Goal: Task Accomplishment & Management: Complete application form

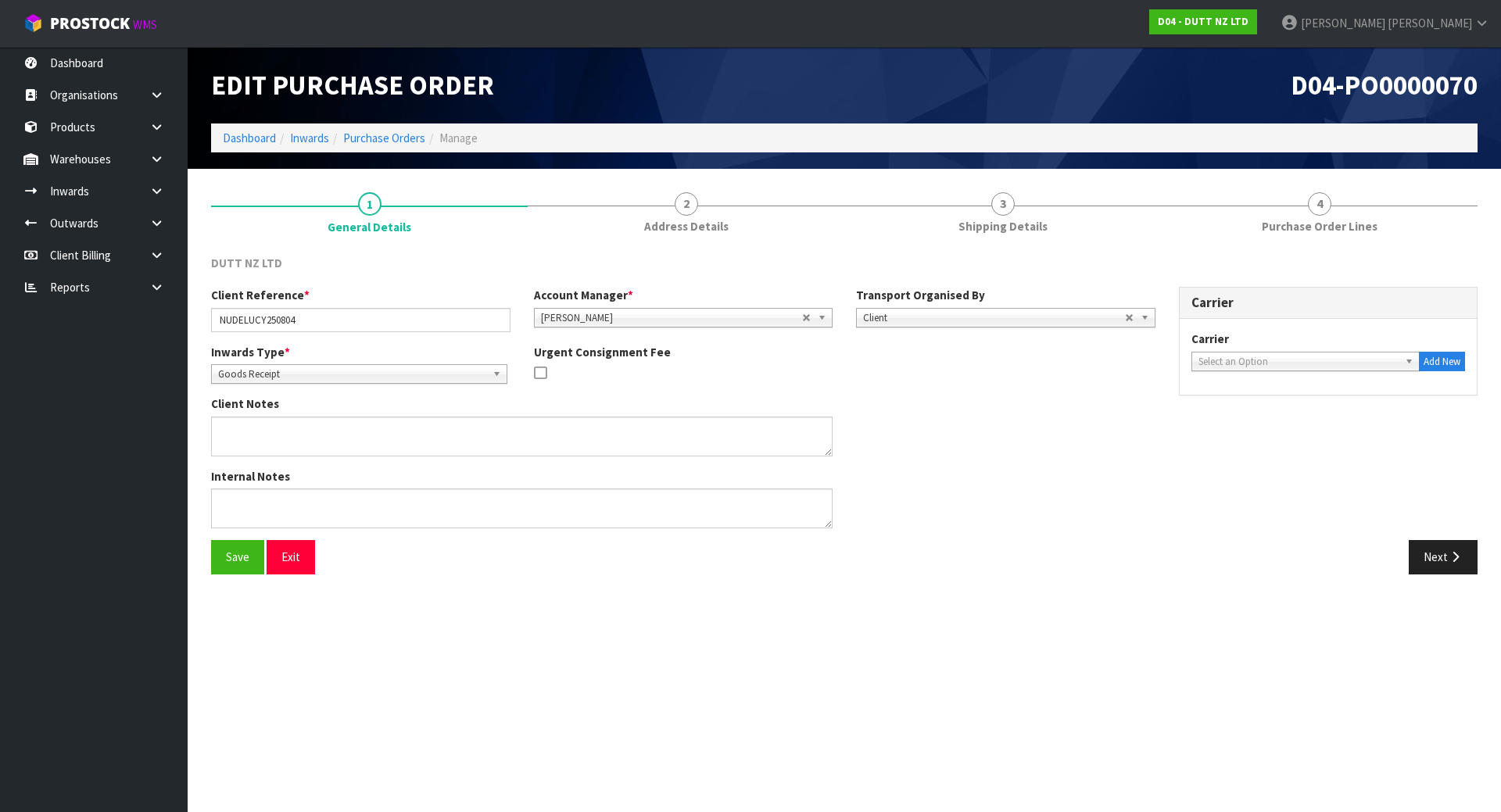
drag, startPoint x: 1140, startPoint y: 24, endPoint x: 626, endPoint y: 9, distance: 514.2
click at [1139, 25] on nav "Toggle navigation ProStock WMS D04 - DUTT NZ LTD [PERSON_NAME] Logout" at bounding box center [750, 24] width 1501 height 47
click at [102, 126] on link "Products" at bounding box center [94, 127] width 188 height 32
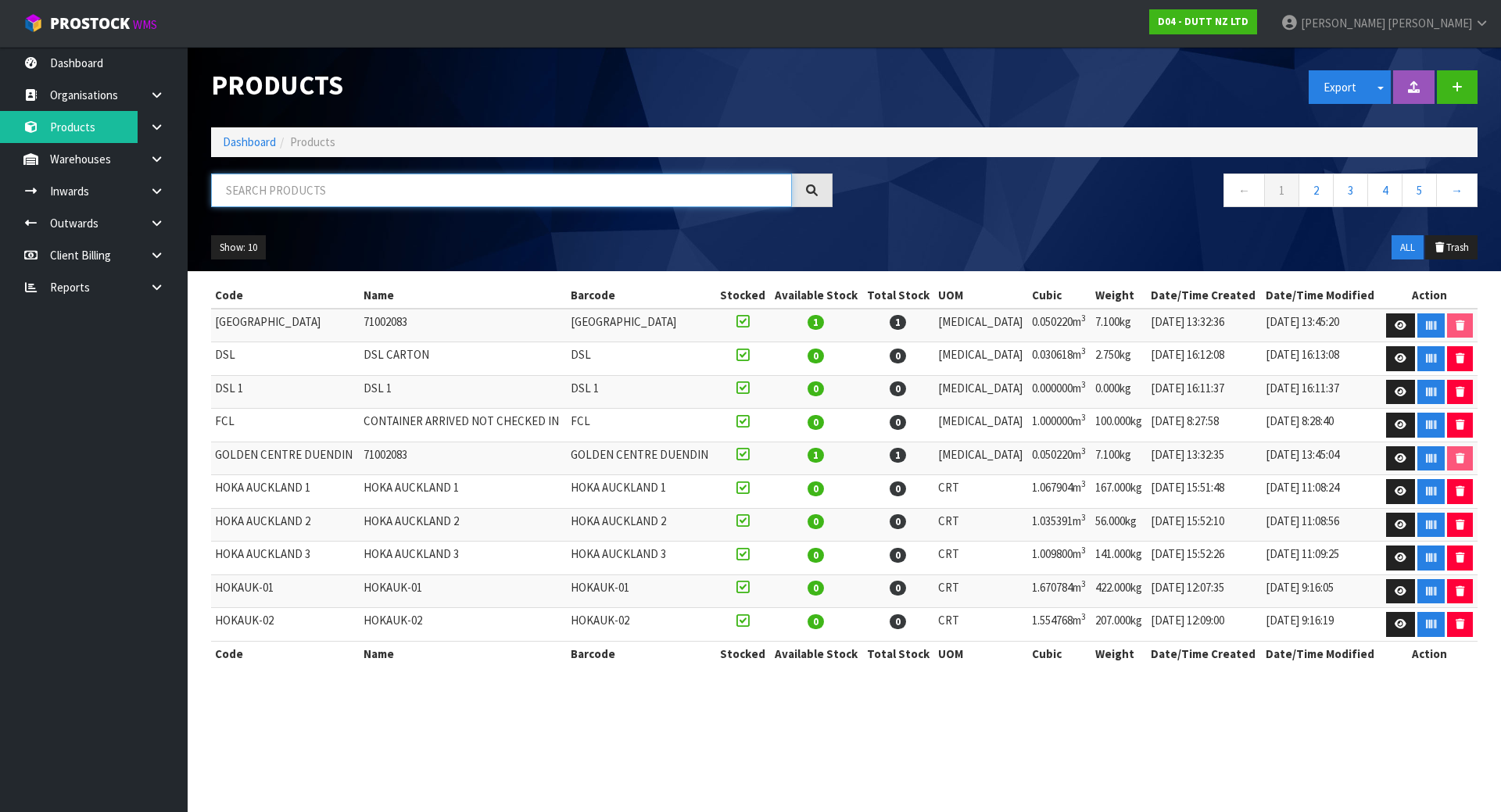
click at [299, 193] on input "text" at bounding box center [501, 190] width 581 height 34
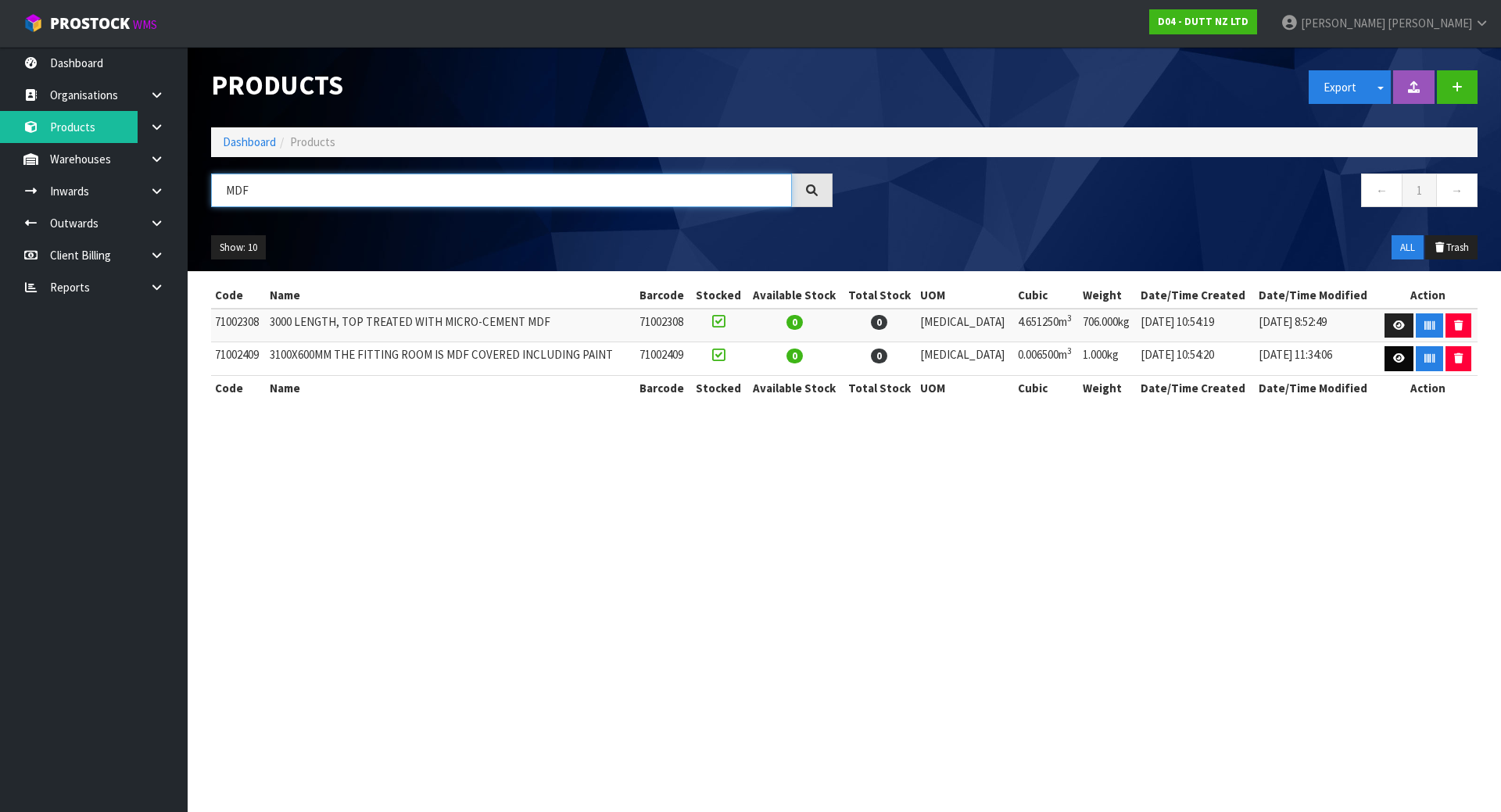
type input "MDF"
click at [1402, 358] on link at bounding box center [1399, 359] width 29 height 25
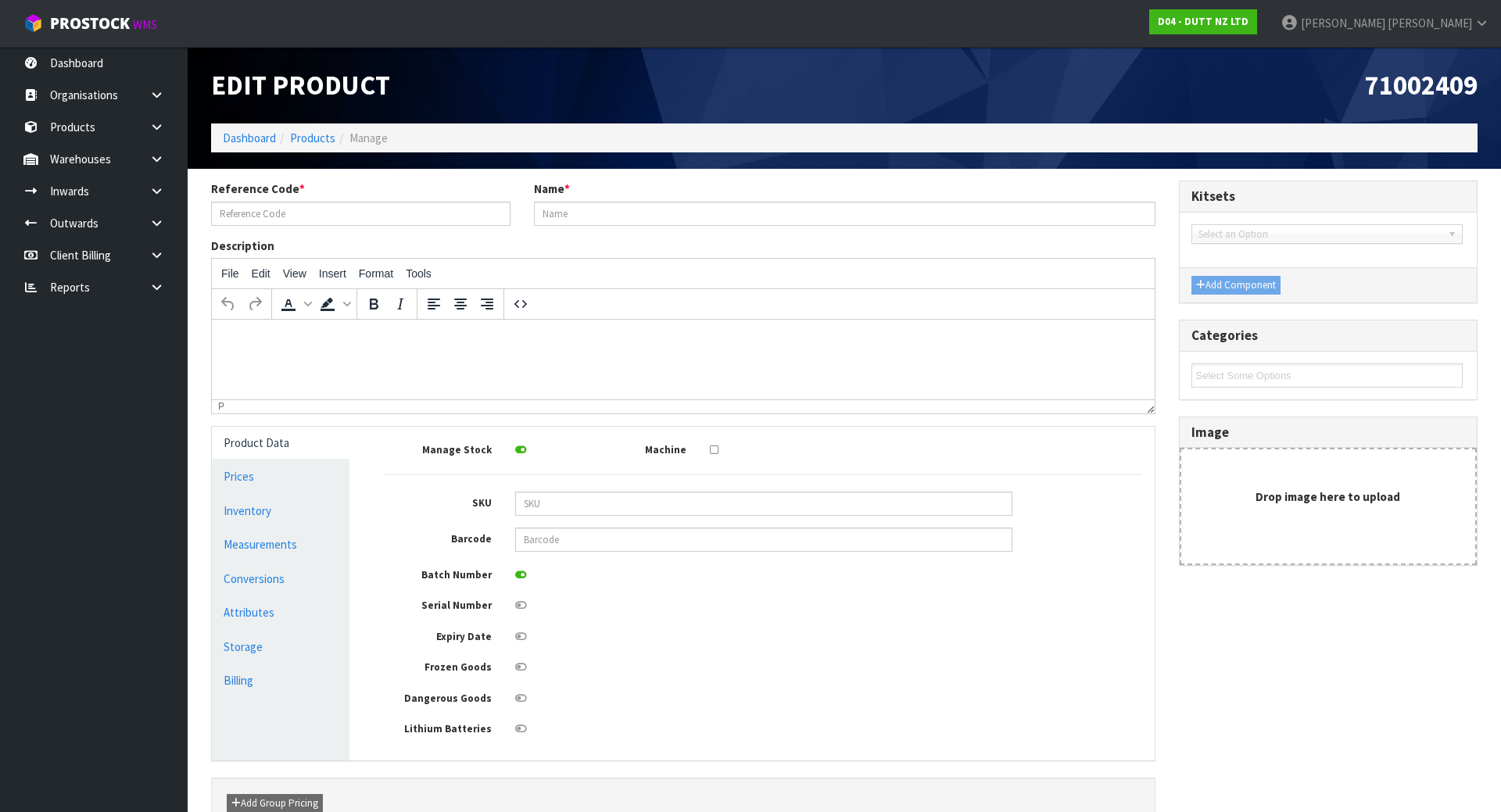
type input "71002409"
type input "3100X600MM THE FITTING ROOM IS MDF COVERED INCLUDING PAINT"
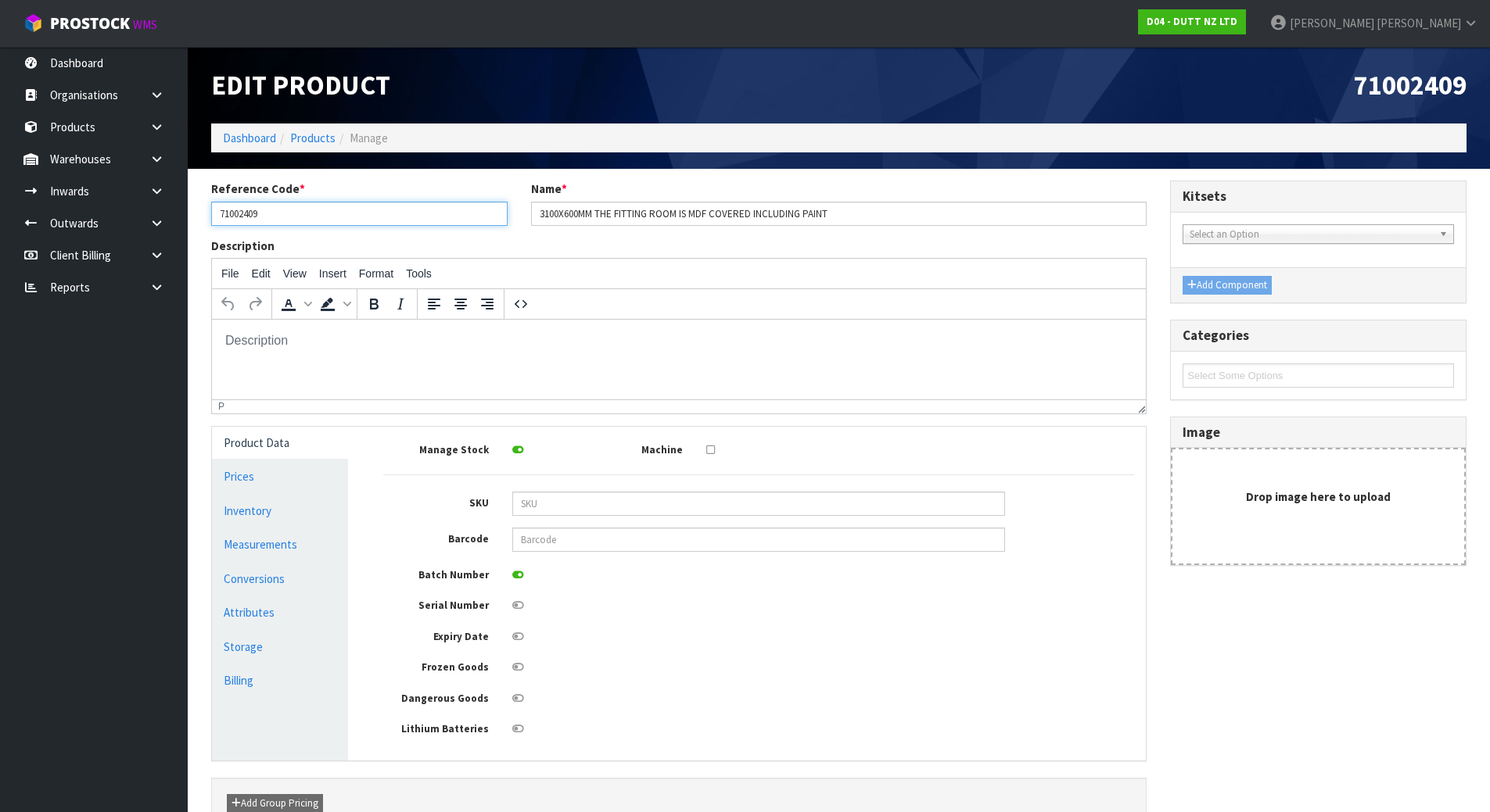
click at [304, 210] on input "71002409" at bounding box center [360, 214] width 297 height 24
drag, startPoint x: 366, startPoint y: 216, endPoint x: 215, endPoint y: 211, distance: 151.1
click at [215, 211] on input "71002409" at bounding box center [360, 214] width 297 height 24
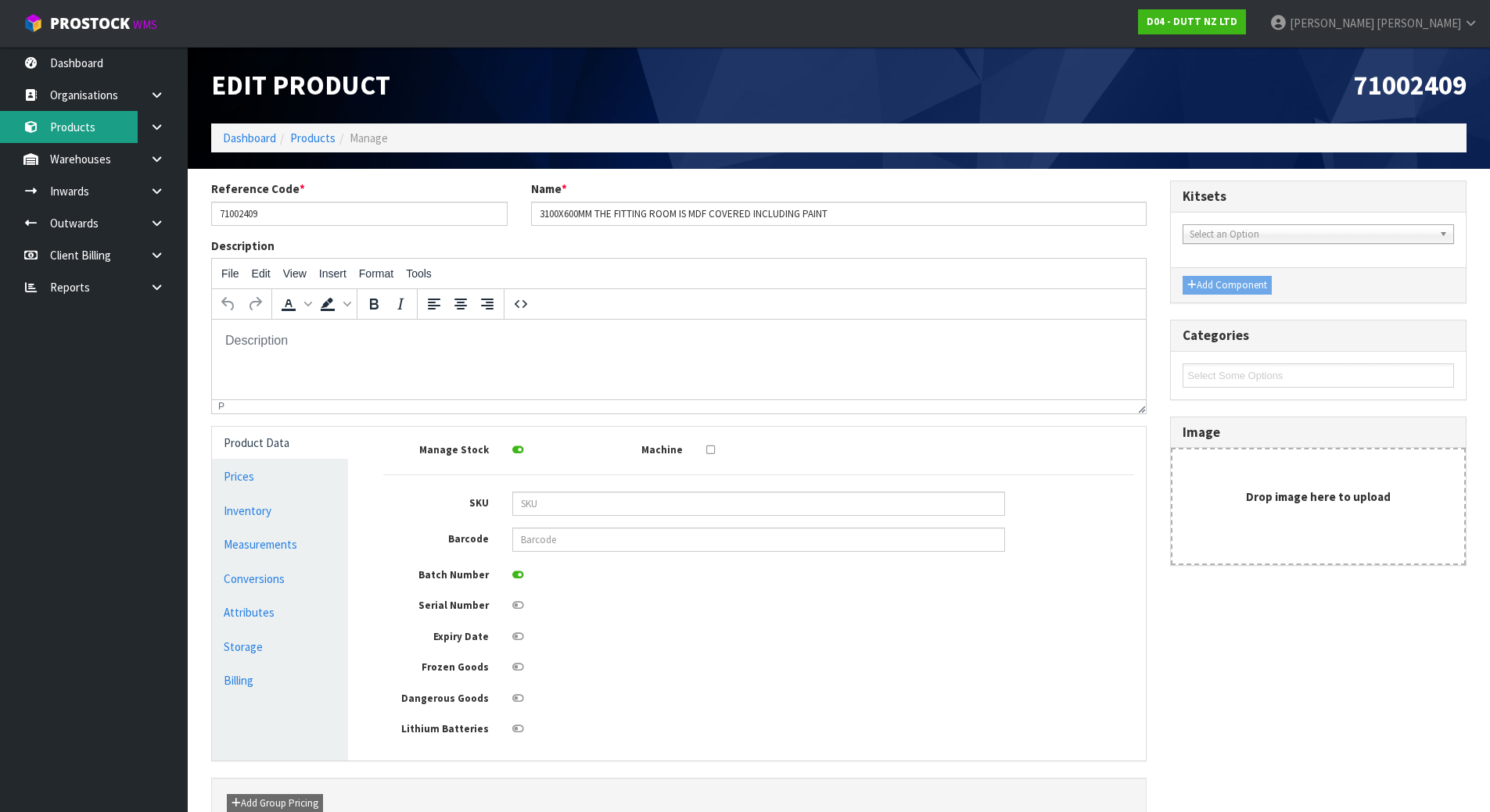
click at [109, 134] on link "Products" at bounding box center [94, 127] width 188 height 32
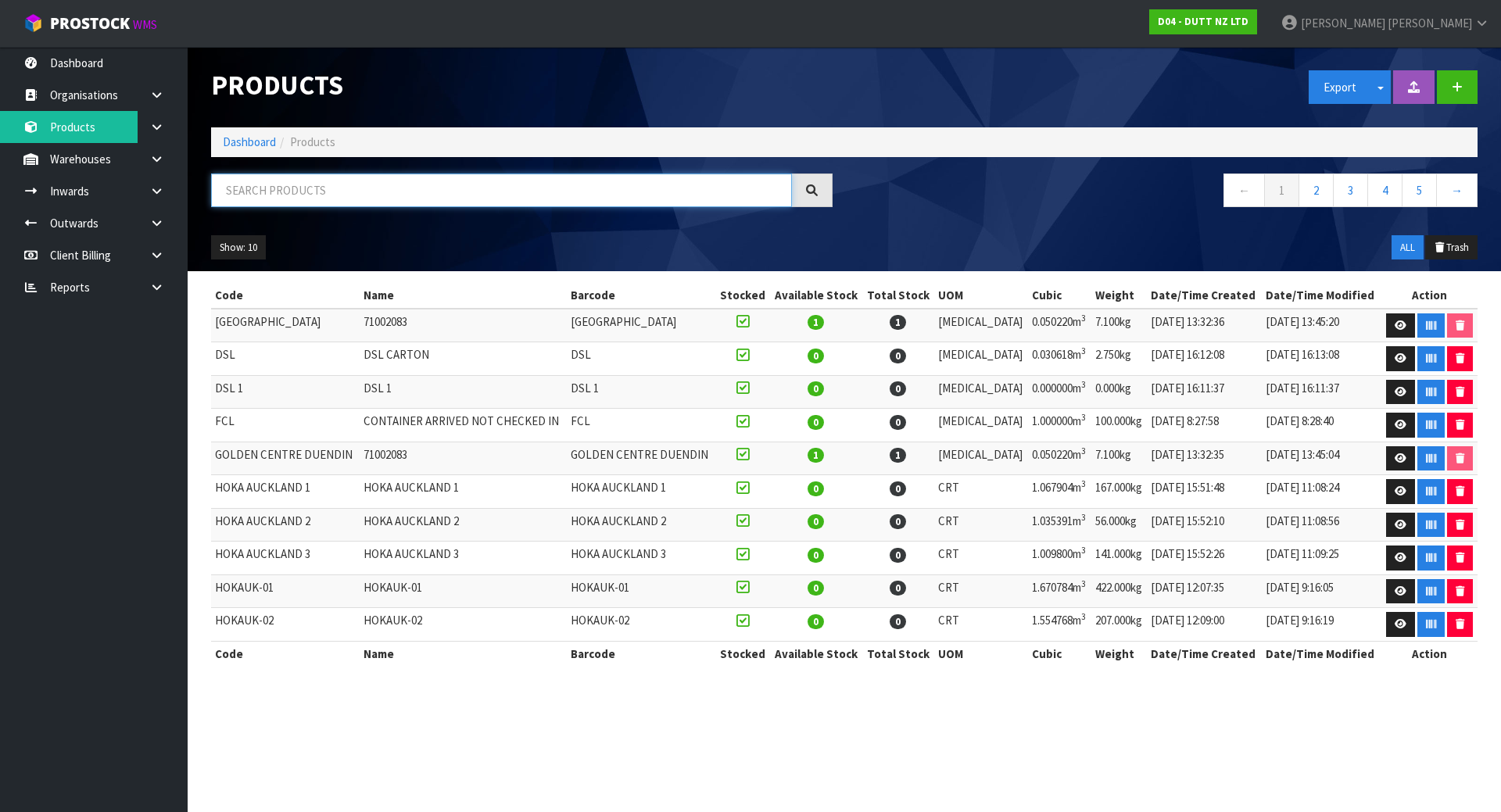
click at [281, 205] on input "text" at bounding box center [501, 190] width 581 height 34
paste input "71002409"
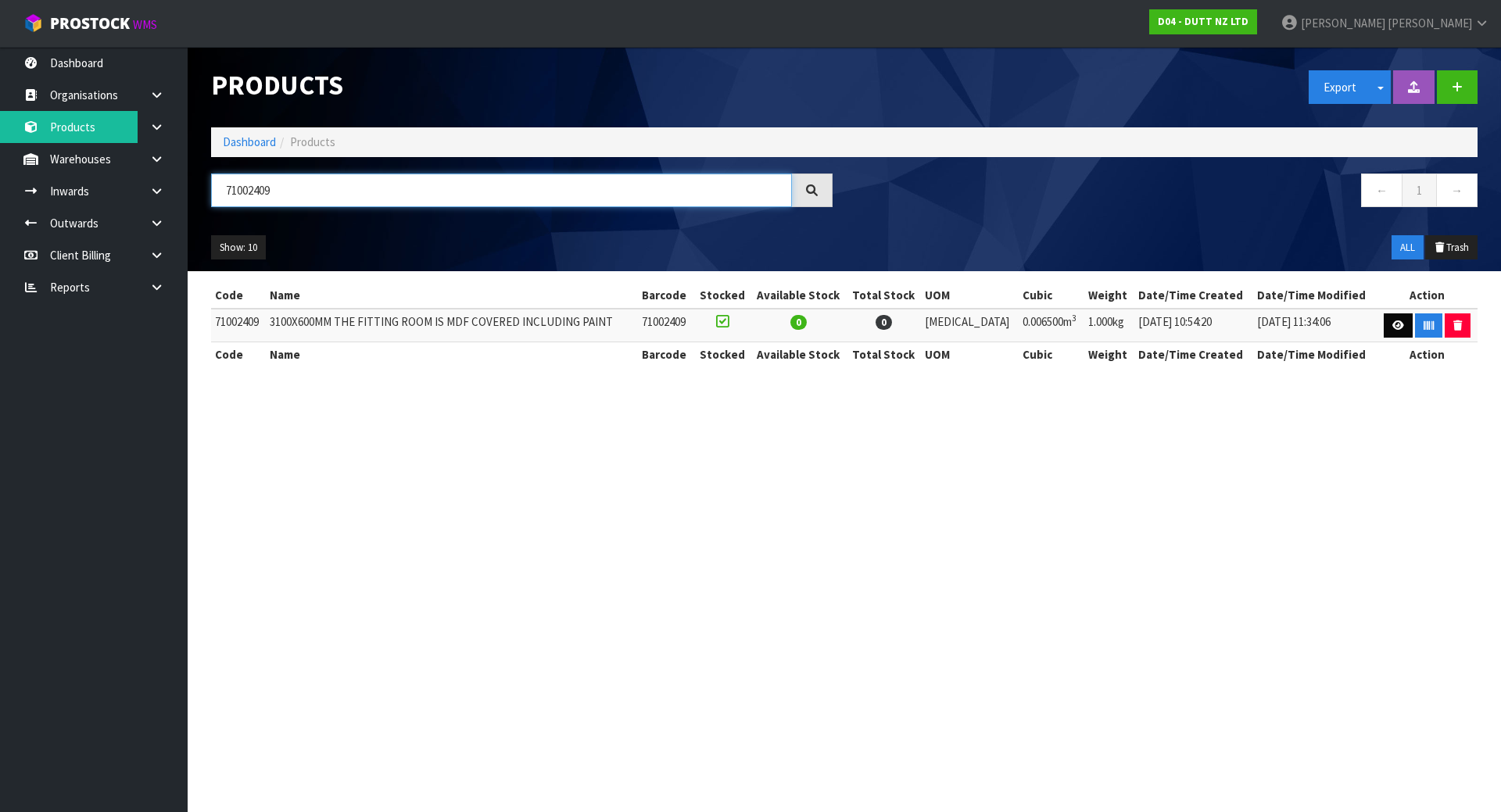
type input "71002409"
click at [1403, 322] on link at bounding box center [1398, 326] width 29 height 25
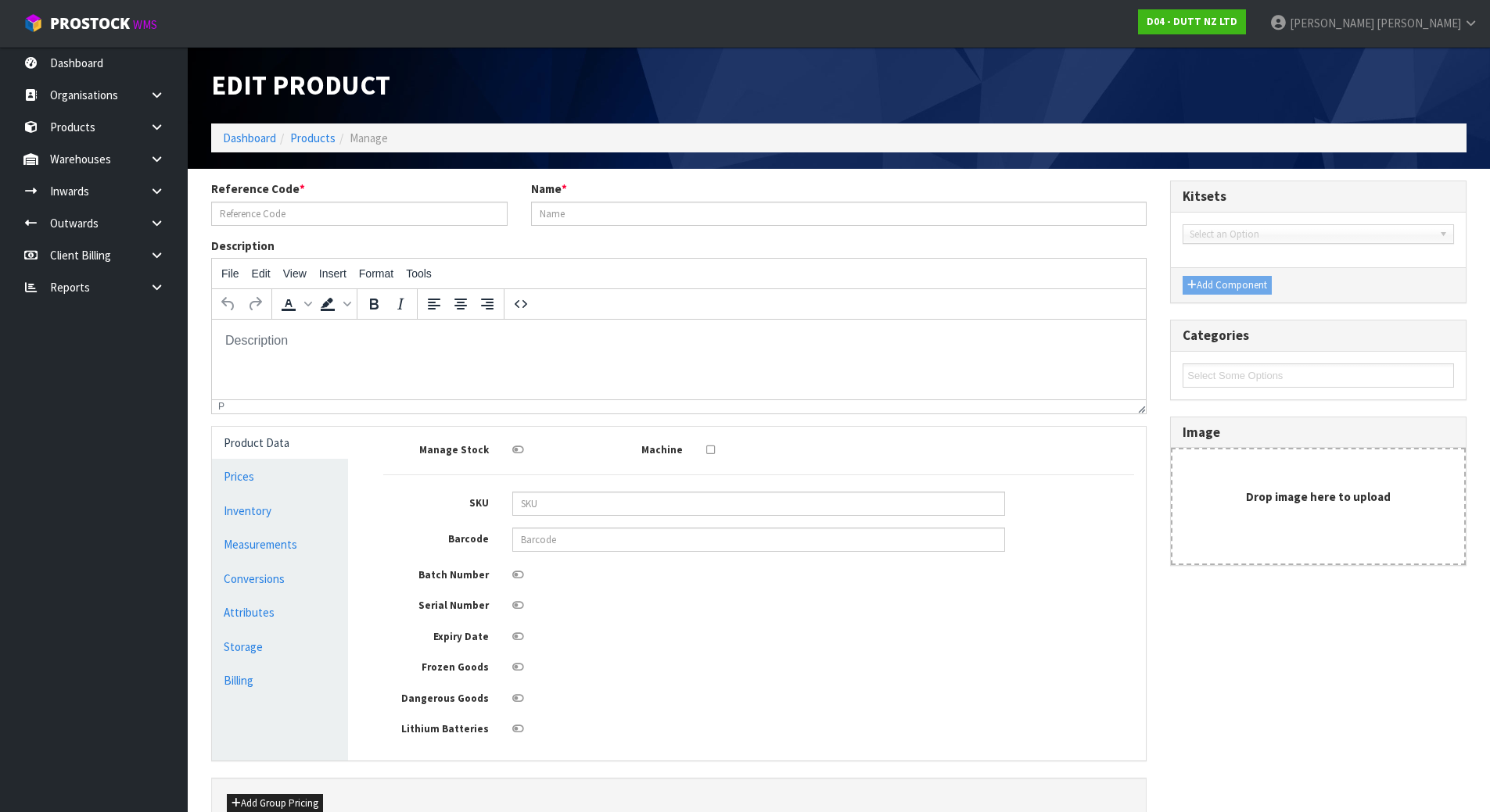
type input "71002409"
type input "3100X600MM THE FITTING ROOM IS MDF COVERED INCLUDING PAINT"
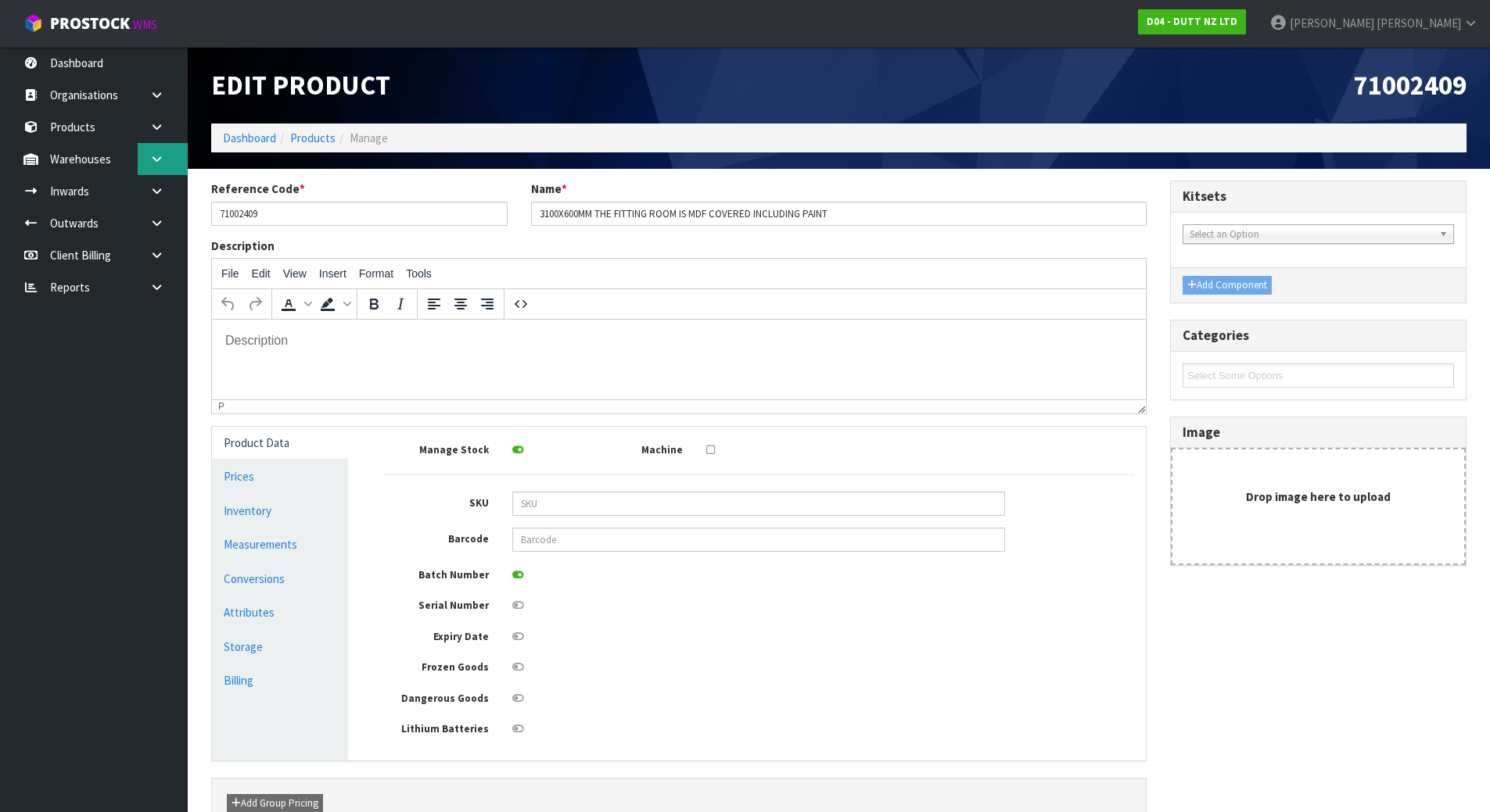
click at [158, 159] on icon at bounding box center [156, 158] width 15 height 12
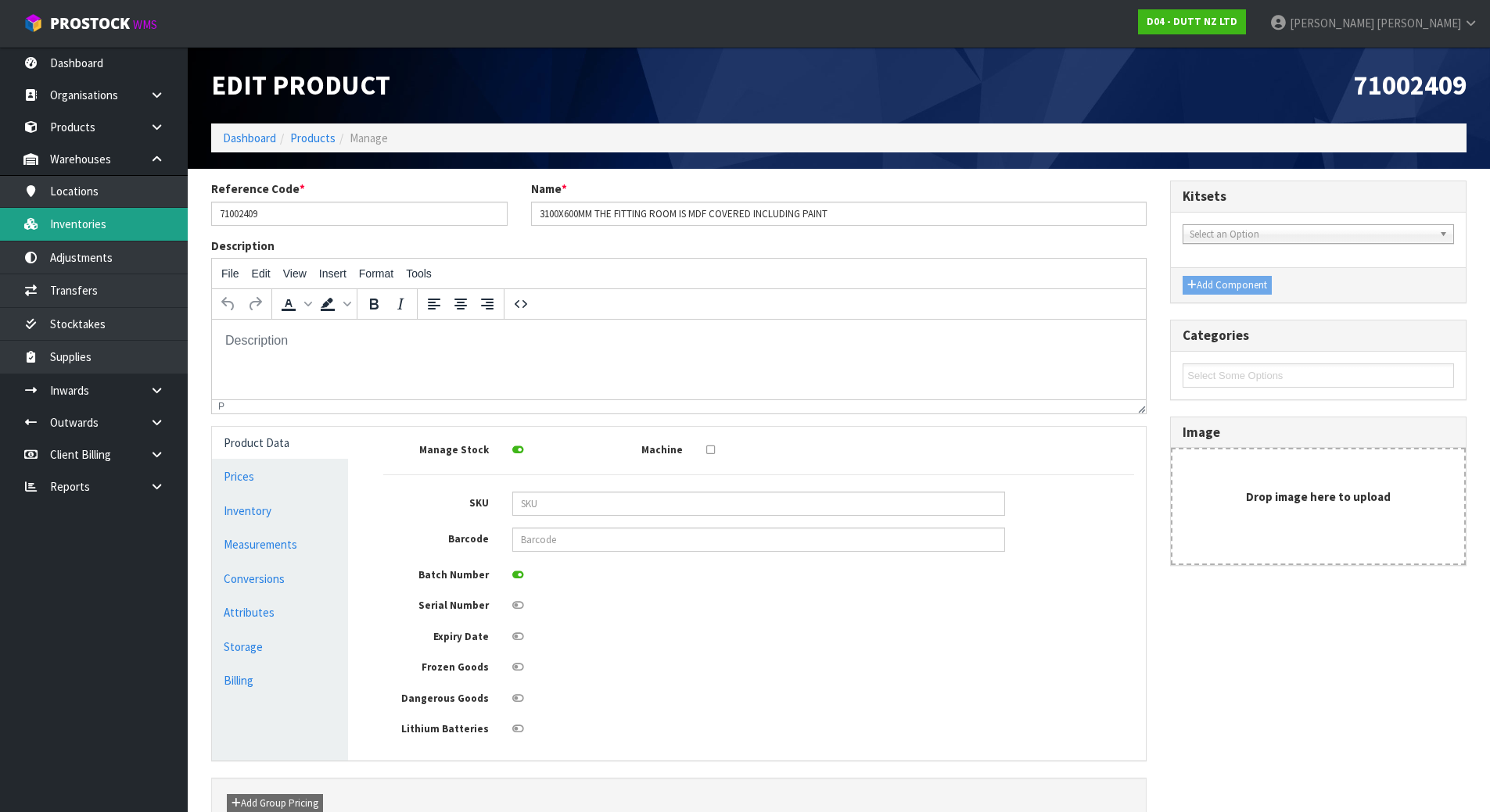
click at [84, 224] on link "Inventories" at bounding box center [94, 224] width 188 height 32
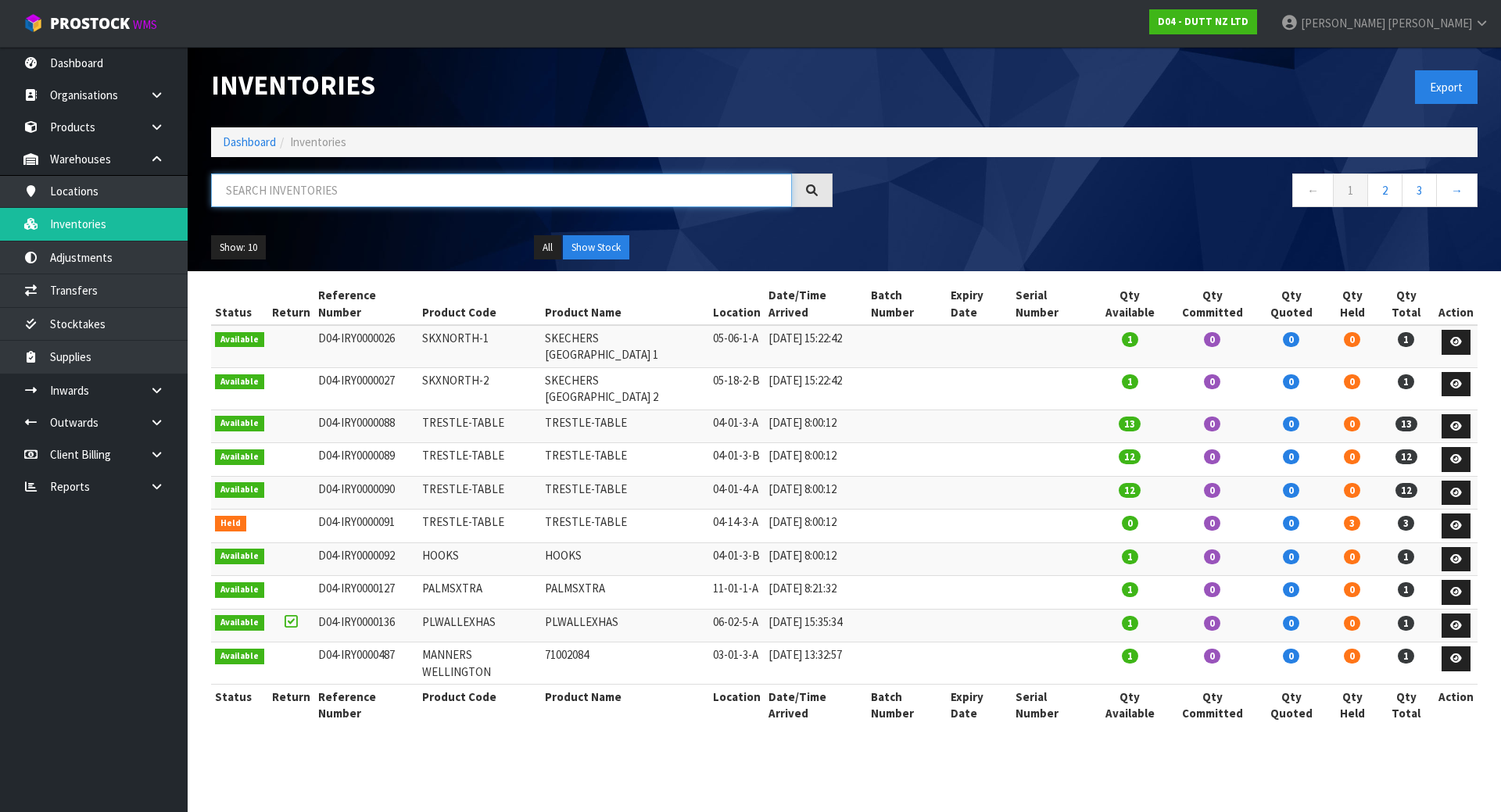
click at [315, 199] on input "text" at bounding box center [501, 190] width 581 height 34
paste input "71002409"
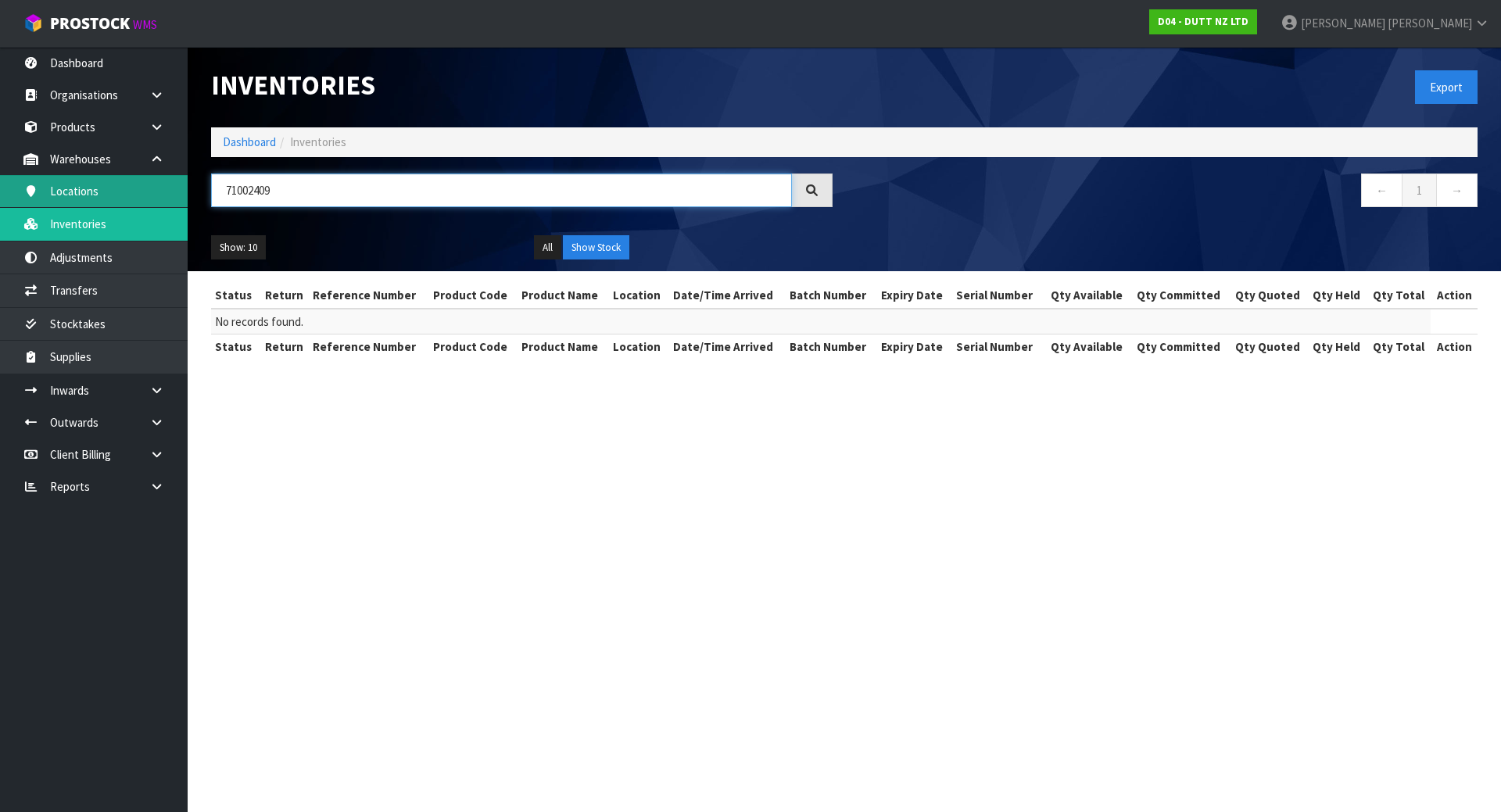
drag, startPoint x: 350, startPoint y: 193, endPoint x: 101, endPoint y: 175, distance: 249.6
click at [112, 177] on body "Toggle navigation ProStock WMS D04 - DUTT NZ LTD [PERSON_NAME] Logout Dashboard…" at bounding box center [750, 406] width 1501 height 812
type input "MFD"
click at [106, 191] on link "Locations" at bounding box center [94, 191] width 188 height 32
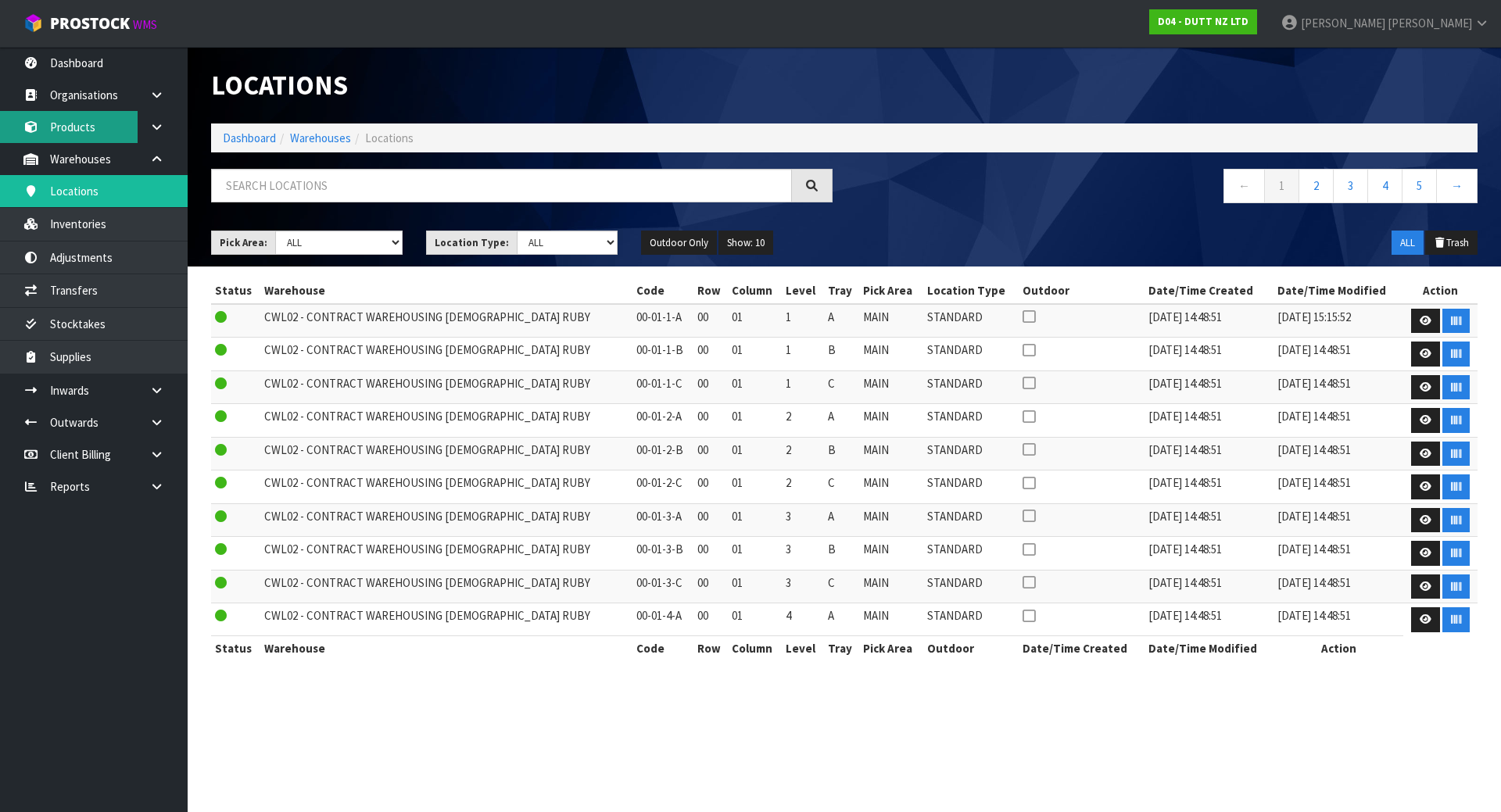
click at [84, 125] on link "Products" at bounding box center [94, 127] width 188 height 32
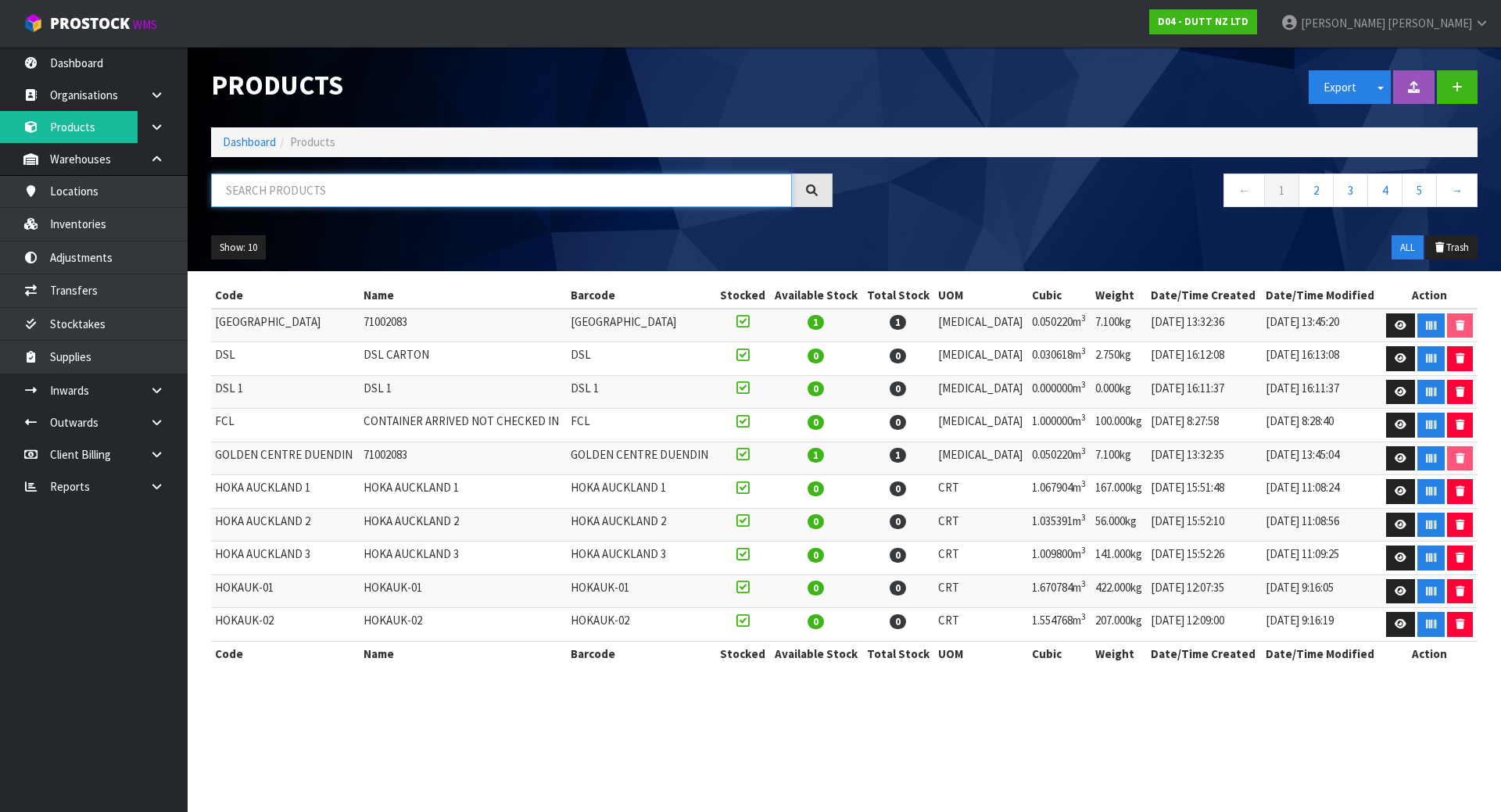
click at [285, 181] on input "text" at bounding box center [501, 190] width 581 height 34
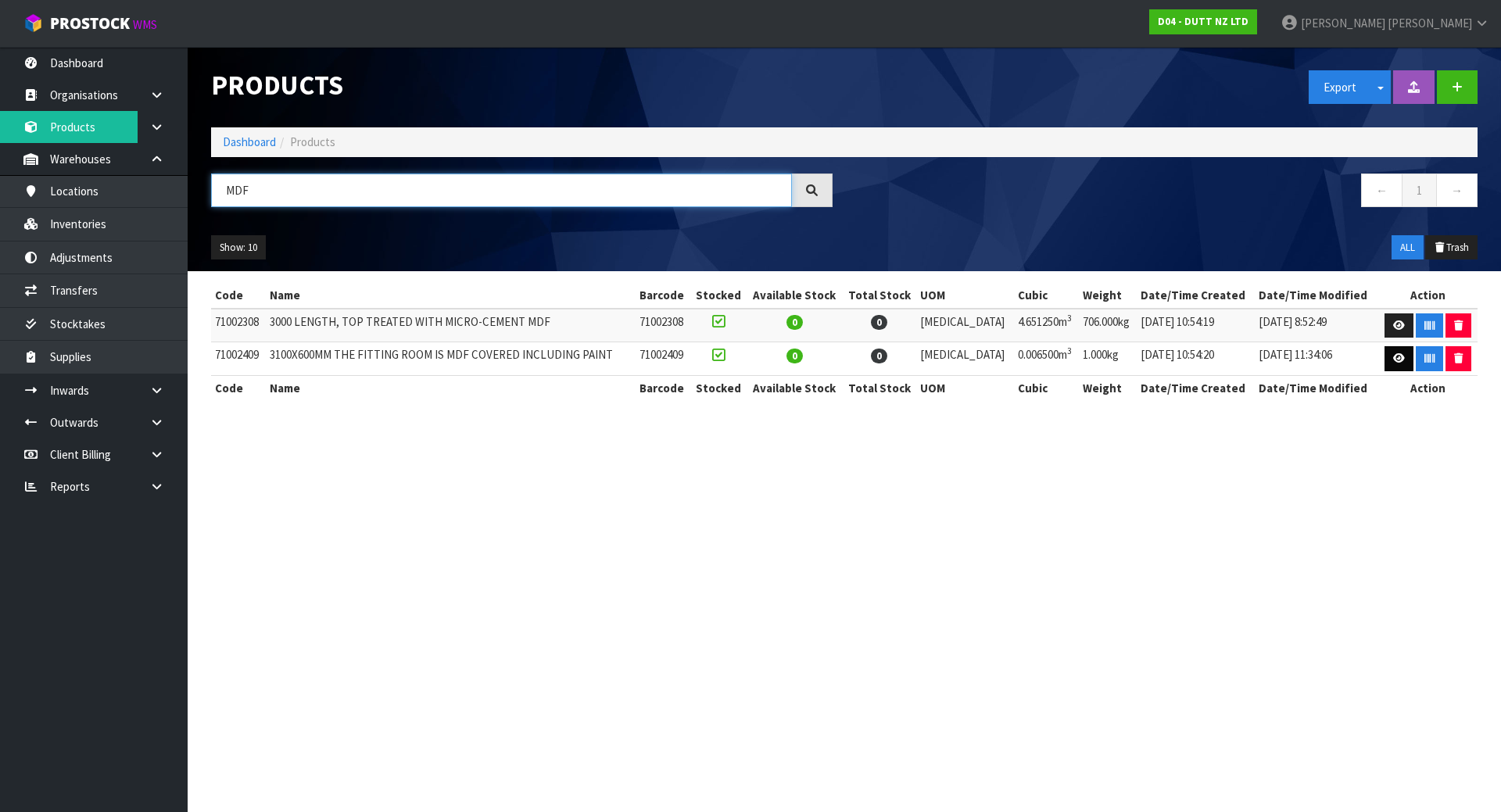
type input "MDF"
click at [1393, 362] on icon at bounding box center [1399, 358] width 12 height 10
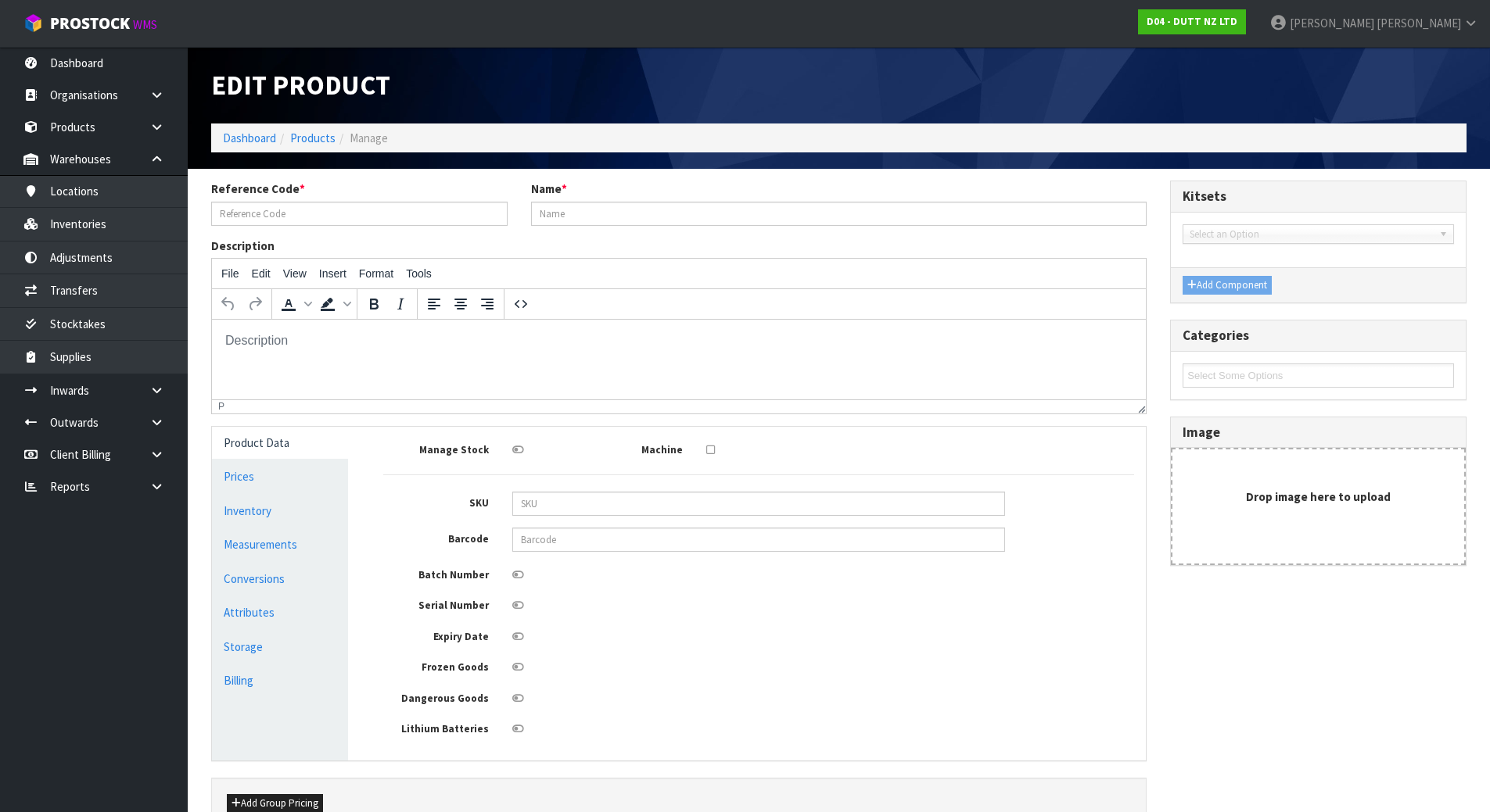
type input "71002409"
type input "3100X600MM THE FITTING ROOM IS MDF COVERED INCLUDING PAINT"
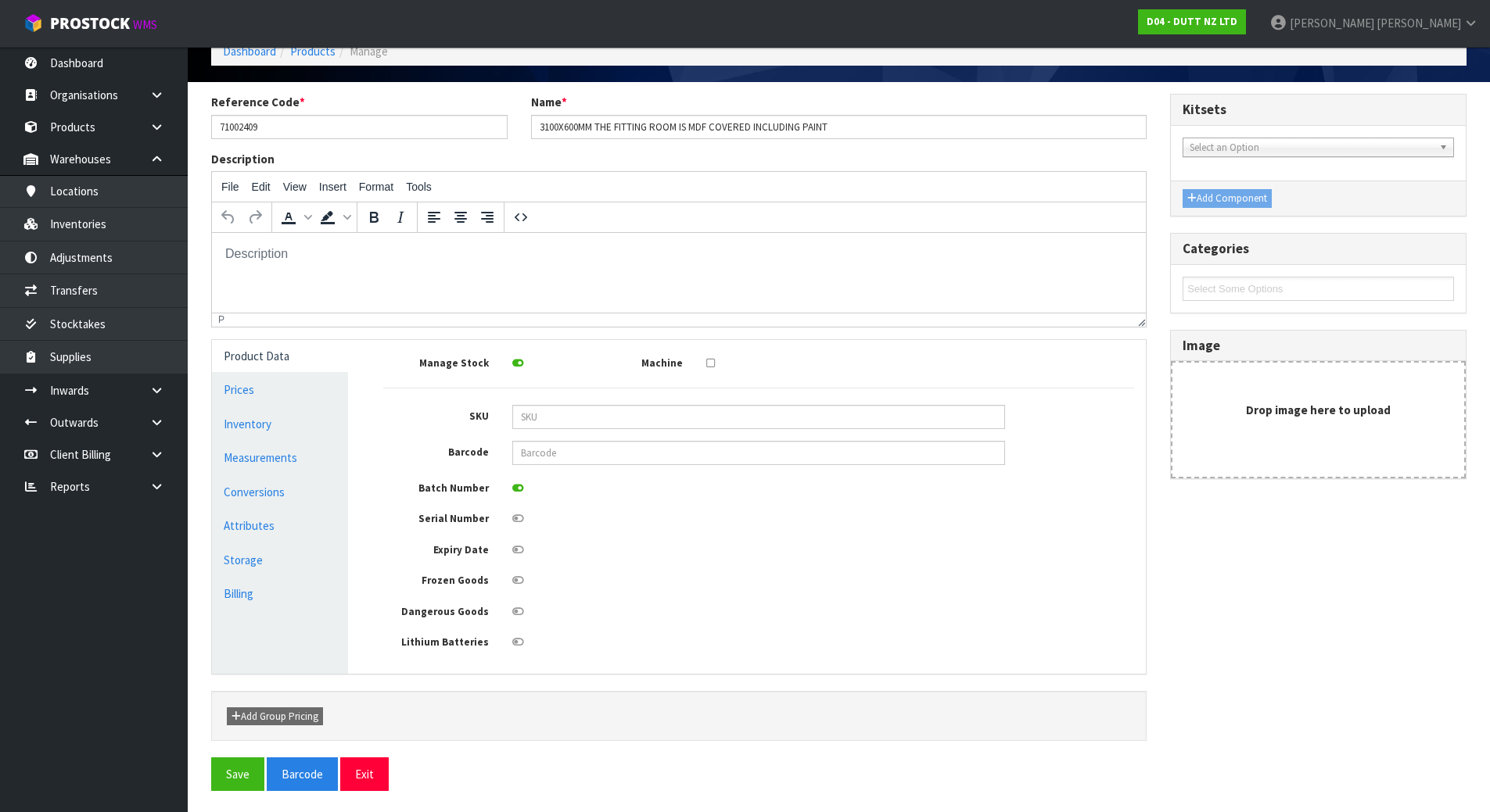
scroll to position [89, 0]
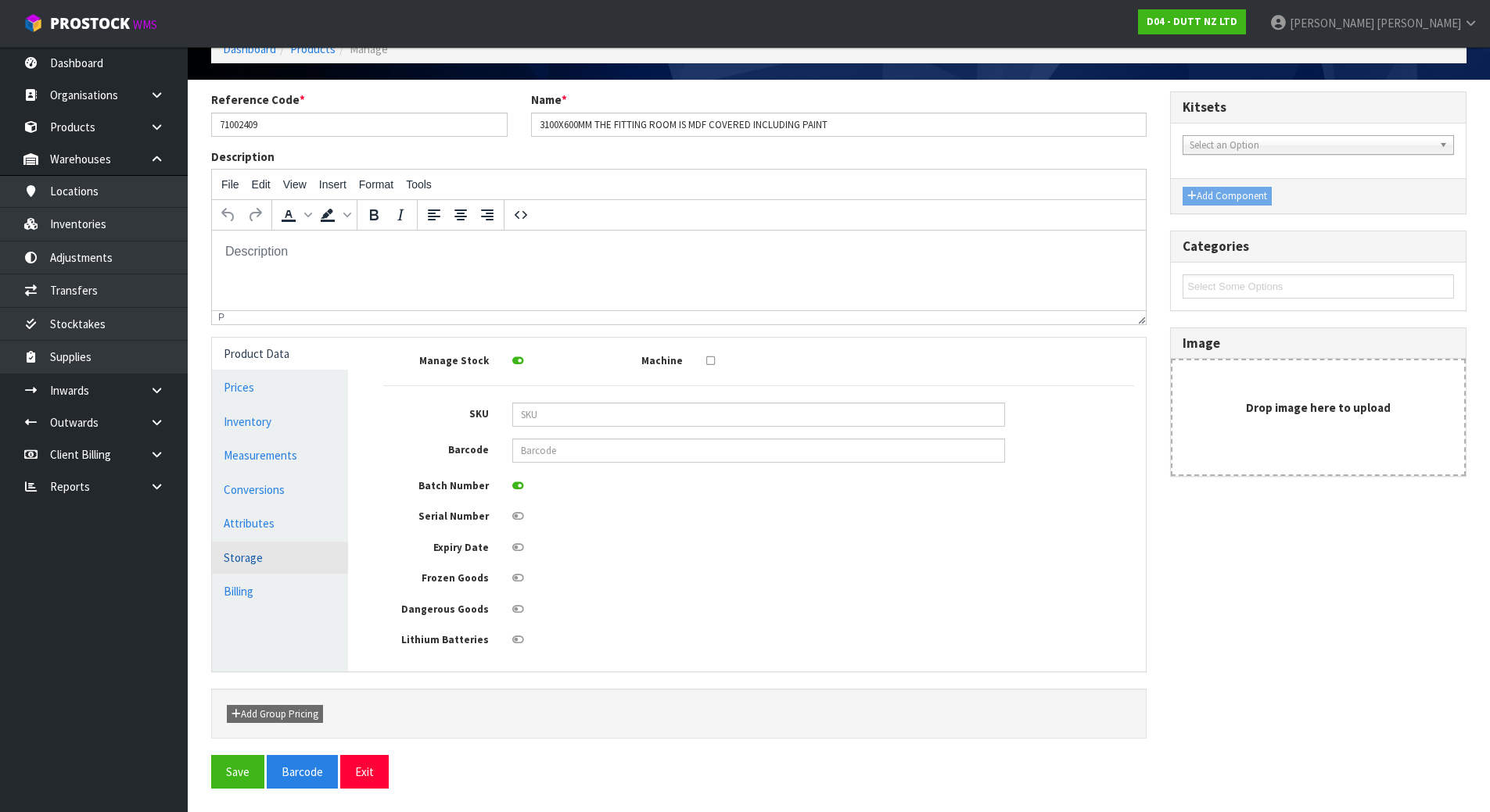
click at [267, 557] on link "Storage" at bounding box center [280, 557] width 136 height 32
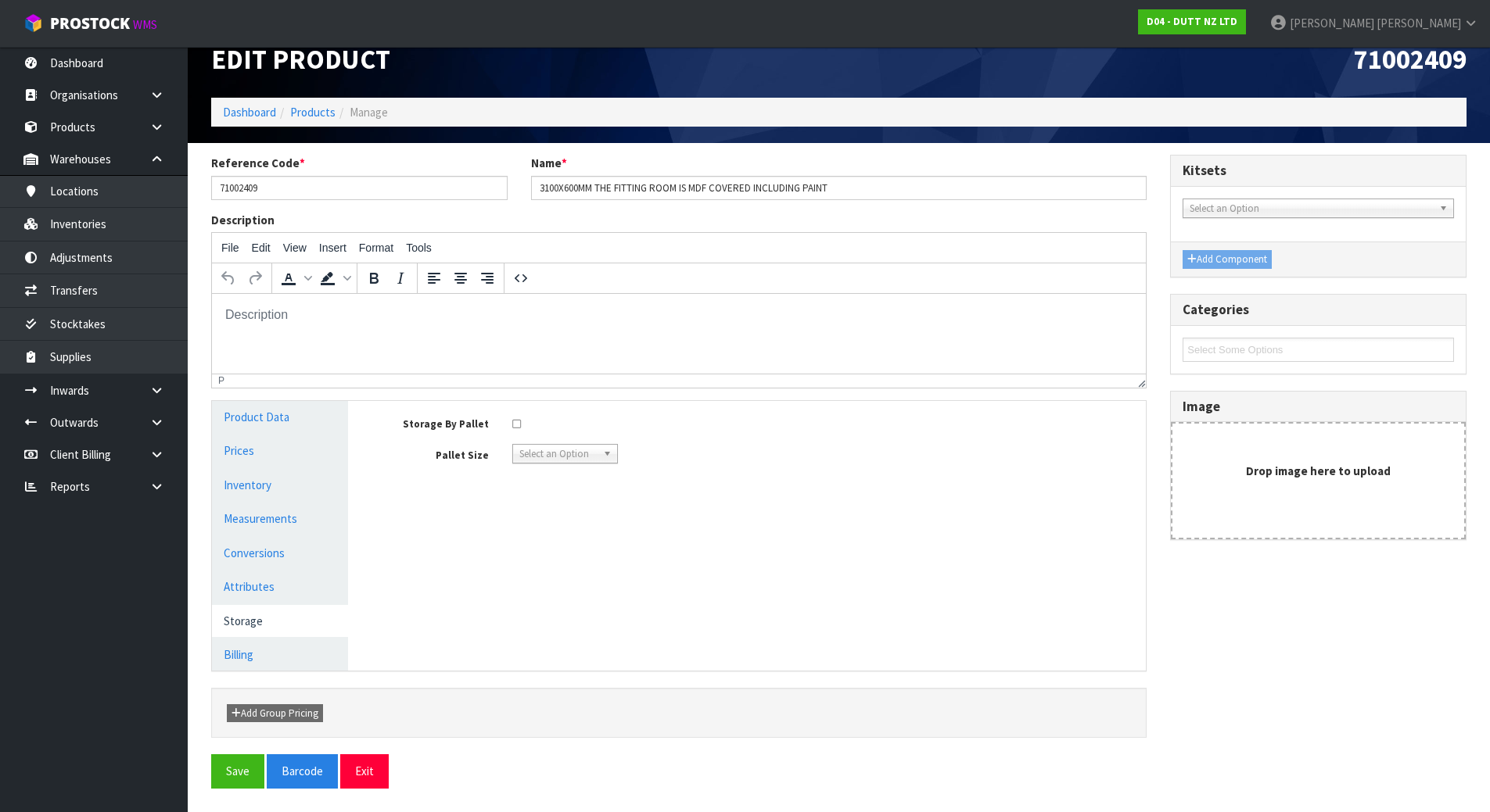
scroll to position [26, 0]
click at [277, 522] on link "Measurements" at bounding box center [280, 519] width 136 height 32
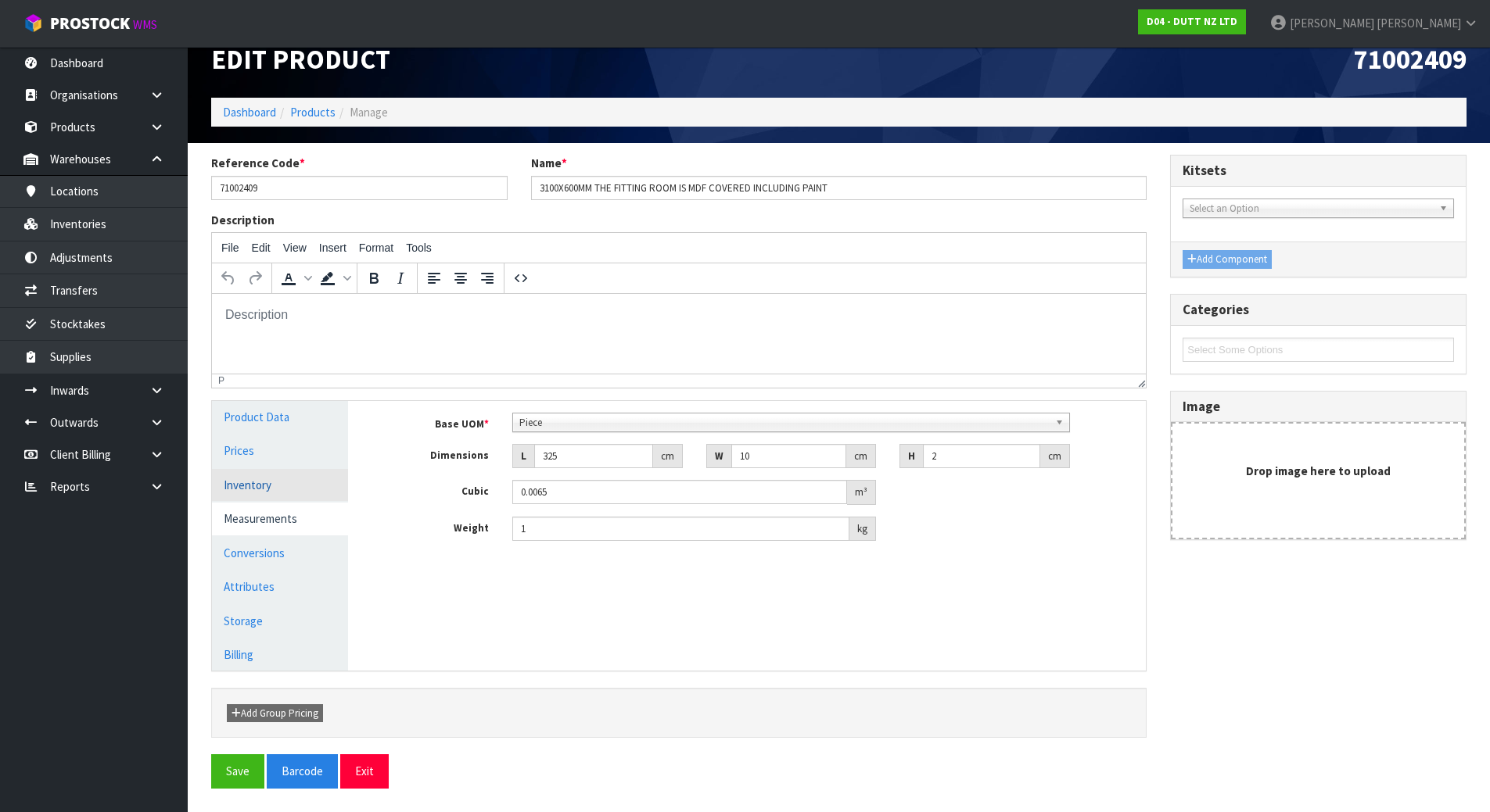
click at [278, 485] on link "Inventory" at bounding box center [280, 485] width 136 height 32
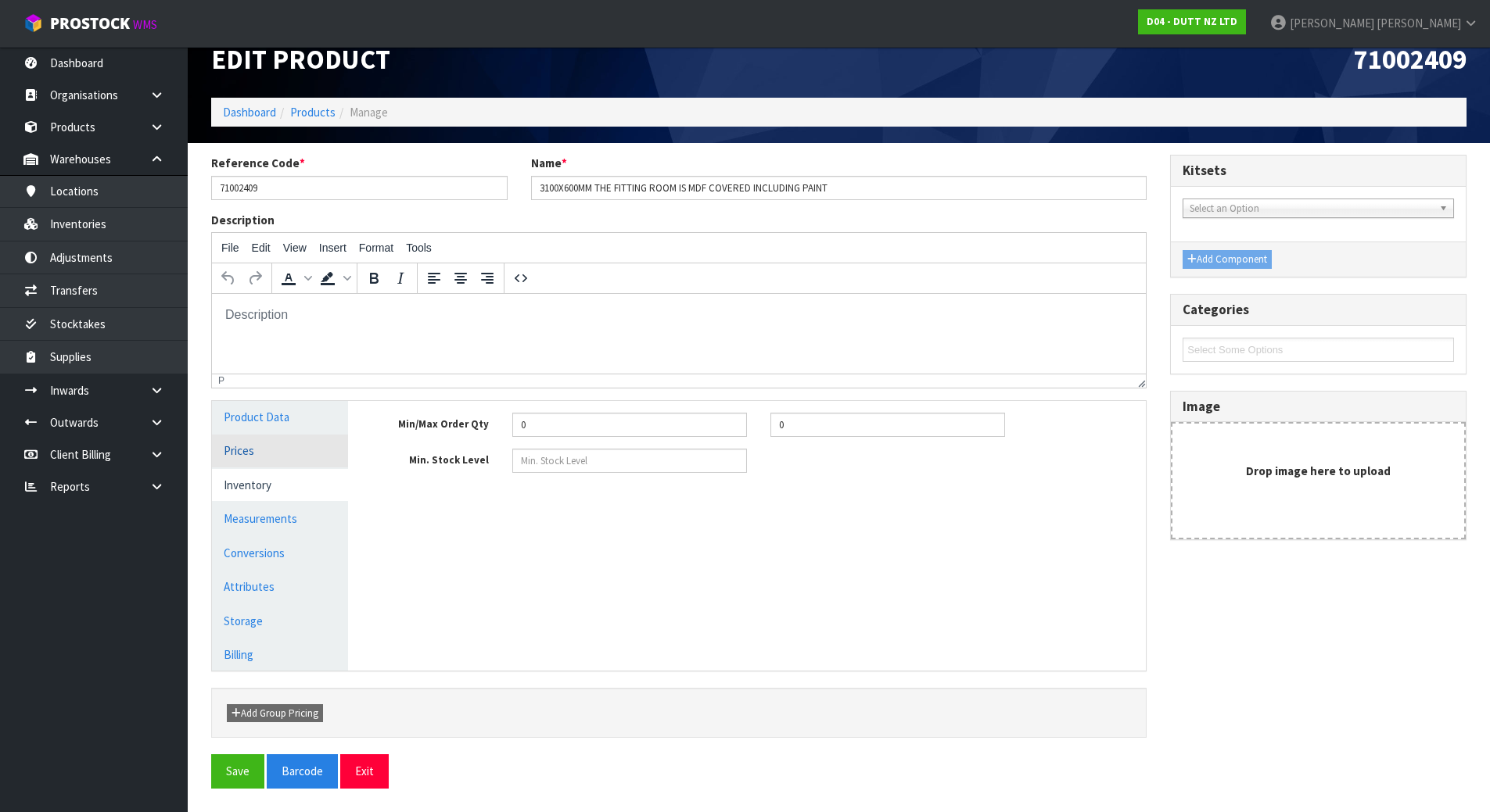
click at [285, 448] on link "Prices" at bounding box center [280, 450] width 136 height 32
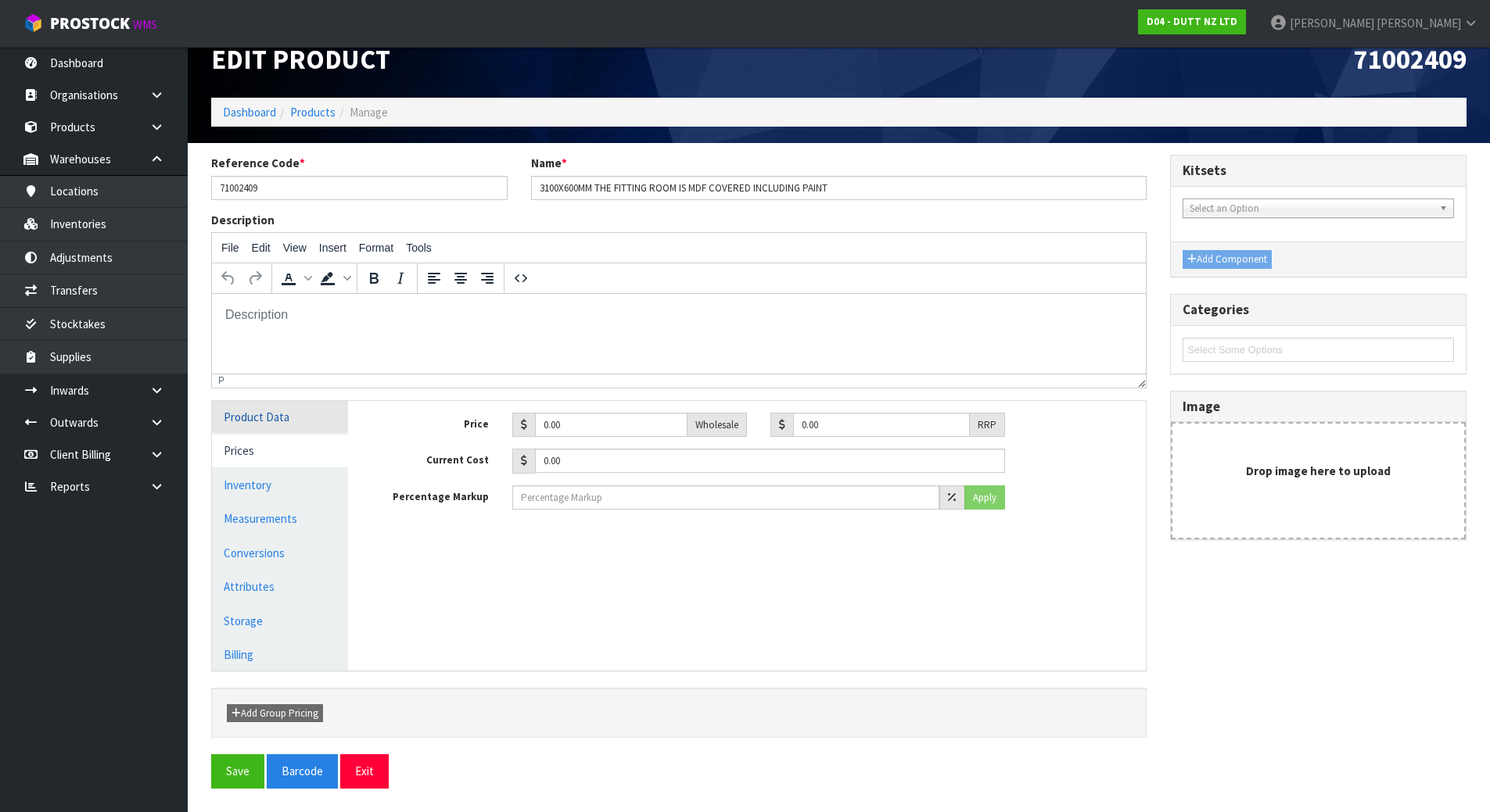
click at [298, 408] on link "Product Data" at bounding box center [280, 417] width 136 height 32
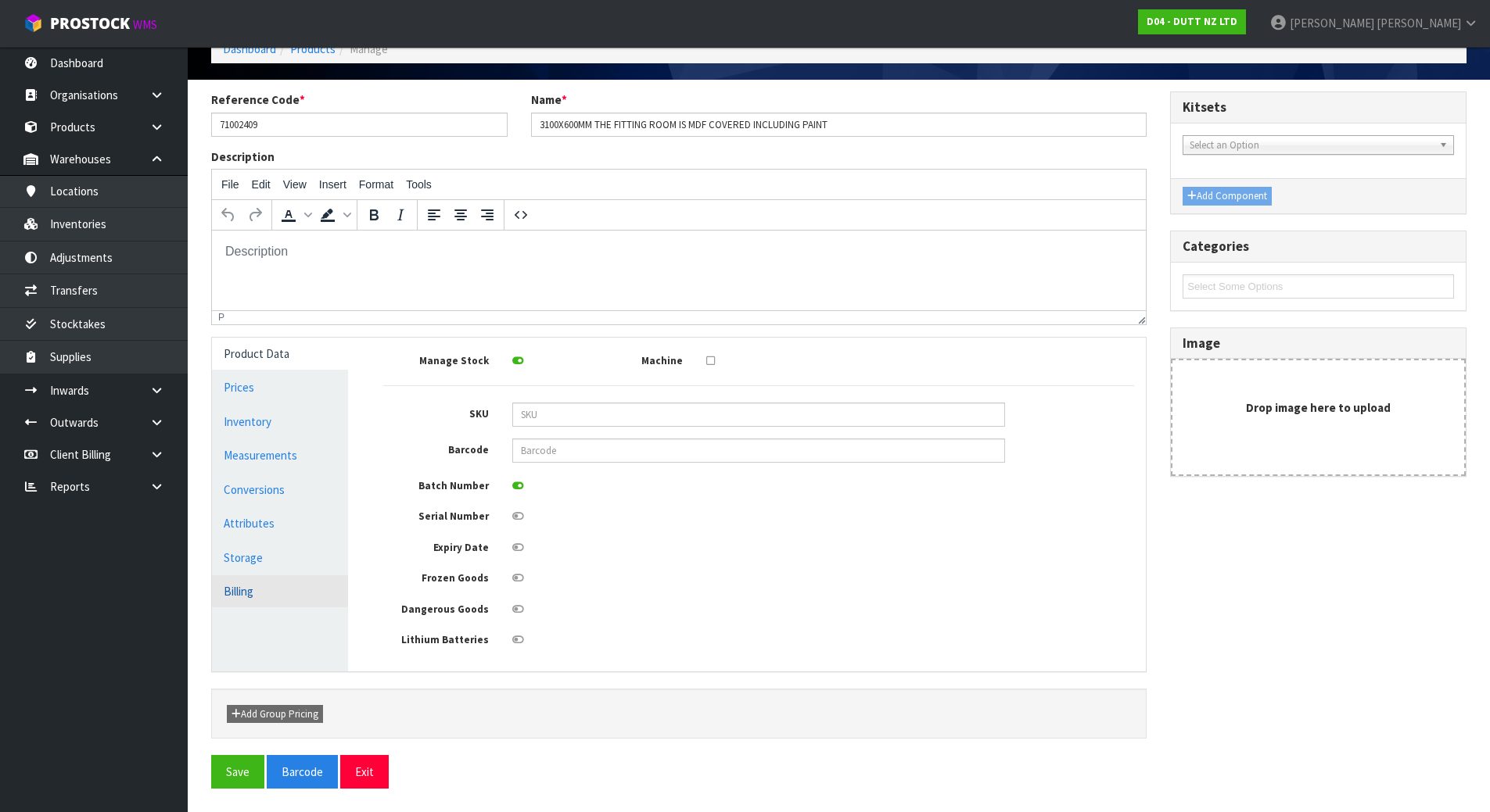
click at [286, 601] on link "Billing" at bounding box center [280, 591] width 136 height 32
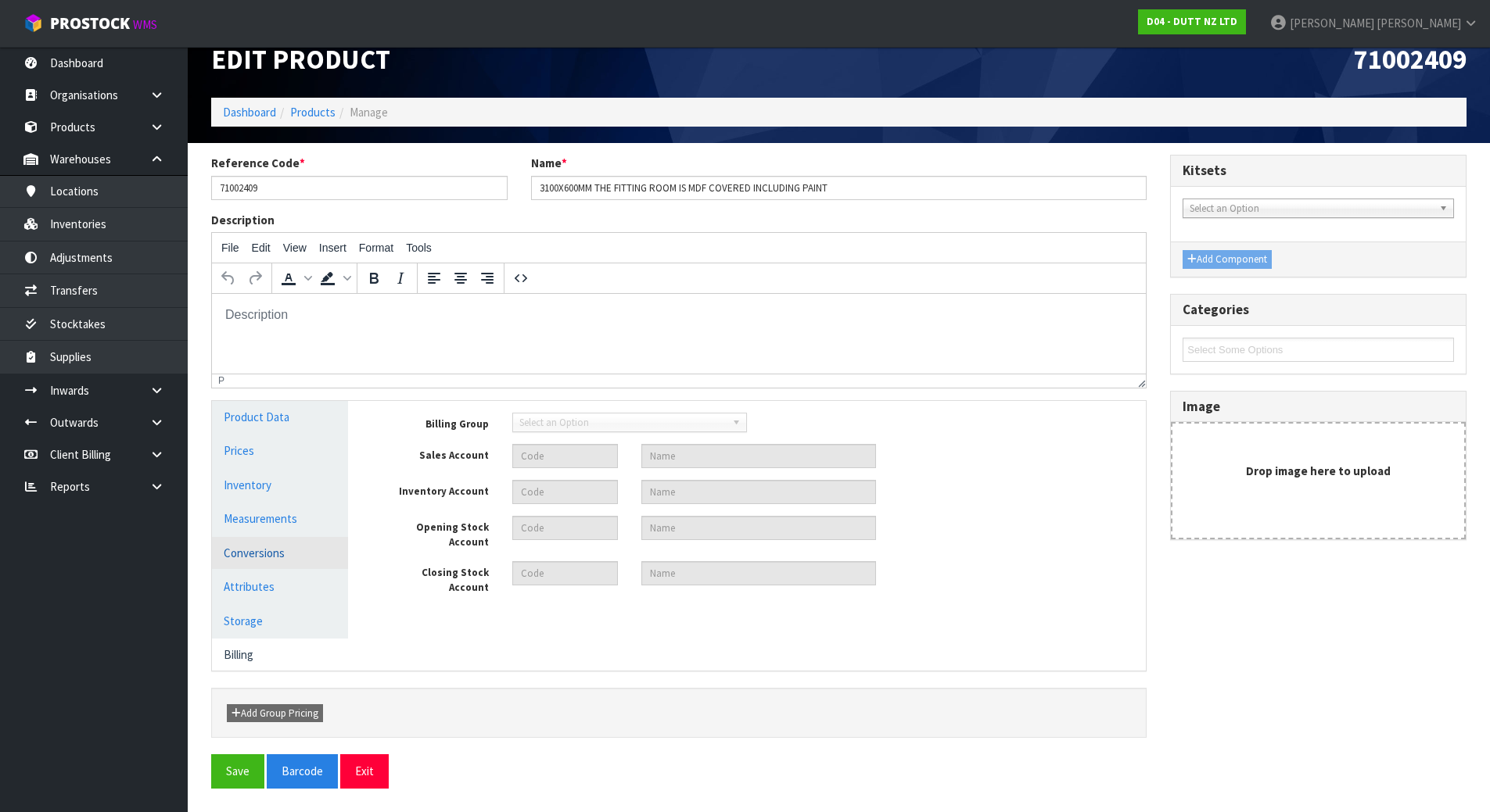
scroll to position [0, 0]
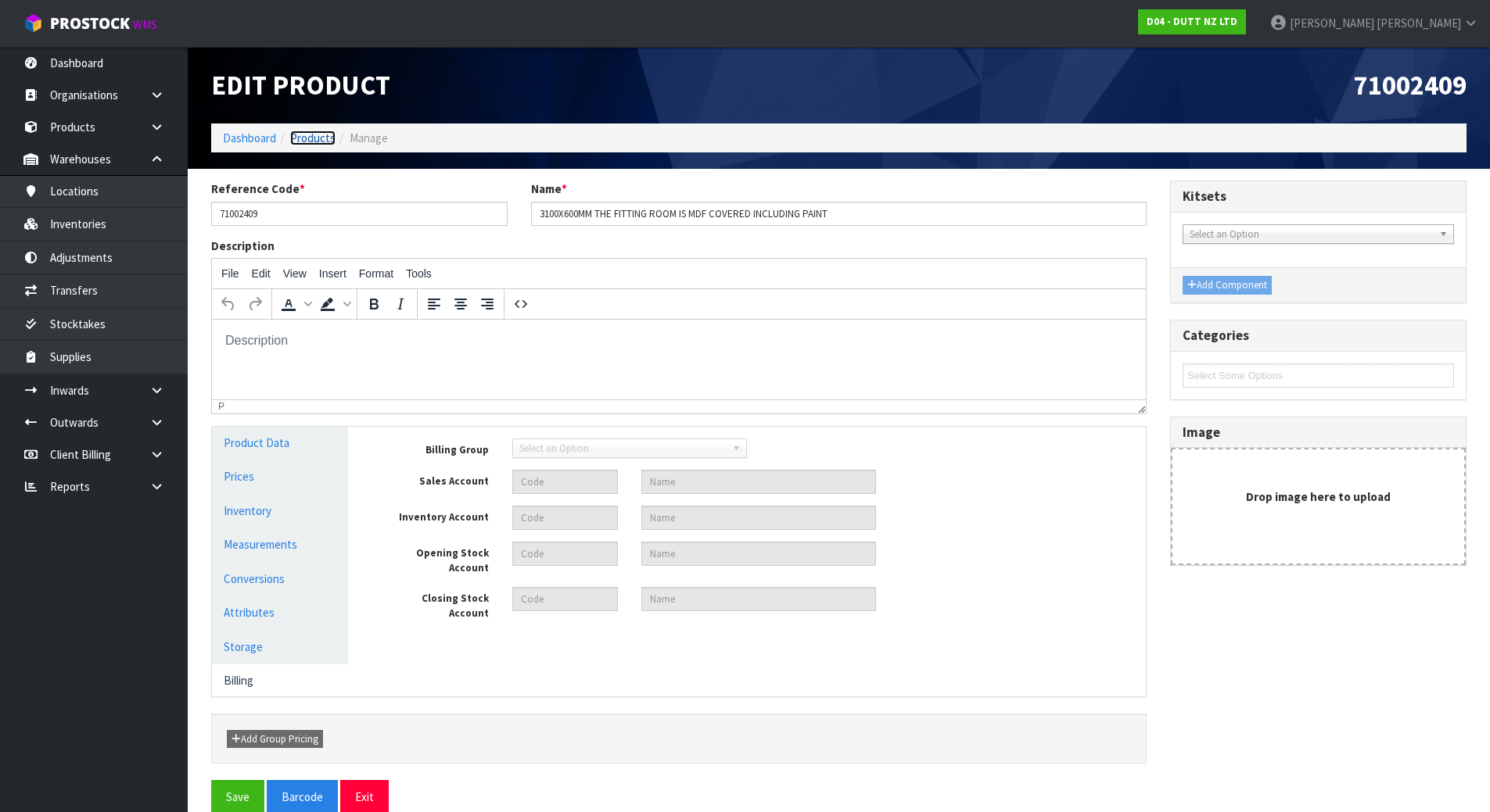
click at [309, 138] on link "Products" at bounding box center [313, 138] width 46 height 15
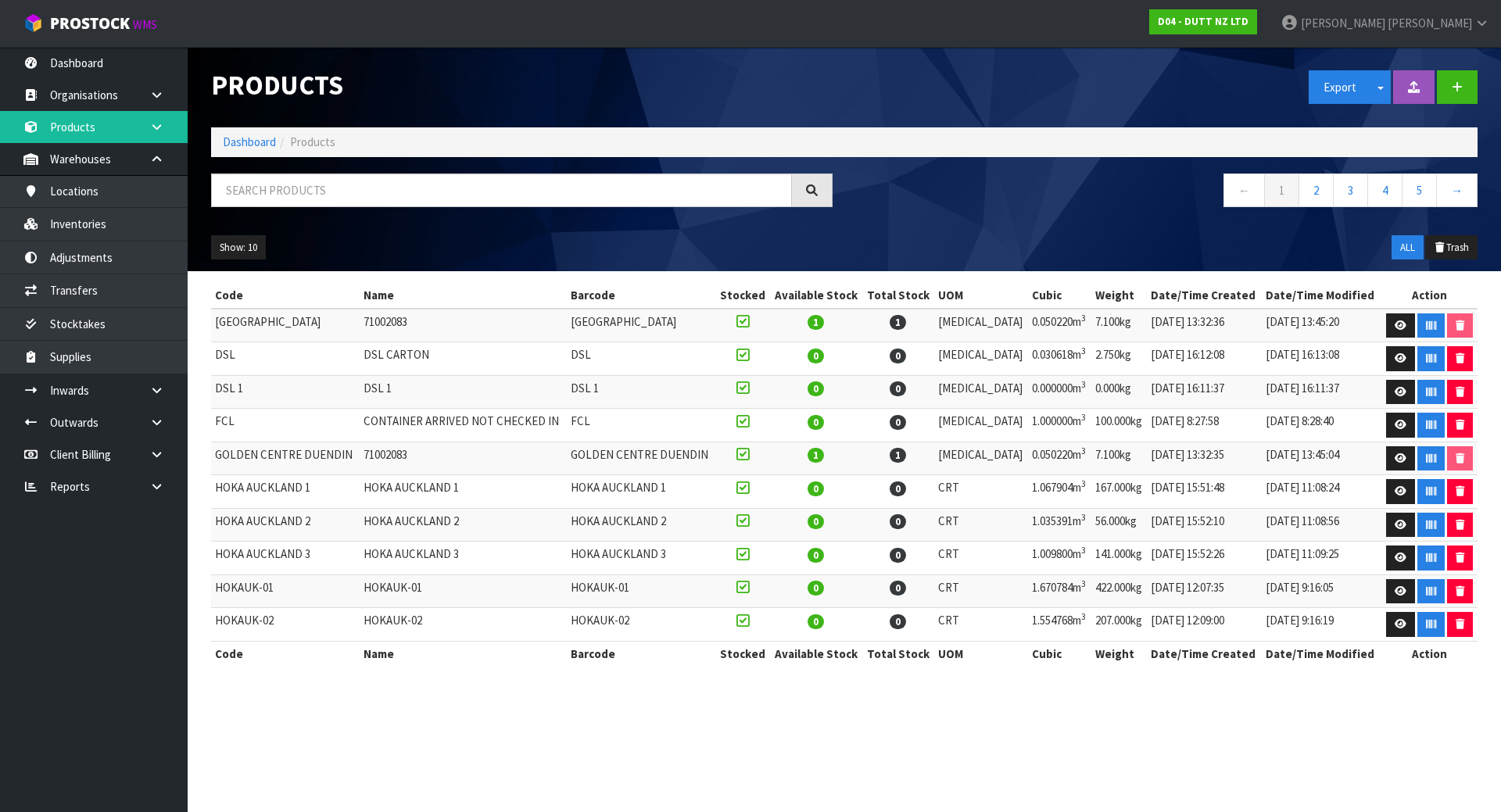
click at [167, 137] on link at bounding box center [162, 127] width 50 height 32
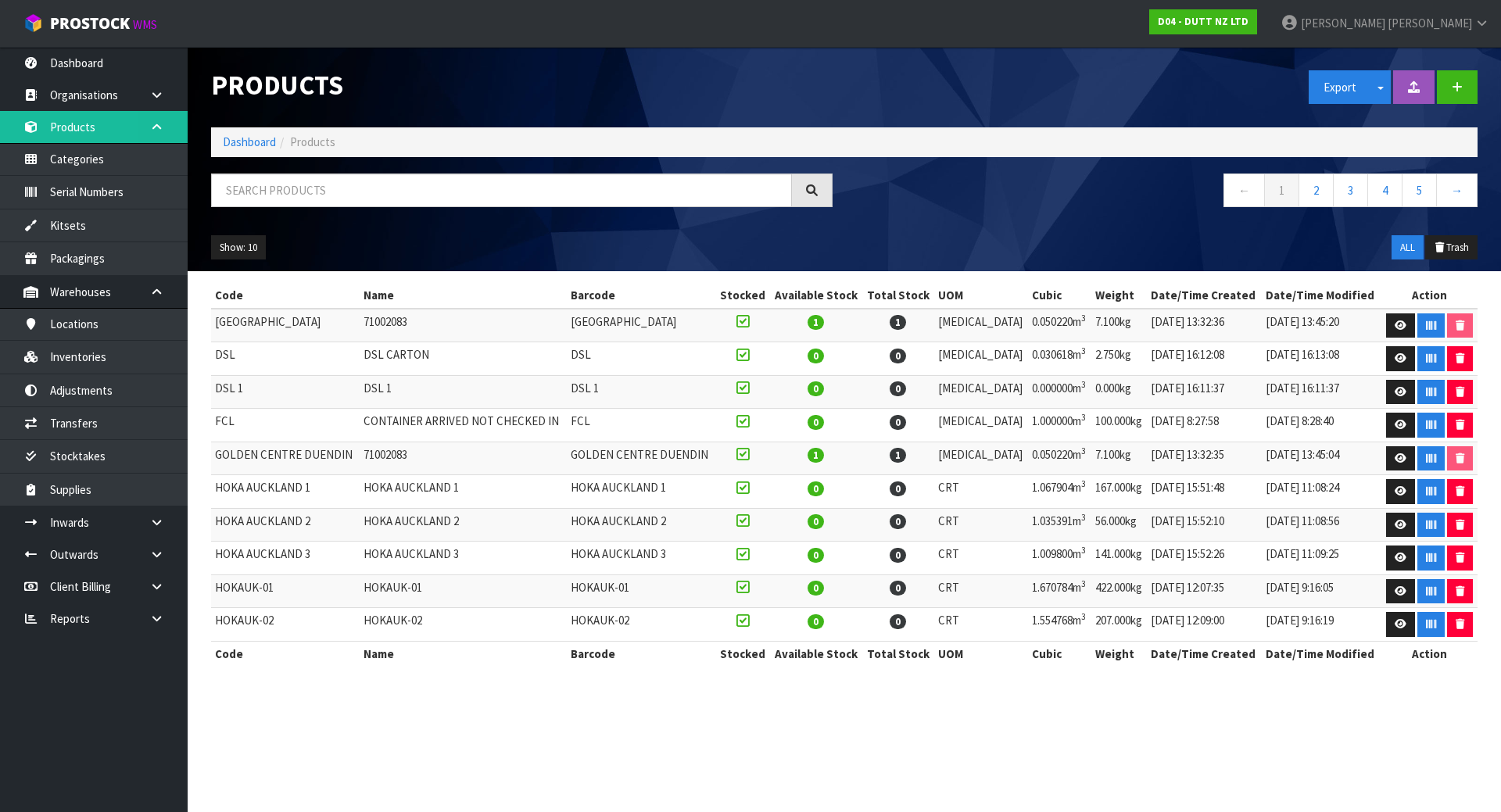
click at [161, 130] on icon at bounding box center [156, 127] width 15 height 12
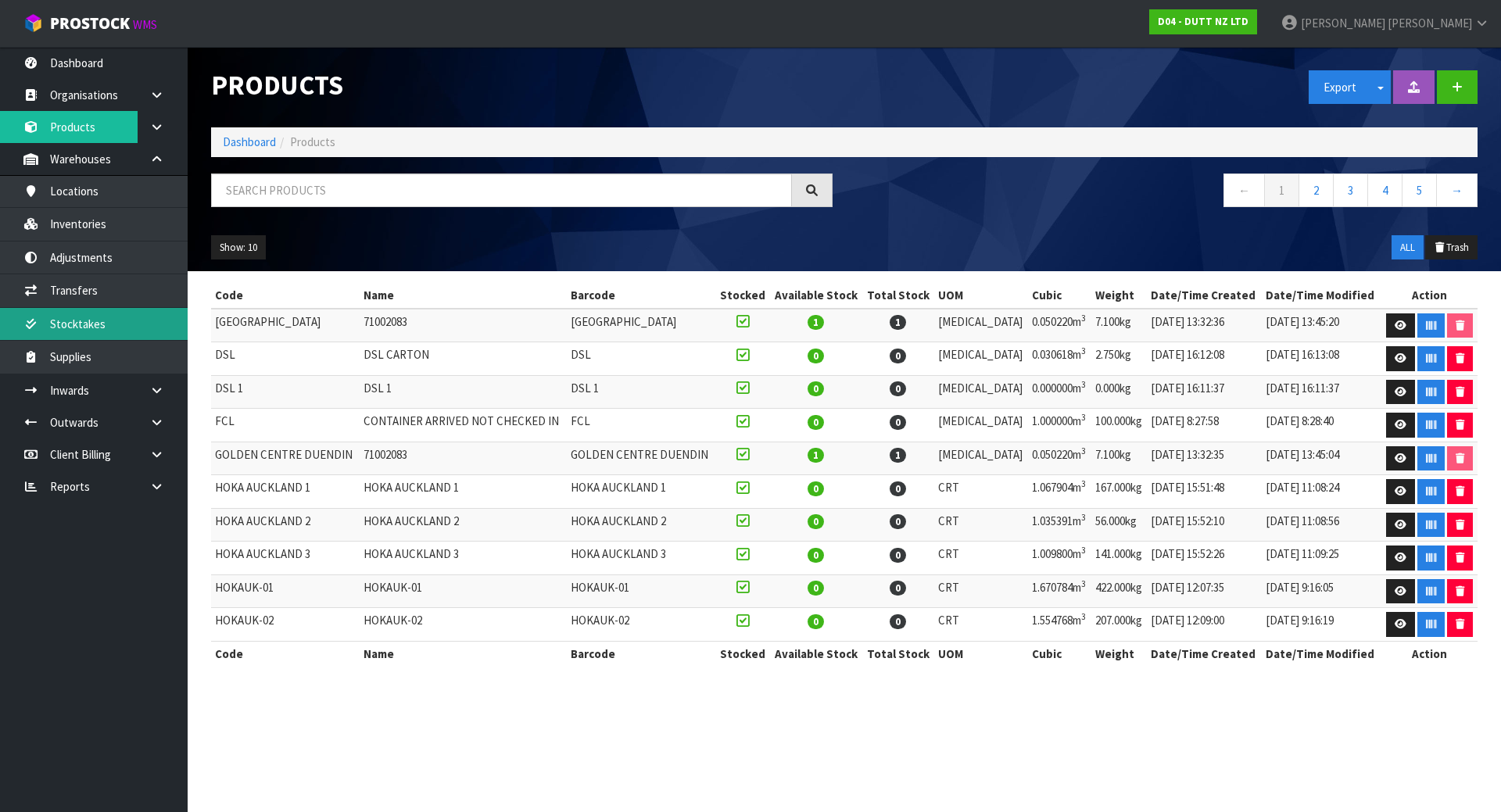
click at [118, 313] on link "Stocktakes" at bounding box center [94, 324] width 188 height 32
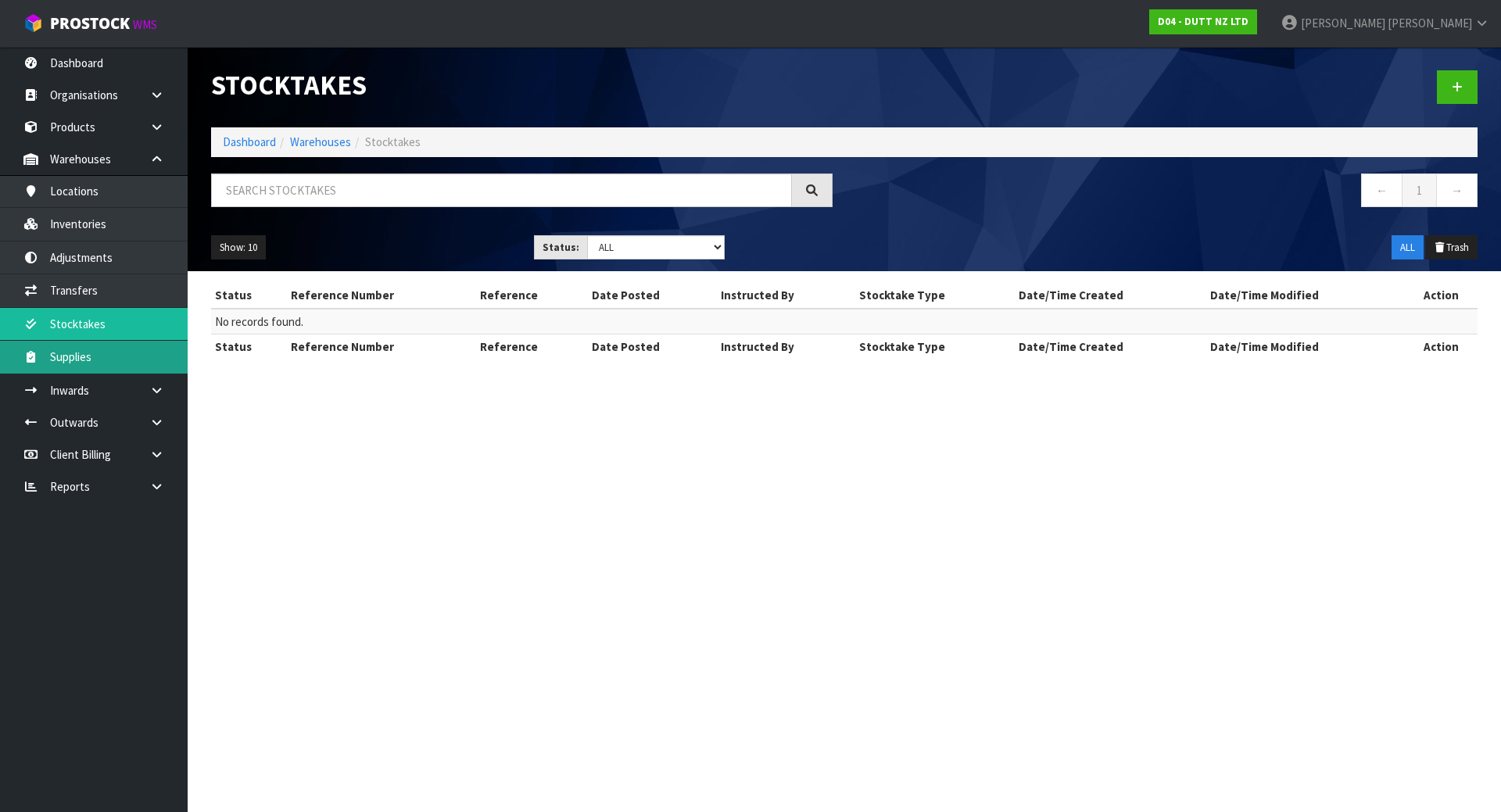
click at [116, 349] on link "Supplies" at bounding box center [94, 356] width 188 height 32
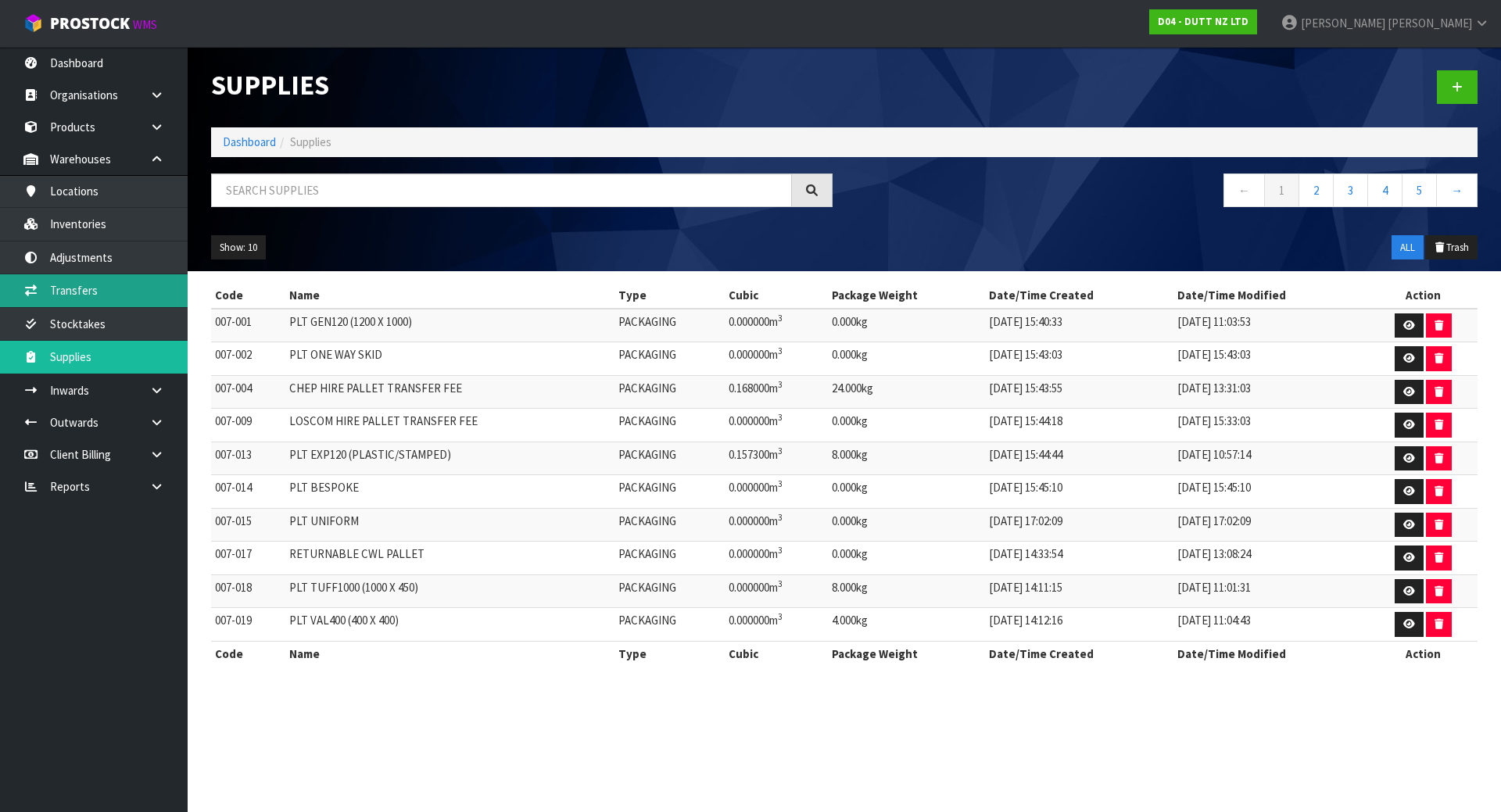
click at [112, 289] on link "Transfers" at bounding box center [94, 290] width 188 height 32
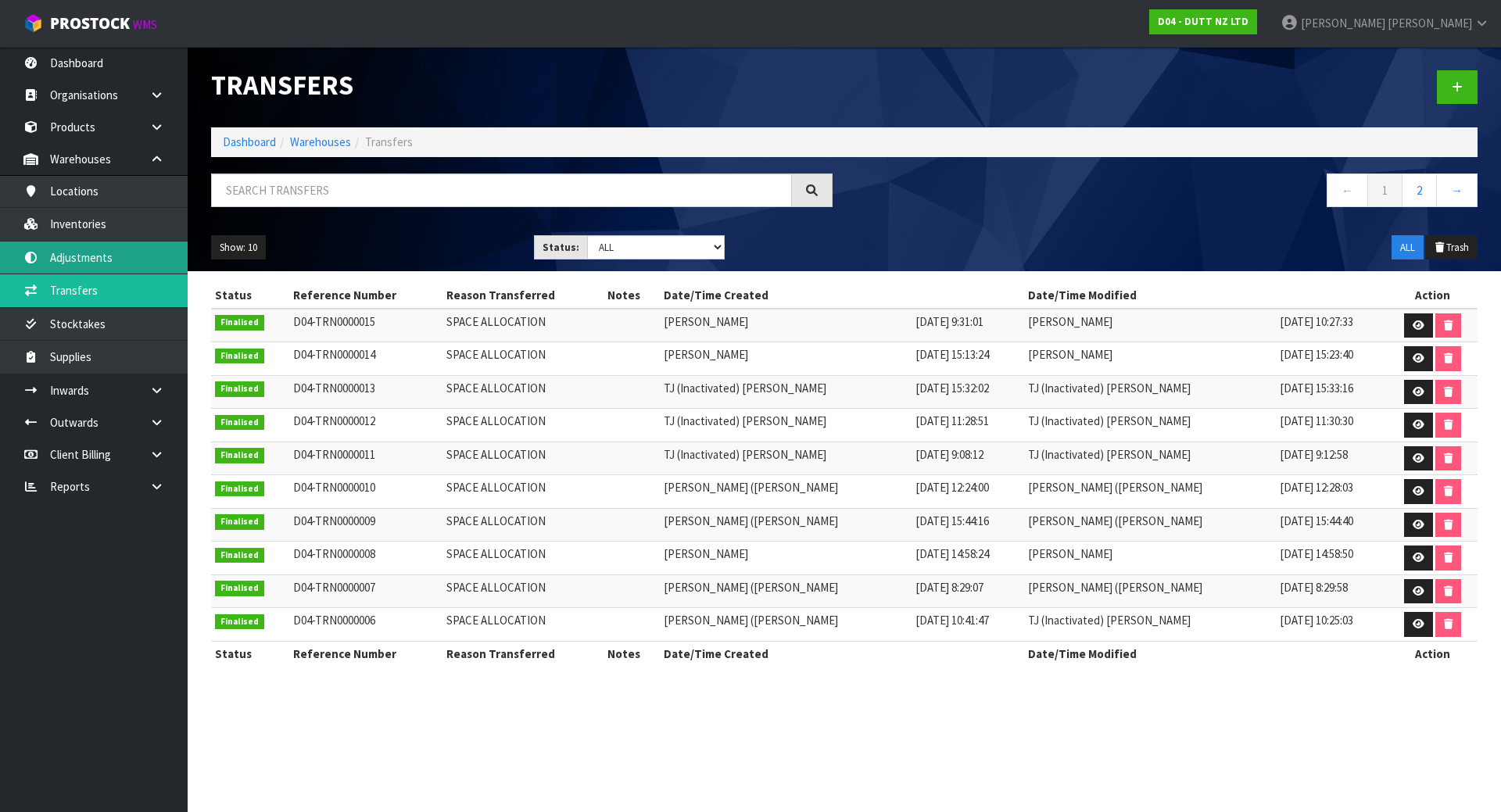
click at [104, 258] on link "Adjustments" at bounding box center [94, 257] width 188 height 32
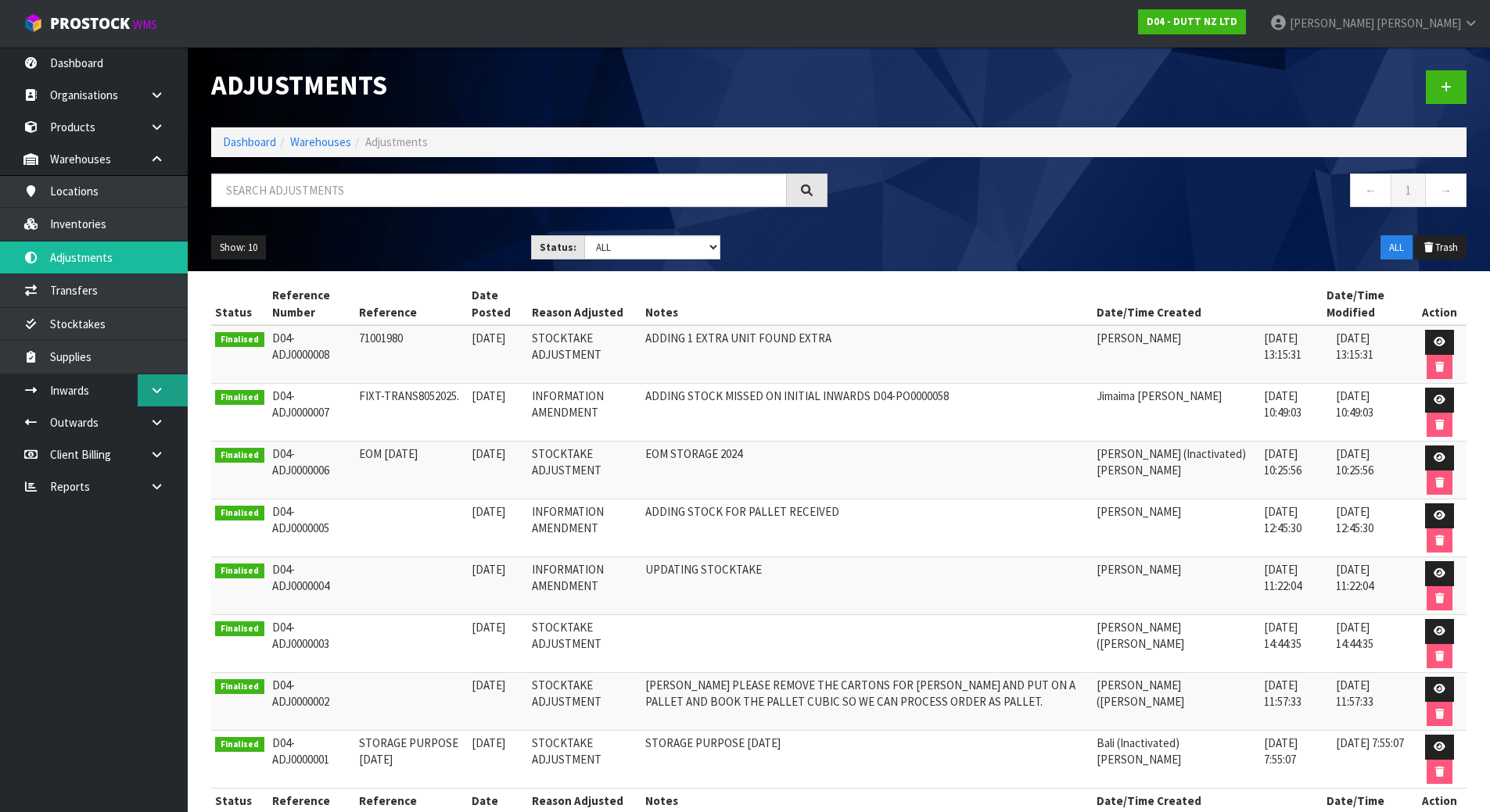
click at [152, 382] on link at bounding box center [162, 390] width 50 height 32
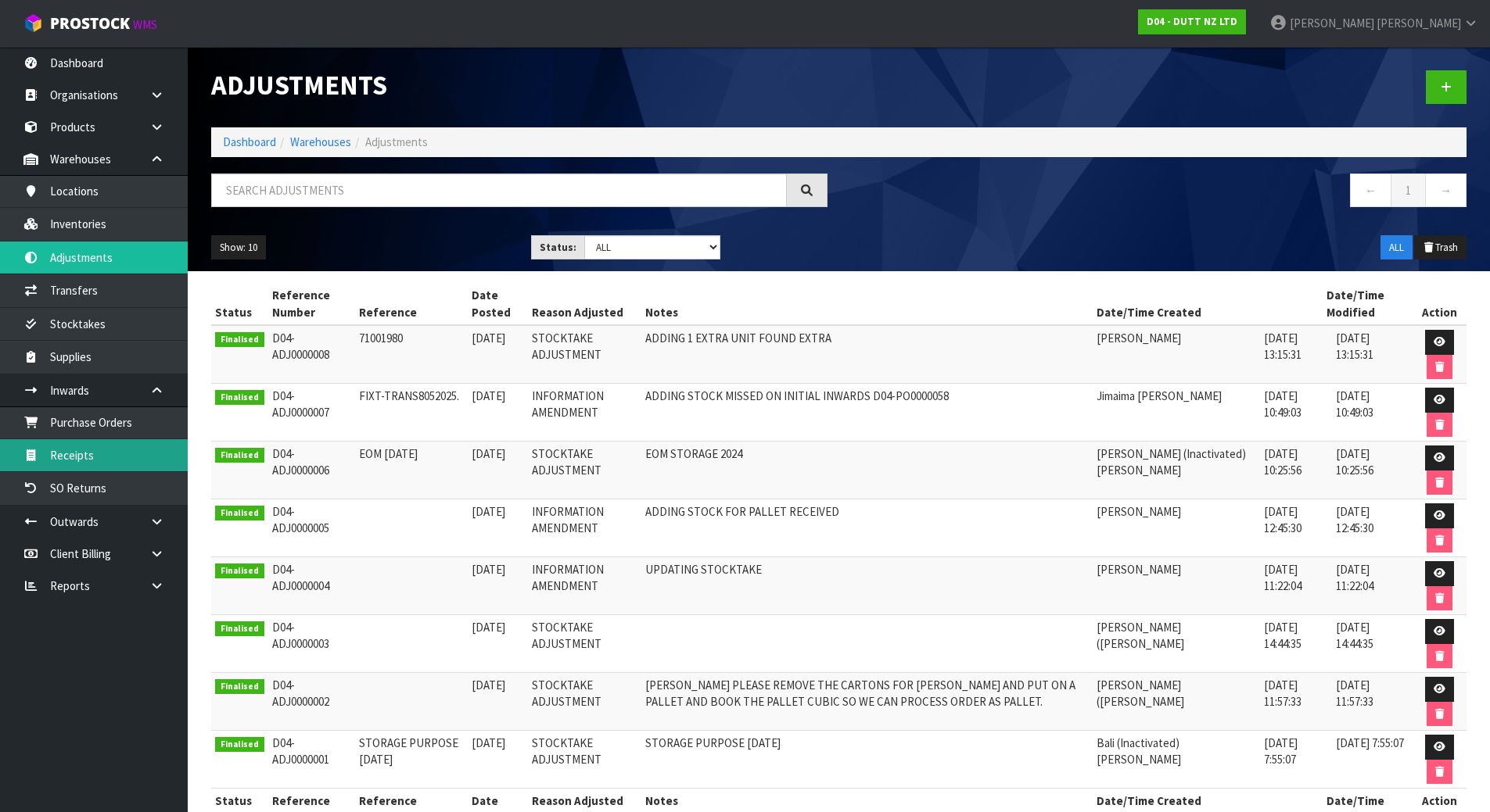
click at [106, 446] on link "Receipts" at bounding box center [94, 455] width 188 height 32
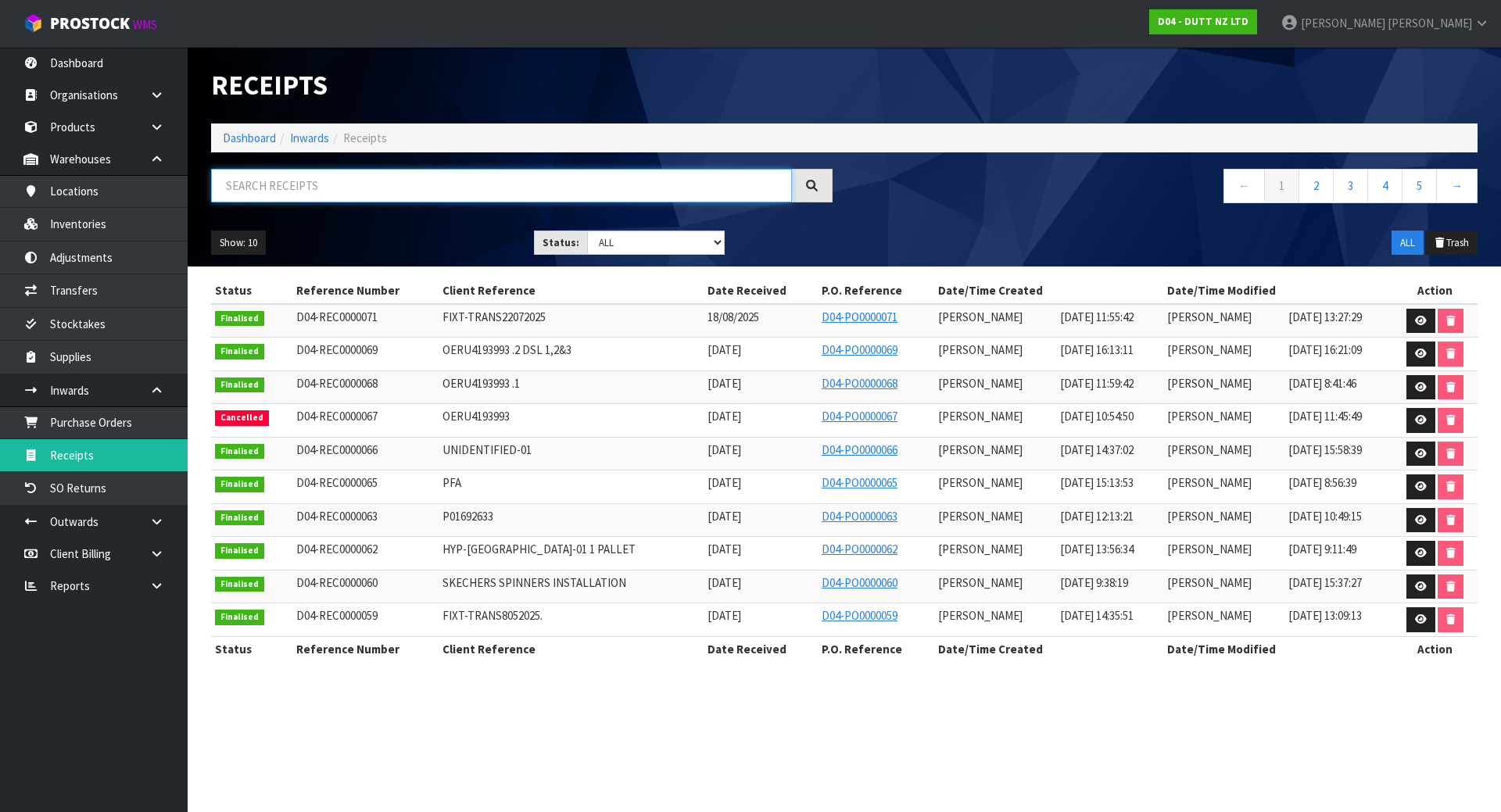
click at [459, 177] on input "text" at bounding box center [501, 185] width 581 height 34
paste input "FIXT-1718379–1719962"
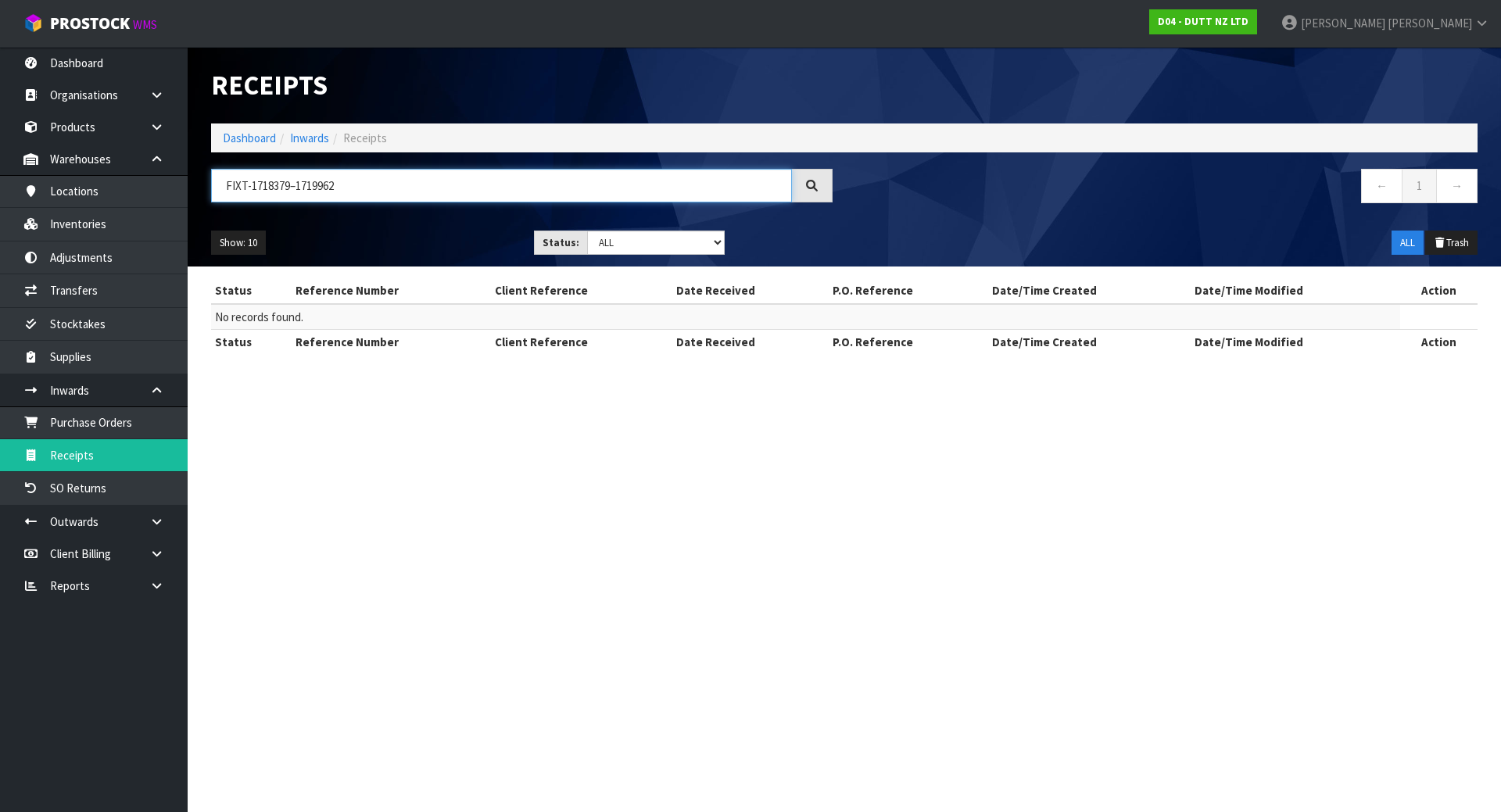
drag, startPoint x: 409, startPoint y: 189, endPoint x: 290, endPoint y: 180, distance: 119.3
click at [290, 180] on input "FIXT-1718379–1719962" at bounding box center [501, 185] width 581 height 34
type input "FIXT-1718379"
click at [102, 486] on link "SO Returns" at bounding box center [94, 488] width 188 height 32
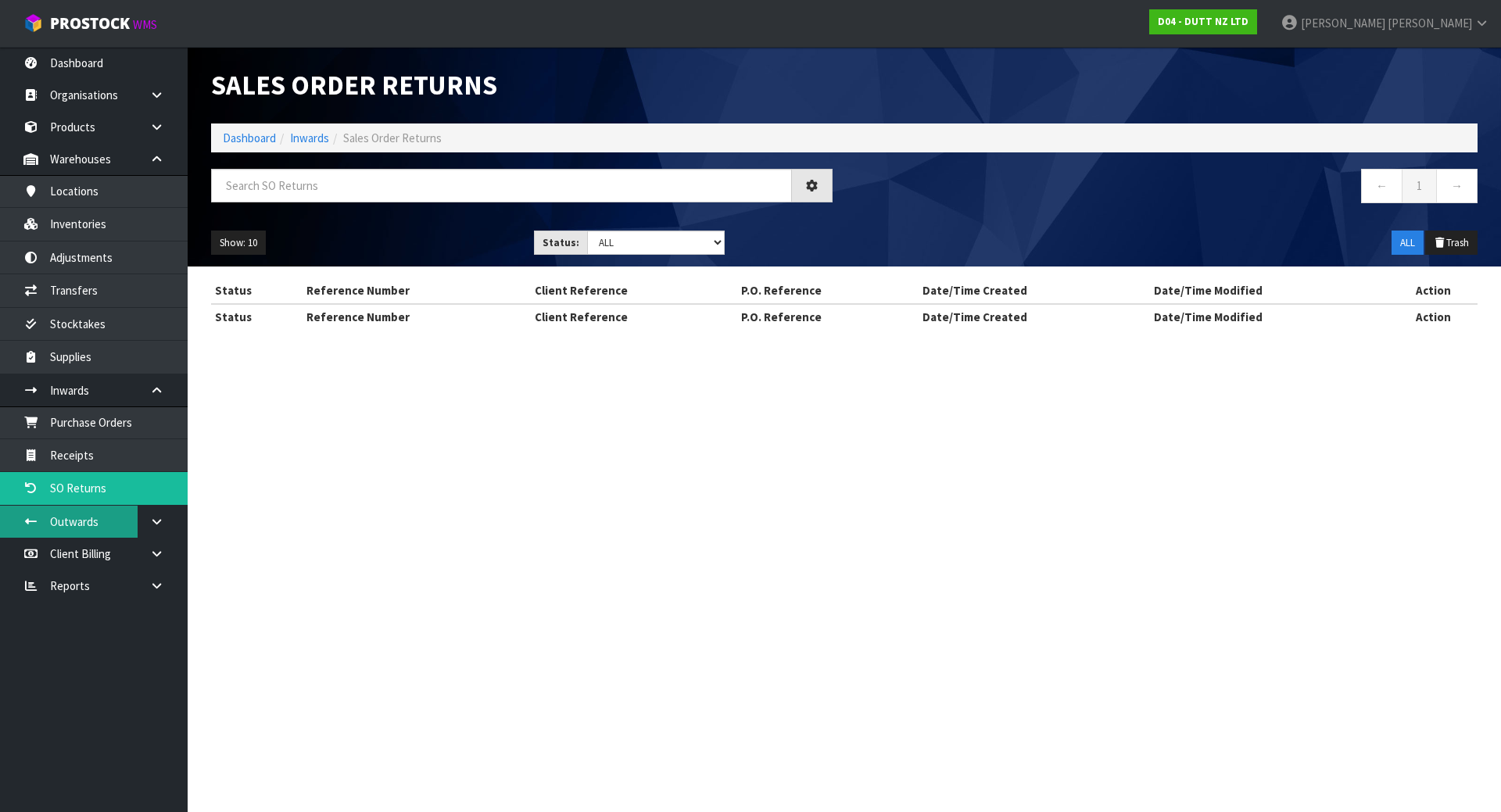
click at [115, 523] on link "Outwards" at bounding box center [94, 522] width 188 height 32
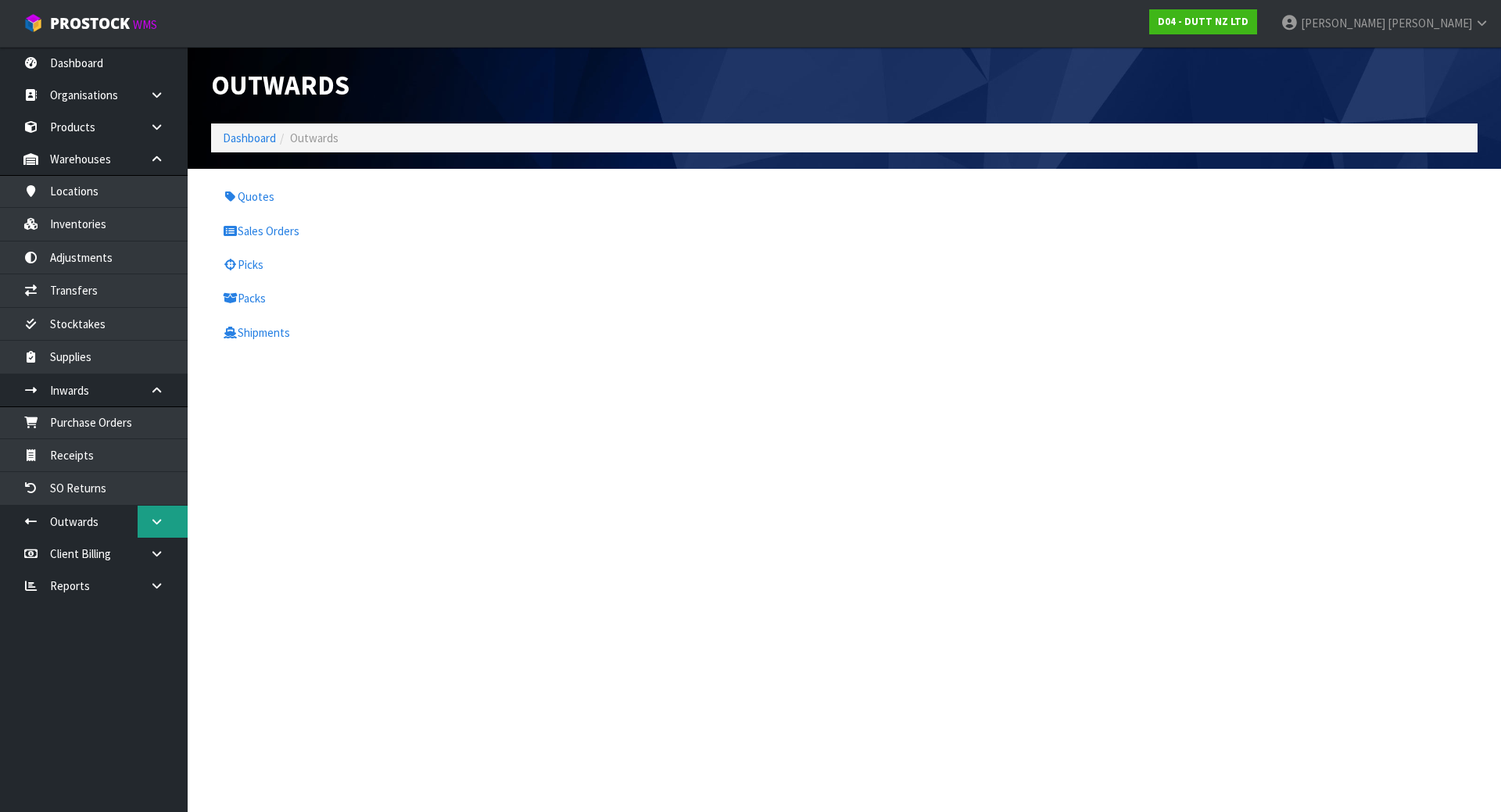
click at [143, 517] on link at bounding box center [162, 522] width 50 height 32
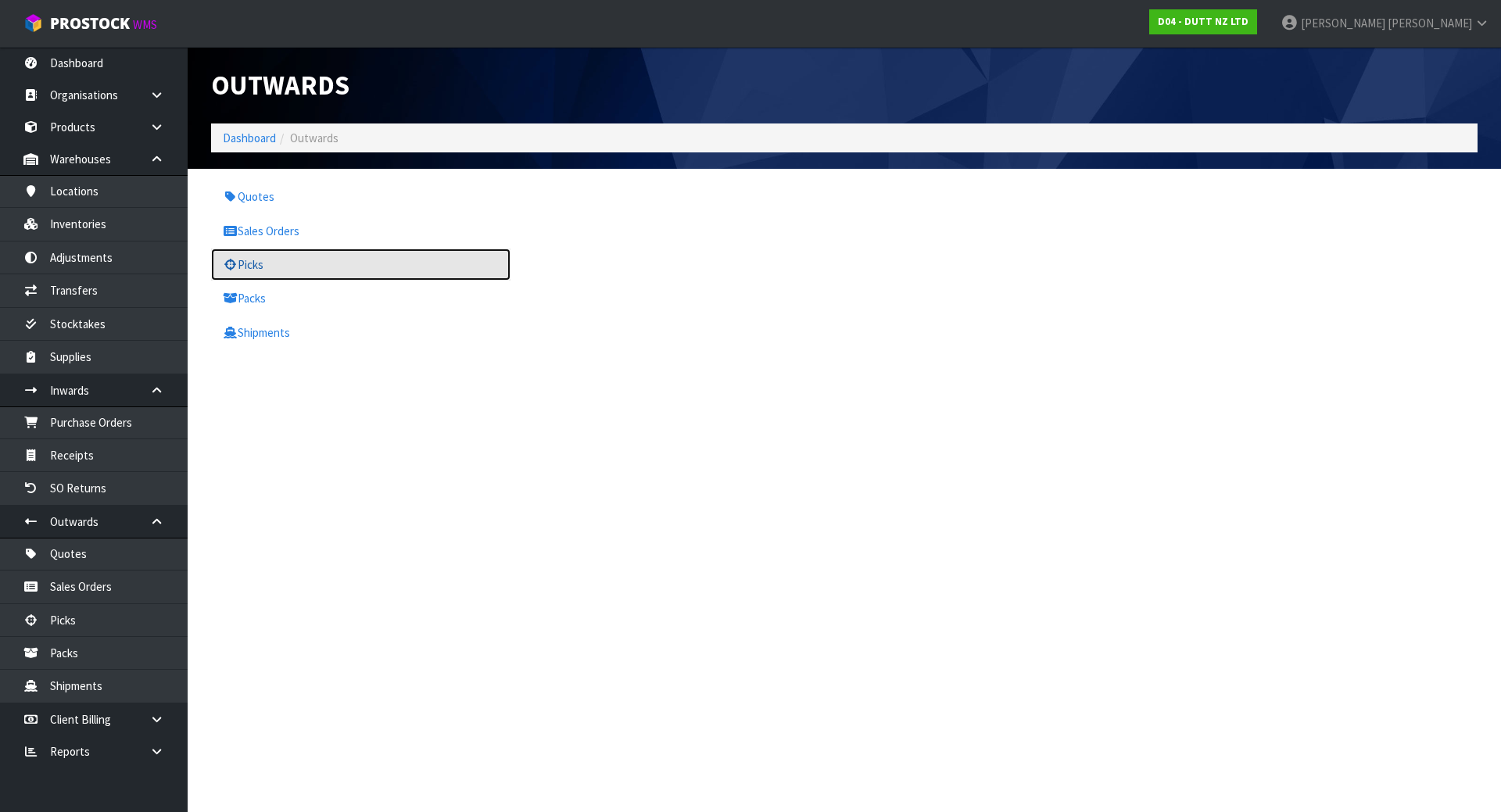
click at [270, 268] on link "Picks" at bounding box center [361, 264] width 300 height 32
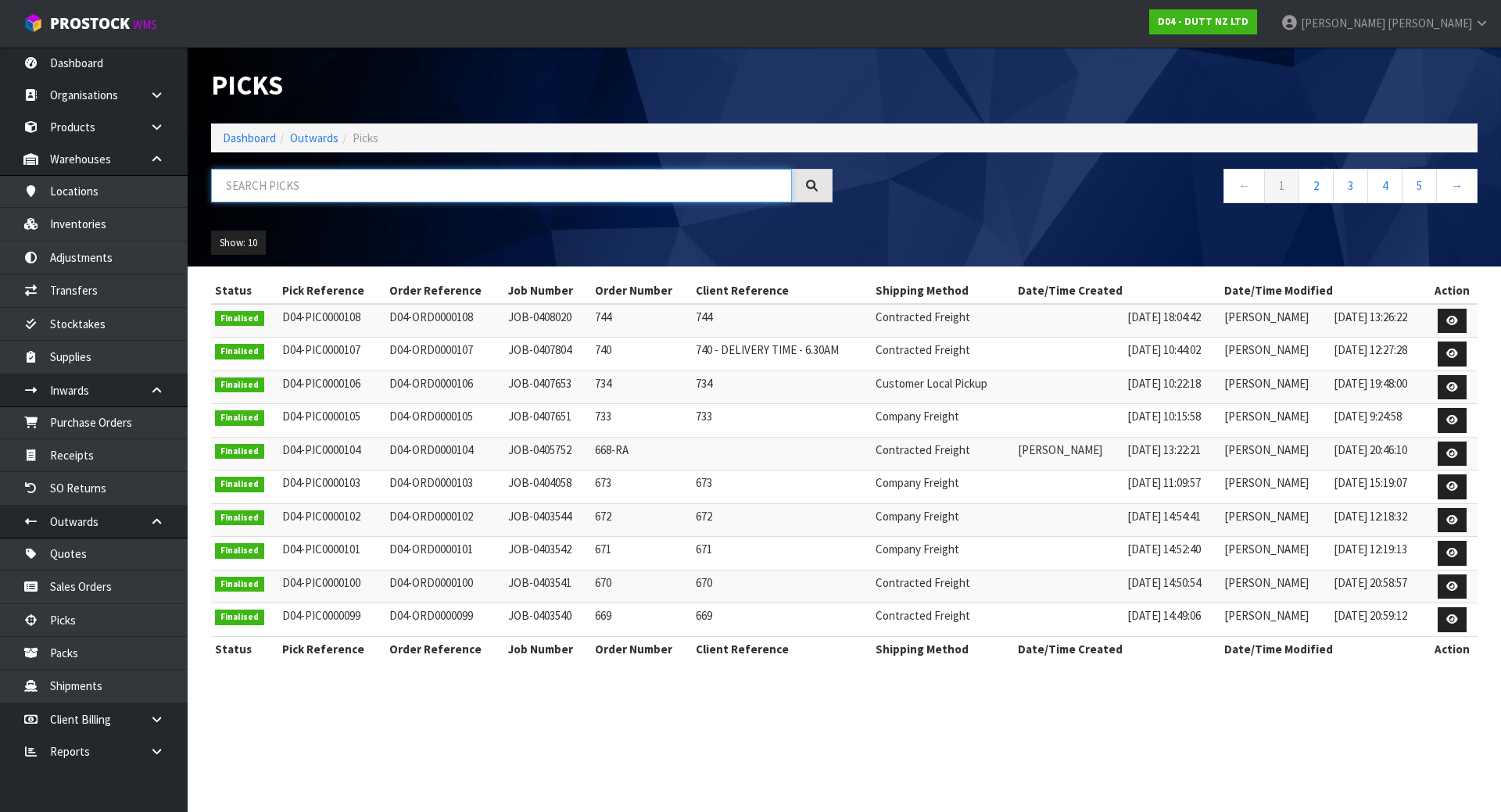
click at [381, 181] on input "text" at bounding box center [501, 185] width 581 height 34
paste input "FIXT-1718379–1719962"
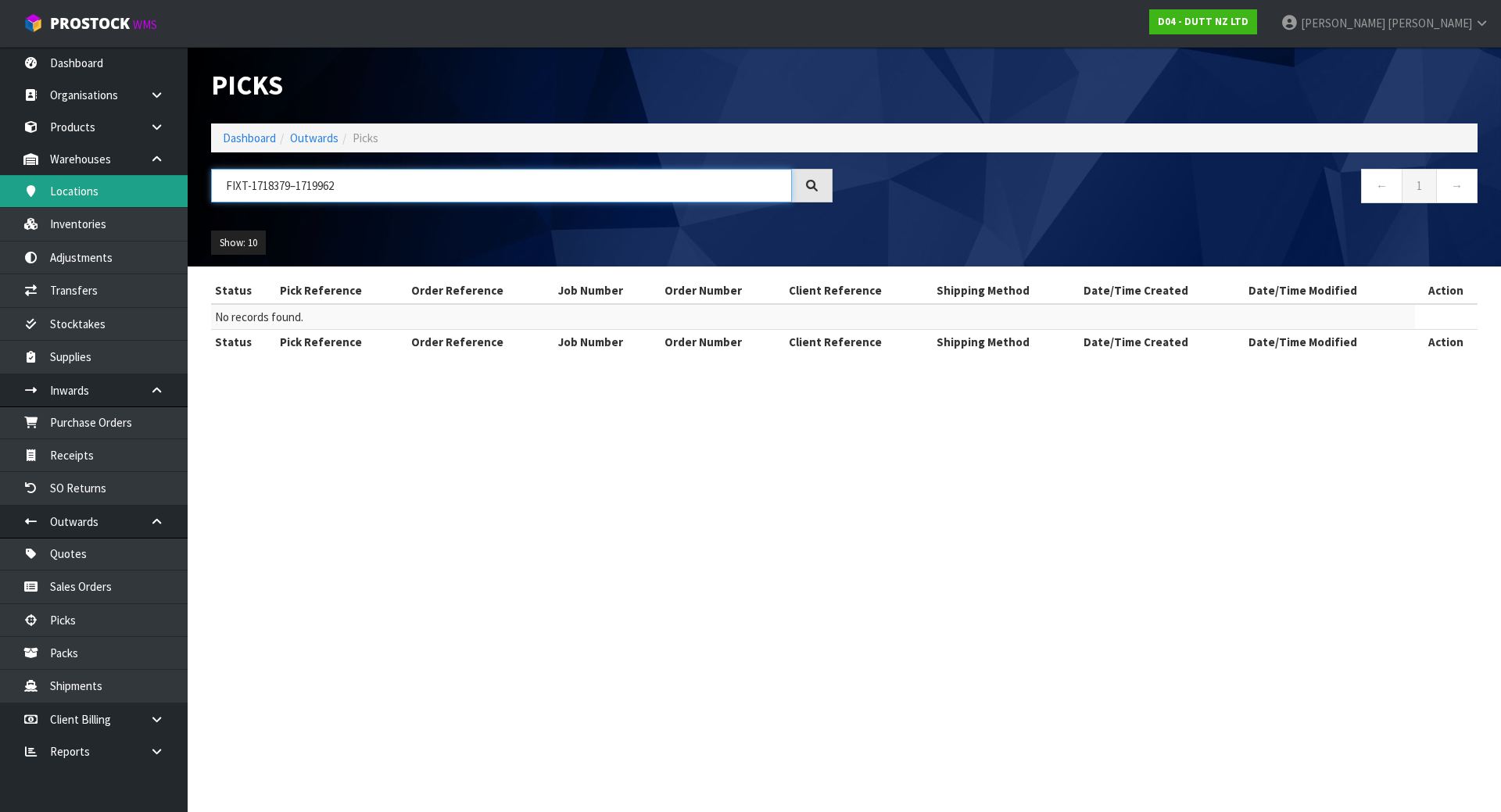
drag, startPoint x: 382, startPoint y: 181, endPoint x: 151, endPoint y: 195, distance: 231.4
click at [151, 195] on body "Toggle navigation ProStock WMS D04 - DUTT NZ LTD [PERSON_NAME] Logout Dashboard…" at bounding box center [750, 406] width 1501 height 812
type input "MDF"
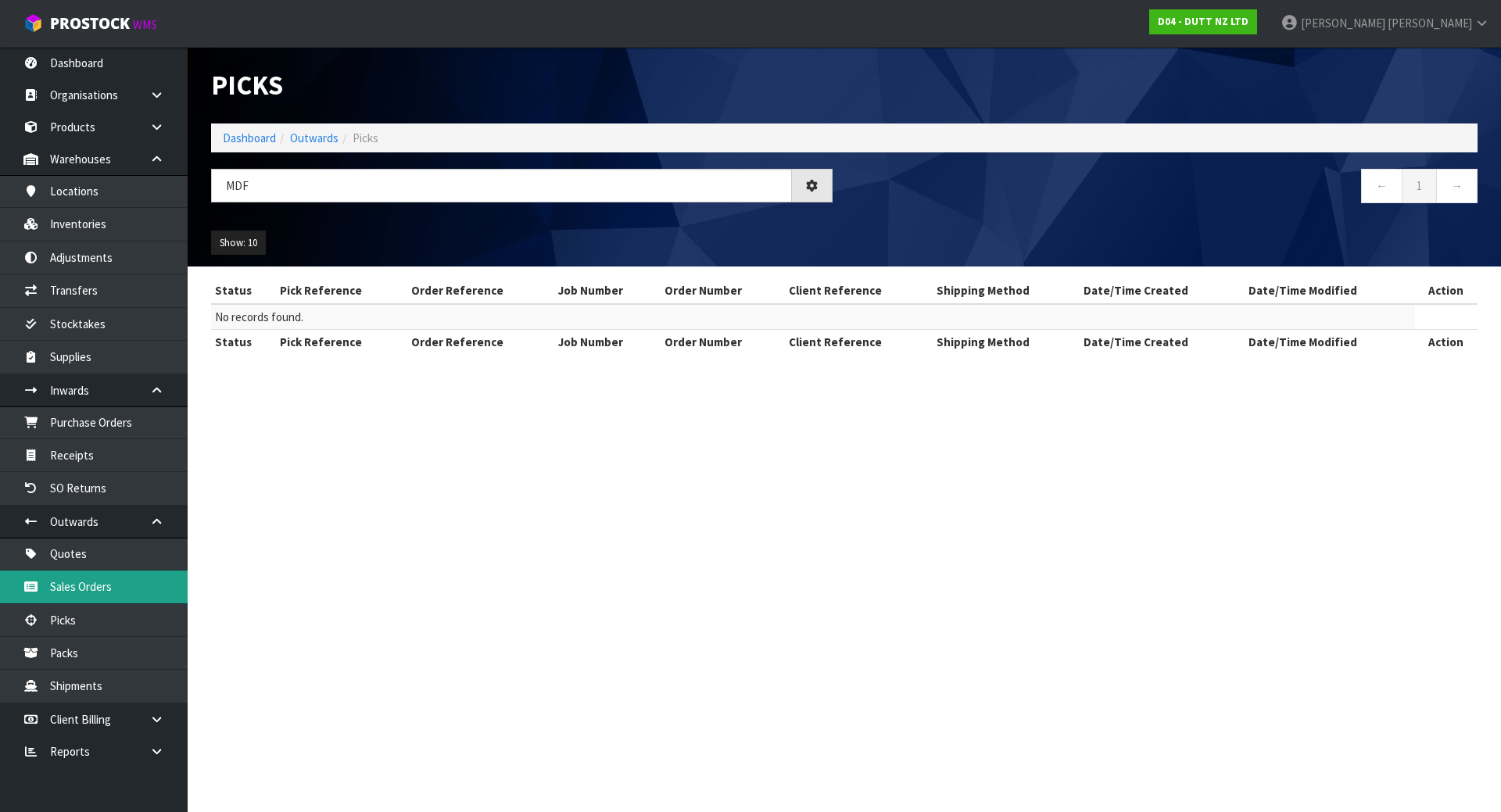
click at [114, 579] on link "Sales Orders" at bounding box center [94, 587] width 188 height 32
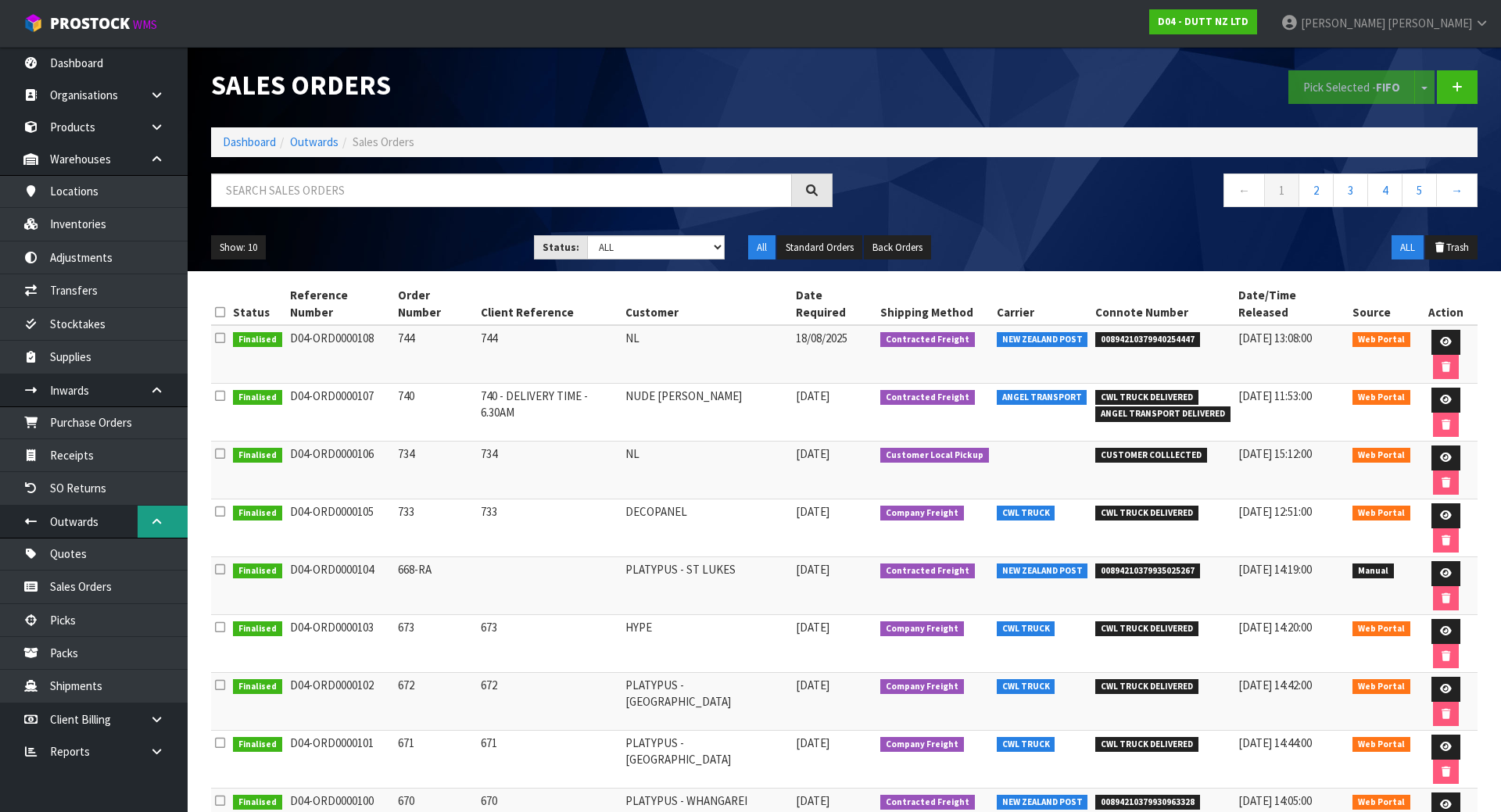
click at [153, 520] on icon at bounding box center [156, 521] width 15 height 12
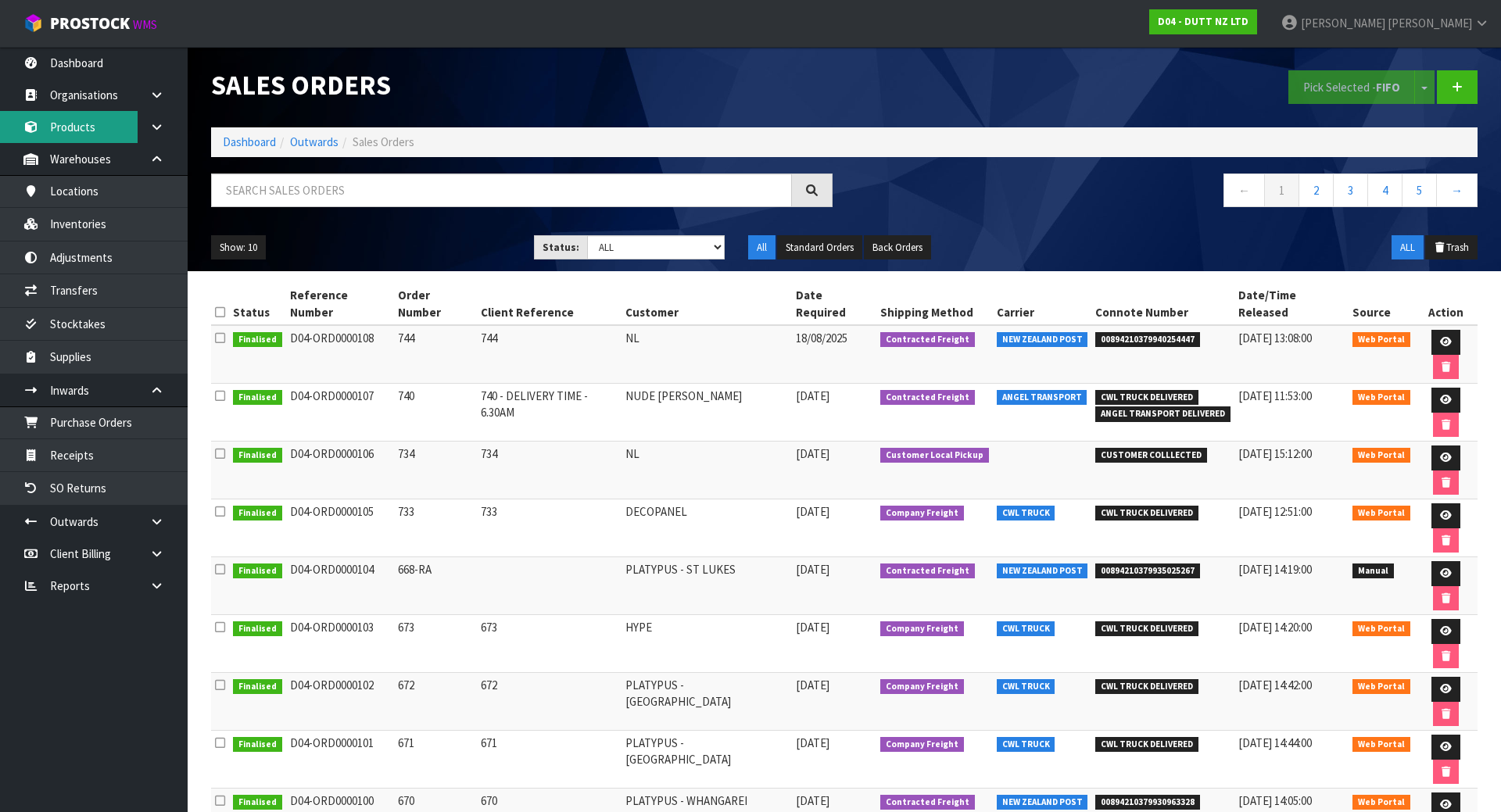
click at [101, 133] on link "Products" at bounding box center [94, 127] width 188 height 32
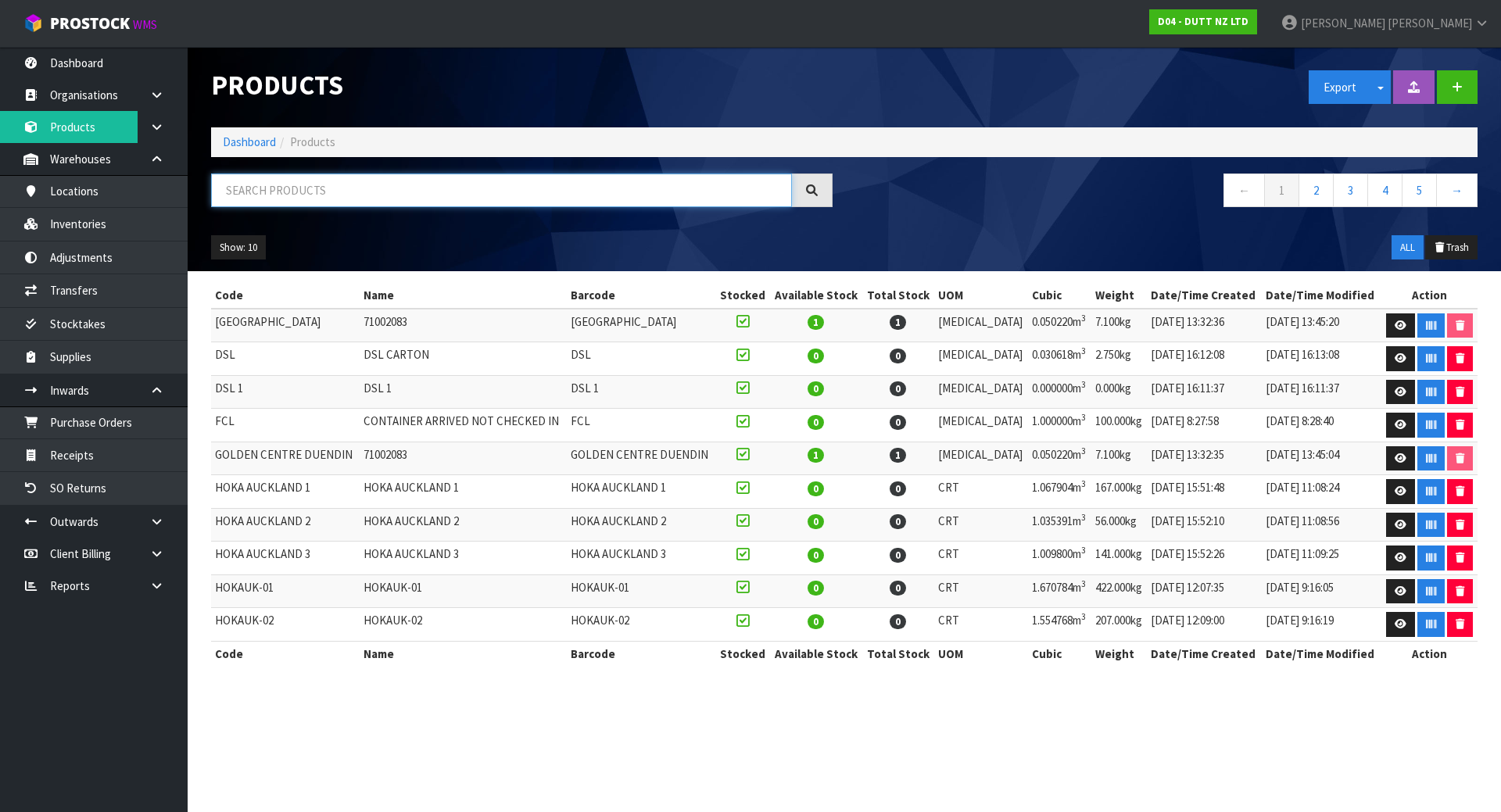
click at [248, 202] on input "text" at bounding box center [501, 190] width 581 height 34
type input "MDF"
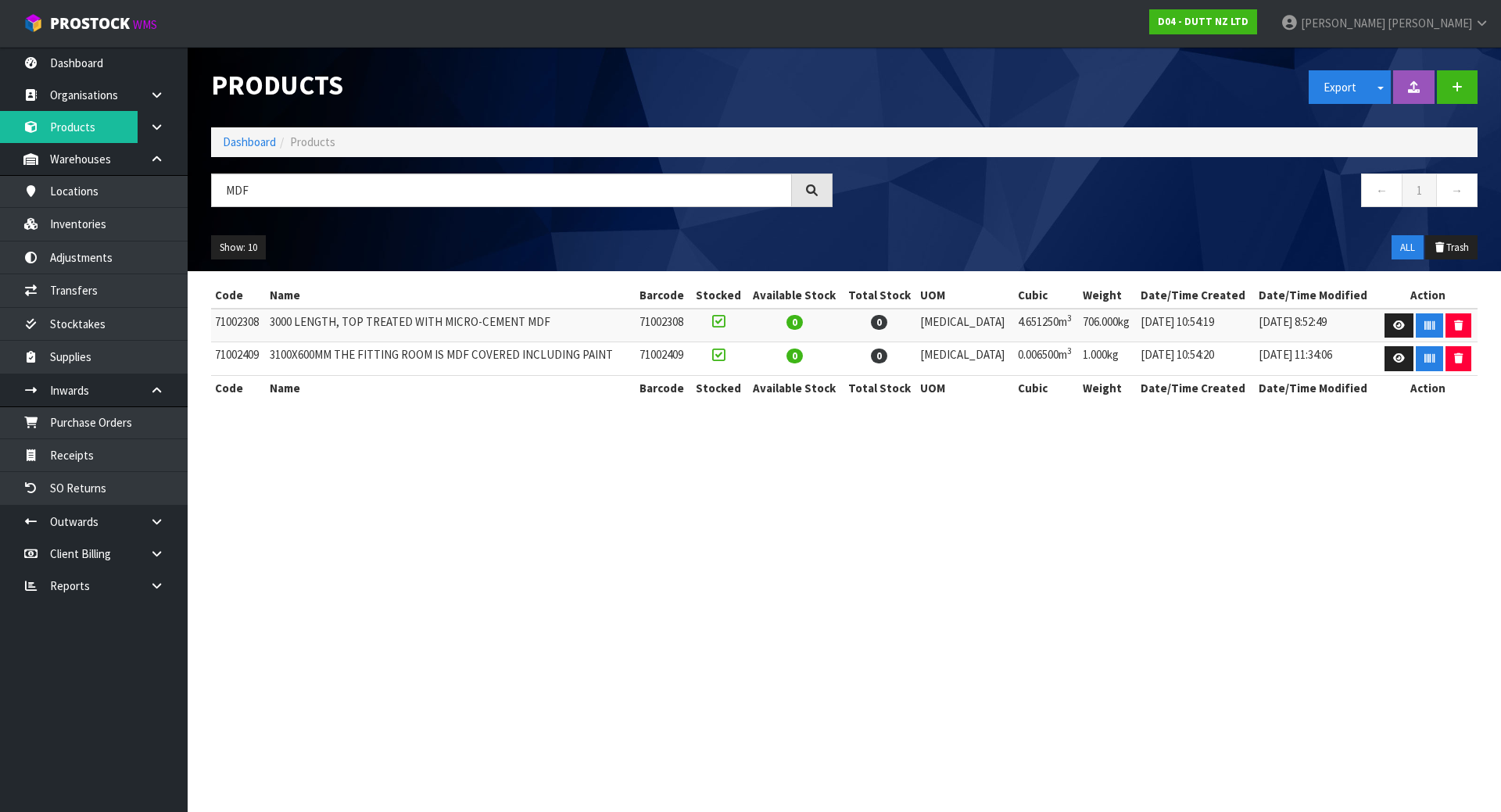
click at [1274, 359] on td "[DATE] 11:34:06" at bounding box center [1316, 359] width 123 height 34
drag, startPoint x: 1230, startPoint y: 352, endPoint x: 1302, endPoint y: 356, distance: 72.1
click at [1302, 356] on tr "71002409 3100X600MM THE FITTING ROOM IS MDF COVERED INCLUDING PAINT 71002409 0 …" at bounding box center [844, 359] width 1266 height 34
click at [1302, 356] on td "[DATE] 11:34:06" at bounding box center [1316, 359] width 123 height 34
drag, startPoint x: 1254, startPoint y: 351, endPoint x: 1282, endPoint y: 351, distance: 28.0
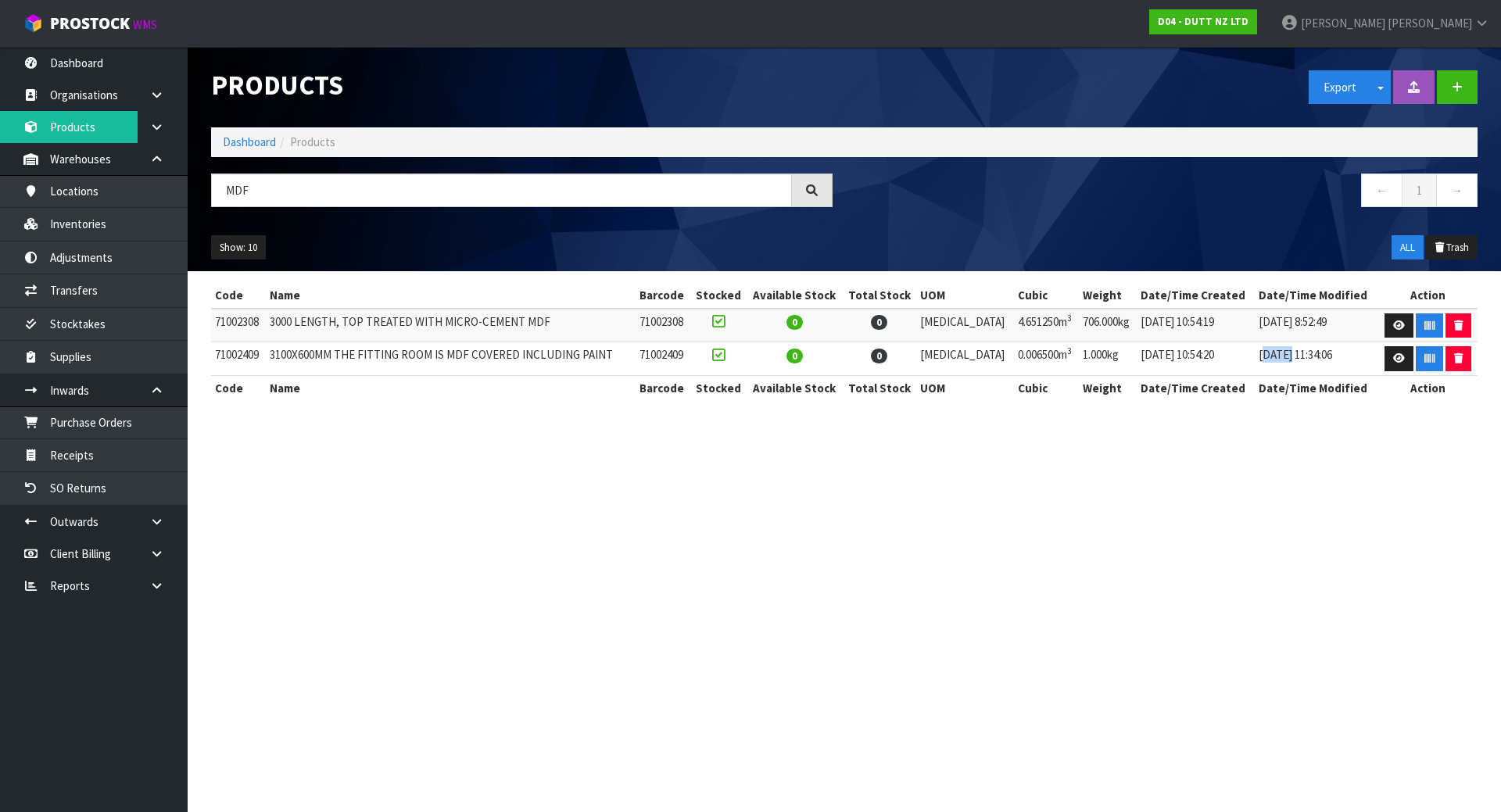
click at [1282, 351] on td "[DATE] 11:34:06" at bounding box center [1316, 359] width 123 height 34
click at [88, 448] on link "Receipts" at bounding box center [94, 455] width 188 height 32
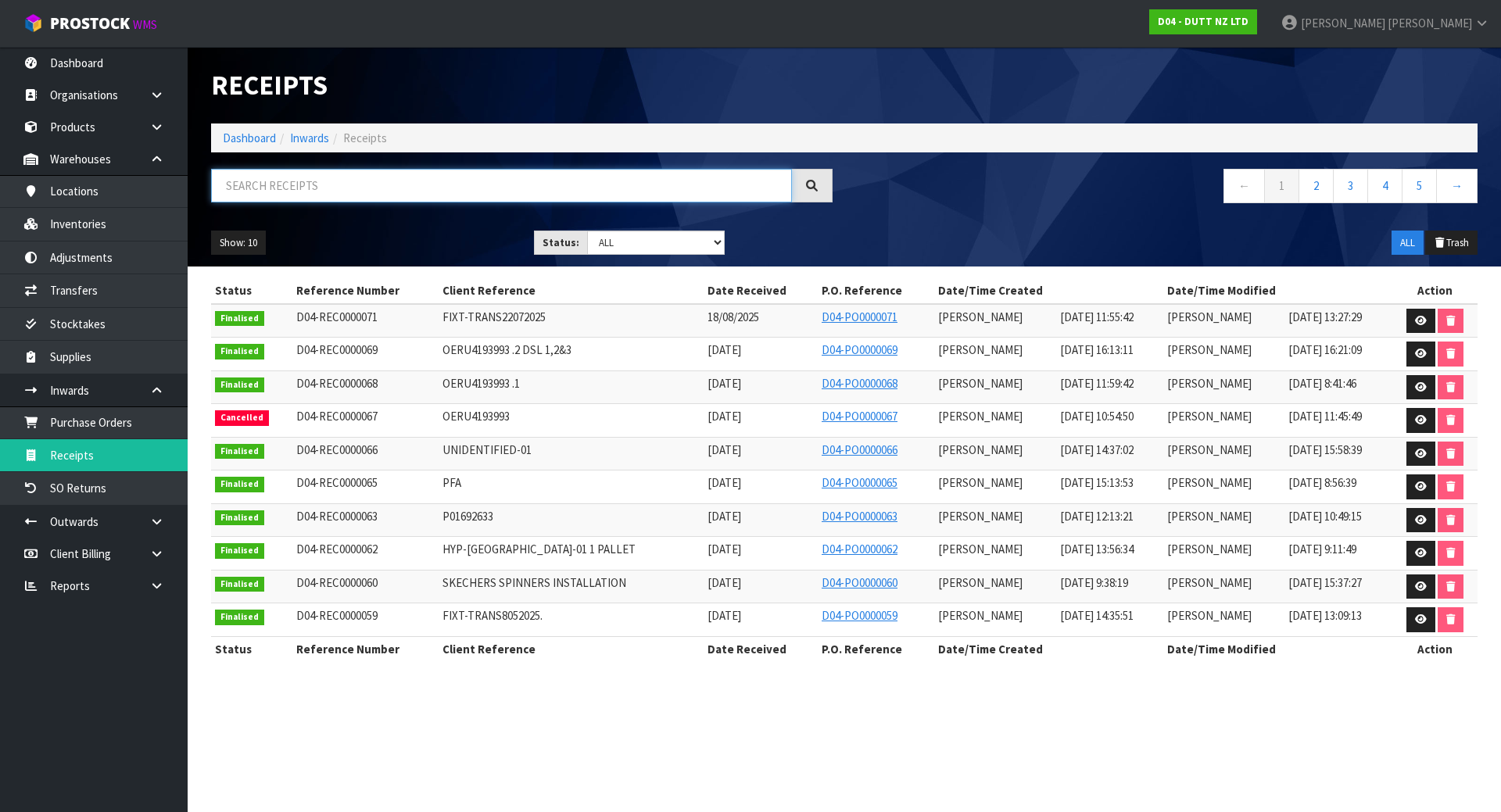
click at [274, 181] on input "text" at bounding box center [501, 185] width 581 height 34
paste input "OERU4193993"
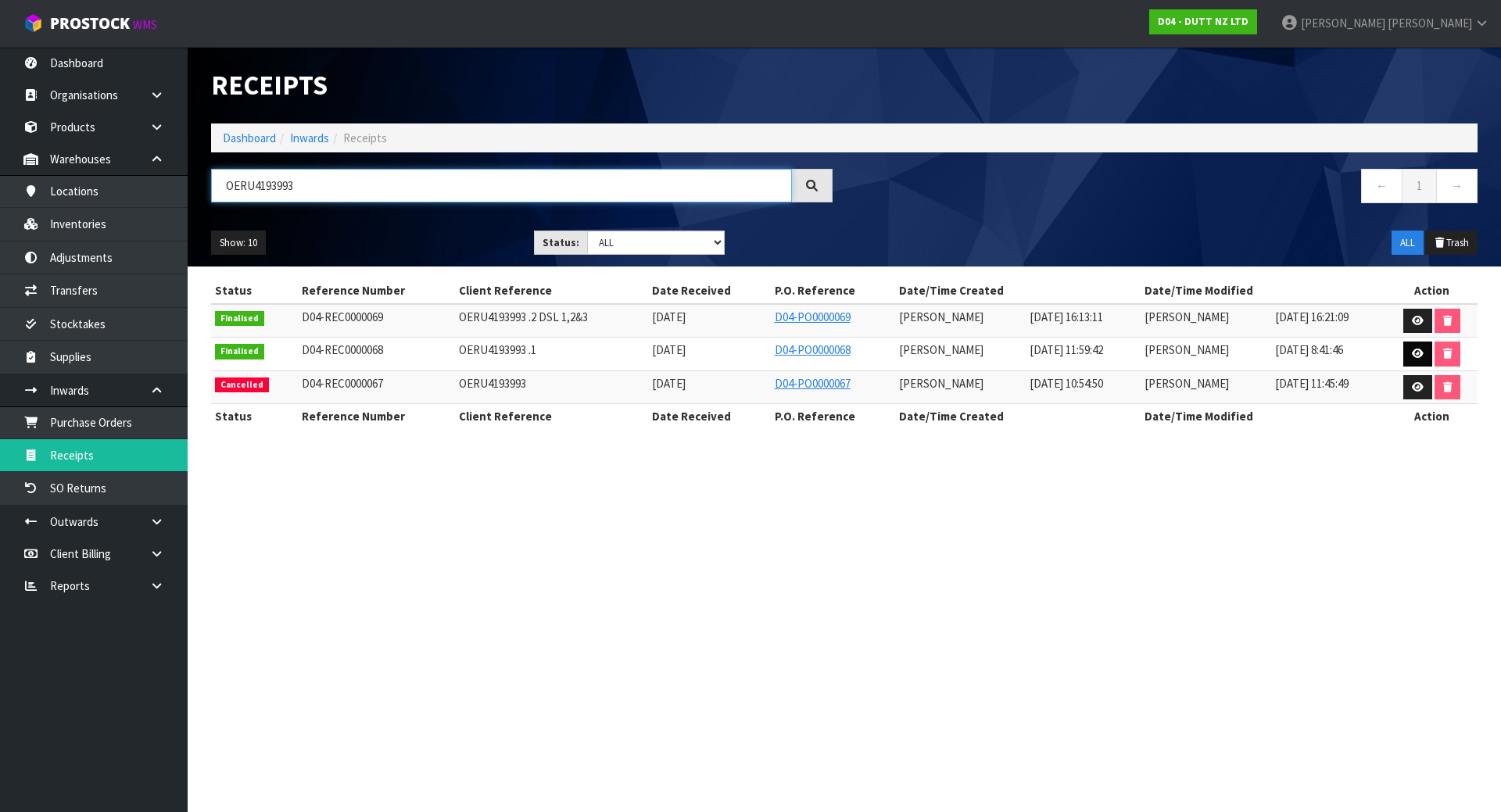
type input "OERU4193993"
click at [1414, 348] on link at bounding box center [1417, 354] width 29 height 25
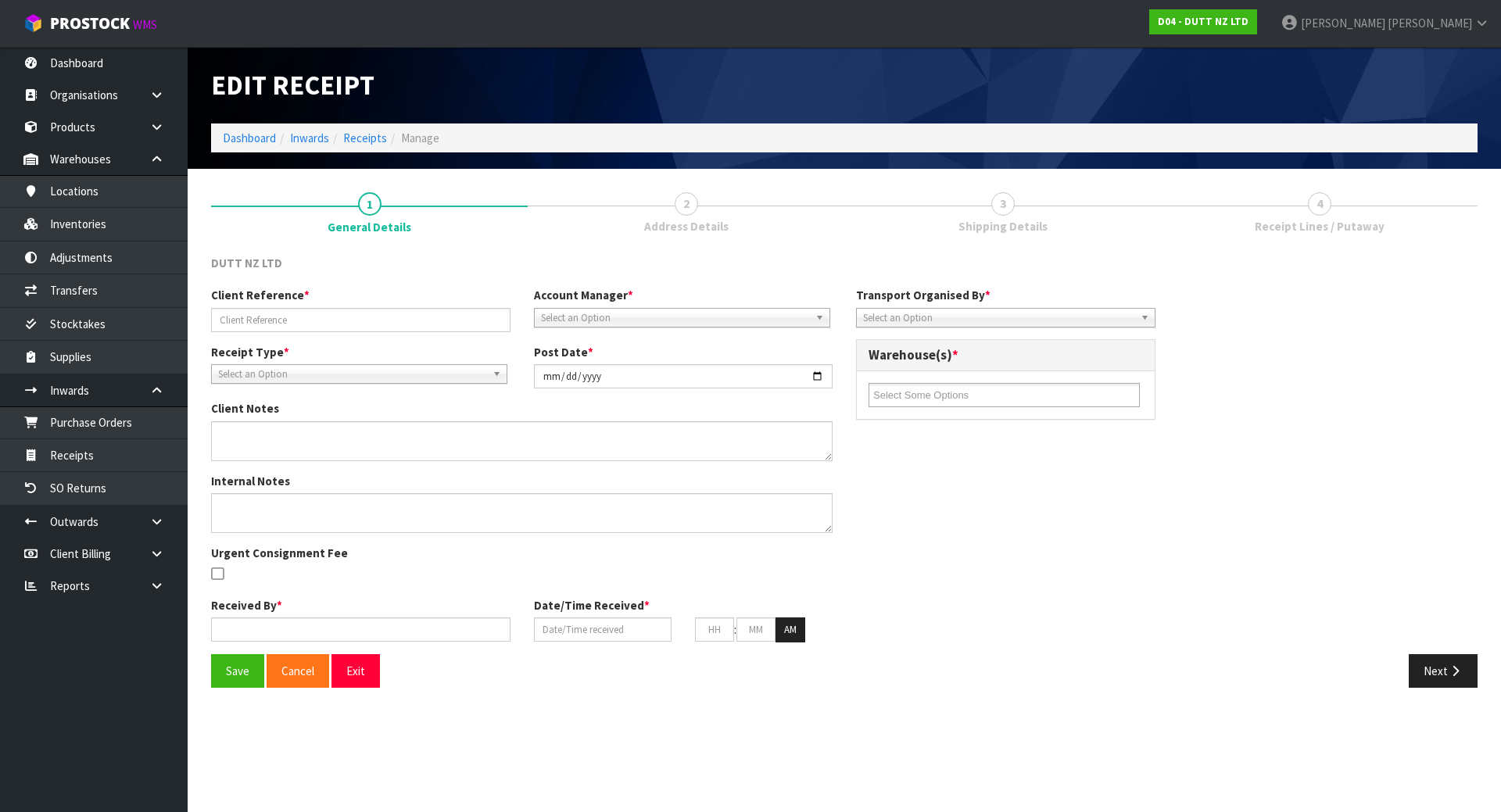
click at [1040, 206] on ul "1 General Details 2 Address Details 3 Shipping Details 4 Receipt Lines / Putaway" at bounding box center [844, 211] width 1266 height 62
type input "OERU4193993 .1"
type input "[DATE]"
type textarea "PLEASE NOTE THE FOLLOWING VARIANCES 71002310 -EXPECTED 5 RECIEVED 0 71002309- E…"
type textarea "REMADE PO FIRST ONE WAS INCOMPLETE. VARIACNES FOR THESE CODES 71002310 -EXPECTE…"
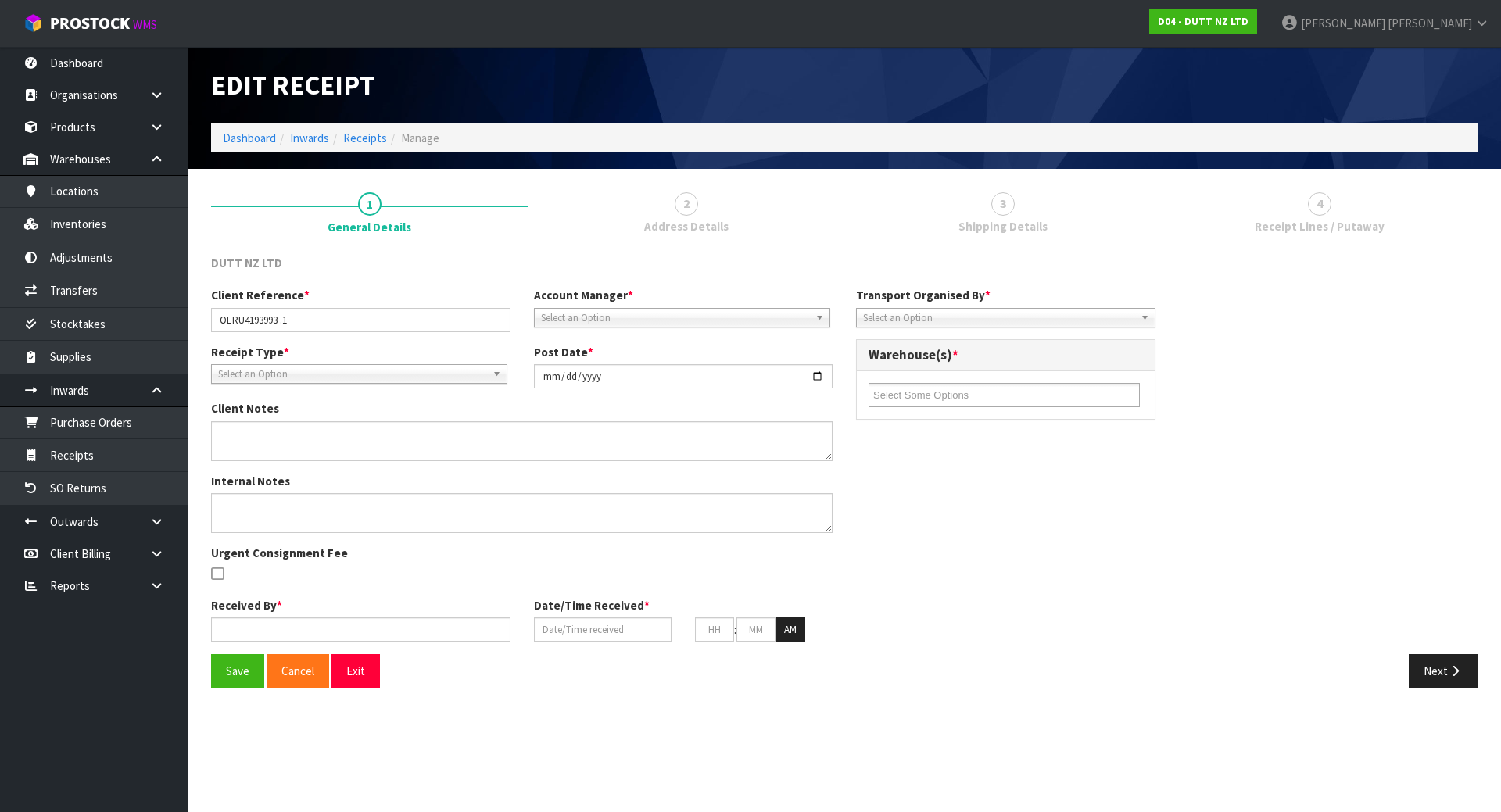
type input "[PERSON_NAME]"
type input "[DATE]"
type input "11"
type input "59"
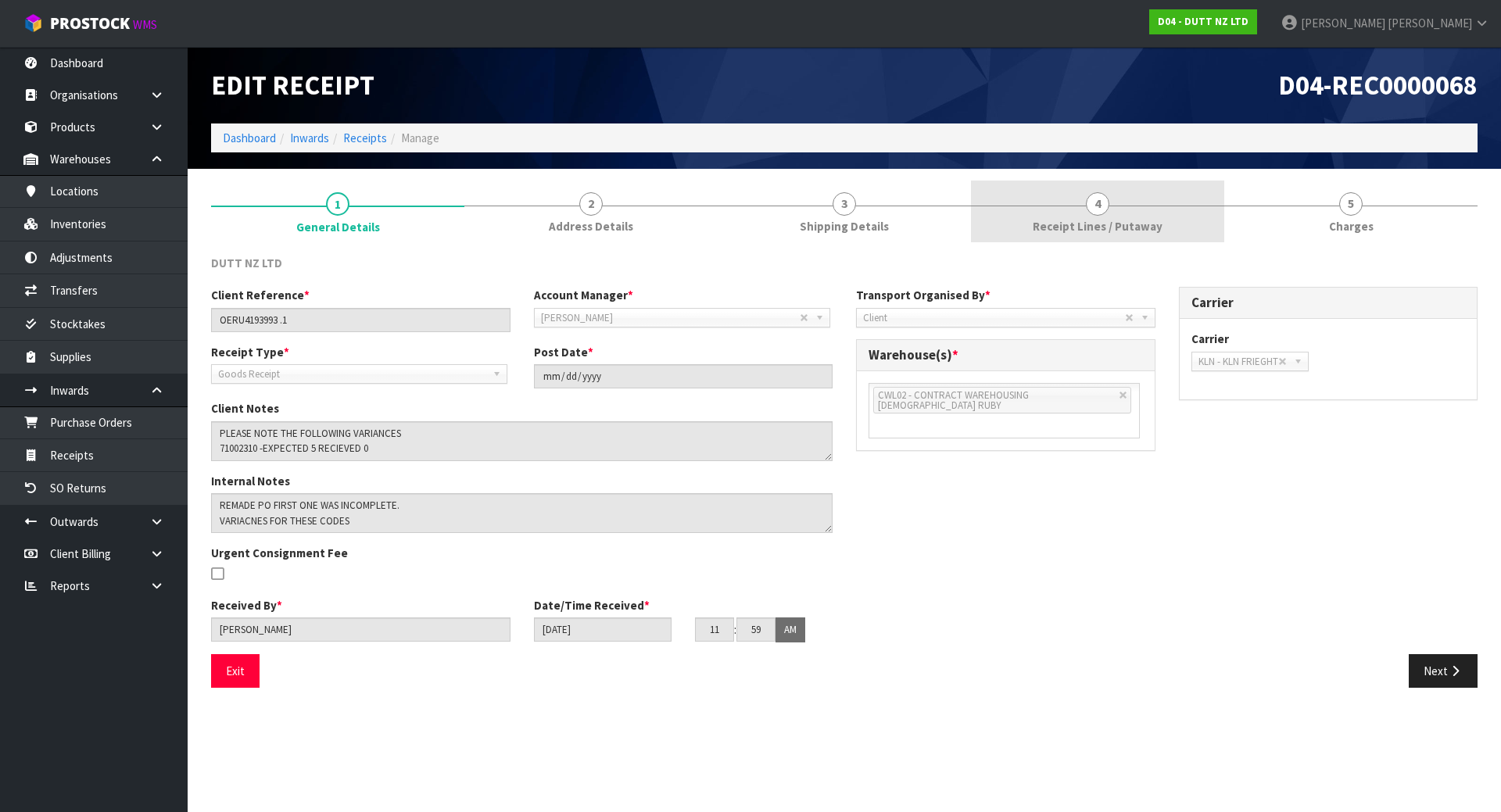
click at [995, 212] on link "4 Receipt Lines / Putaway" at bounding box center [1097, 211] width 253 height 61
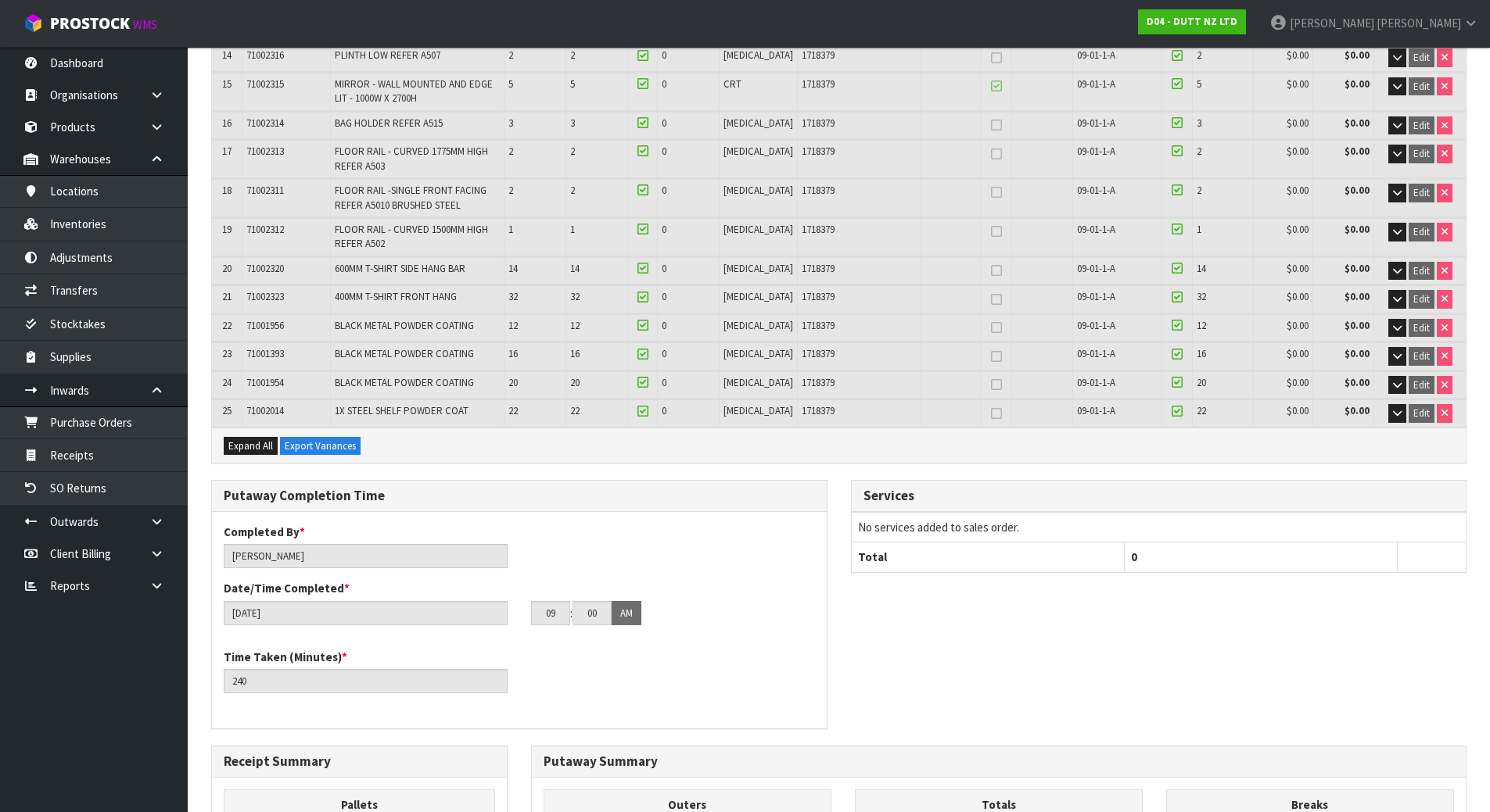
scroll to position [137, 0]
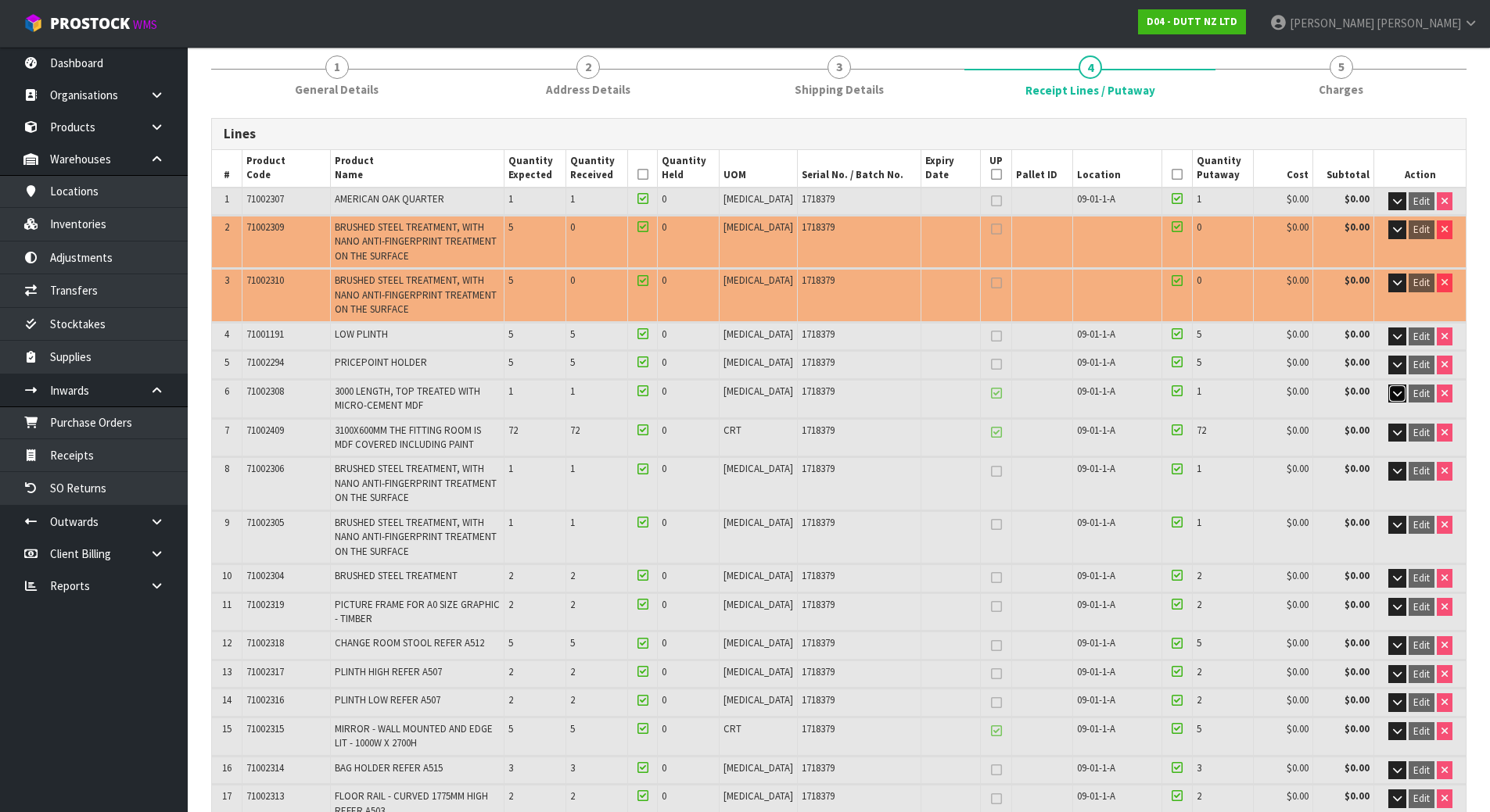
click at [1401, 392] on button "button" at bounding box center [1397, 394] width 18 height 19
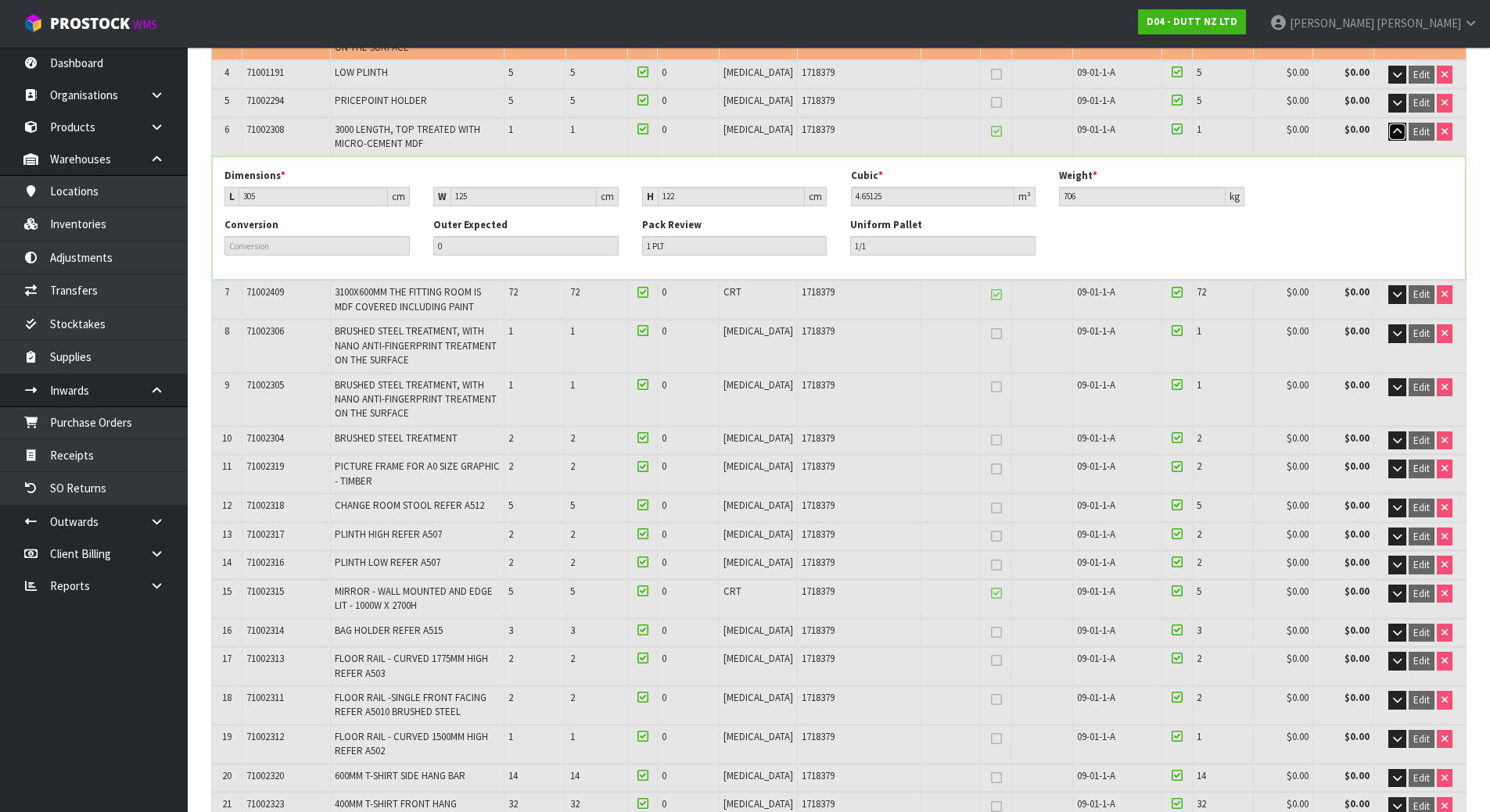
scroll to position [371, 0]
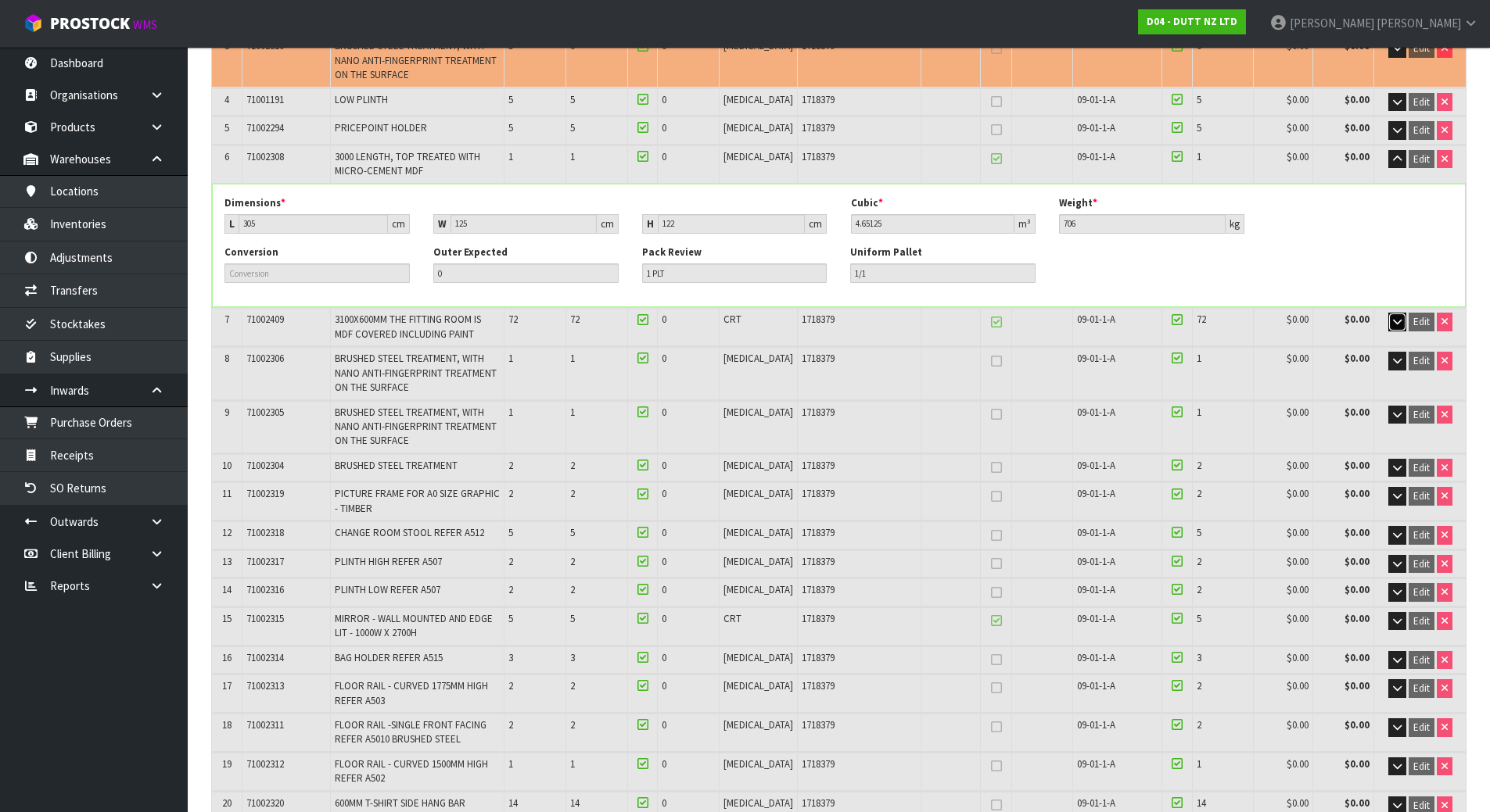
click at [1390, 318] on button "button" at bounding box center [1397, 322] width 18 height 19
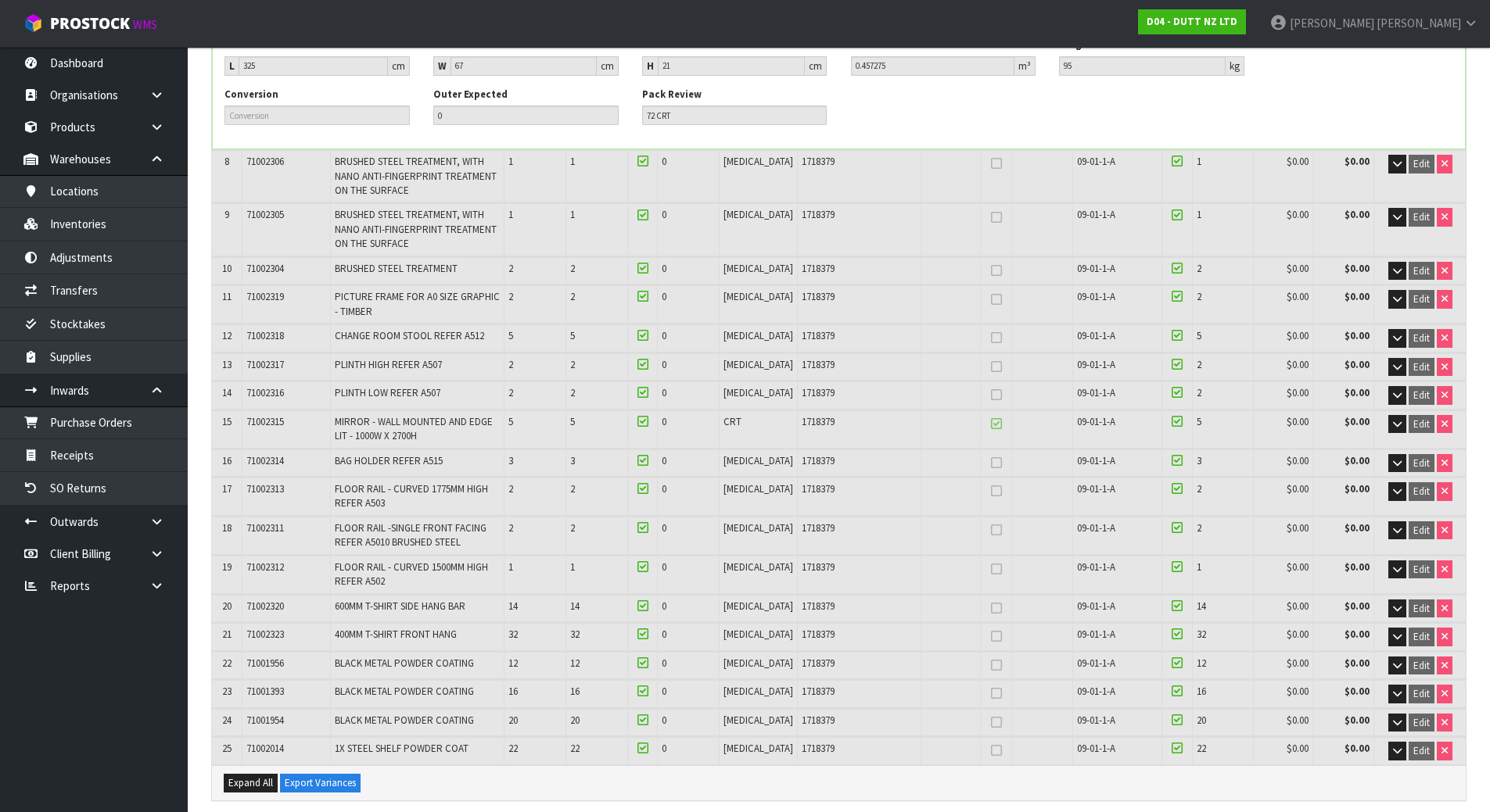
scroll to position [782, 0]
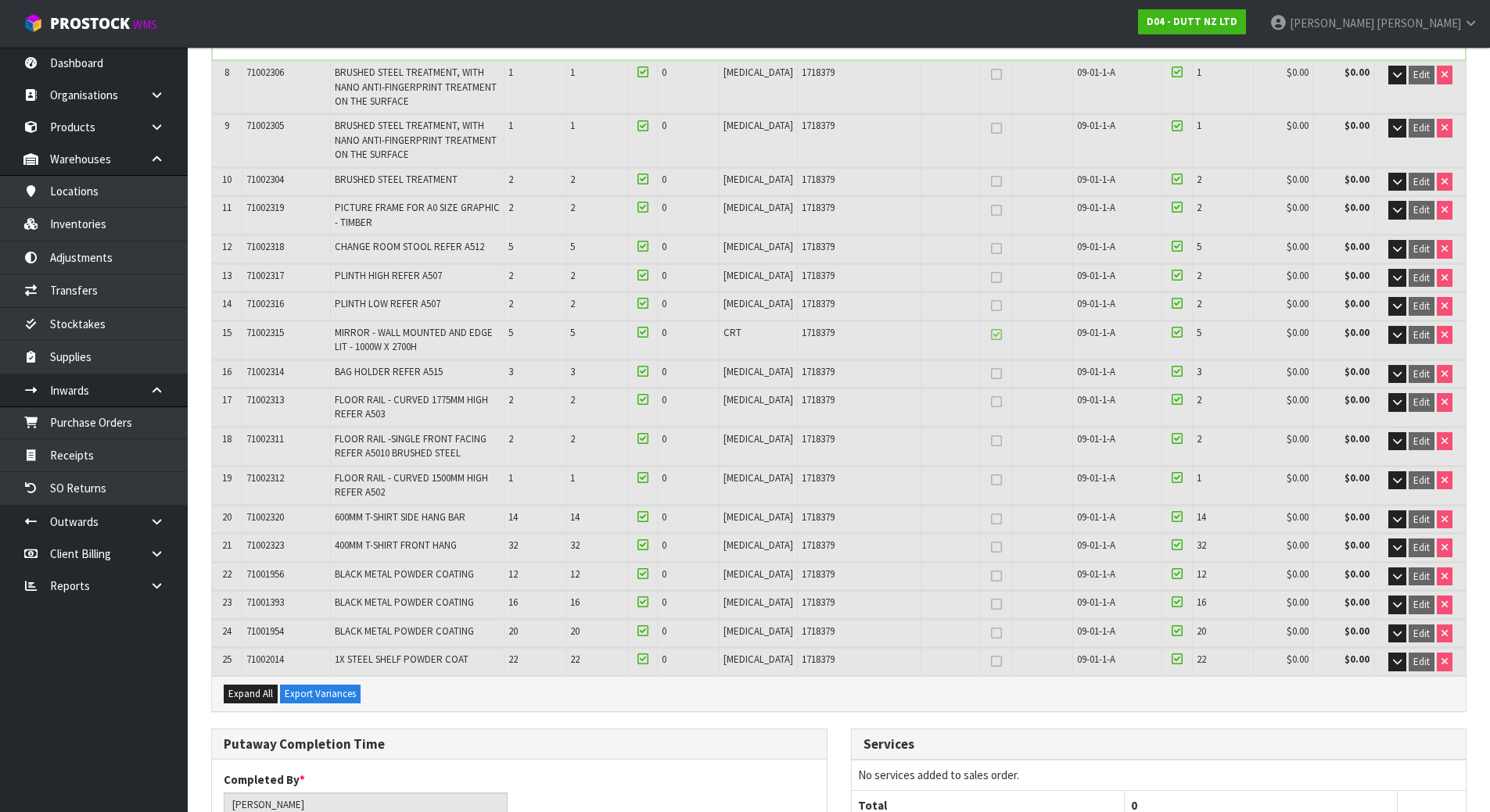
click at [839, 9] on nav "Toggle navigation ProStock WMS D04 - DUTT NZ LTD [PERSON_NAME] Logout" at bounding box center [745, 24] width 1490 height 47
click at [108, 442] on link "Receipts" at bounding box center [94, 455] width 188 height 32
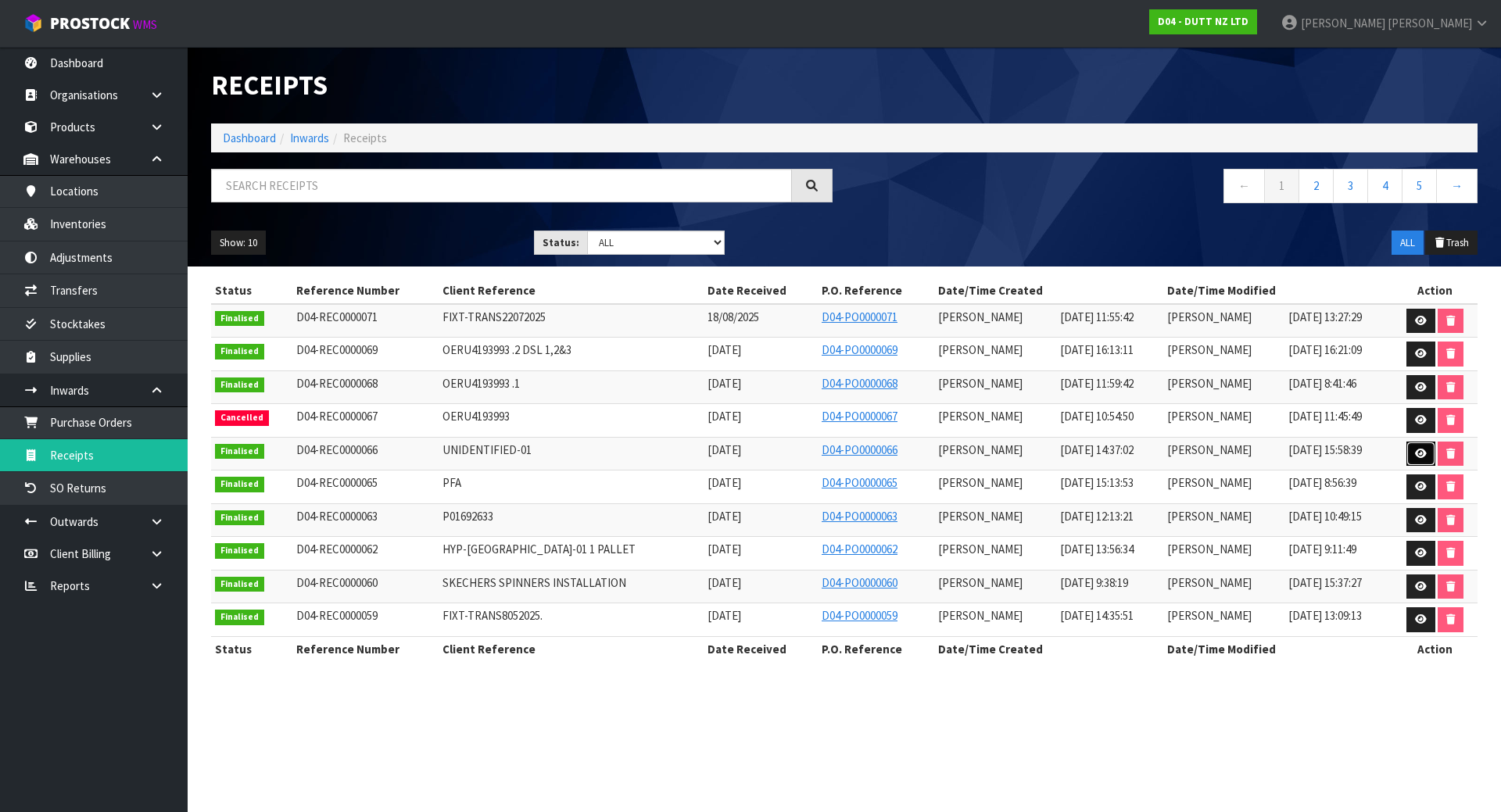
click at [1413, 454] on link at bounding box center [1421, 454] width 29 height 25
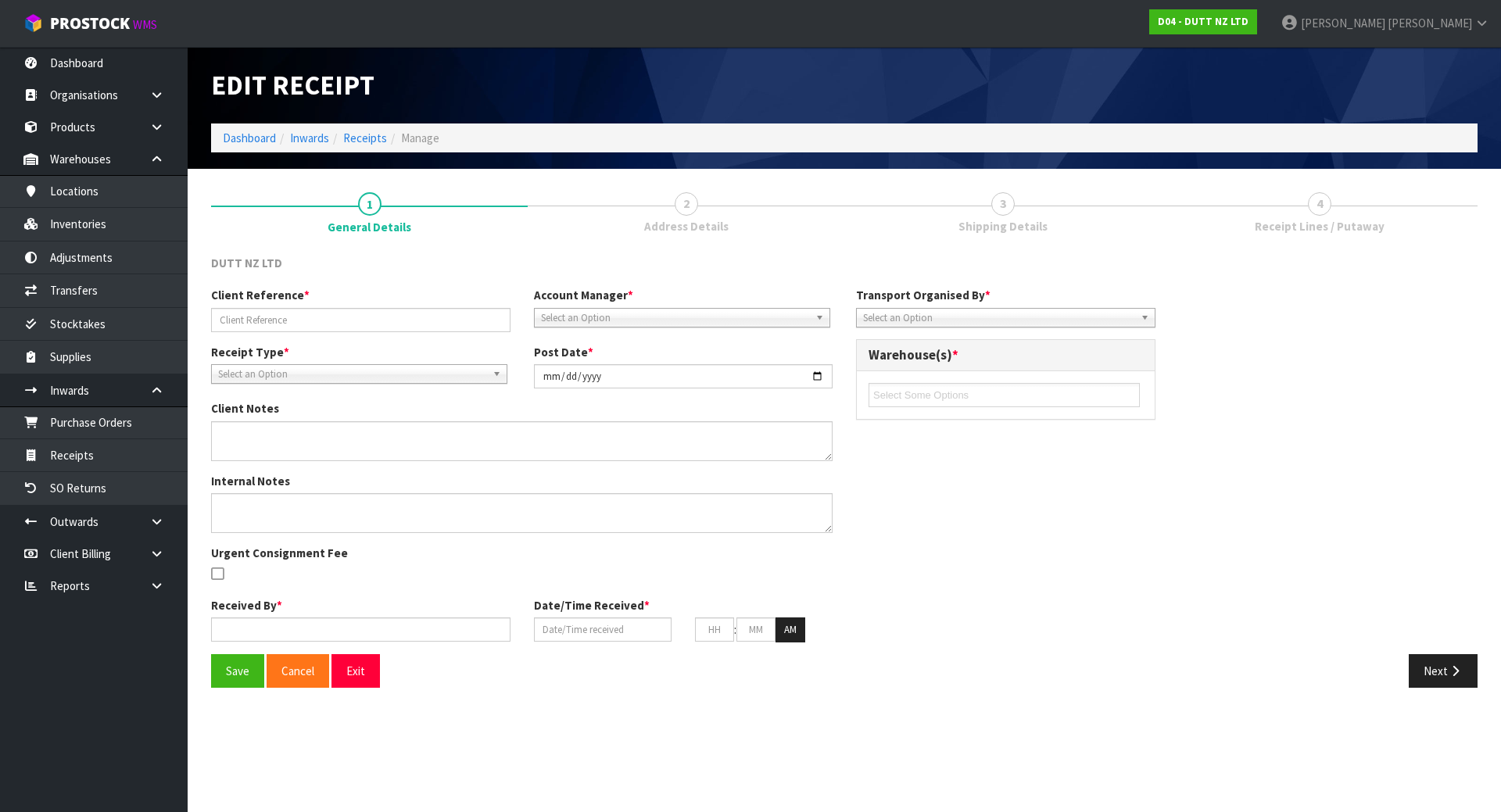
type input "UNIDENTIFIED-01"
type input "[DATE]"
type textarea "I HAVEN’T RECEIVED A CONFIRMATION FROM THE CLIENT YET. CAN WE PLEASE RECEDE THE…"
type input "[PERSON_NAME]"
type input "[DATE]"
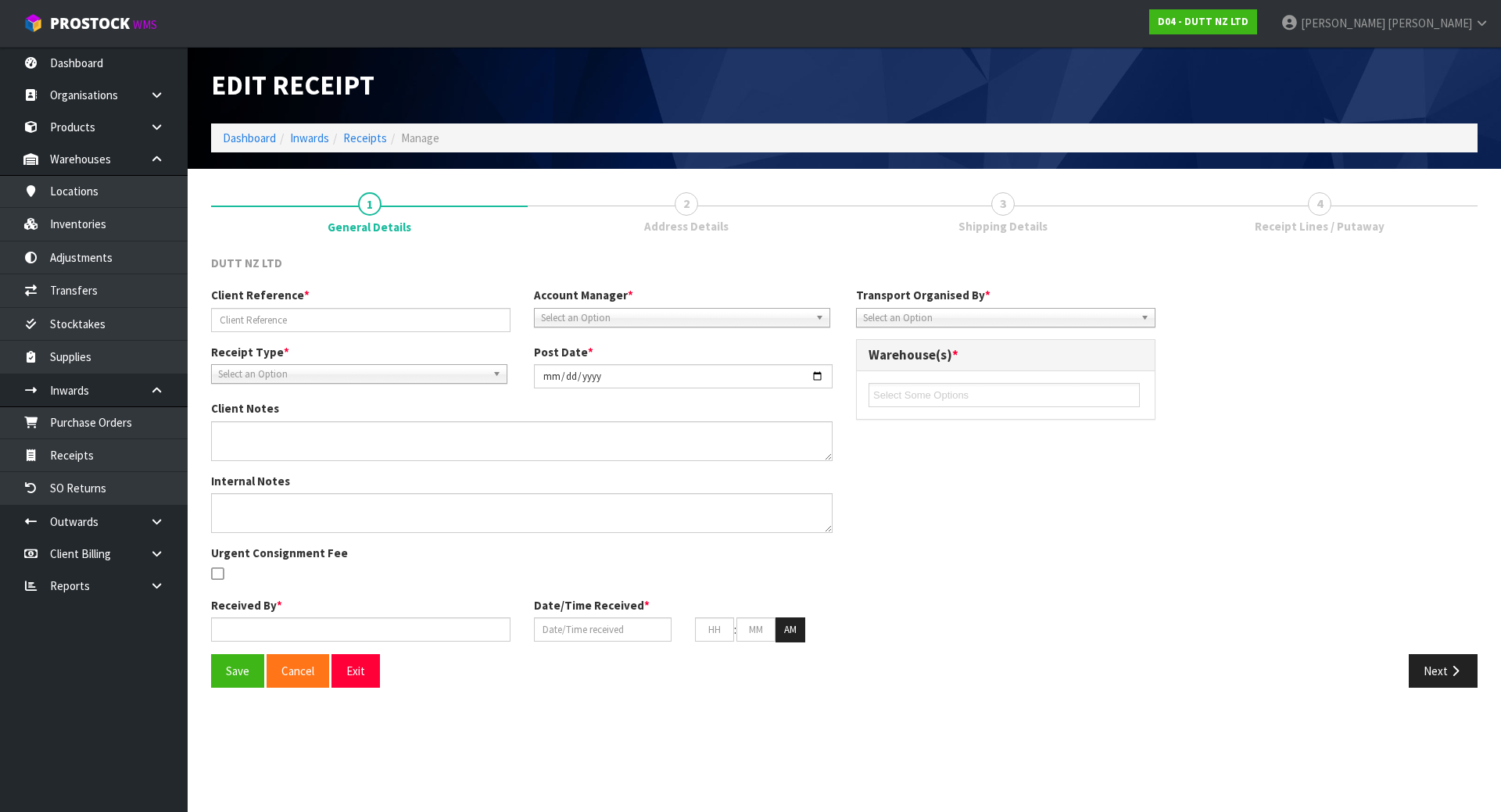
type input "09"
type input "00"
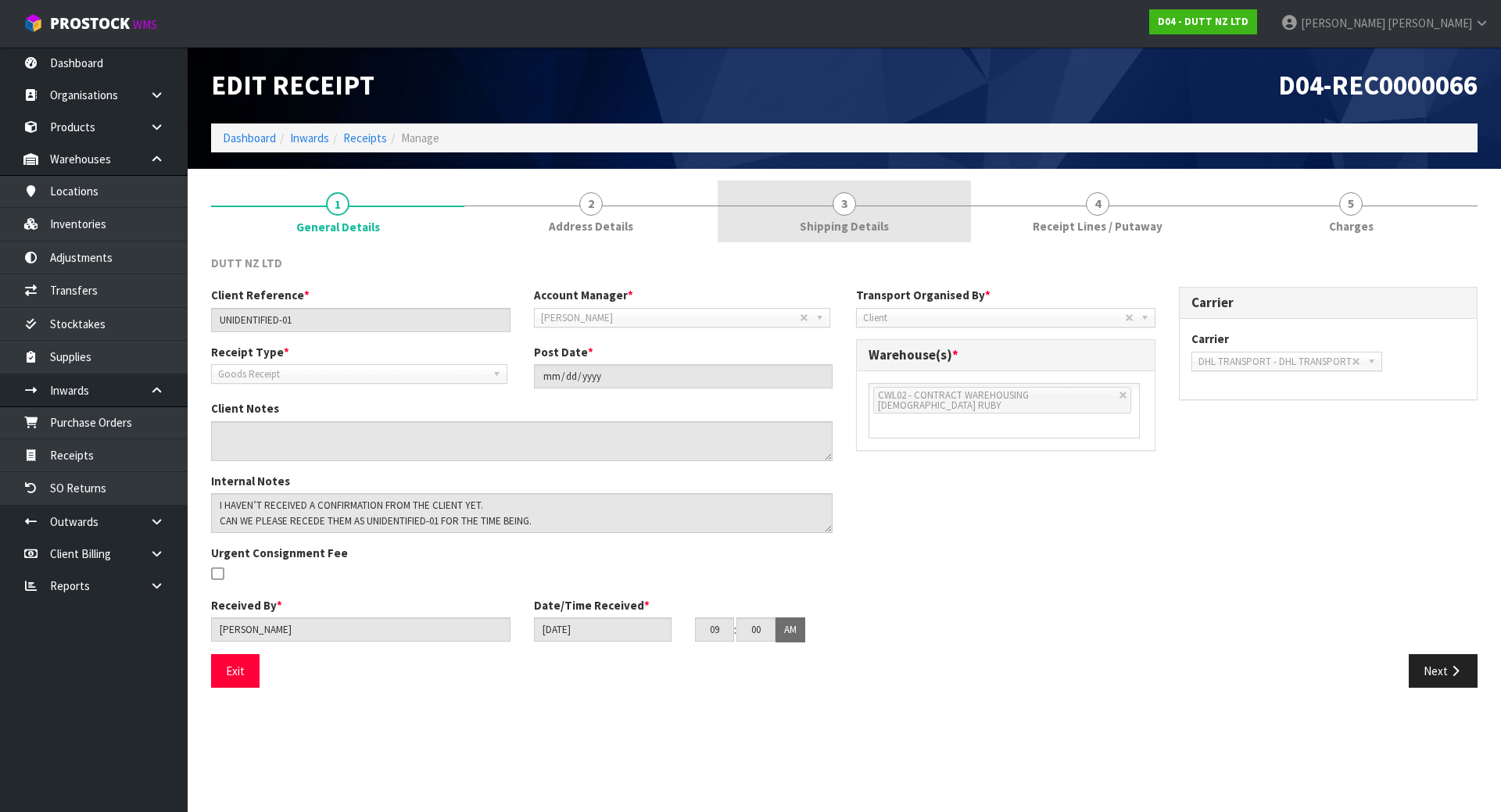
click at [967, 208] on link "3 Shipping Details" at bounding box center [844, 211] width 253 height 61
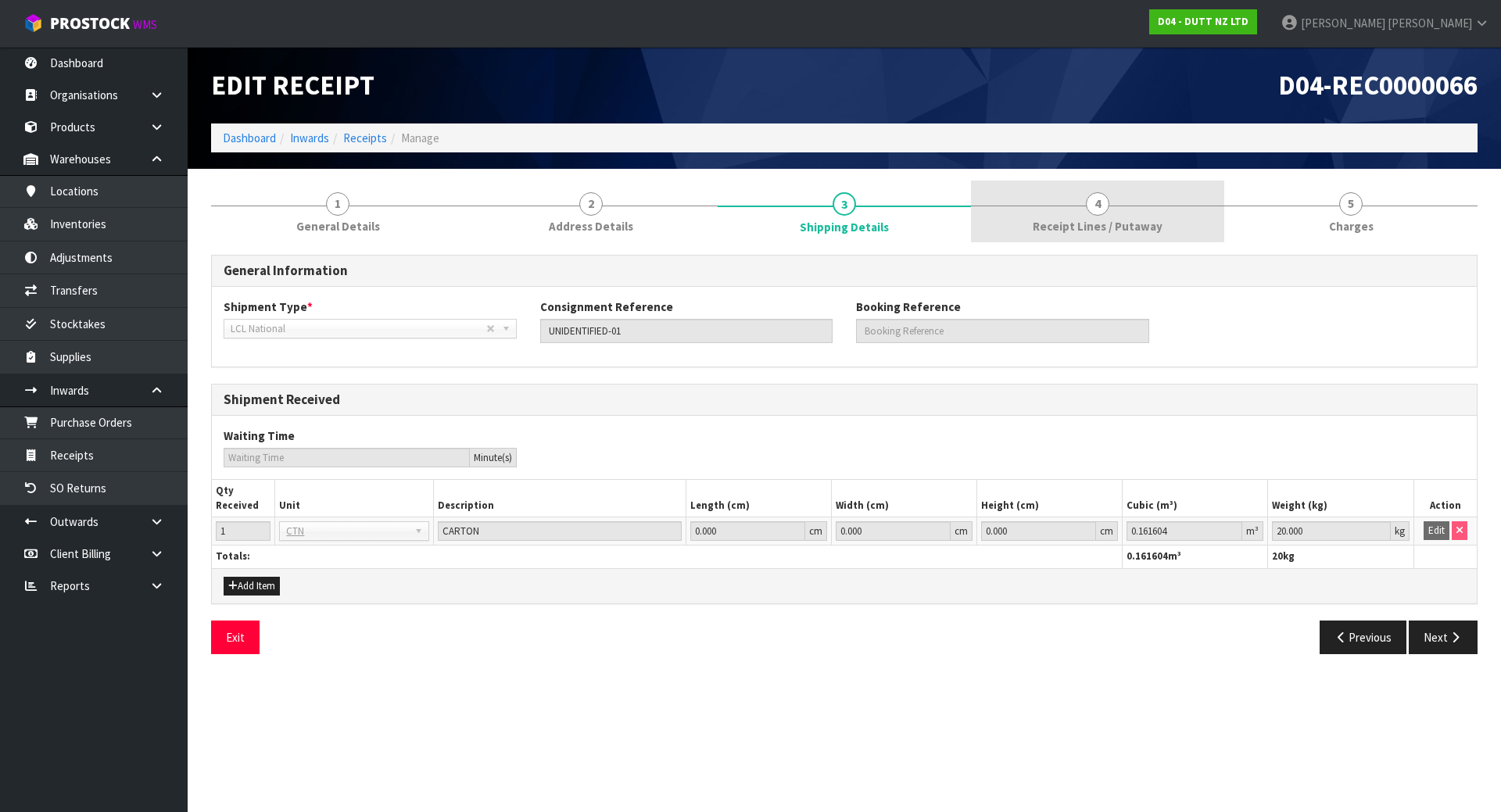
click at [1004, 209] on link "4 Receipt Lines / Putaway" at bounding box center [1097, 211] width 253 height 61
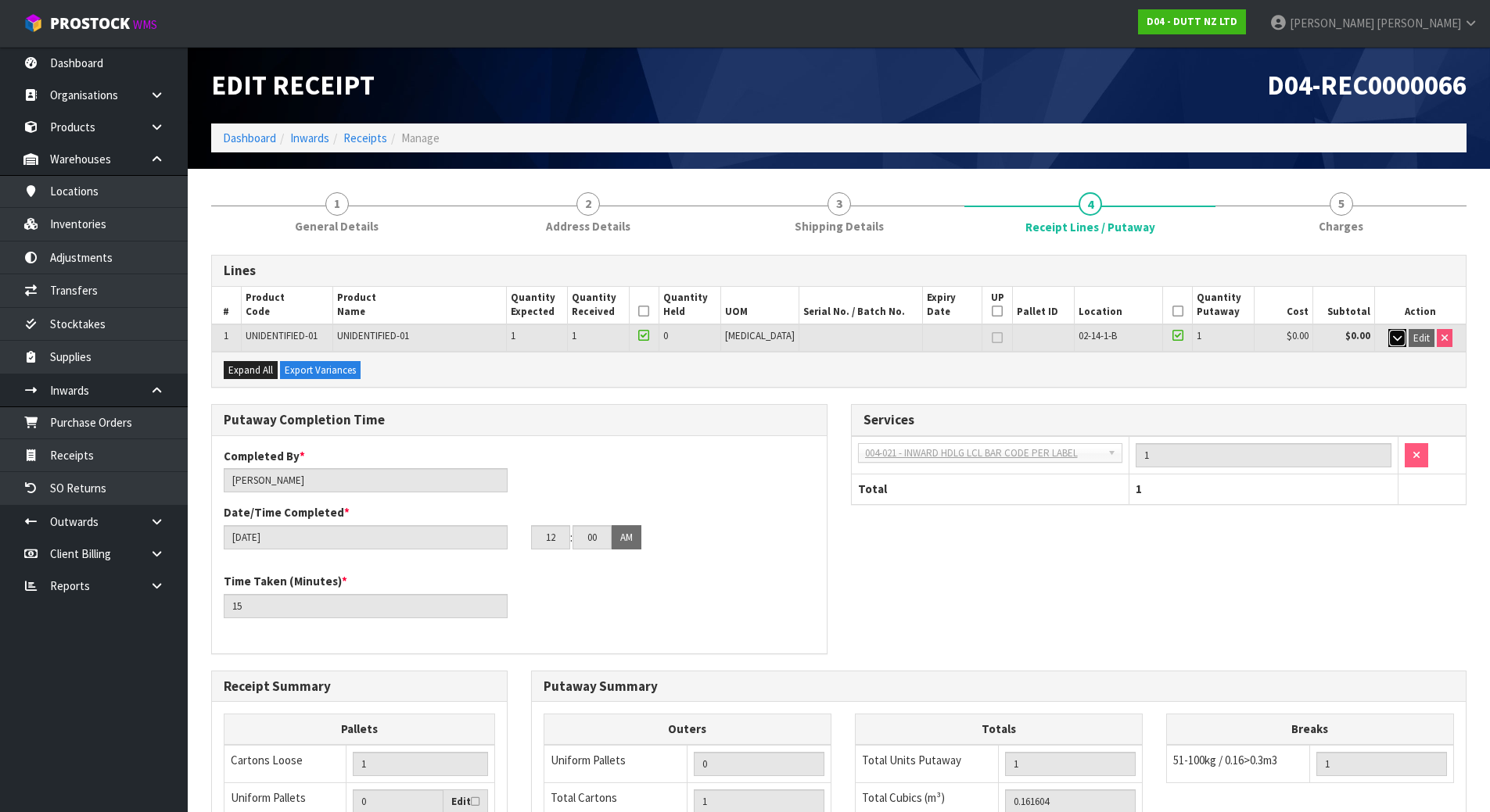
click at [1395, 333] on icon "button" at bounding box center [1397, 337] width 9 height 10
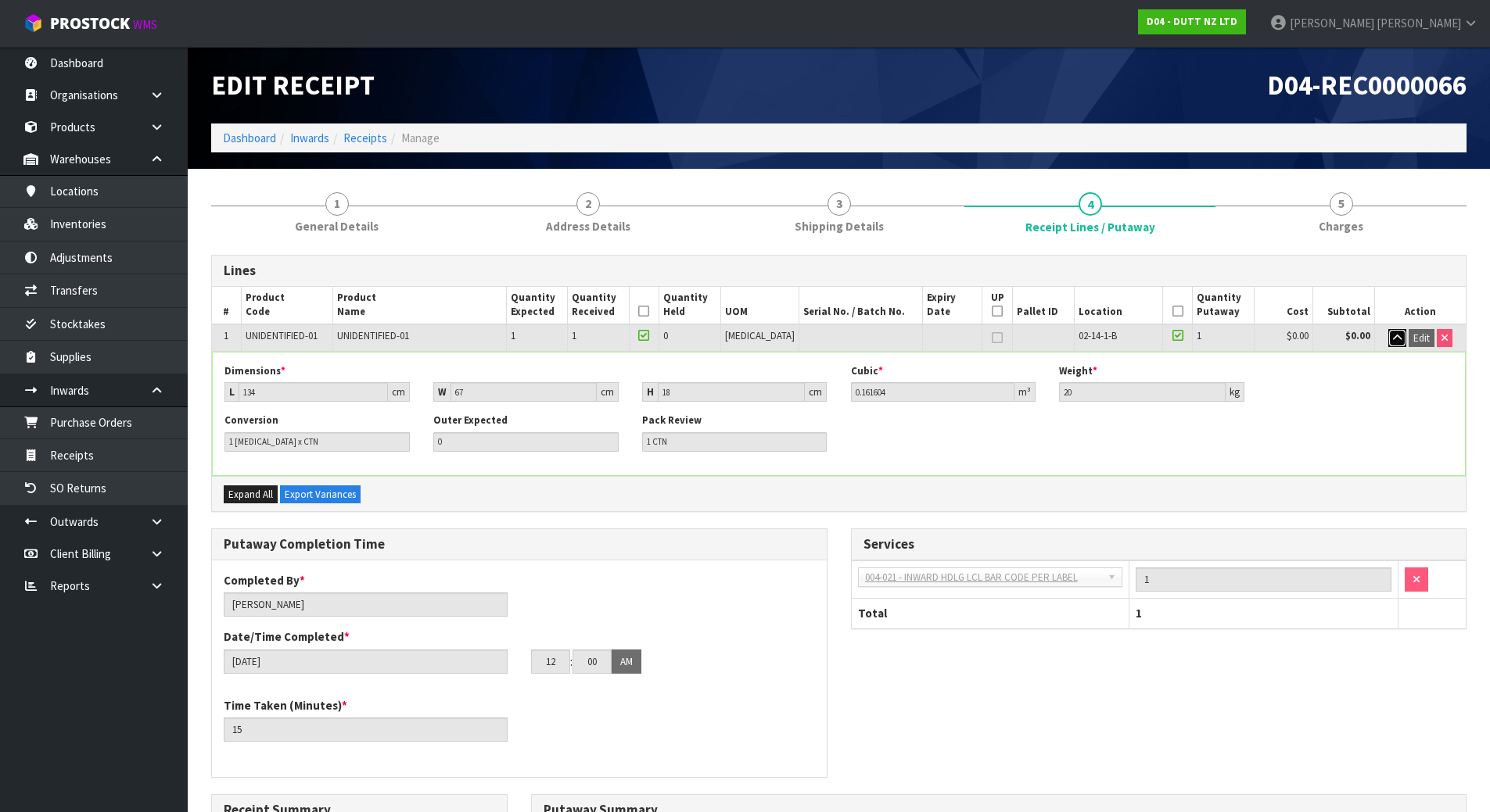
click at [1395, 333] on icon "button" at bounding box center [1397, 337] width 9 height 10
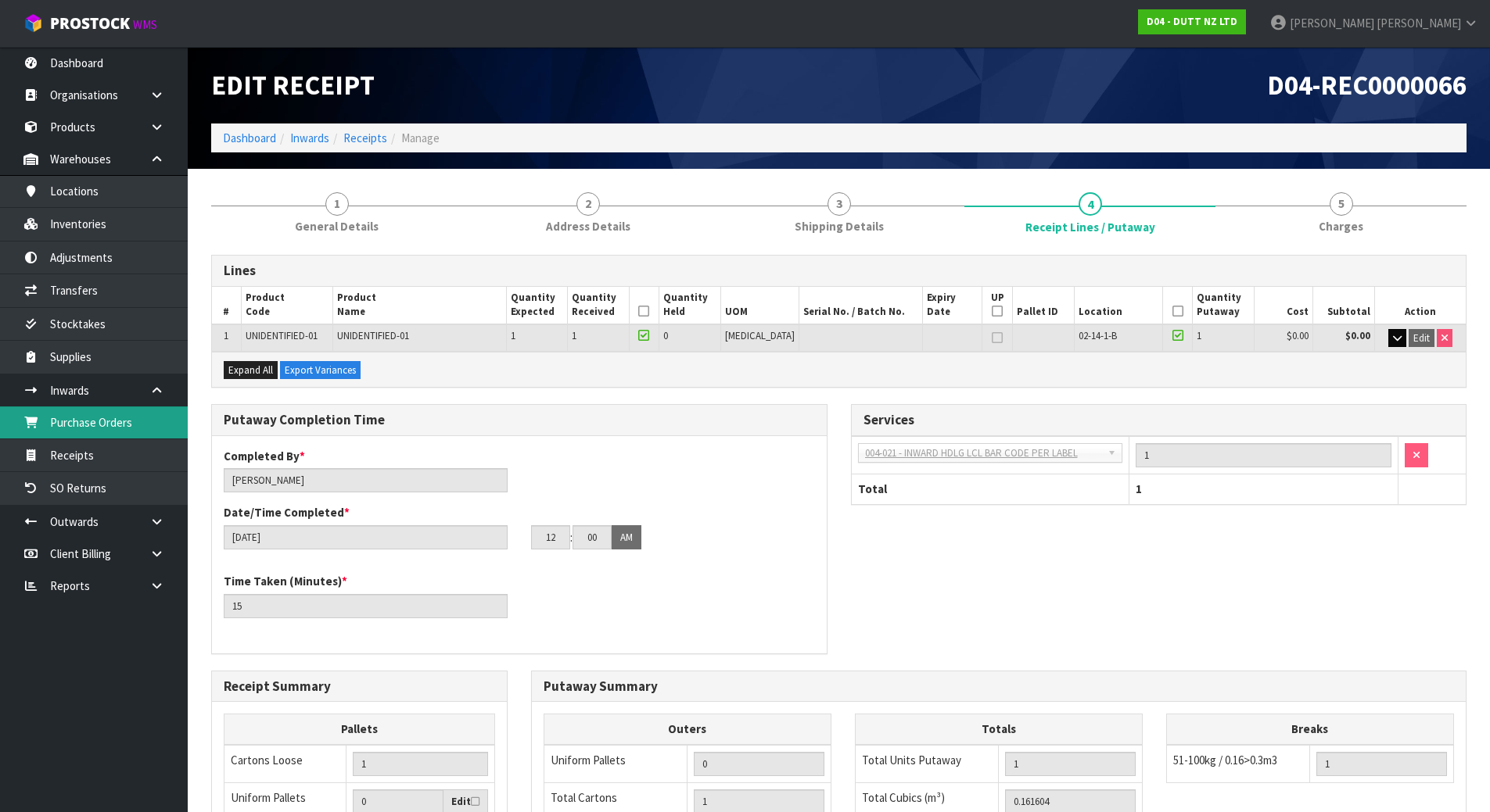
click at [138, 430] on link "Purchase Orders" at bounding box center [94, 423] width 188 height 32
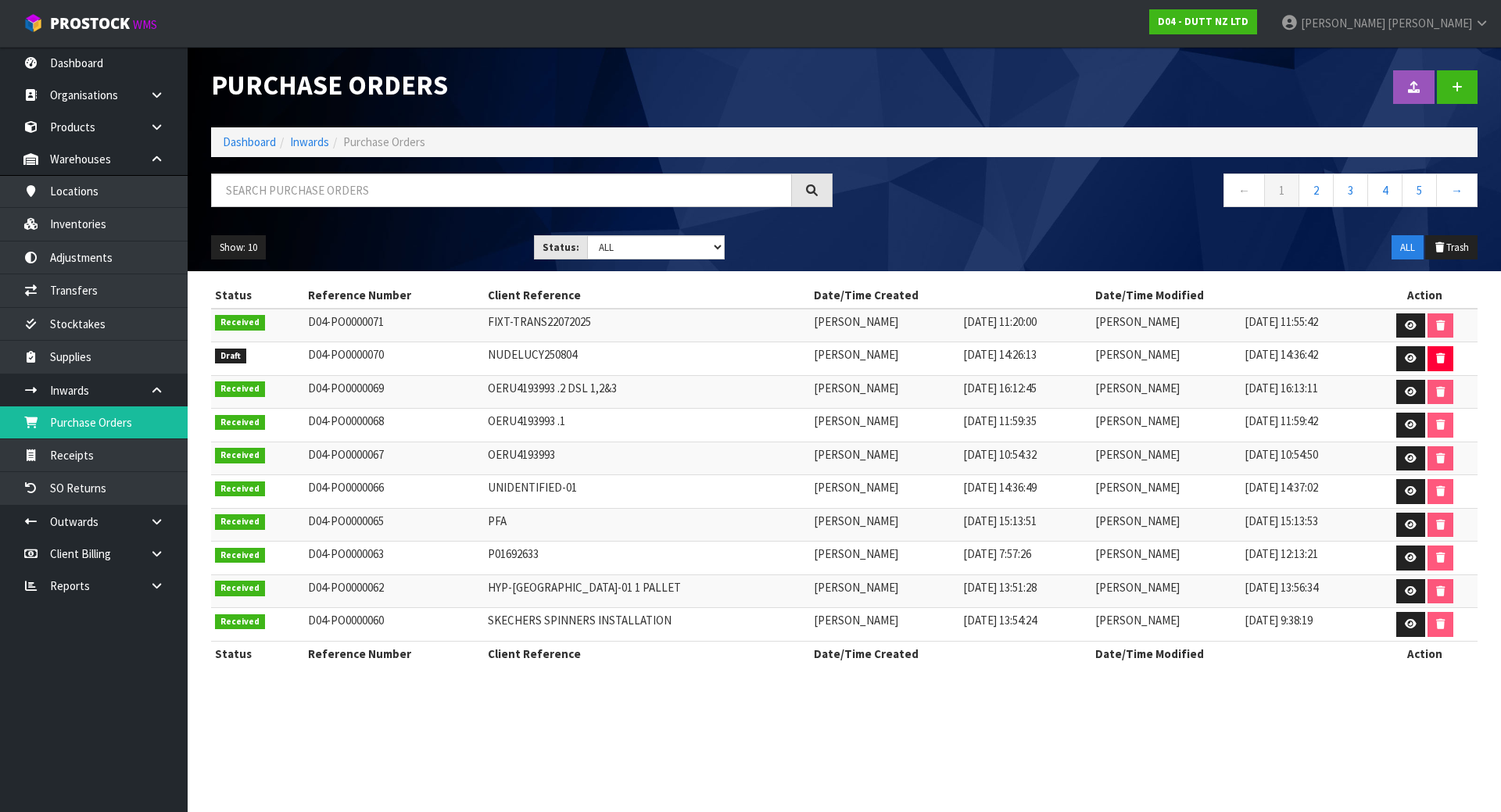
click at [137, 453] on div "Purchase Orders Import Purchase Orders Drop file here to import csv template Da…" at bounding box center [750, 347] width 1501 height 695
click at [137, 453] on link "Receipts" at bounding box center [94, 455] width 188 height 32
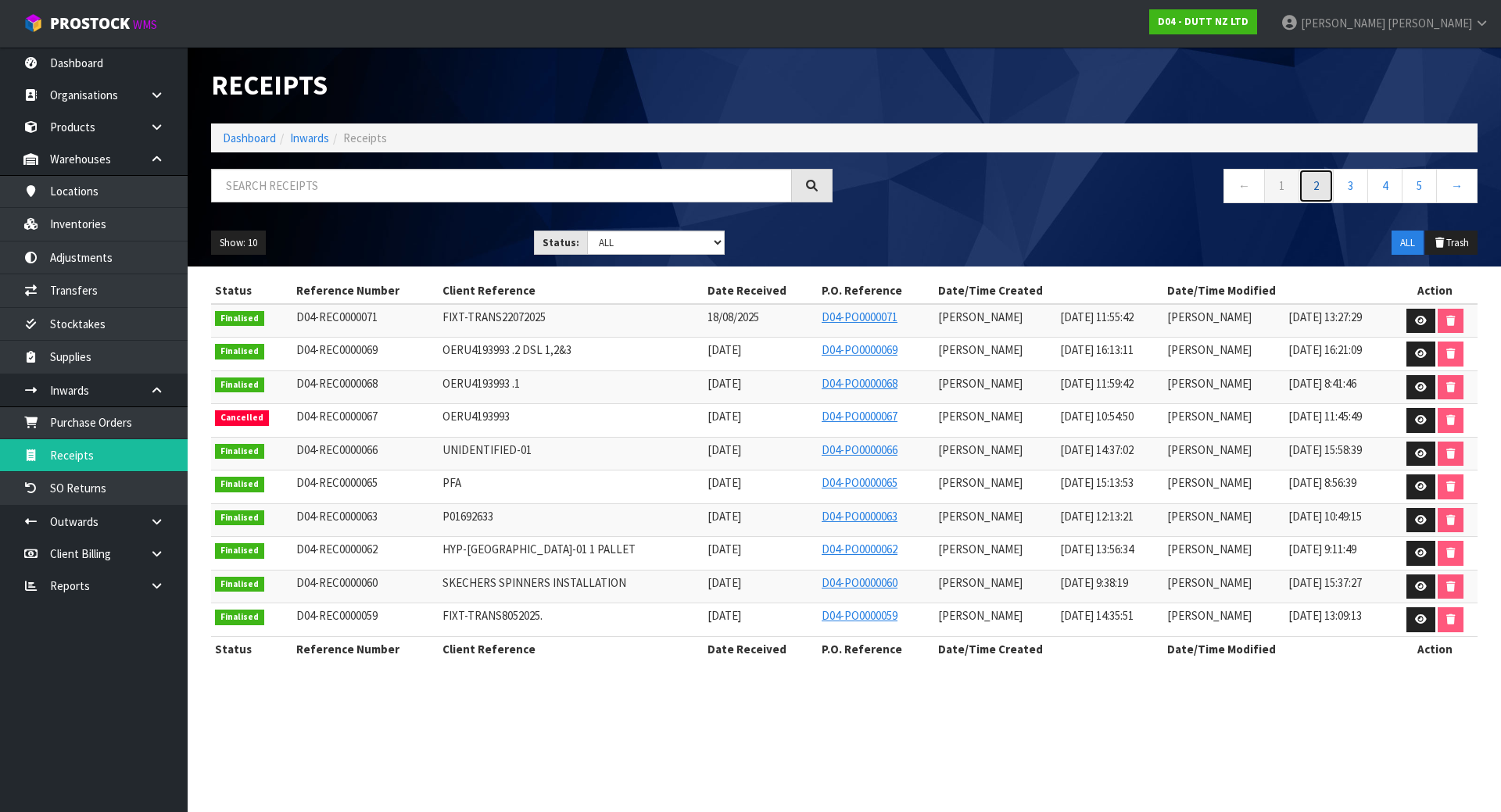
click at [1306, 177] on link "2" at bounding box center [1316, 185] width 35 height 34
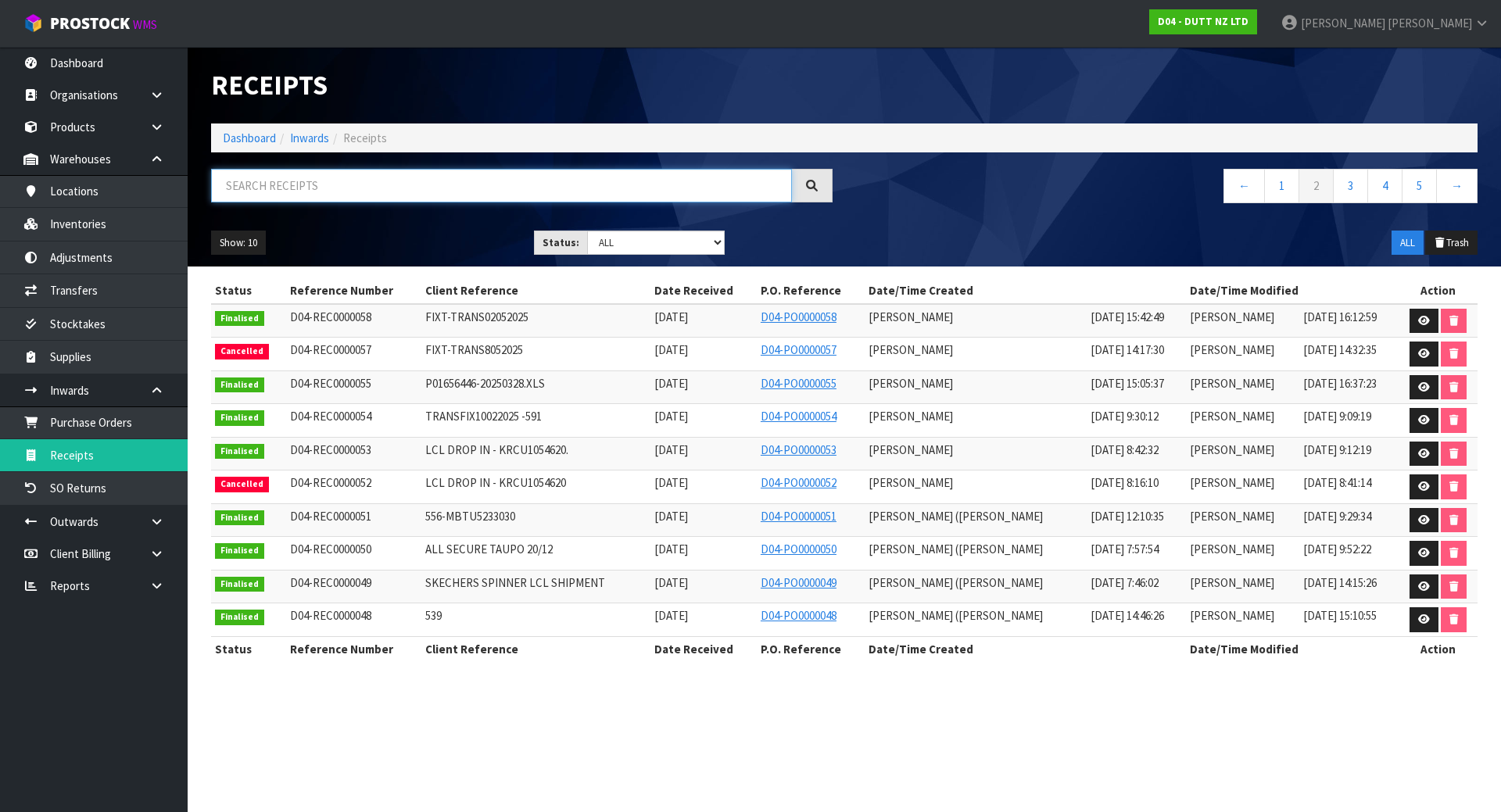
click at [591, 193] on input "text" at bounding box center [501, 185] width 581 height 34
click at [251, 177] on input "text" at bounding box center [501, 185] width 581 height 34
paste input "1718379"
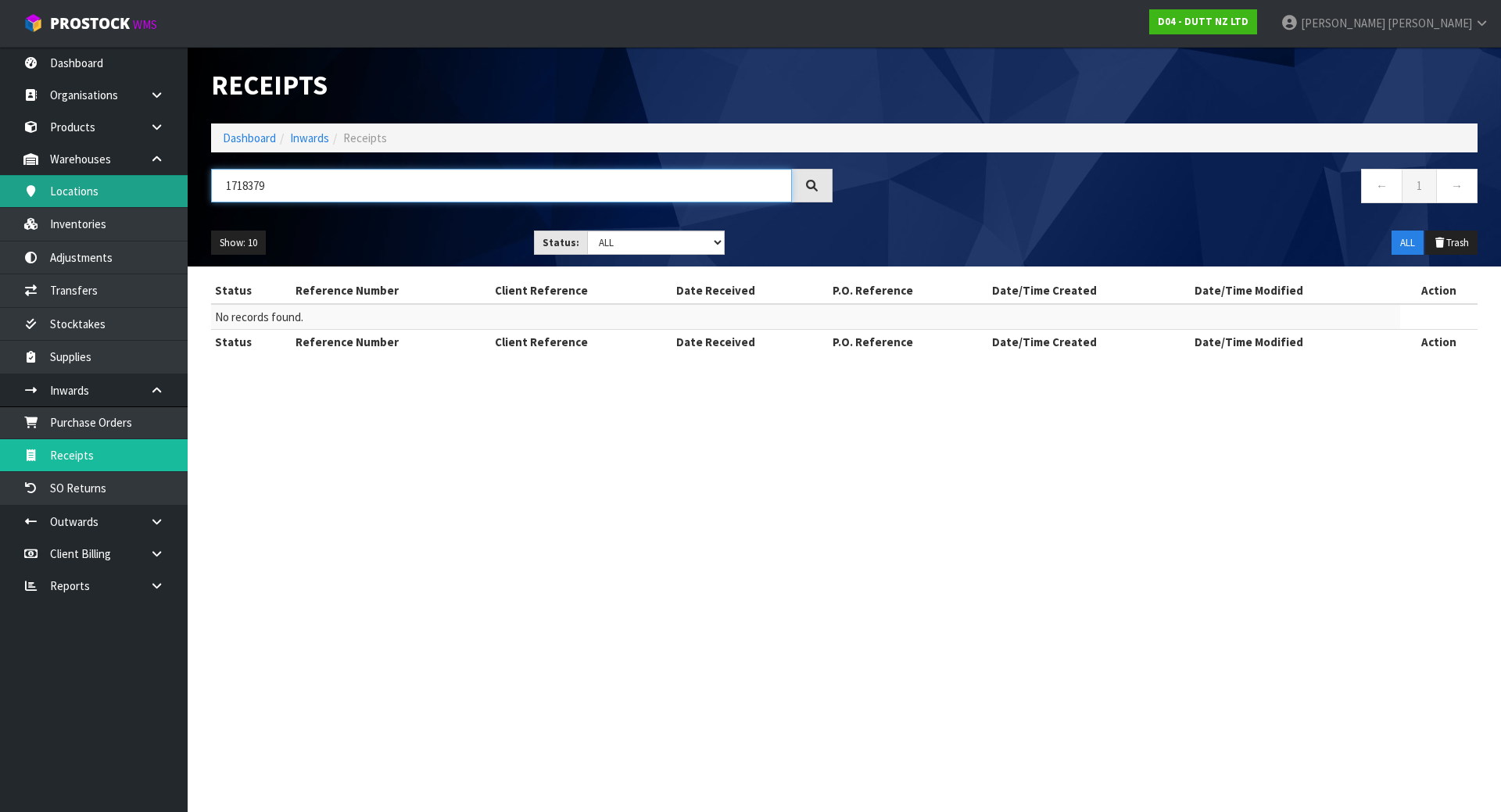
drag, startPoint x: 441, startPoint y: 194, endPoint x: 138, endPoint y: 194, distance: 303.0
click at [138, 194] on body "Toggle navigation ProStock WMS D04 - DUTT NZ LTD [PERSON_NAME] Logout Dashboard…" at bounding box center [750, 406] width 1501 height 812
paste input "9962"
type input "1"
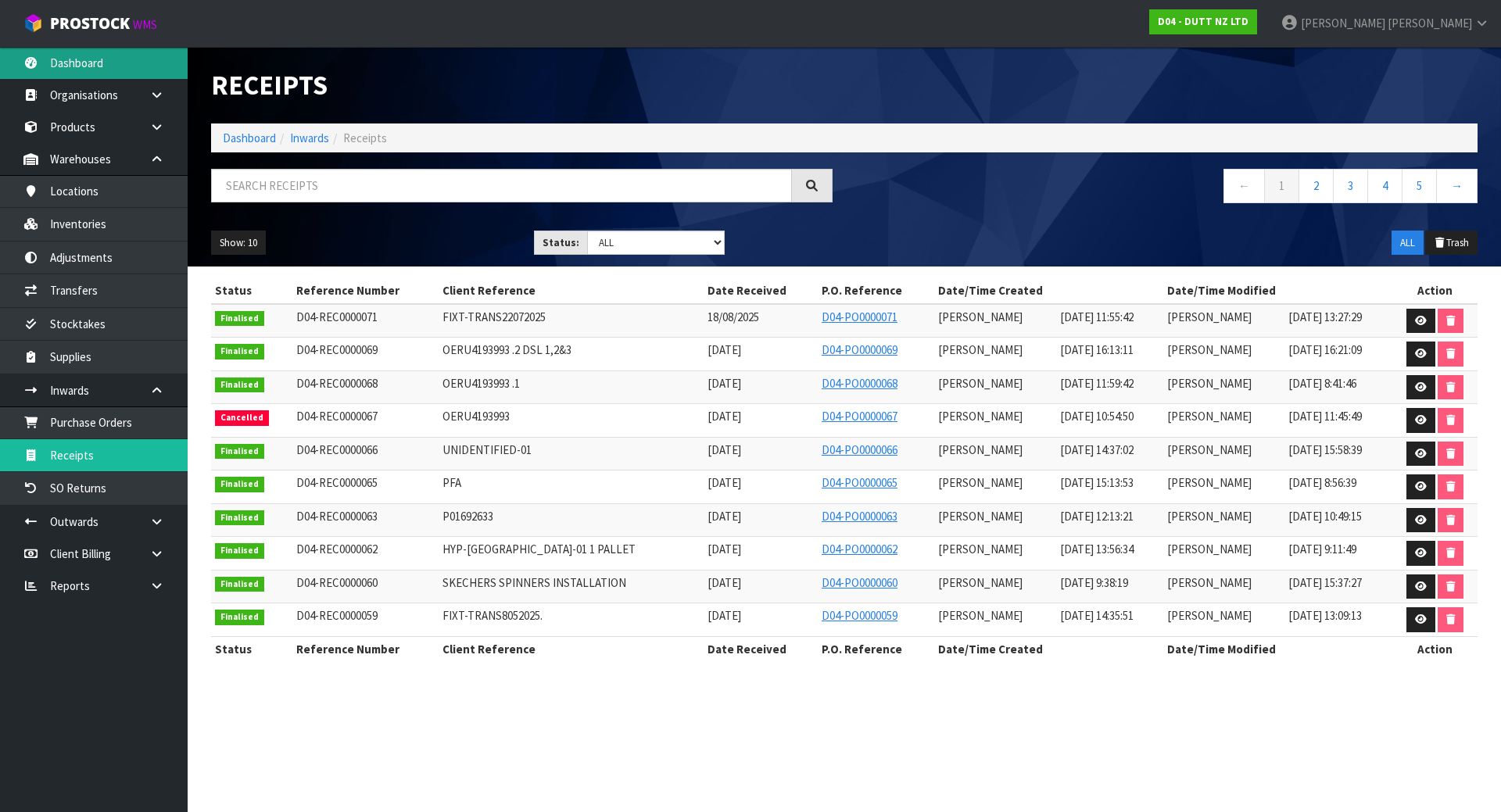
click at [110, 73] on link "Dashboard" at bounding box center [94, 62] width 188 height 32
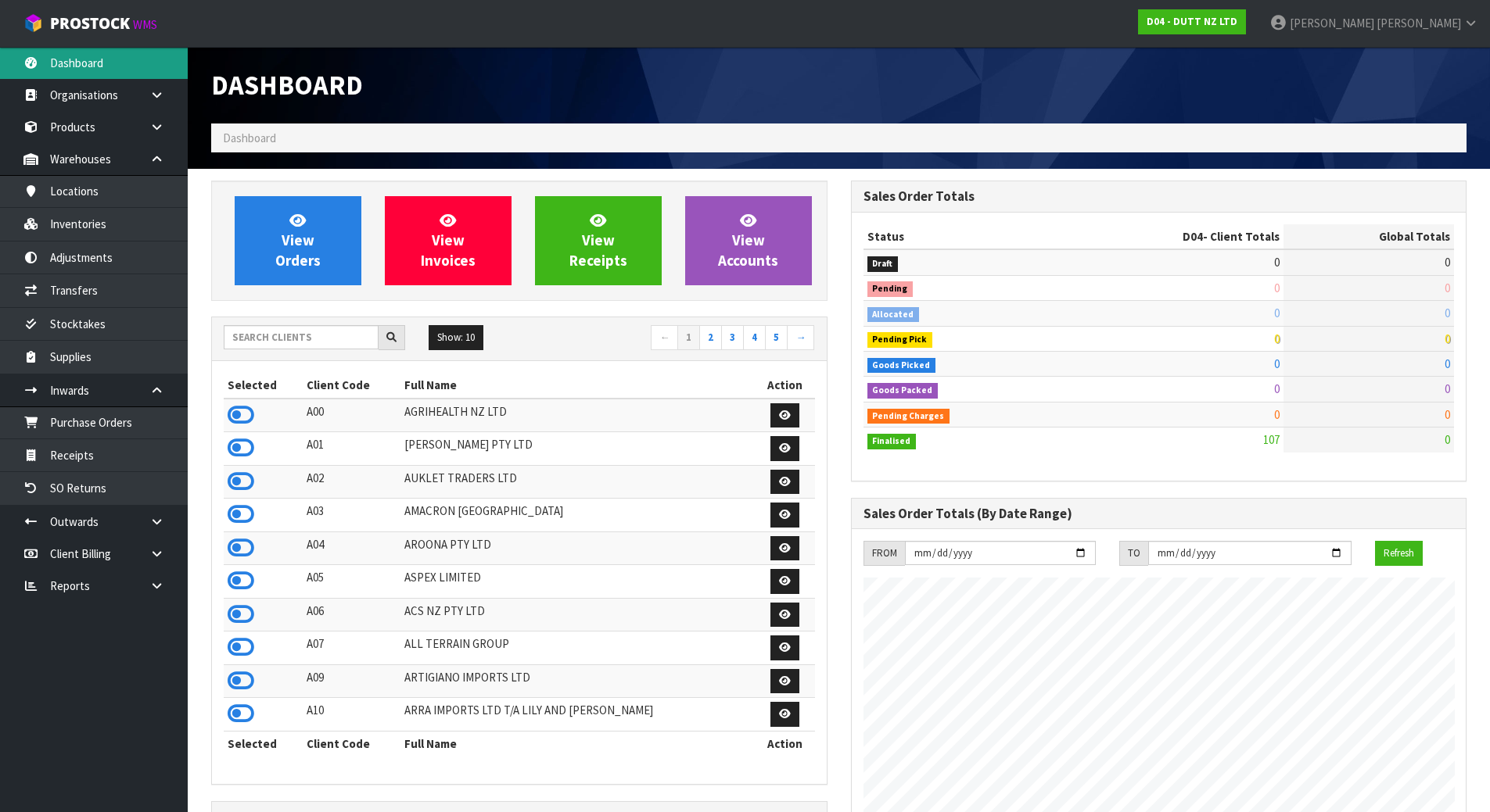
scroll to position [1218, 639]
click at [291, 344] on input "text" at bounding box center [301, 337] width 155 height 24
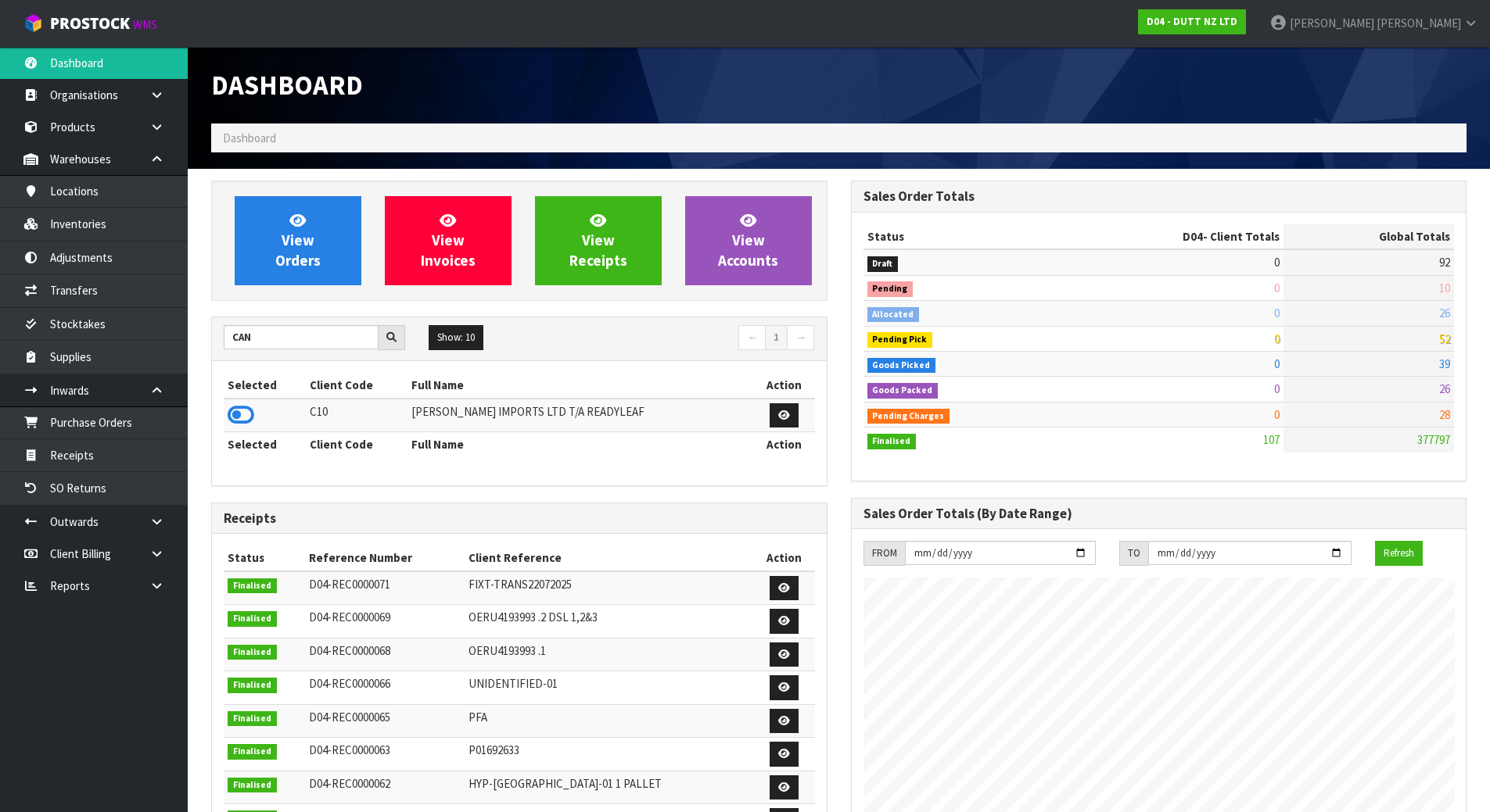
click at [255, 416] on td at bounding box center [265, 415] width 82 height 34
click at [237, 416] on icon at bounding box center [241, 415] width 27 height 24
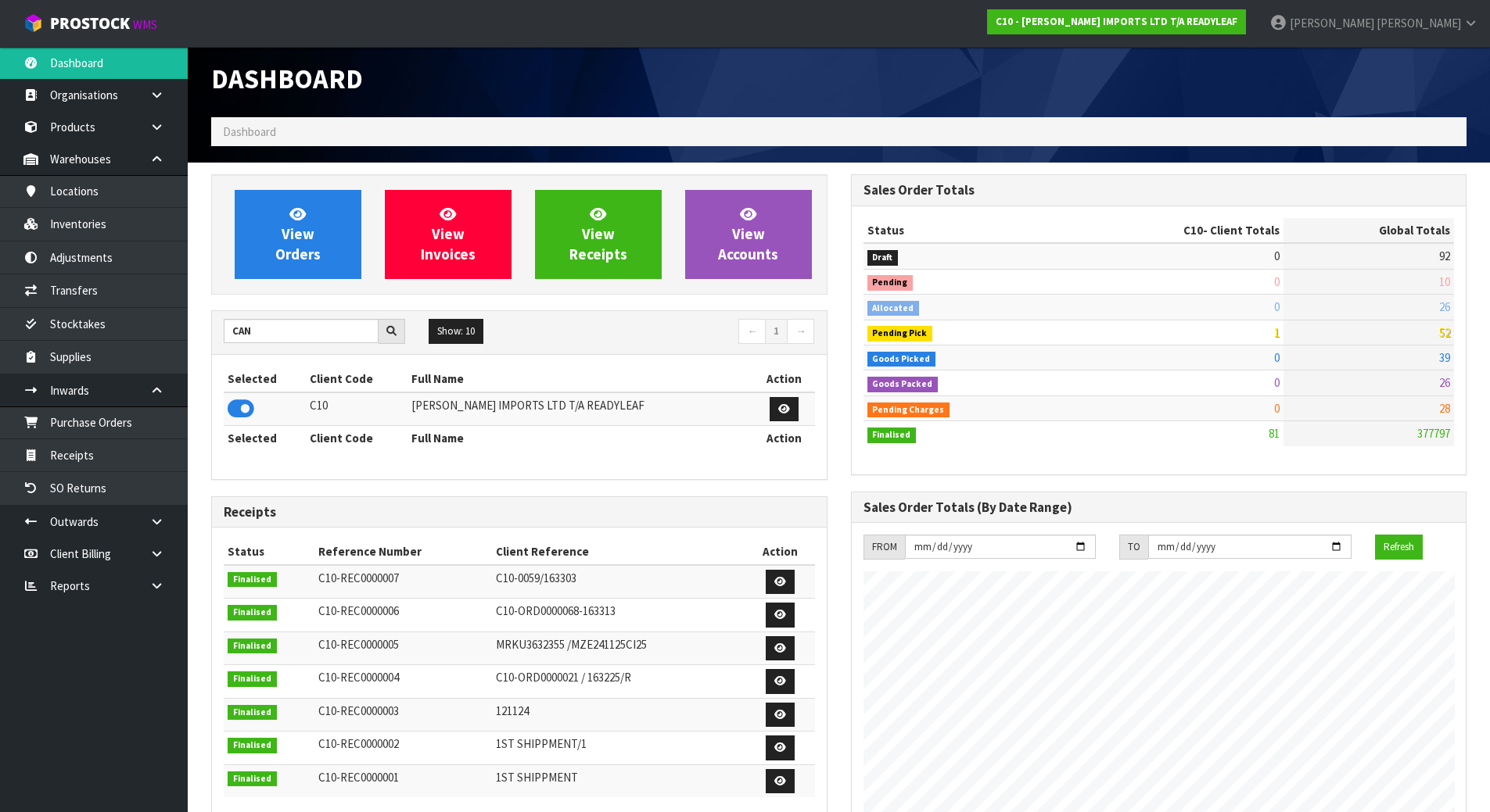
scroll to position [0, 0]
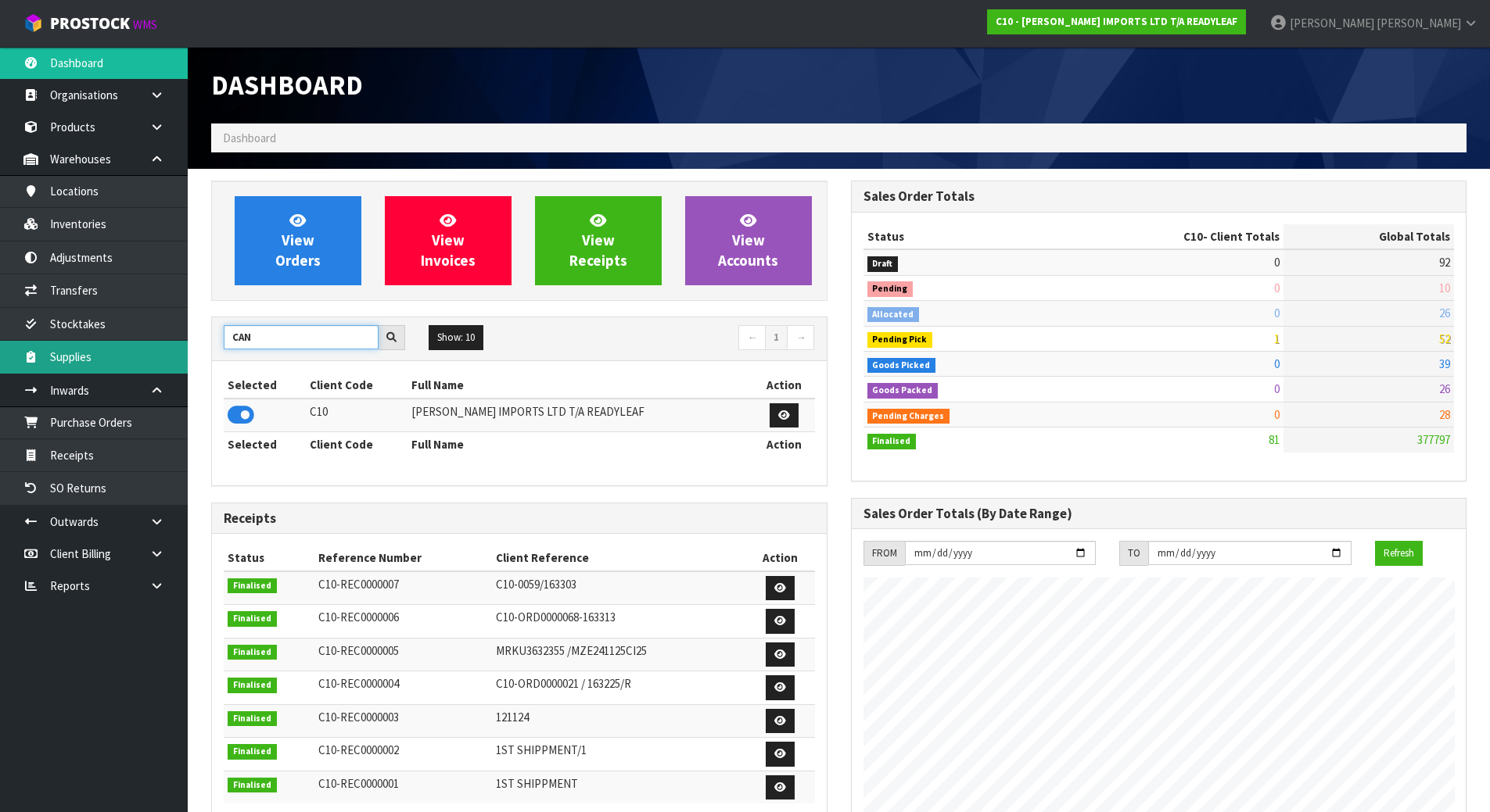
drag, startPoint x: 268, startPoint y: 343, endPoint x: 183, endPoint y: 343, distance: 85.0
click at [183, 343] on body "Toggle navigation ProStock WMS C10 - [PERSON_NAME] IMPORTS LTD T/A READYLEAF [P…" at bounding box center [745, 406] width 1490 height 812
type input "AC SOLAR"
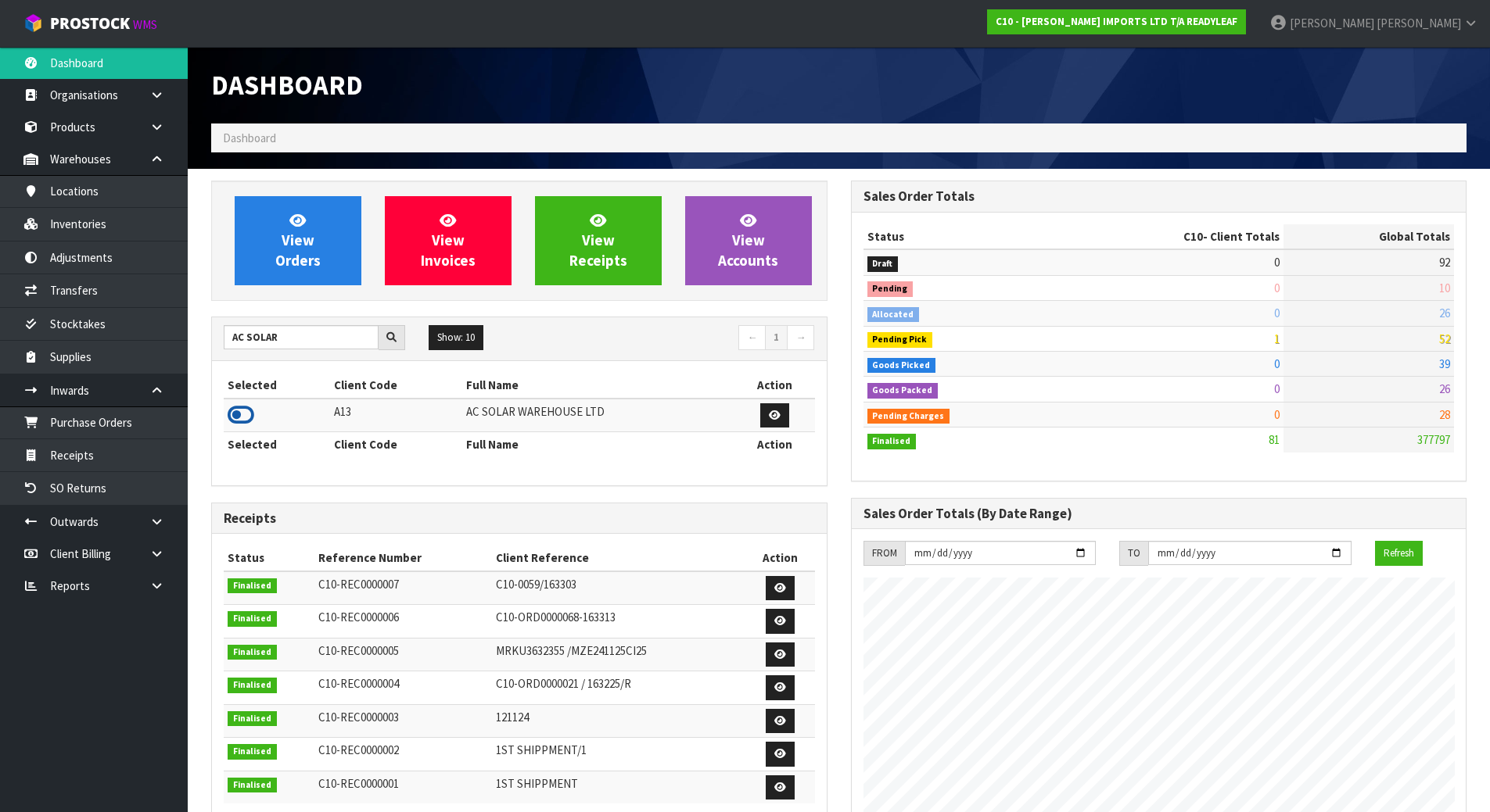
click at [249, 415] on icon at bounding box center [241, 415] width 27 height 24
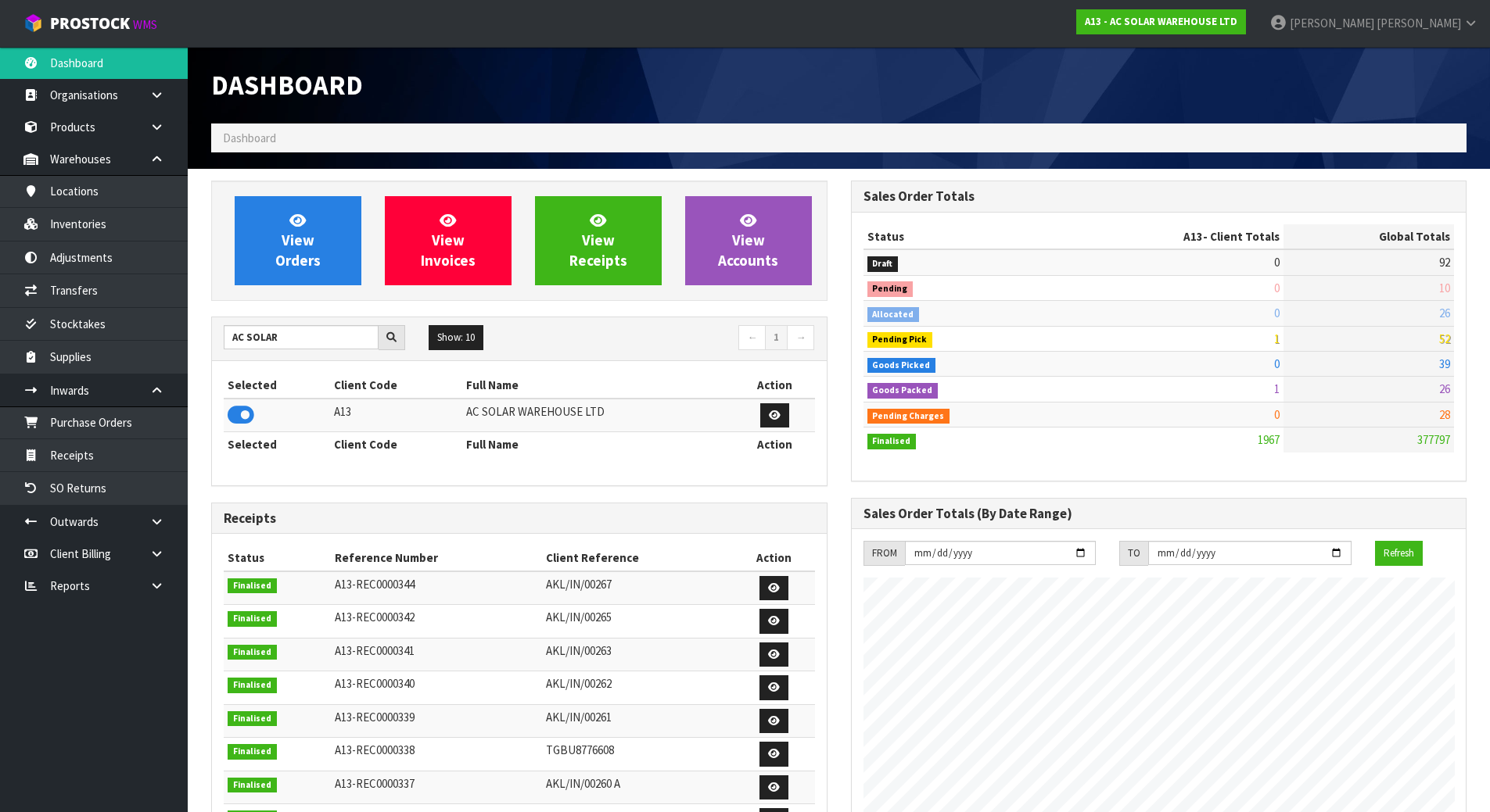
scroll to position [1268, 639]
click at [58, 439] on link "Receipts" at bounding box center [94, 455] width 188 height 32
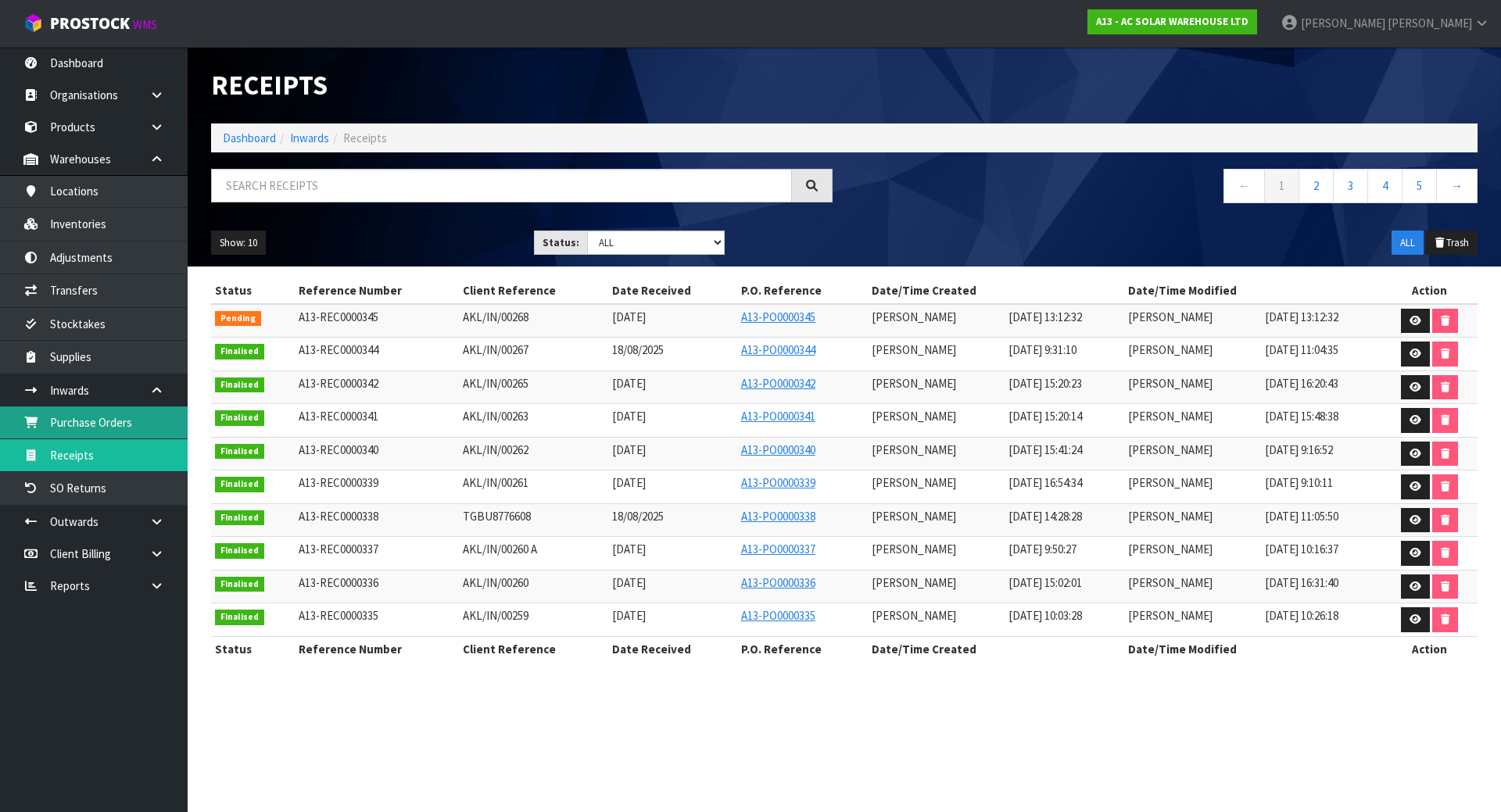
click at [98, 430] on link "Purchase Orders" at bounding box center [94, 423] width 188 height 32
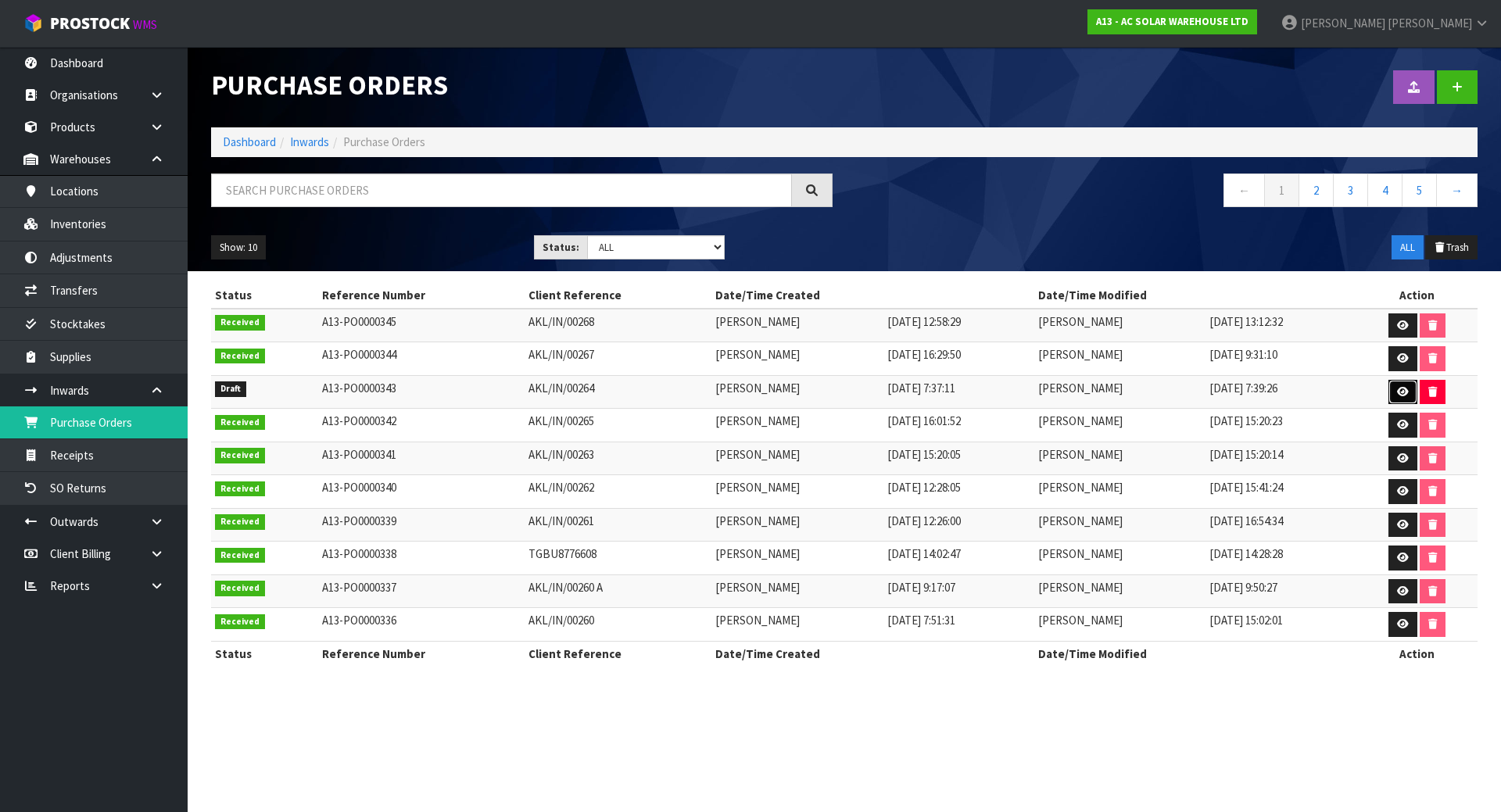
click at [1396, 393] on link at bounding box center [1402, 393] width 29 height 25
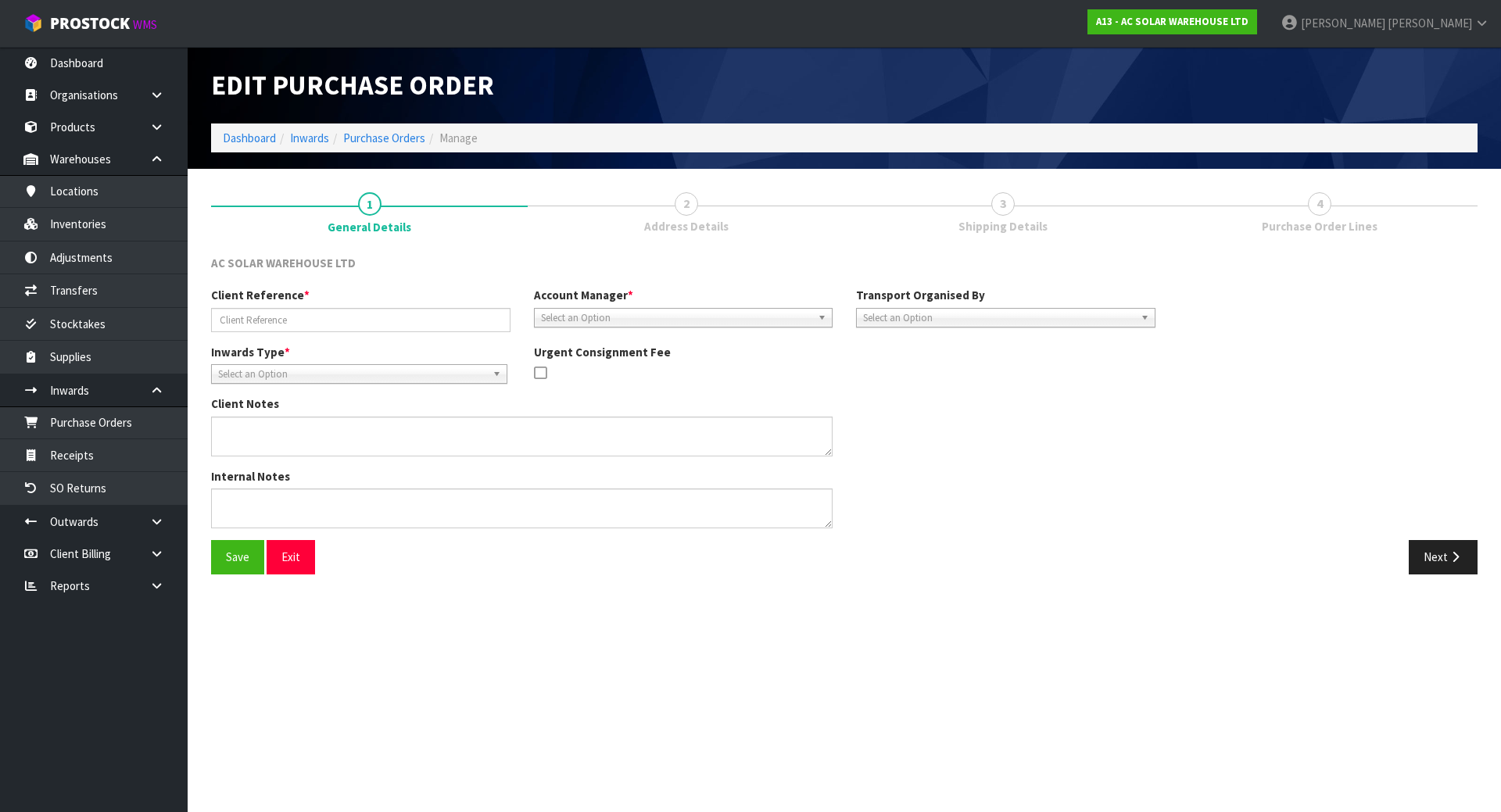
type input "AKL/IN/00264"
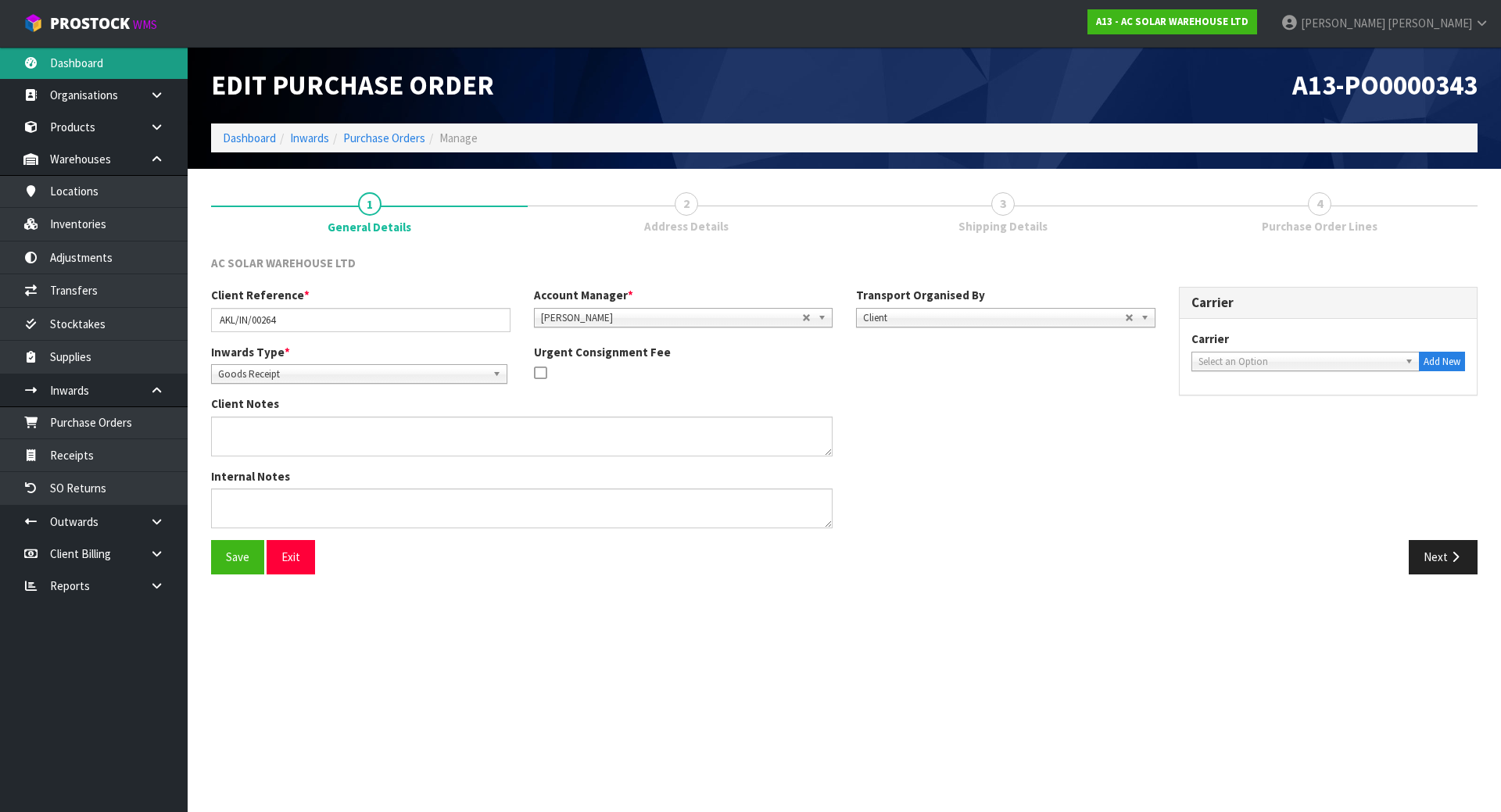
click at [92, 65] on link "Dashboard" at bounding box center [94, 62] width 188 height 32
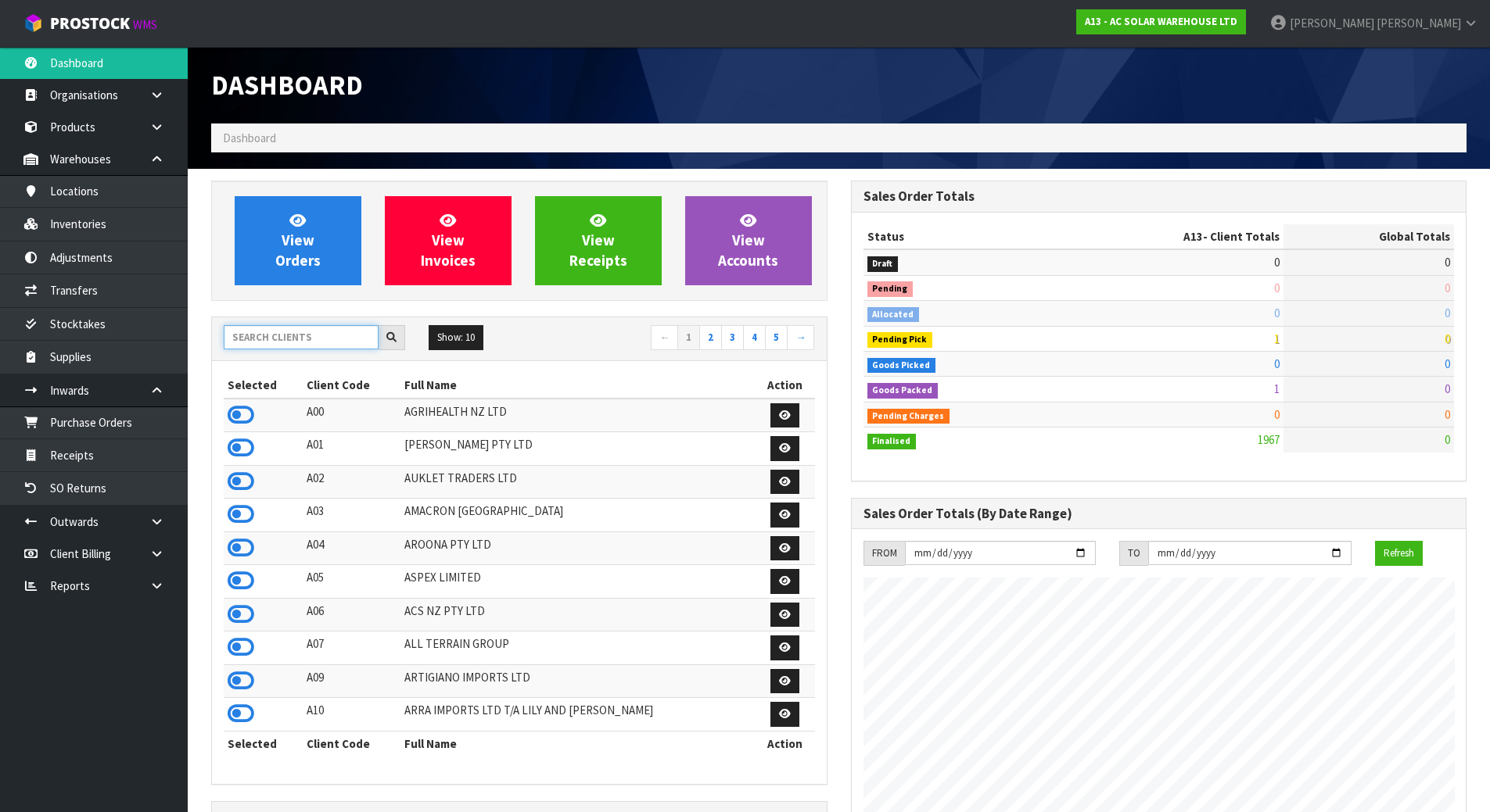
scroll to position [1251, 639]
click at [319, 330] on input "text" at bounding box center [301, 337] width 155 height 24
type input "DUTT"
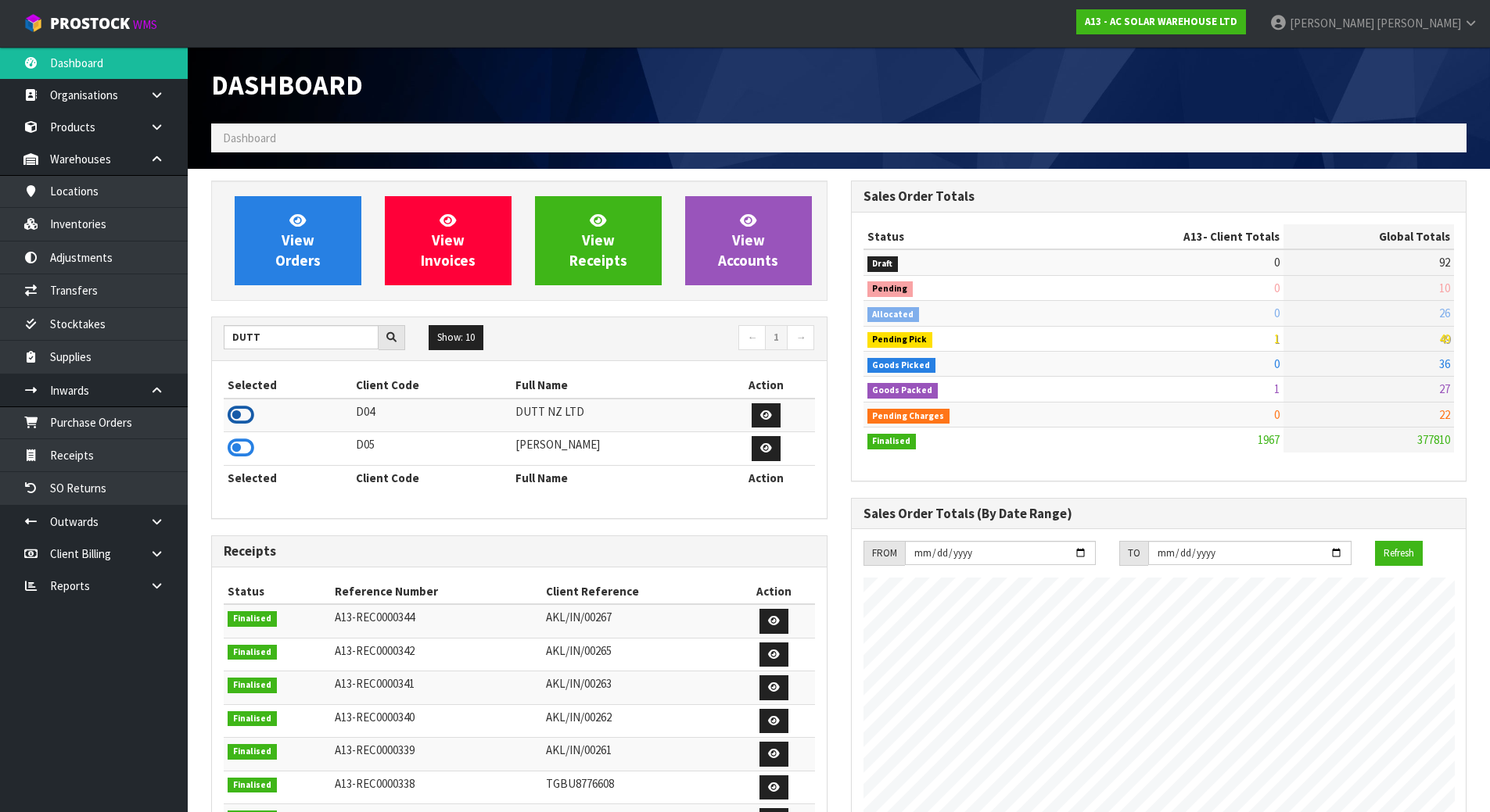
click at [245, 416] on icon at bounding box center [241, 415] width 27 height 24
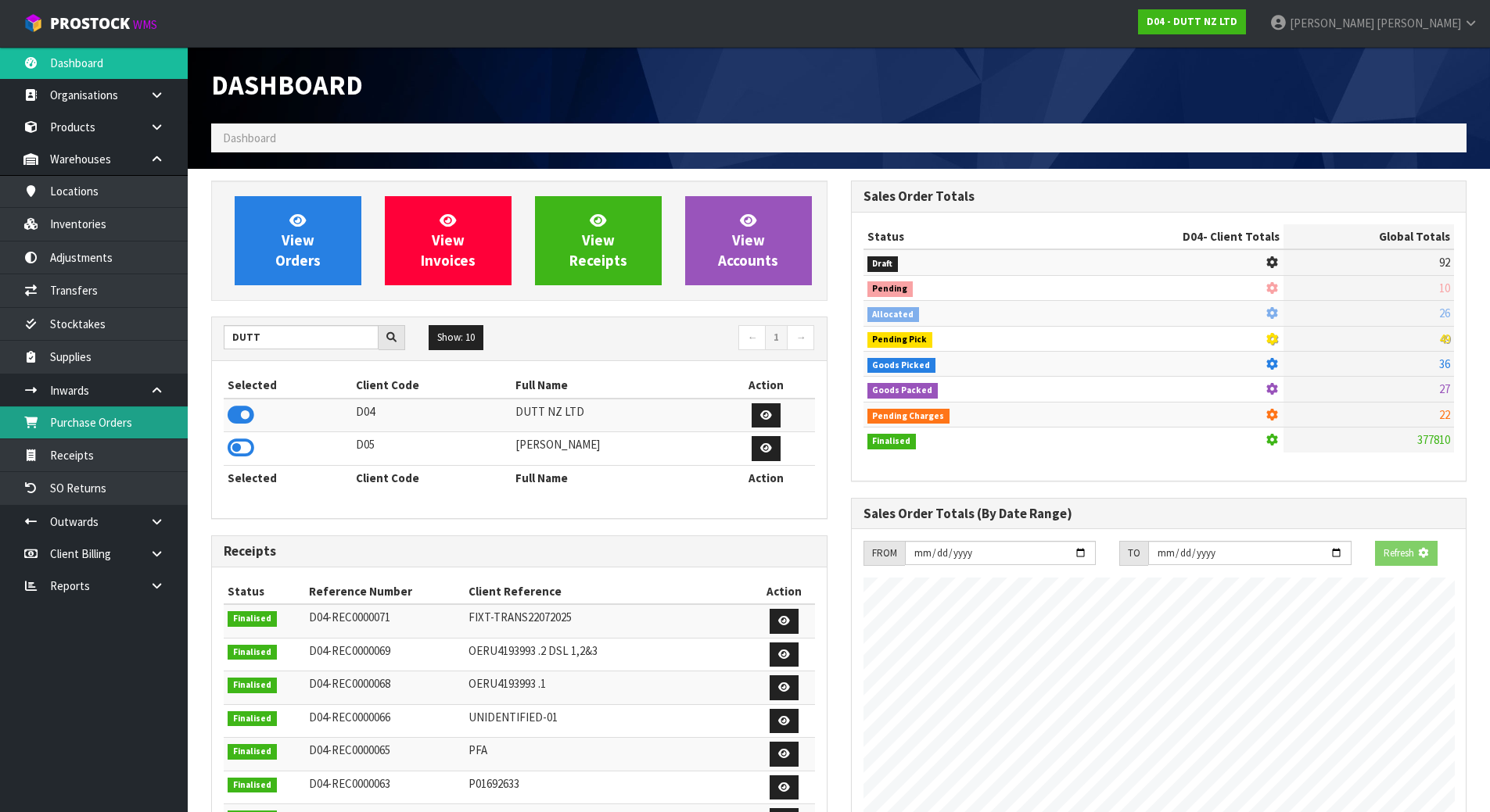
scroll to position [1218, 639]
click at [95, 415] on link "Purchase Orders" at bounding box center [94, 423] width 188 height 32
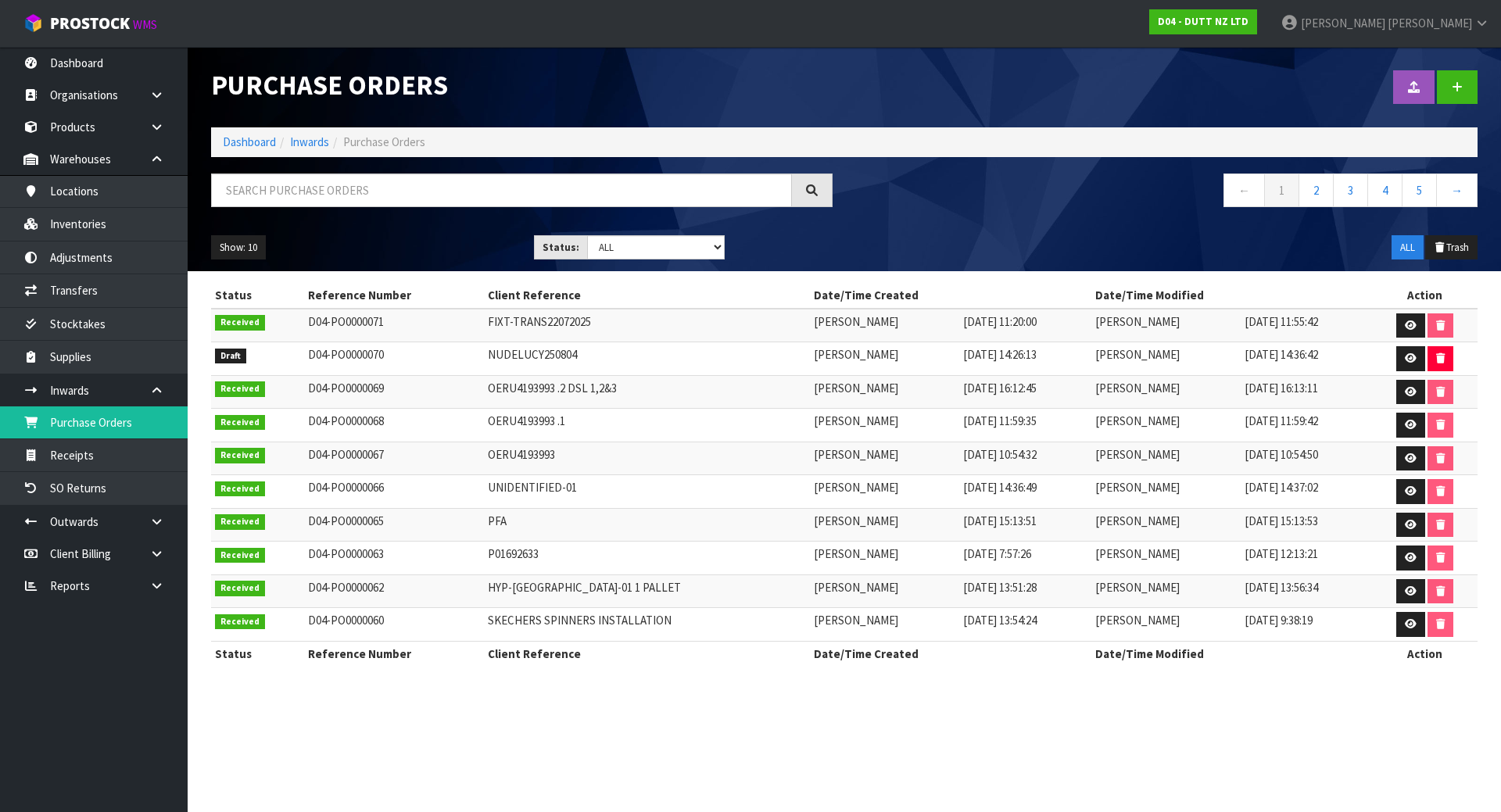
drag, startPoint x: 661, startPoint y: 364, endPoint x: 542, endPoint y: 326, distance: 124.9
click at [657, 363] on td "NUDELUCY250804" at bounding box center [646, 359] width 326 height 34
click at [1418, 358] on link at bounding box center [1410, 359] width 29 height 25
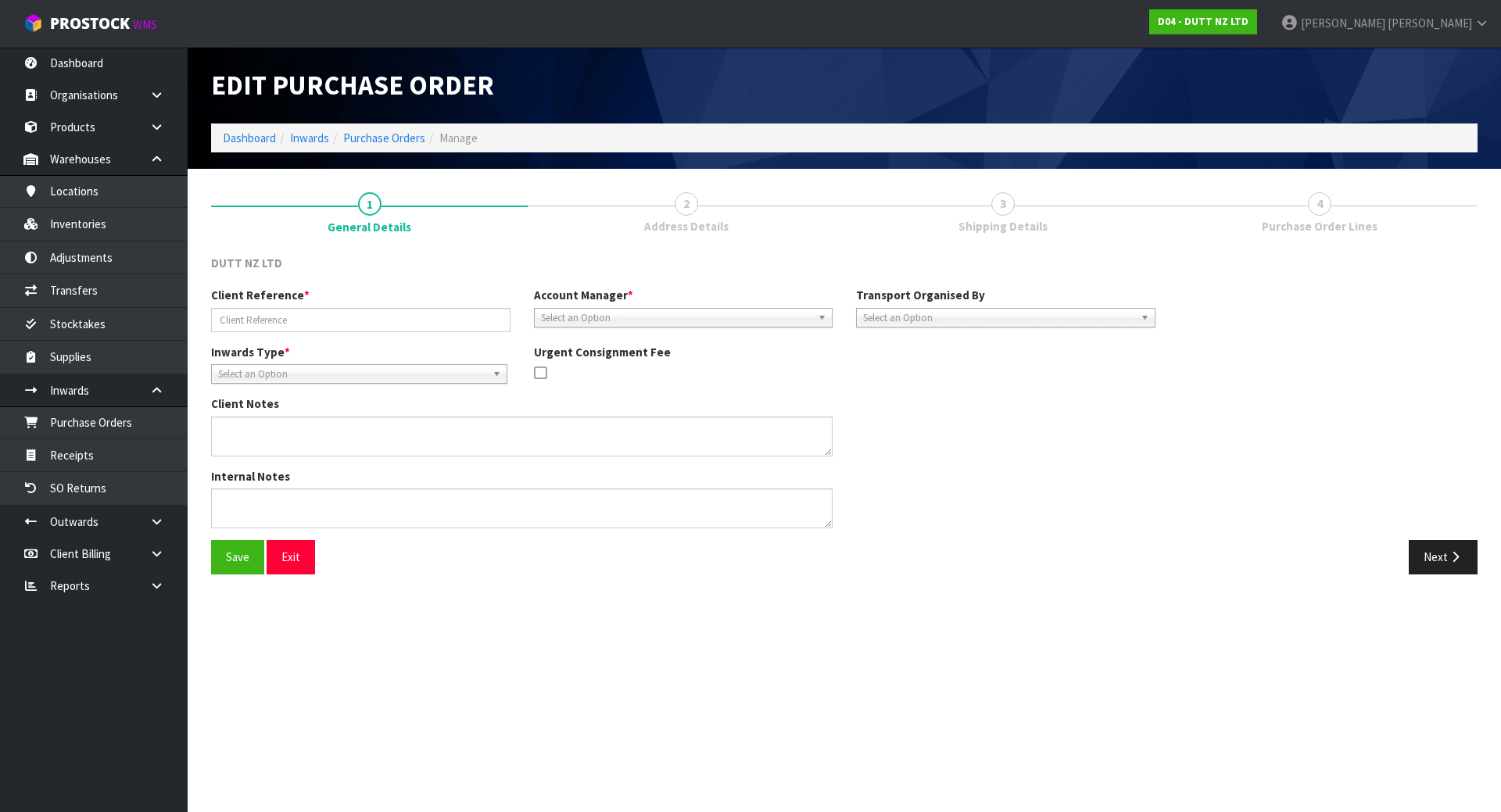
type input "NUDELUCY250804"
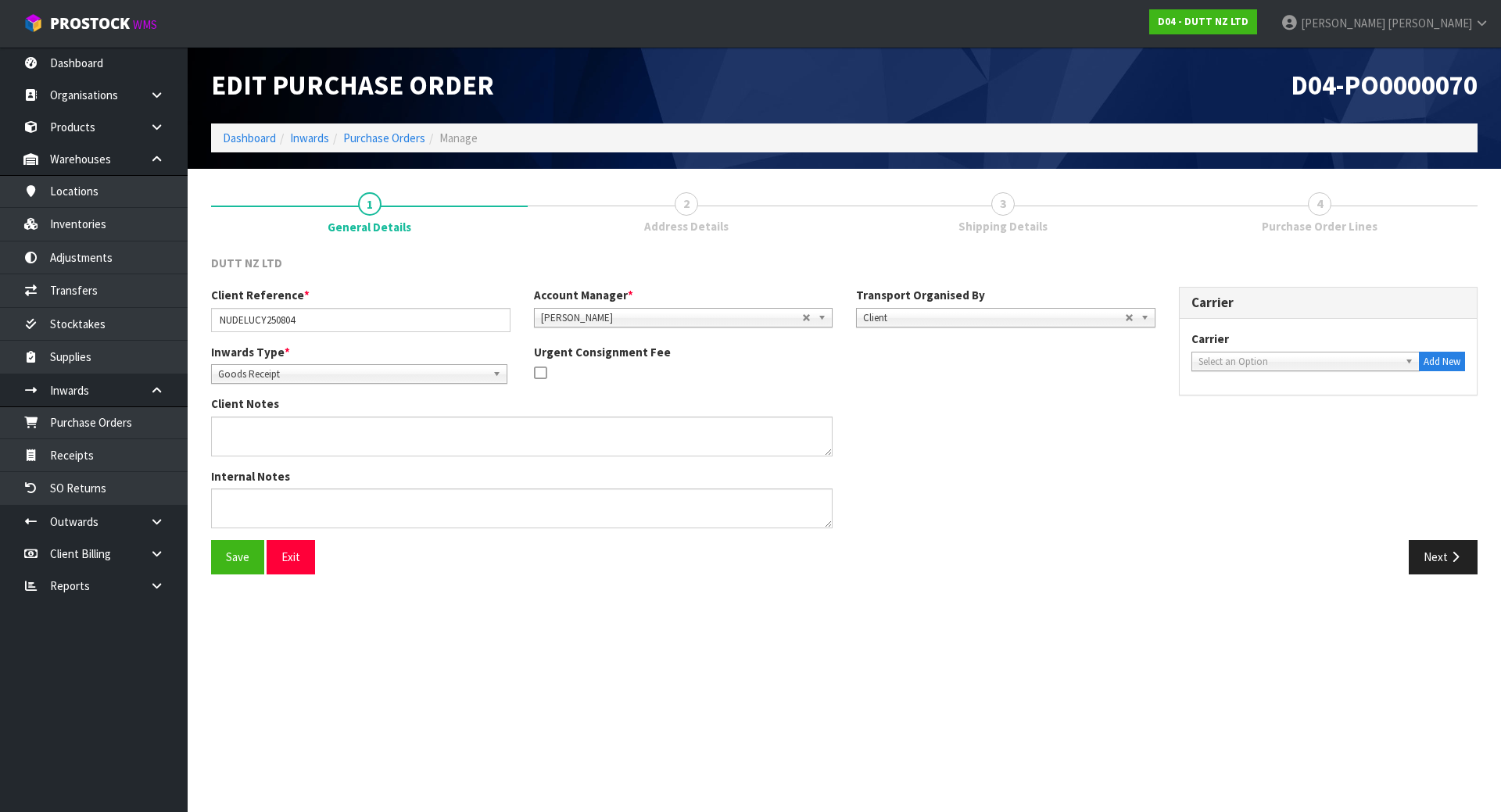
click at [1013, 225] on span "Shipping Details" at bounding box center [1003, 226] width 89 height 17
click at [1429, 563] on button "Next" at bounding box center [1443, 557] width 69 height 34
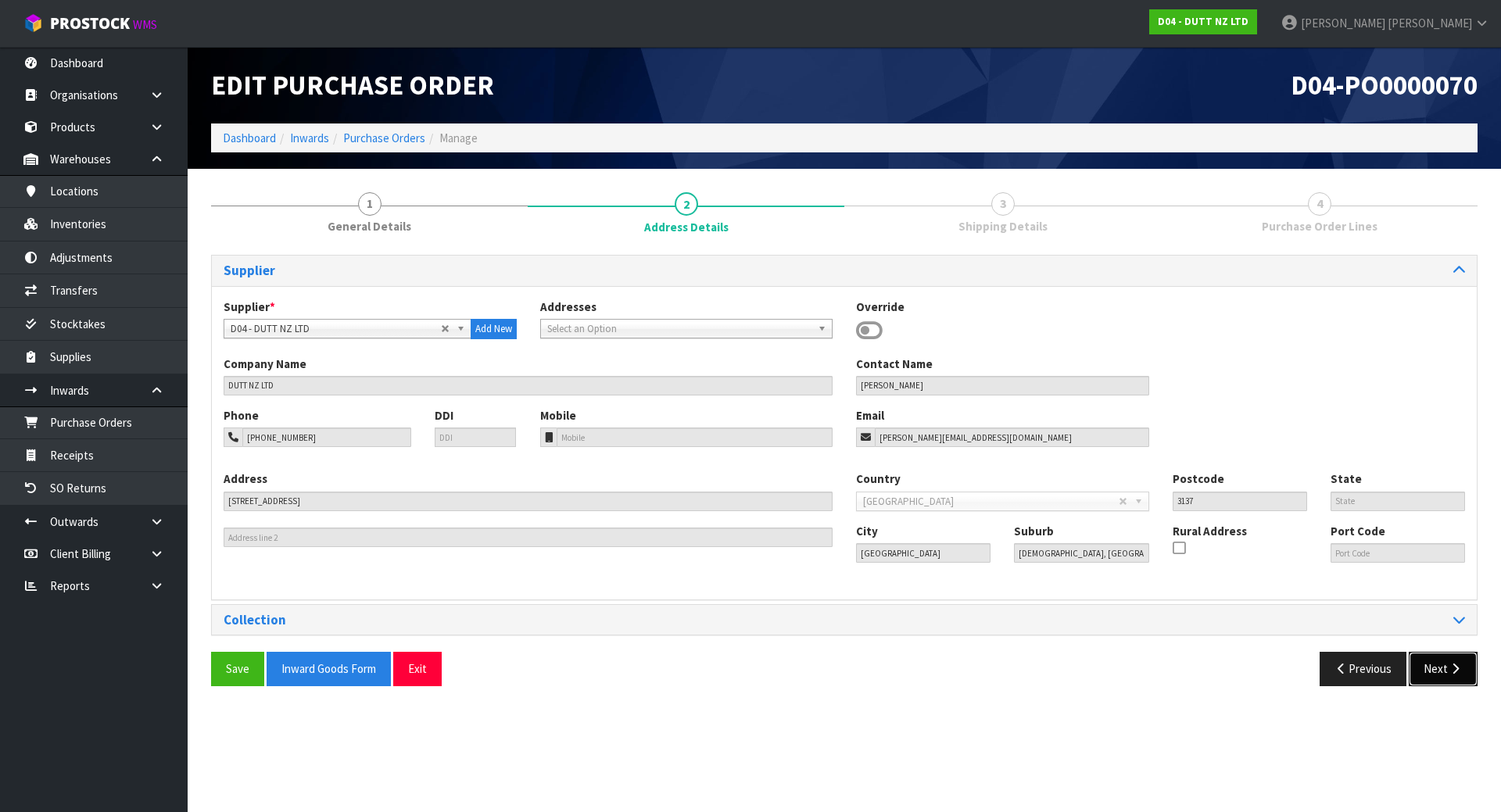
click at [1425, 657] on button "Next" at bounding box center [1443, 669] width 69 height 34
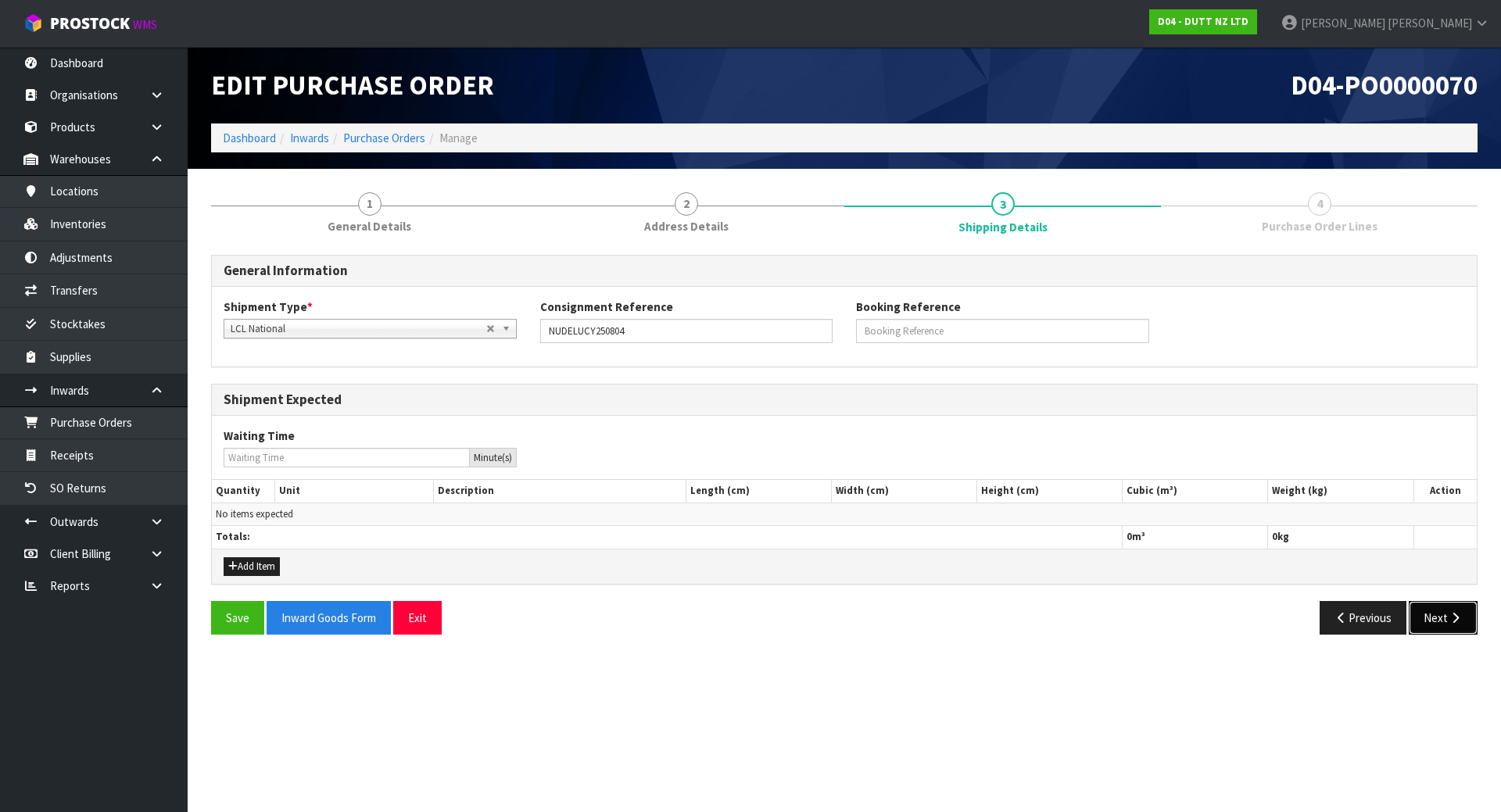
click at [1436, 632] on button "Next" at bounding box center [1443, 618] width 69 height 34
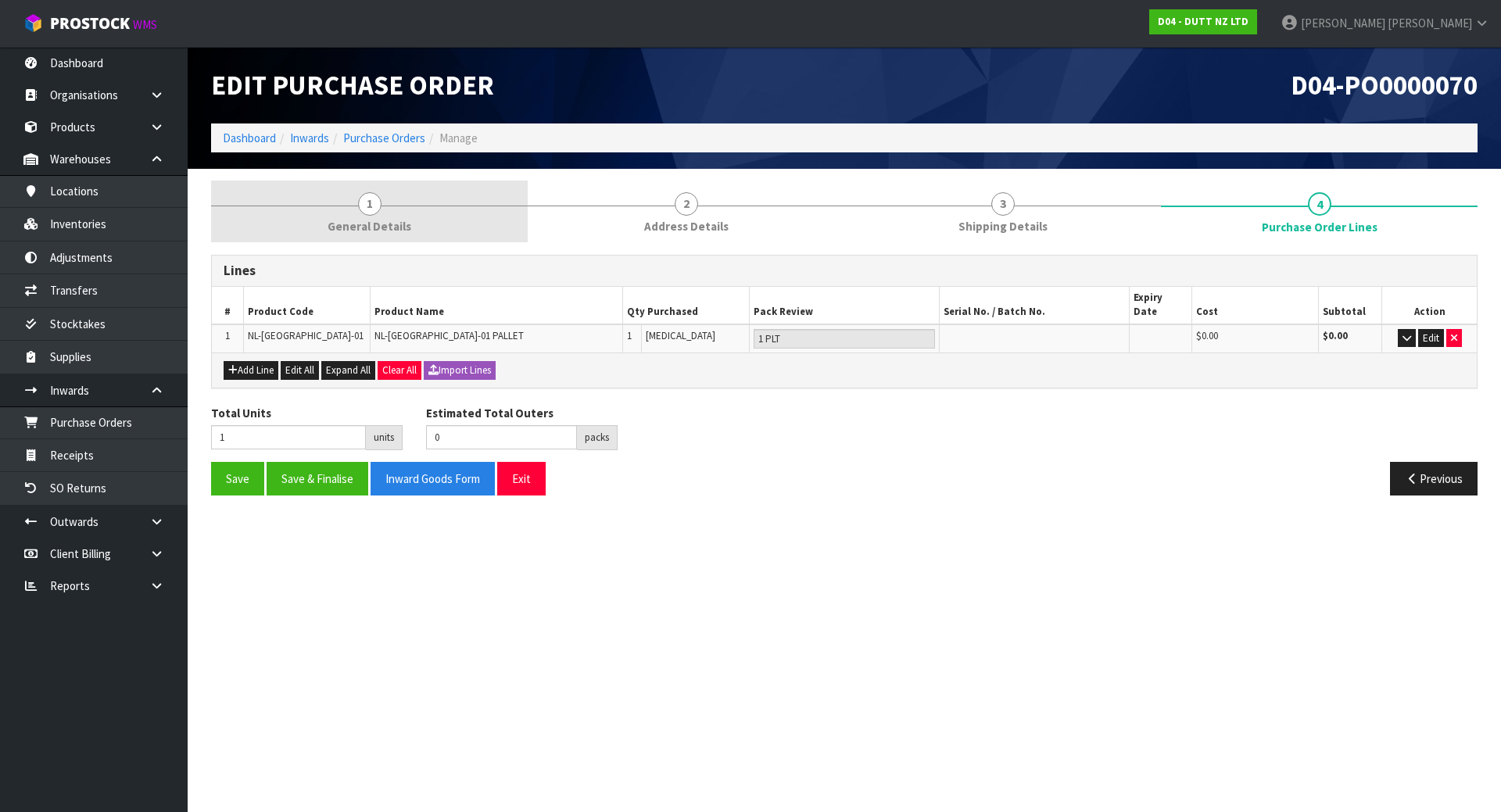
click at [335, 217] on link "1 General Details" at bounding box center [370, 211] width 317 height 61
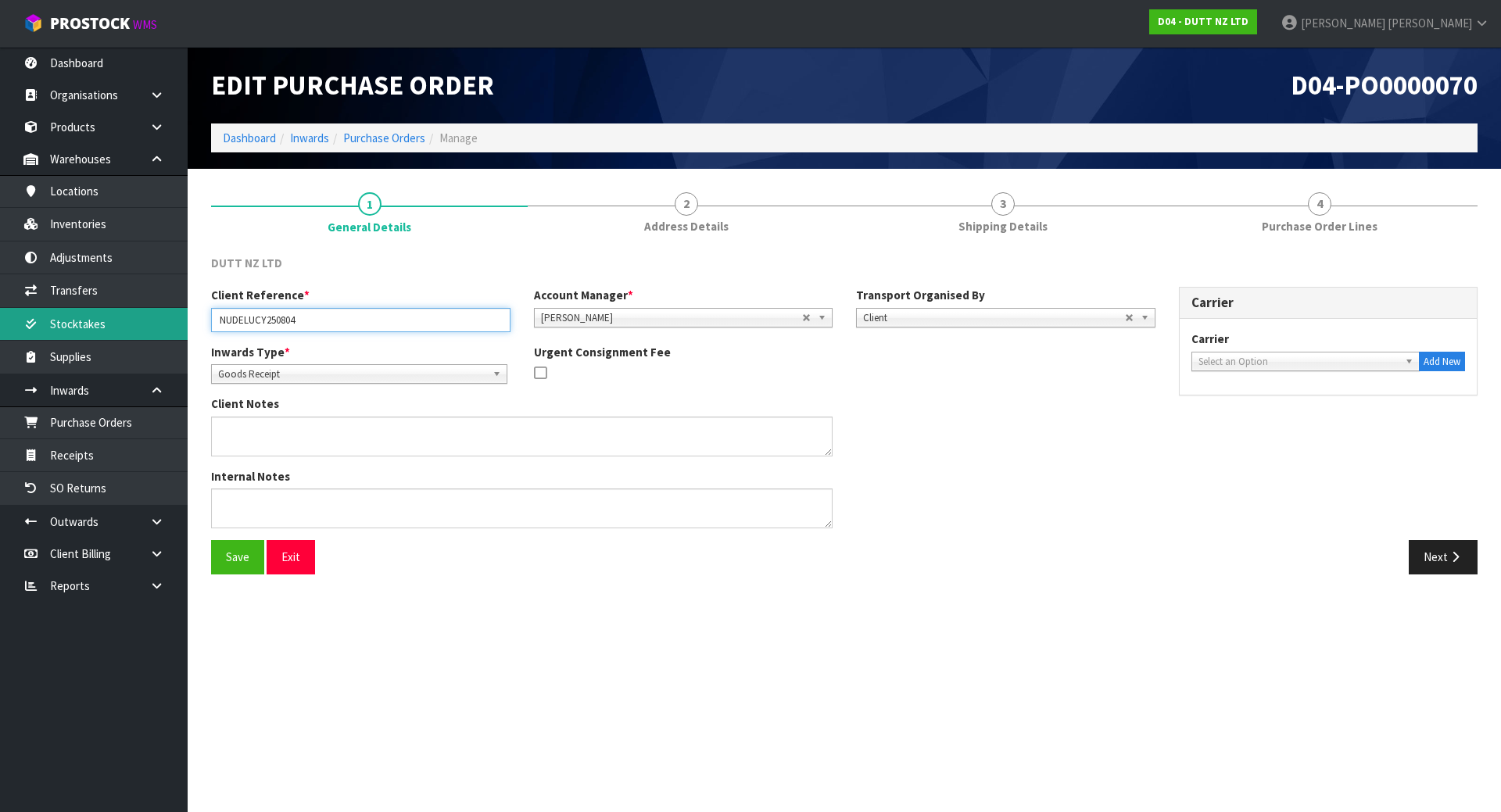
drag, startPoint x: 318, startPoint y: 314, endPoint x: 164, endPoint y: 313, distance: 154.0
click at [164, 313] on body "Toggle navigation ProStock WMS D04 - DUTT NZ LTD [PERSON_NAME] Logout Dashboard…" at bounding box center [750, 406] width 1501 height 812
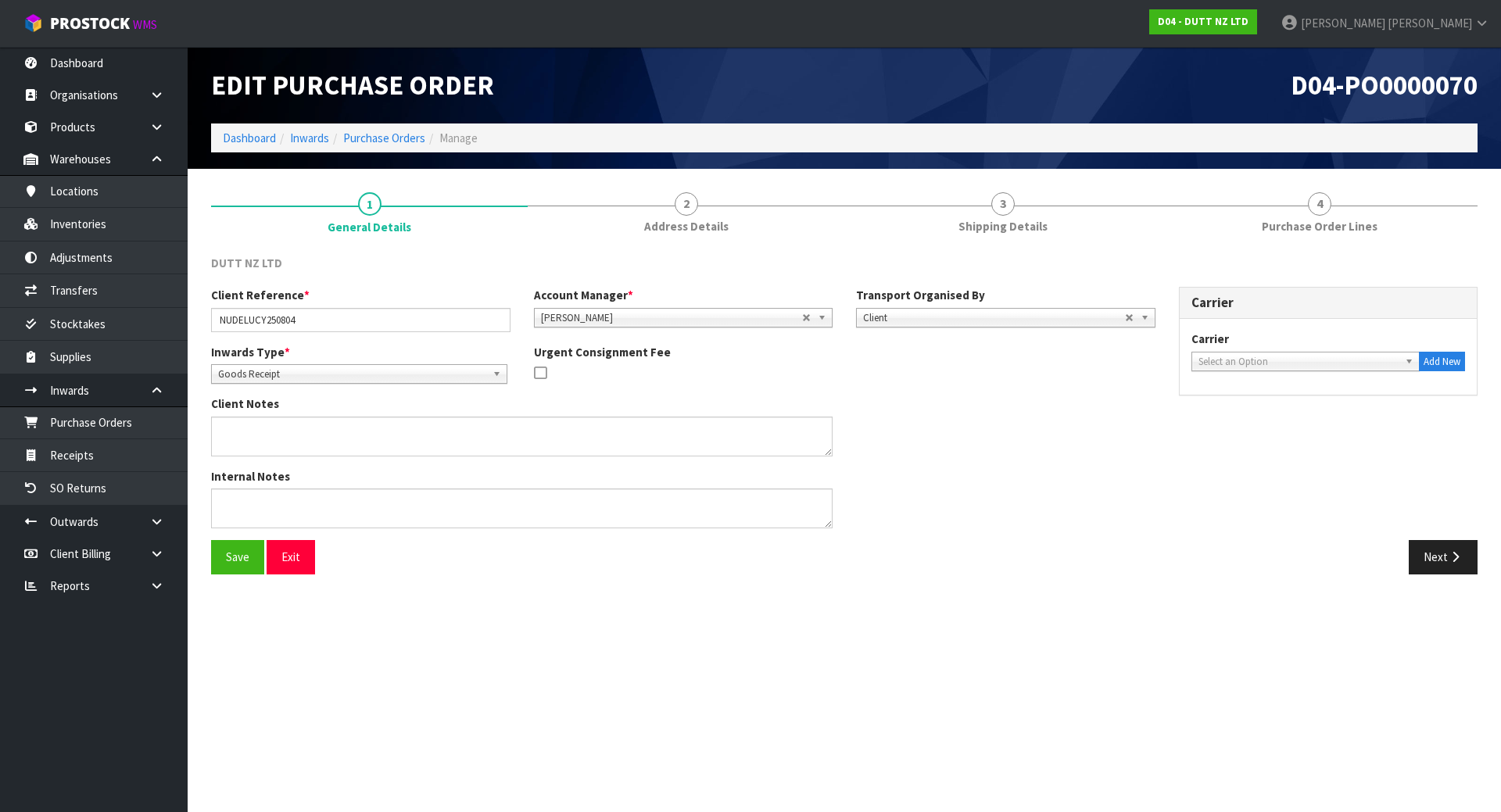
click at [400, 352] on div "Inwards Type * Goods Receipt Goods Returned Goods Receipt" at bounding box center [361, 363] width 323 height 40
click at [402, 312] on input "NUDELUCY250804" at bounding box center [361, 320] width 300 height 24
click at [330, 314] on input "NUDELUCY250804" at bounding box center [361, 320] width 300 height 24
click at [104, 63] on link "Dashboard" at bounding box center [94, 62] width 188 height 32
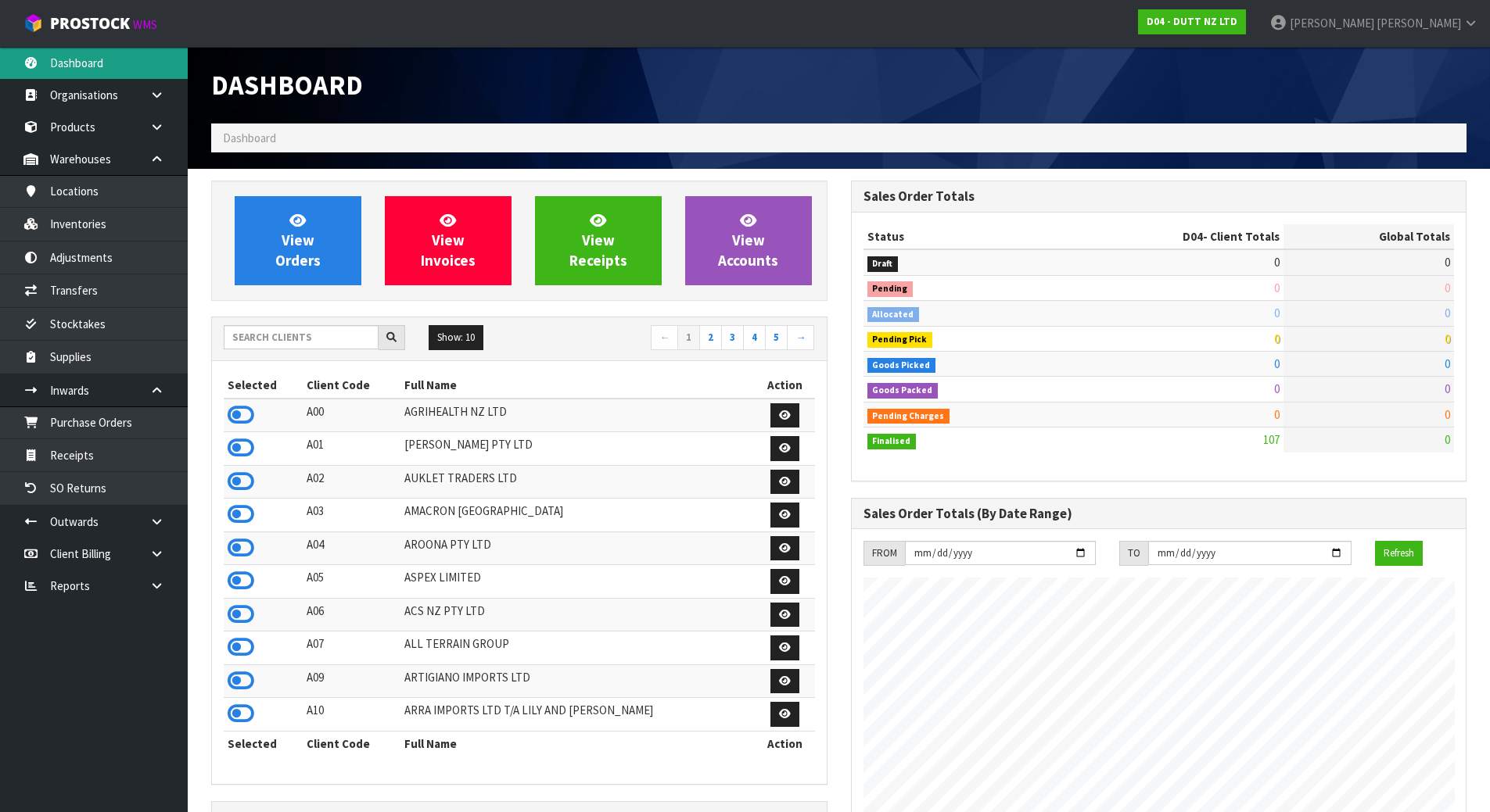
scroll to position [1184, 639]
click at [316, 344] on input "text" at bounding box center [301, 337] width 155 height 24
type input "C"
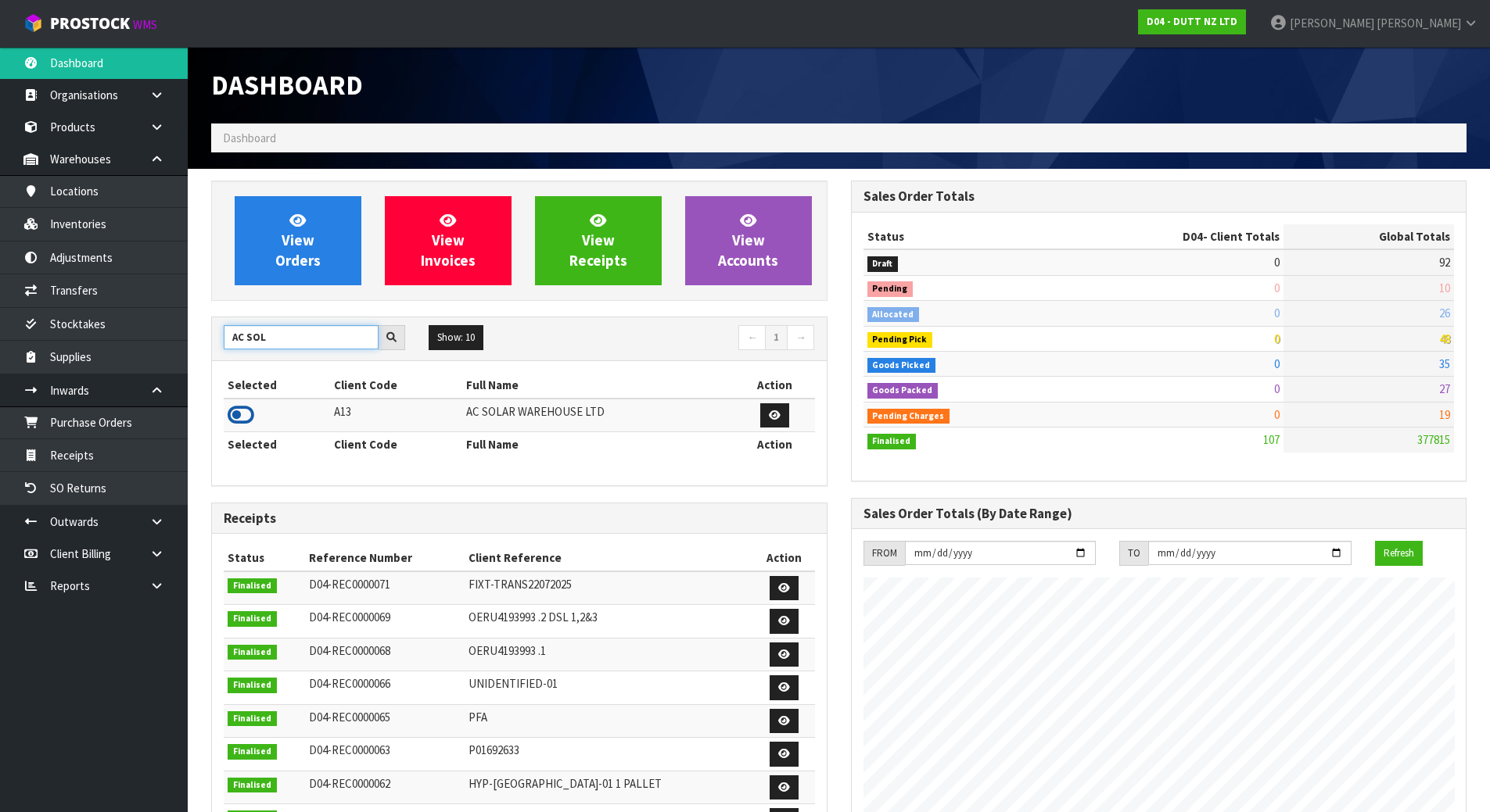
type input "AC SOL"
click at [245, 408] on icon at bounding box center [241, 415] width 27 height 24
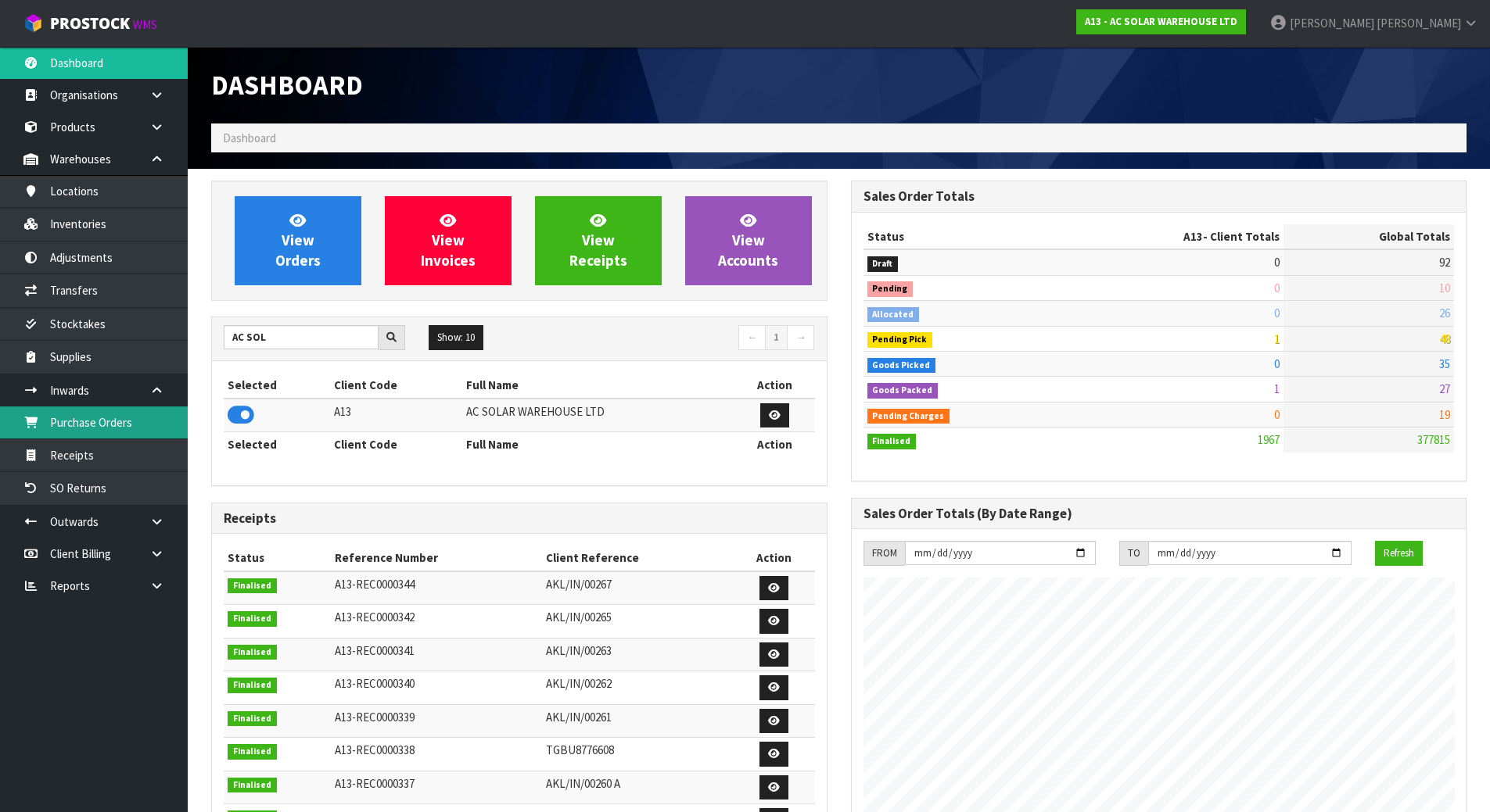
scroll to position [1284, 639]
click at [96, 425] on link "Purchase Orders" at bounding box center [94, 423] width 188 height 32
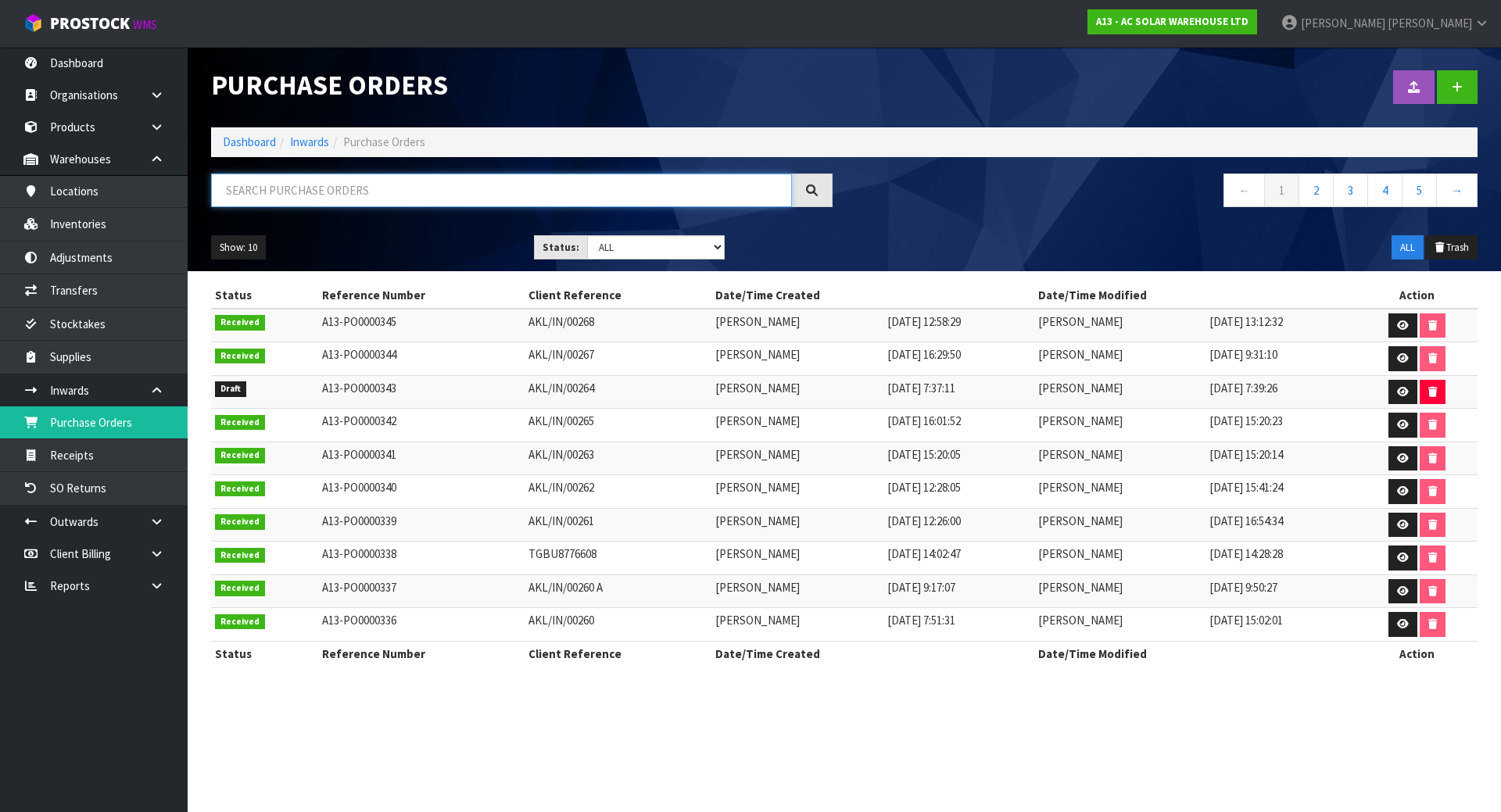
click at [385, 194] on input "text" at bounding box center [501, 190] width 581 height 34
click at [1409, 389] on icon at bounding box center [1402, 392] width 12 height 10
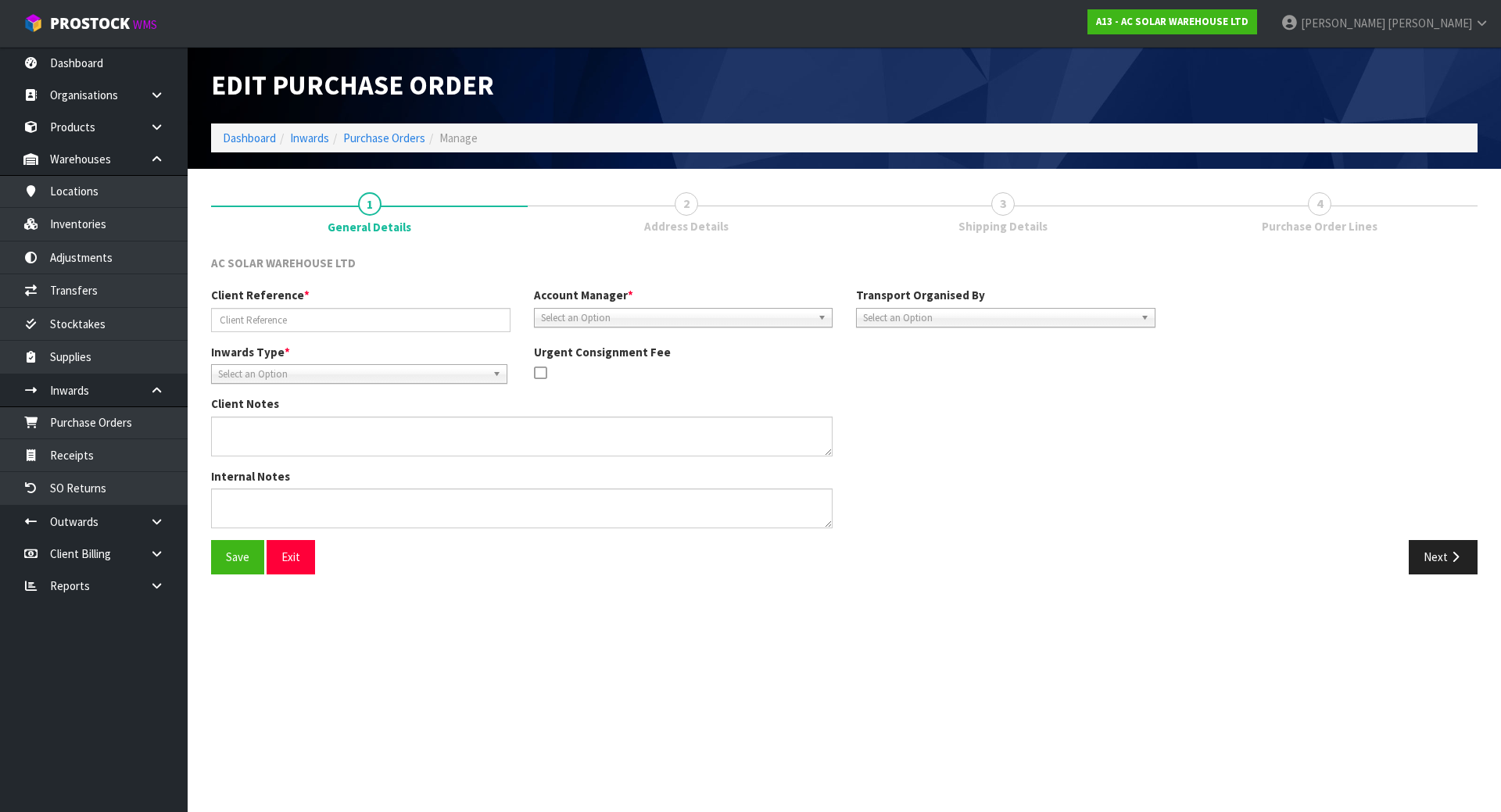
type input "AKL/IN/00264"
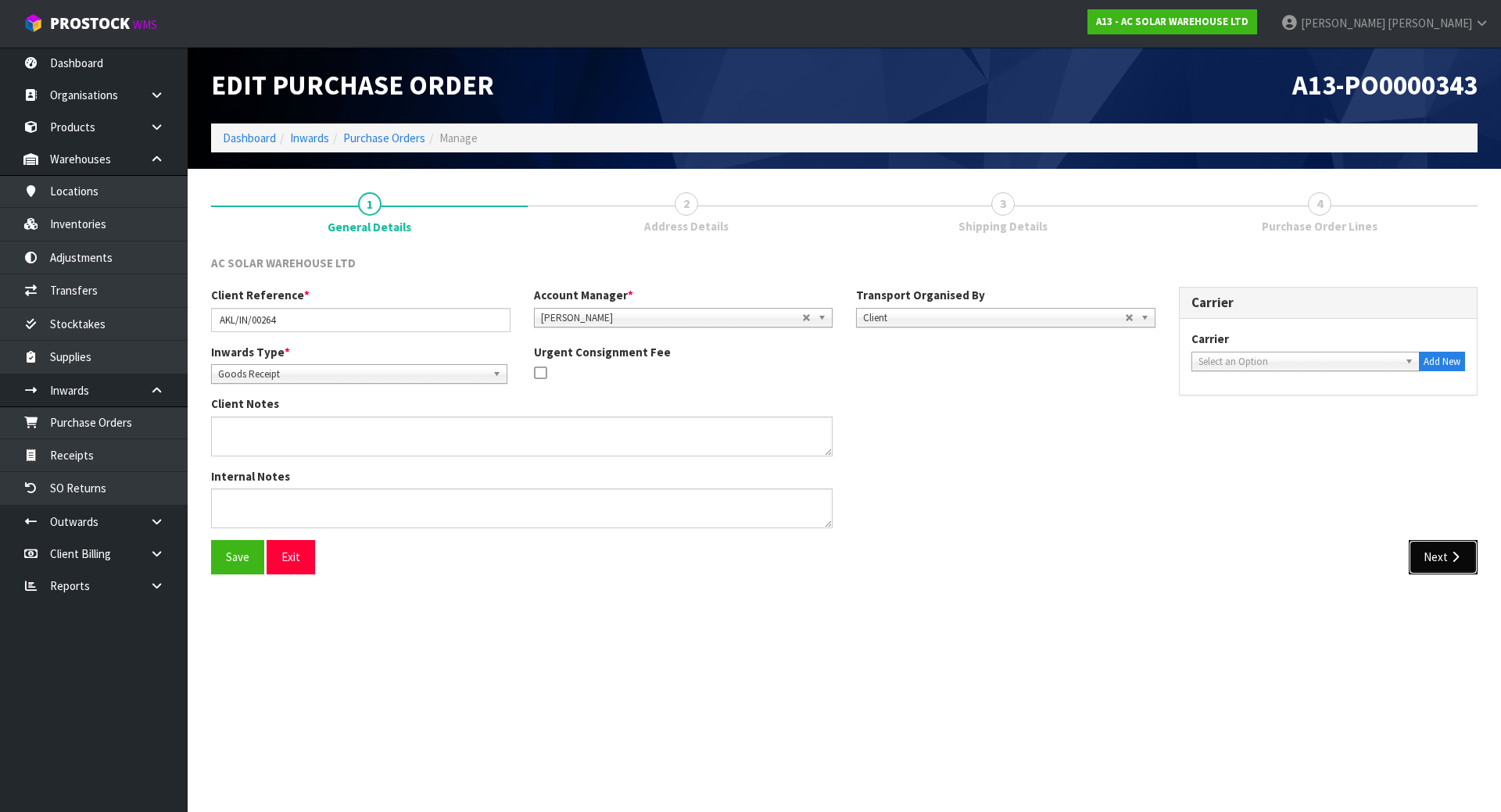
click at [1432, 564] on button "Next" at bounding box center [1443, 557] width 69 height 34
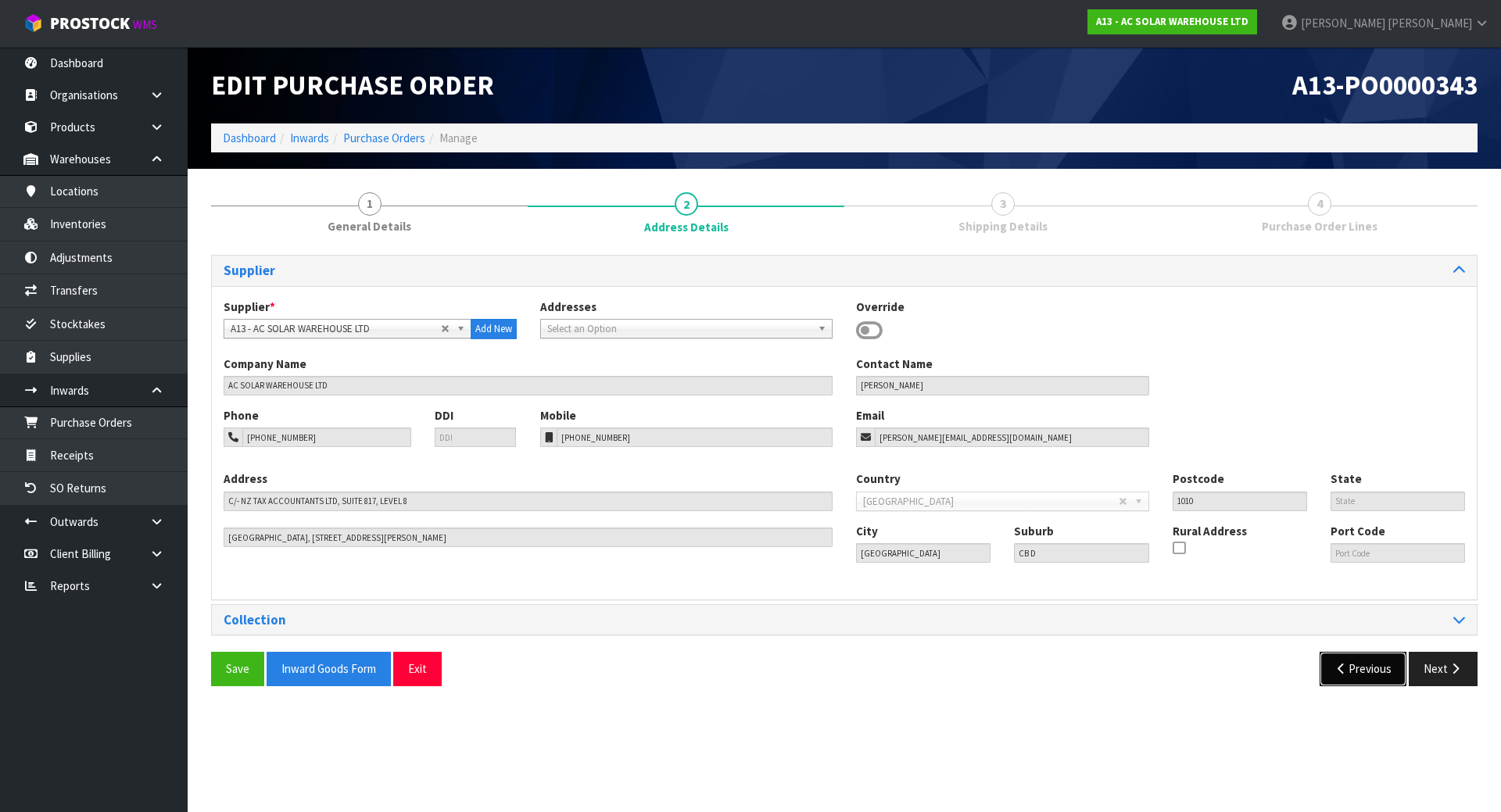
click at [1347, 672] on button "Previous" at bounding box center [1363, 669] width 88 height 34
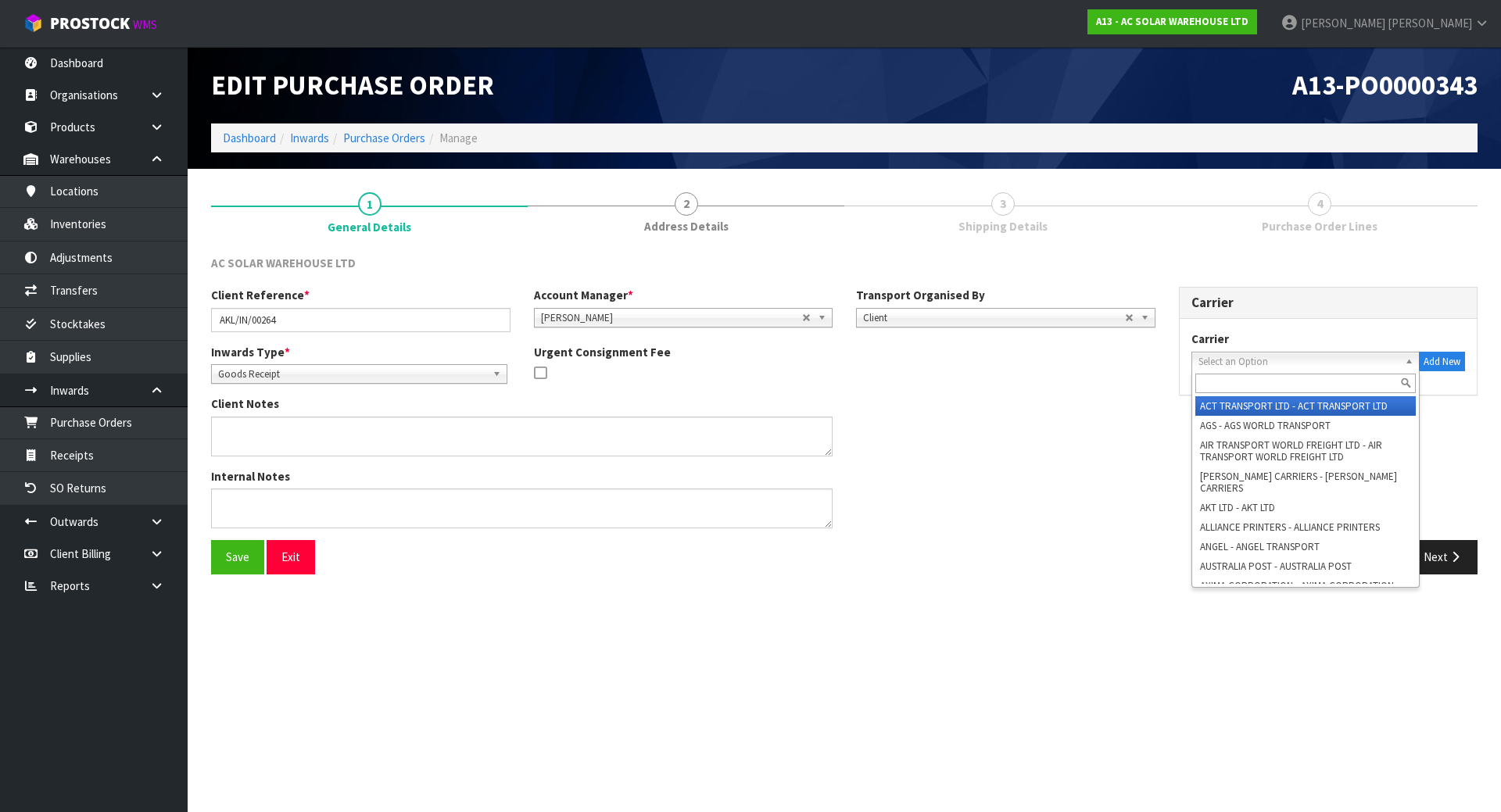
click at [1251, 356] on span "Select an Option" at bounding box center [1298, 362] width 201 height 19
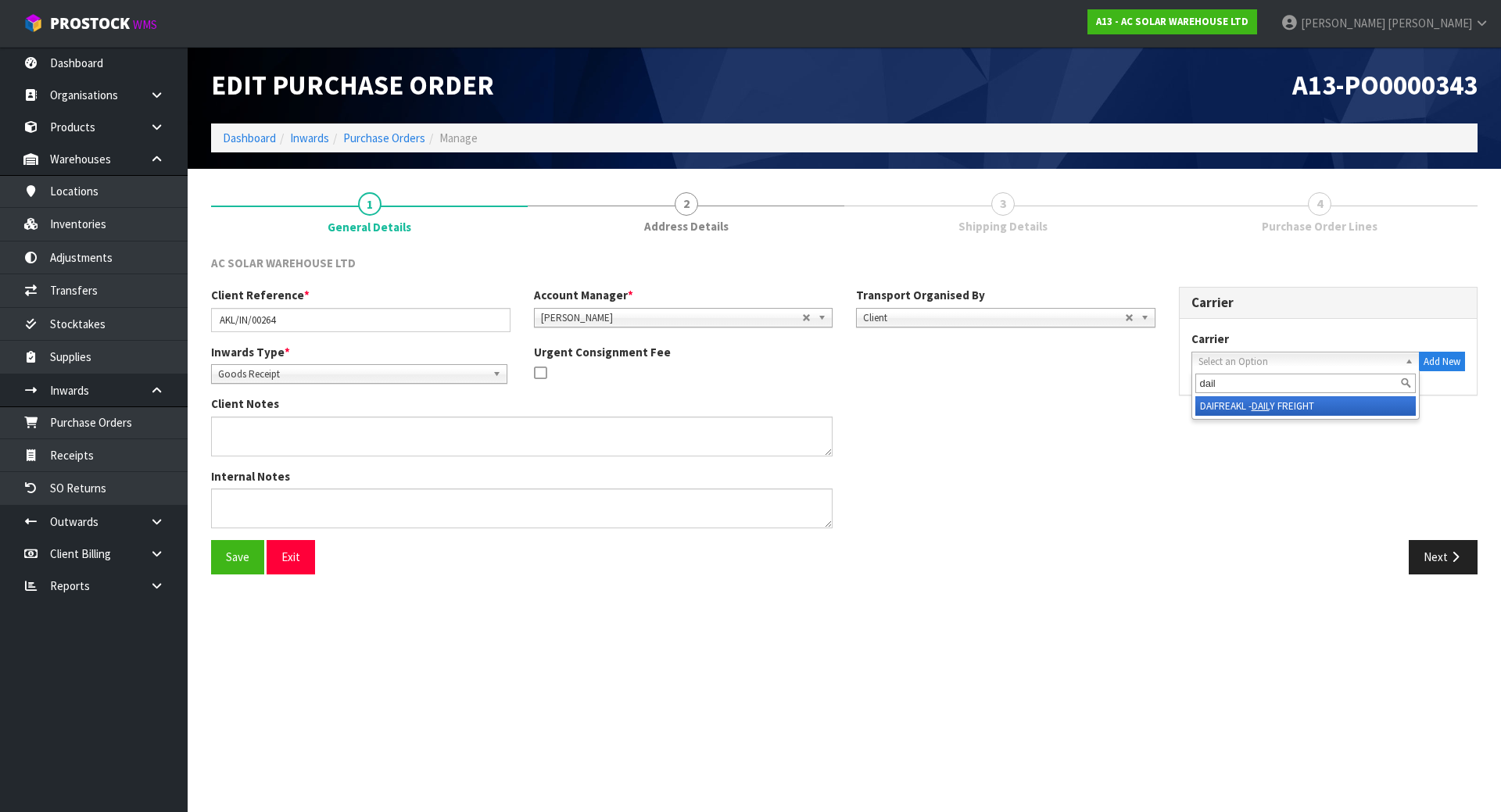
type input "dail"
click at [1268, 412] on em "DAIL" at bounding box center [1261, 406] width 18 height 13
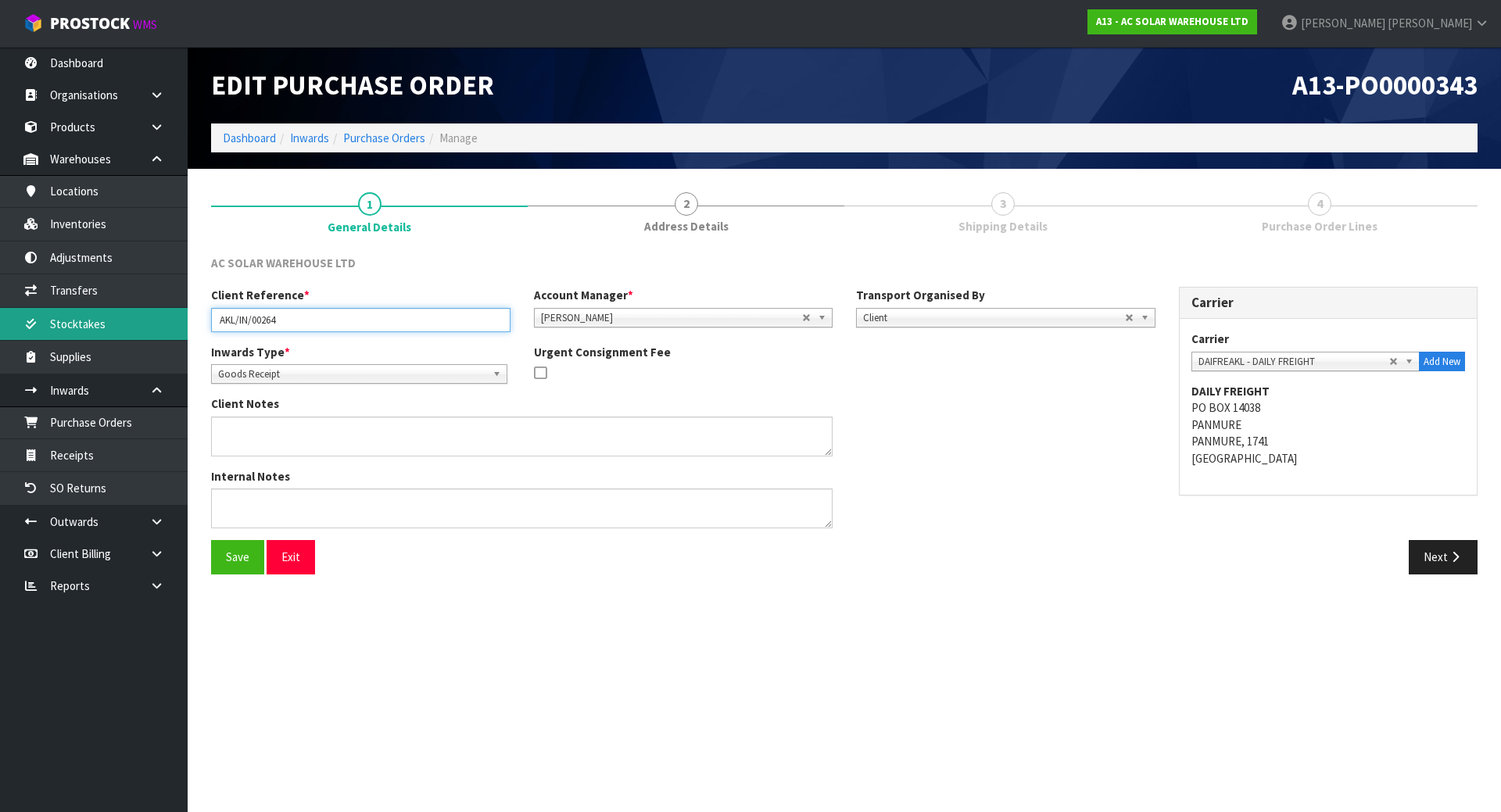
drag, startPoint x: 394, startPoint y: 325, endPoint x: 120, endPoint y: 322, distance: 274.0
click at [120, 322] on body "Toggle navigation ProStock WMS A13 - AC SOLAR WAREHOUSE LTD [PERSON_NAME] Logou…" at bounding box center [750, 406] width 1501 height 812
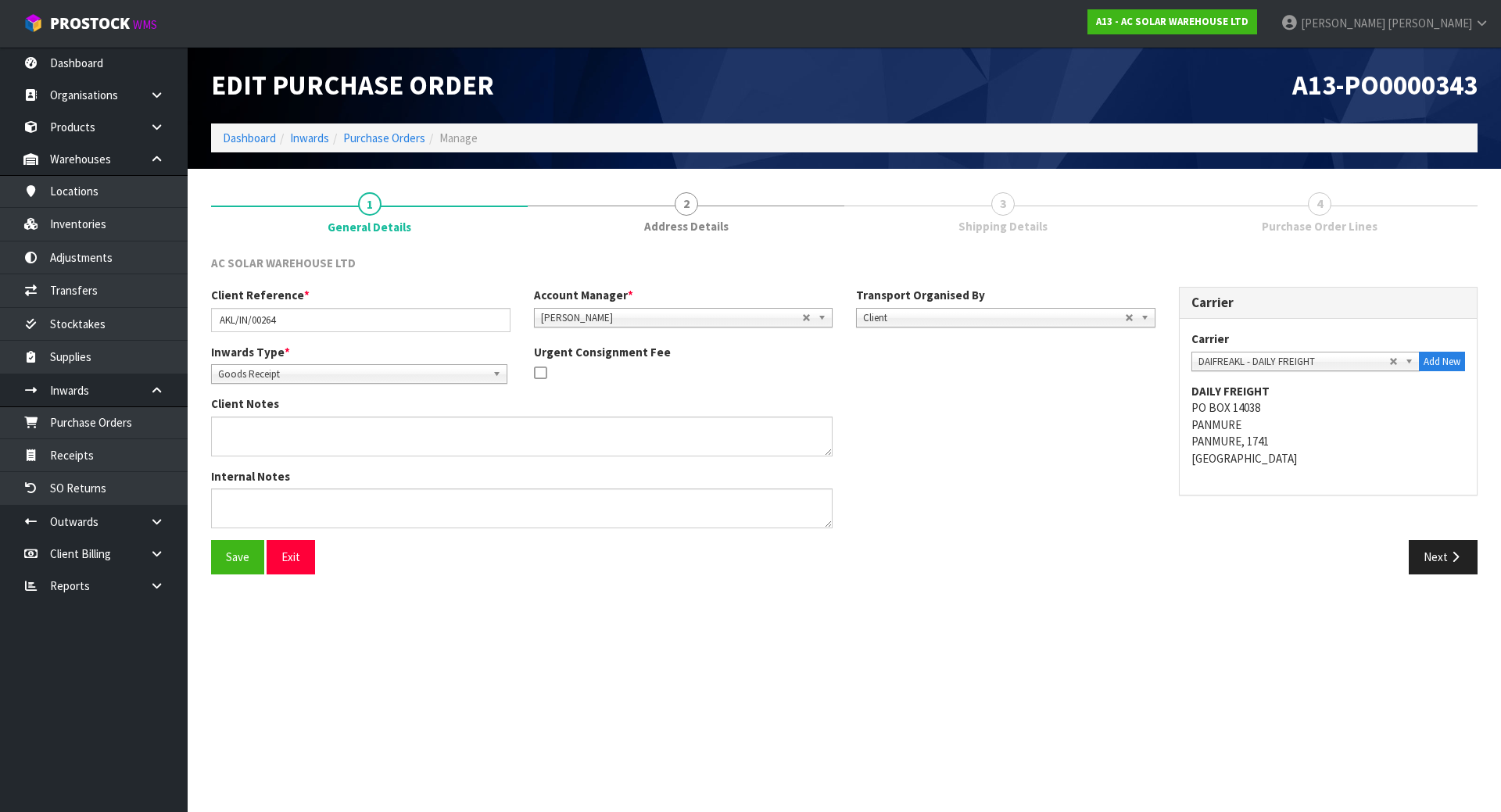
click at [1140, 454] on div "Client Notes" at bounding box center [683, 431] width 968 height 72
click at [244, 550] on button "Save" at bounding box center [237, 557] width 53 height 34
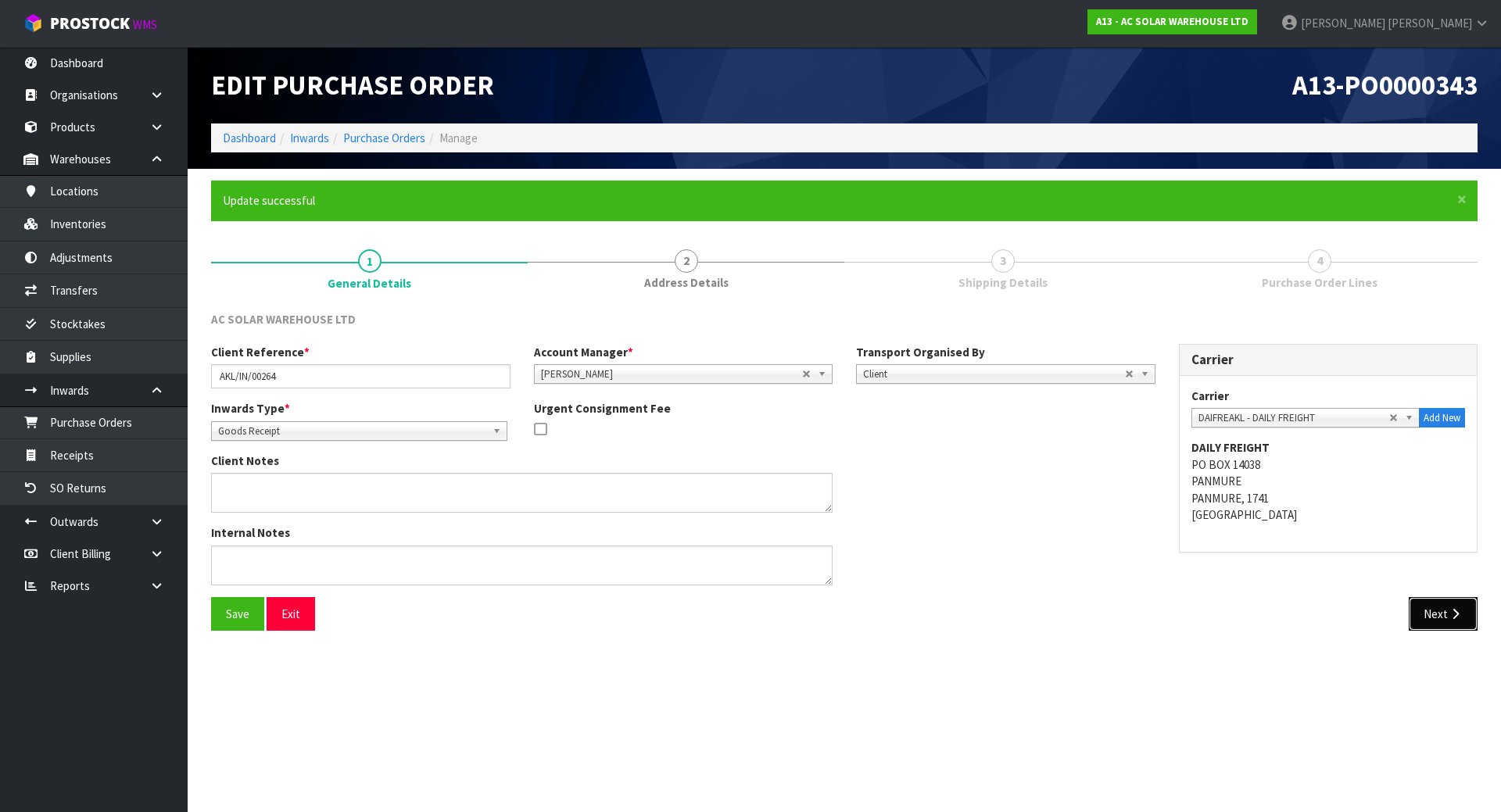
click at [1455, 609] on icon "button" at bounding box center [1454, 613] width 15 height 12
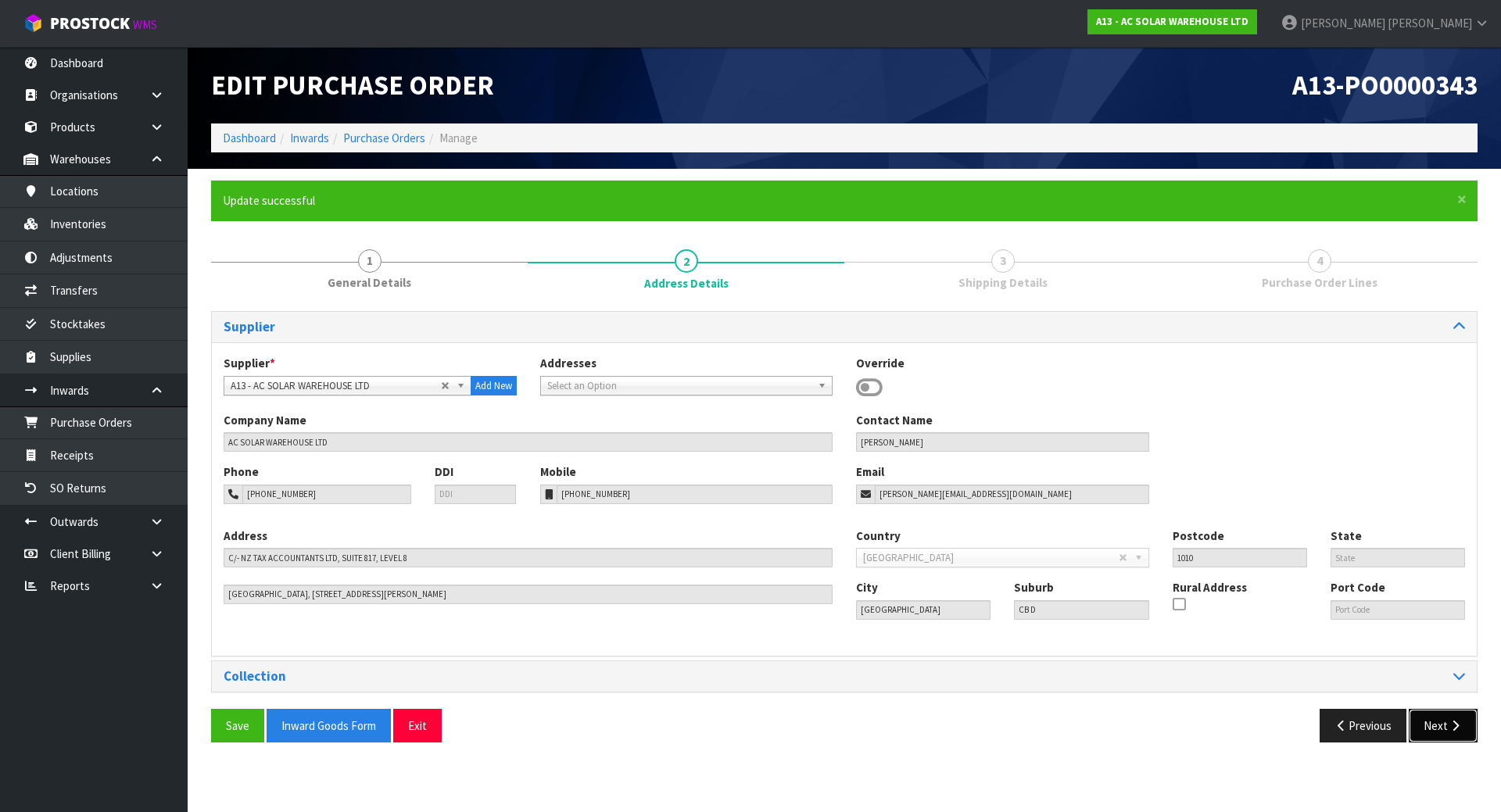
click at [1453, 742] on button "Next" at bounding box center [1443, 725] width 69 height 34
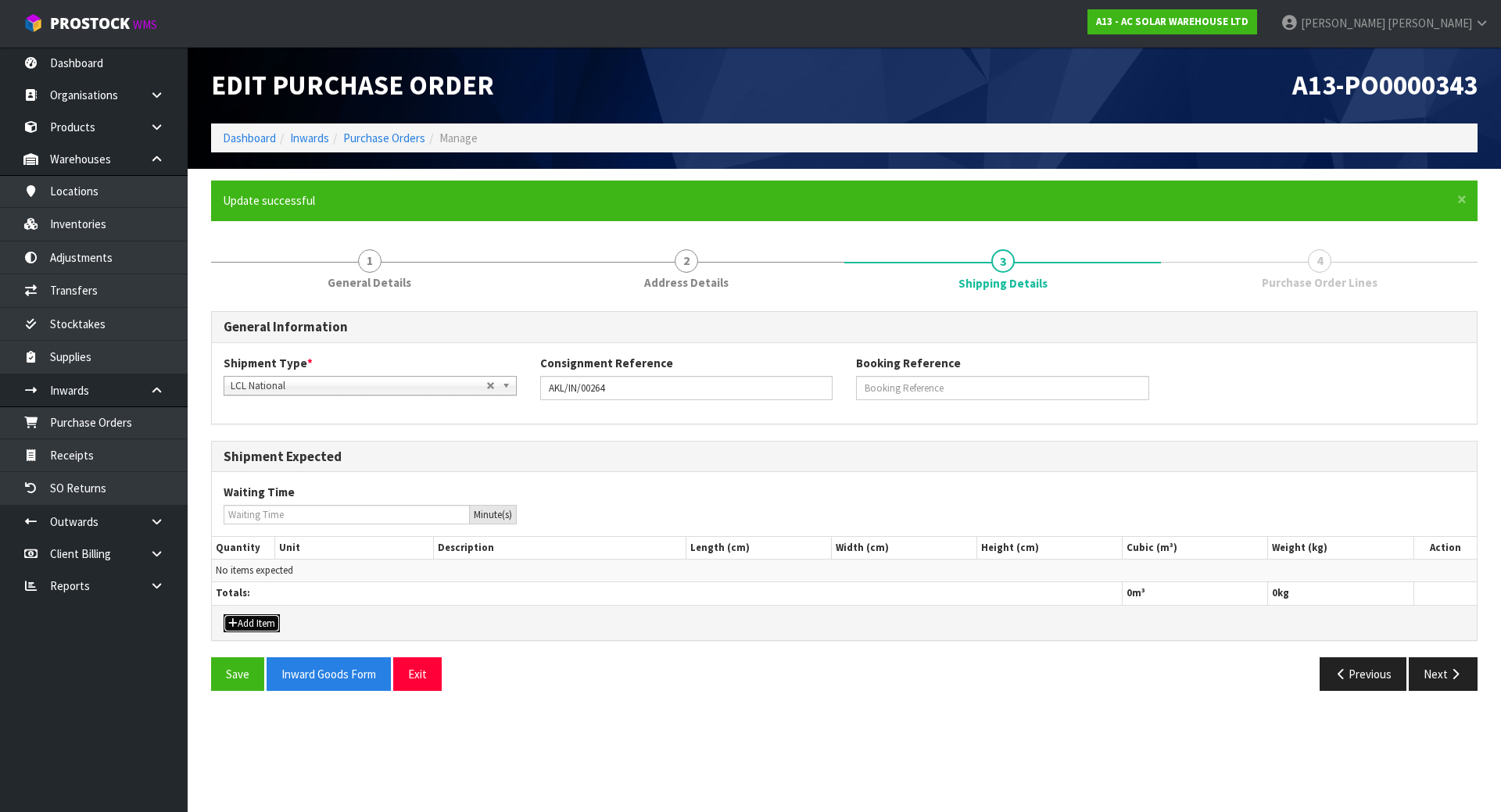
click at [265, 620] on button "Add Item" at bounding box center [251, 624] width 56 height 19
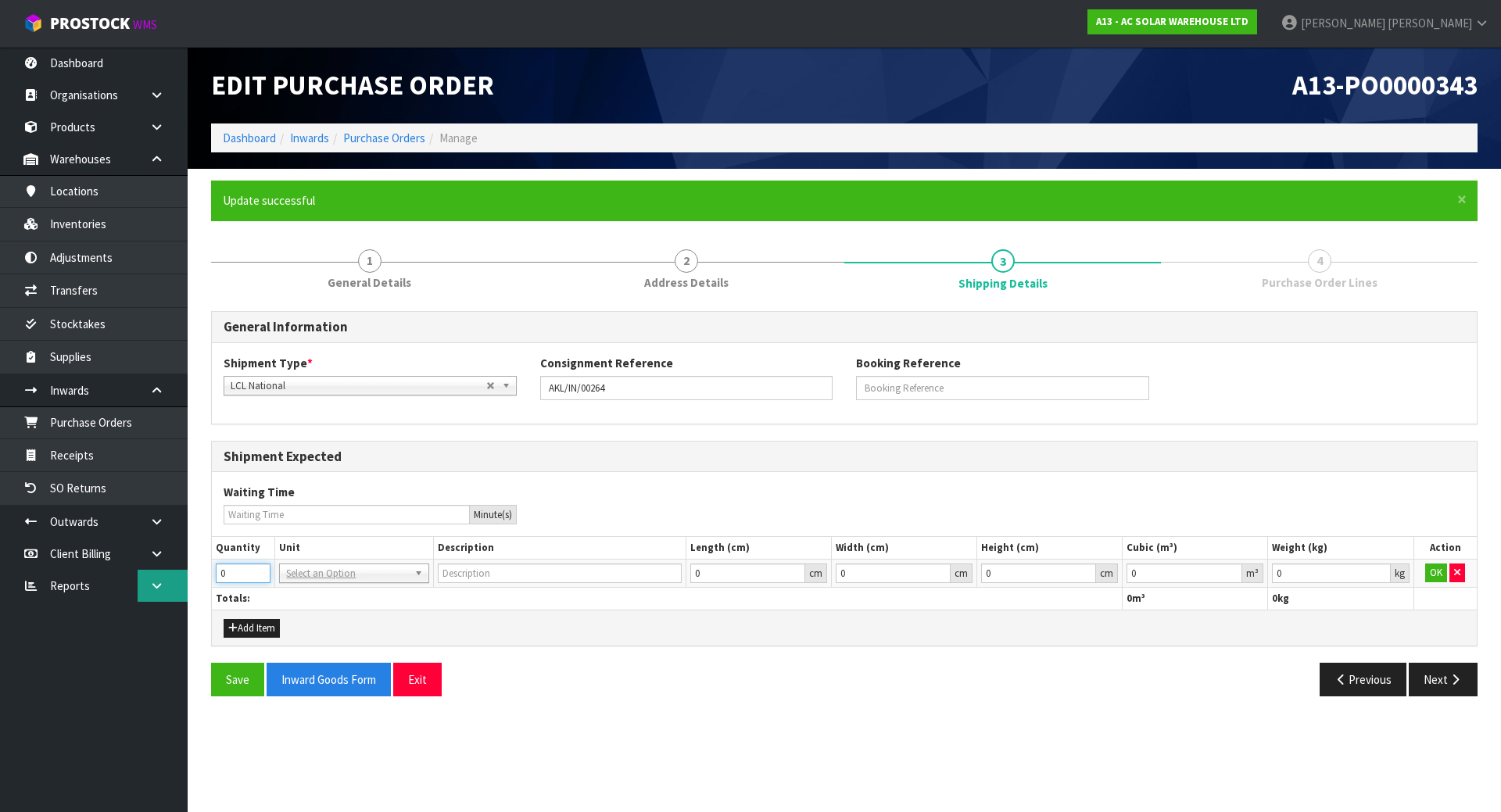
drag, startPoint x: 233, startPoint y: 579, endPoint x: 140, endPoint y: 573, distance: 93.2
click at [141, 573] on body "Toggle navigation ProStock WMS A13 - AC SOLAR WAREHOUSE LTD [PERSON_NAME] Logou…" at bounding box center [750, 406] width 1501 height 812
type input "6"
click at [349, 620] on div "Add Item" at bounding box center [844, 627] width 1264 height 35
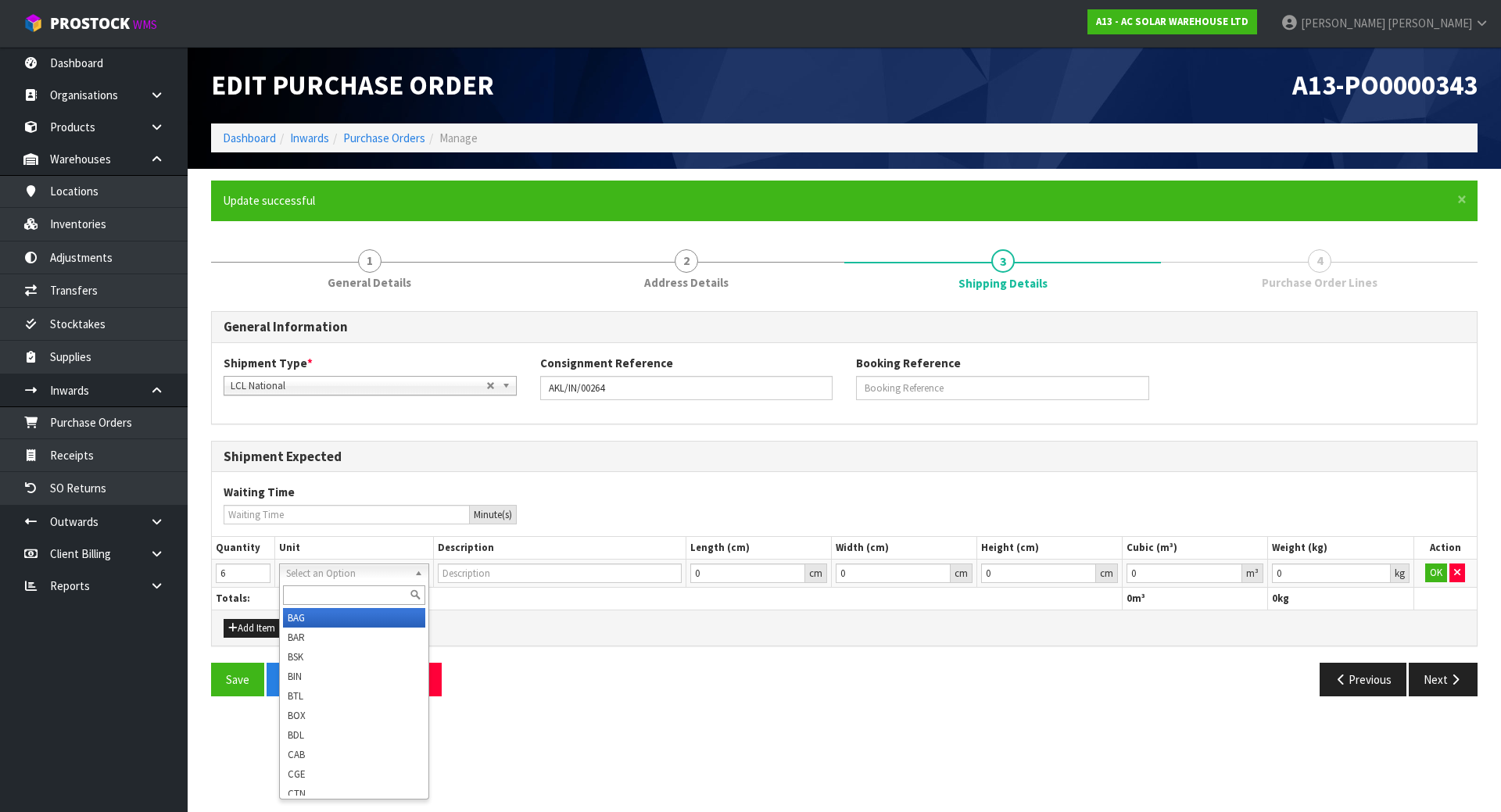
click at [358, 593] on input "text" at bounding box center [353, 595] width 141 height 20
type input "plt"
type input "PALLET"
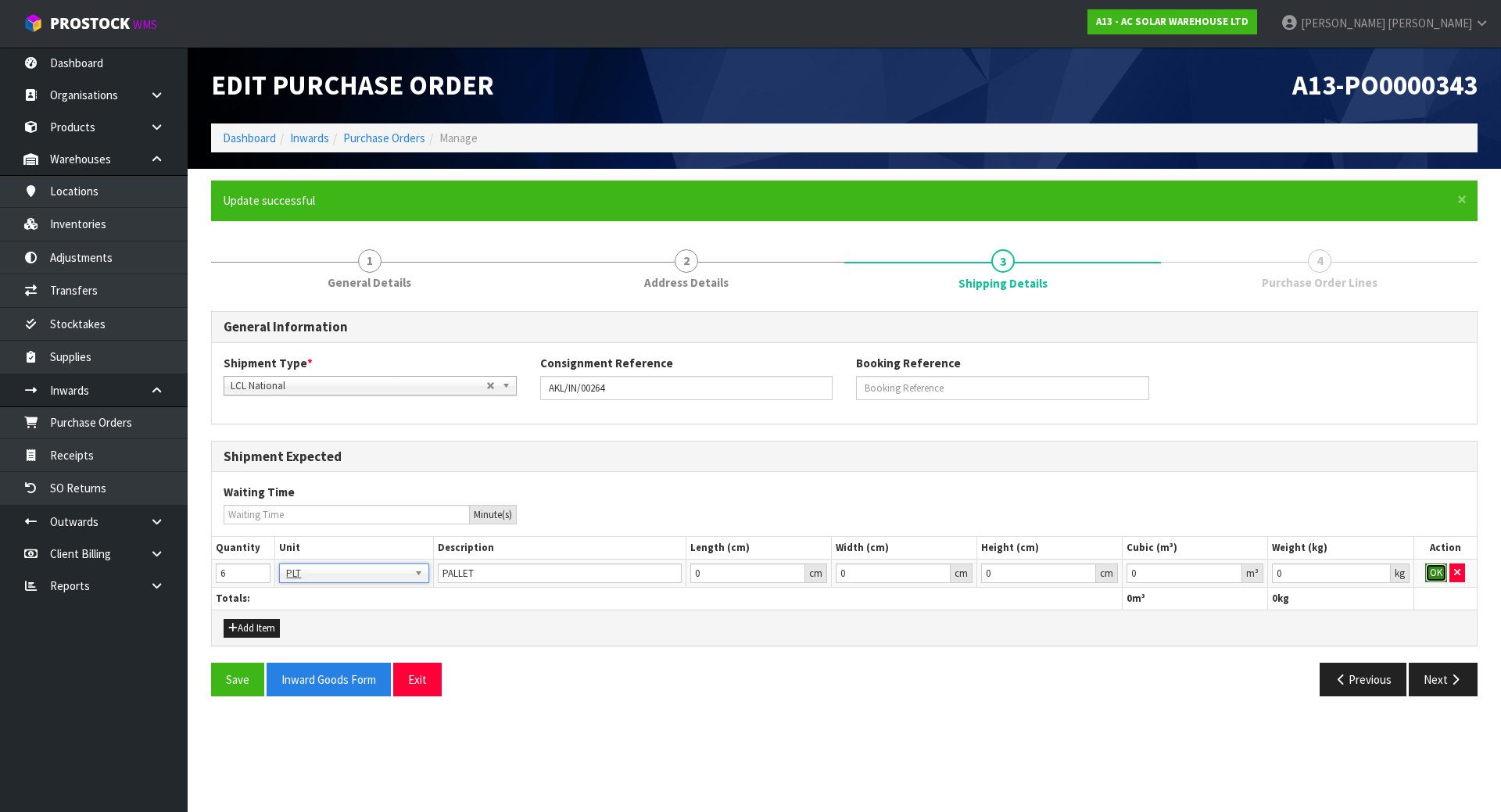
click at [1435, 572] on button "OK" at bounding box center [1436, 573] width 22 height 19
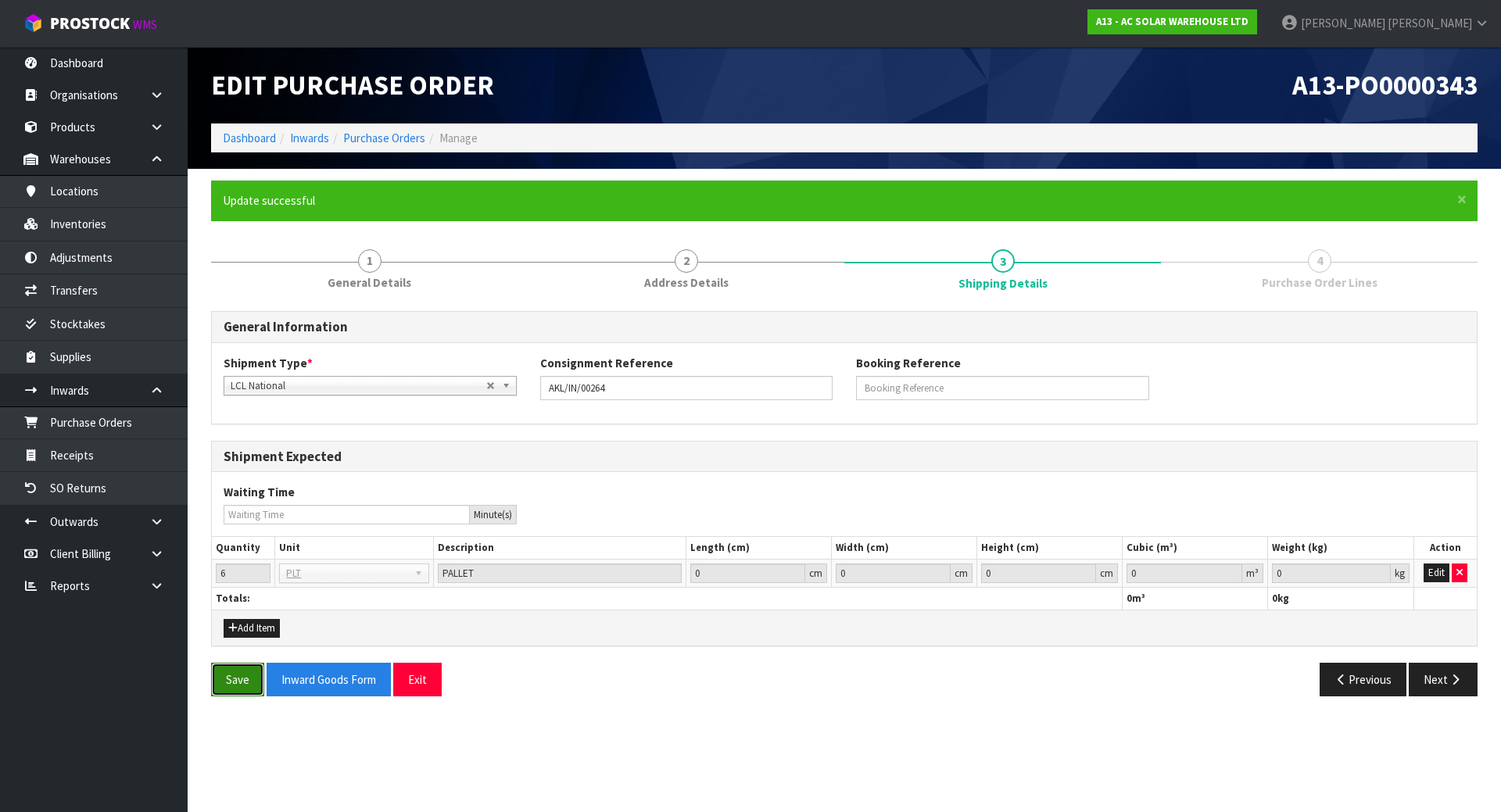
click at [223, 679] on button "Save" at bounding box center [237, 680] width 53 height 34
drag, startPoint x: 914, startPoint y: 674, endPoint x: 964, endPoint y: 674, distance: 50.0
click at [914, 674] on div "Previous Next" at bounding box center [1167, 680] width 645 height 34
click at [1427, 568] on button "Edit" at bounding box center [1436, 573] width 26 height 19
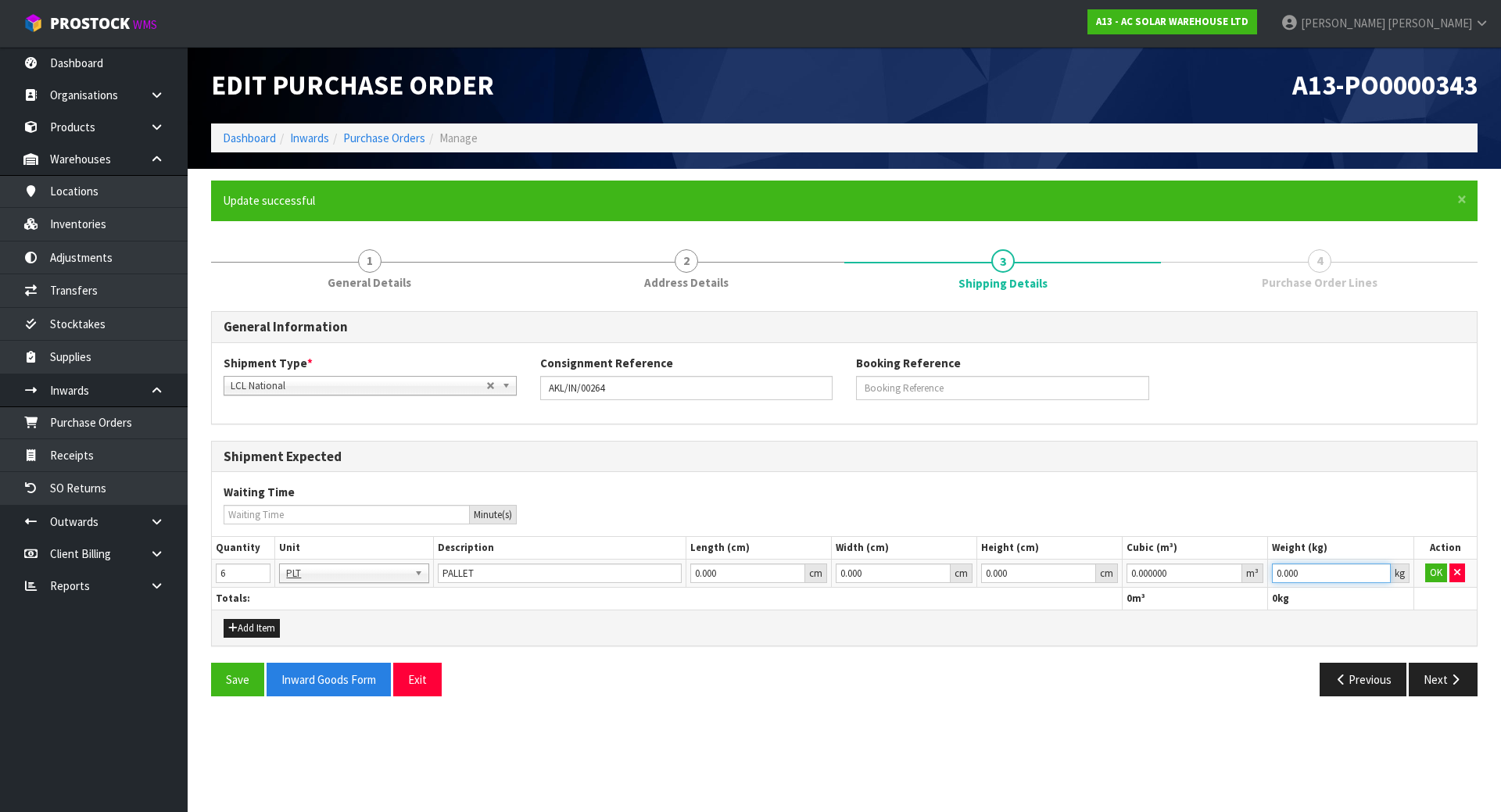
drag, startPoint x: 1219, startPoint y: 568, endPoint x: 1017, endPoint y: 531, distance: 205.4
click at [1030, 535] on div "Shipment Expected Waiting Time Minute(s) Quantity Unit Description Length (cm) …" at bounding box center [844, 543] width 1266 height 206
type input "1"
drag, startPoint x: 1184, startPoint y: 574, endPoint x: 1068, endPoint y: 571, distance: 116.0
click at [1072, 572] on tr "6 BAG BAR BSK BIN BTL BOX BDL CAB CGE CTN CSE COI CRA CRT CBE CYL DRM JAR MTR P…" at bounding box center [844, 574] width 1264 height 28
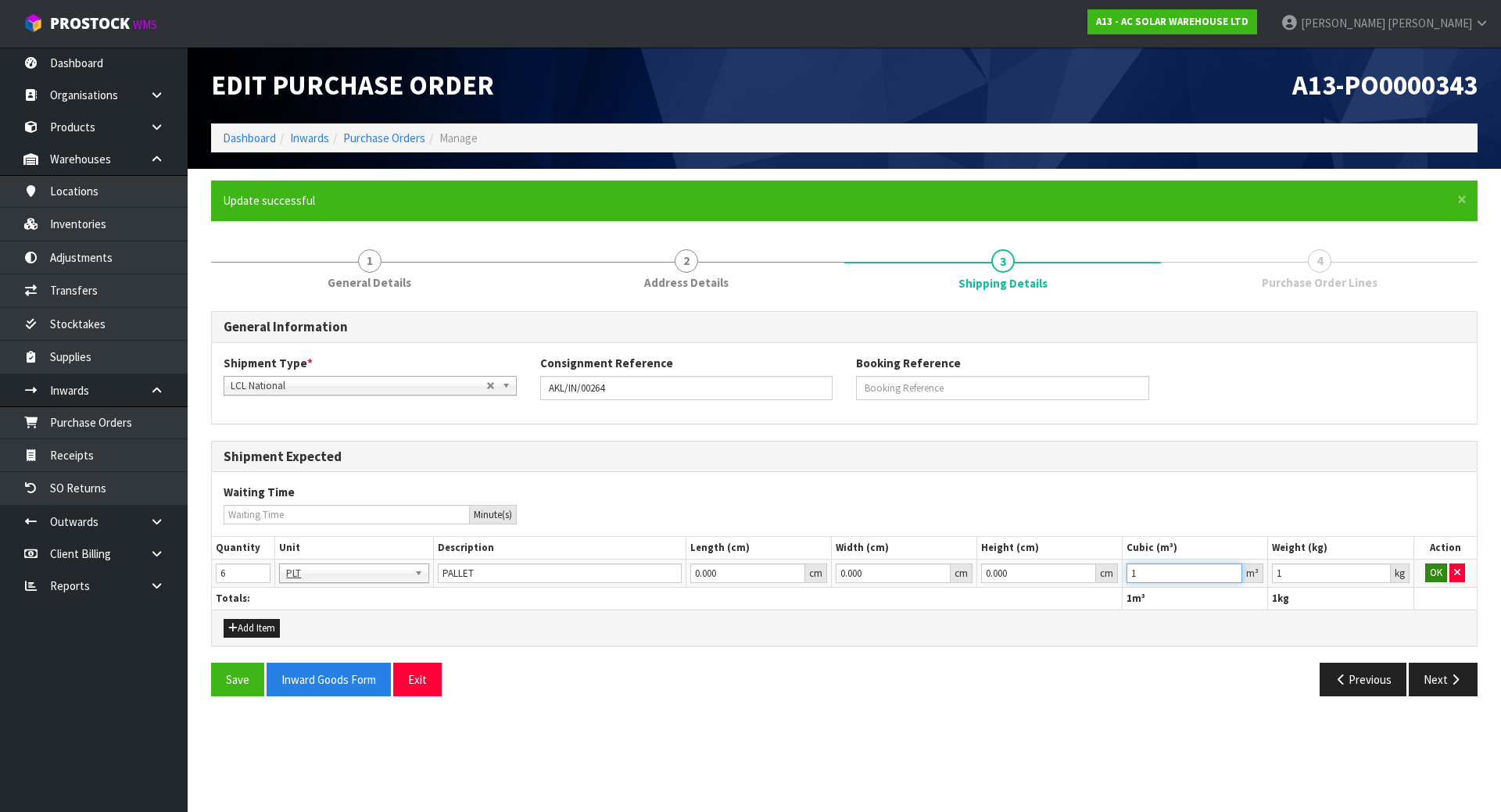
type input "1"
drag, startPoint x: 1435, startPoint y: 573, endPoint x: 1056, endPoint y: 573, distance: 379.0
click at [1434, 573] on button "OK" at bounding box center [1436, 573] width 22 height 19
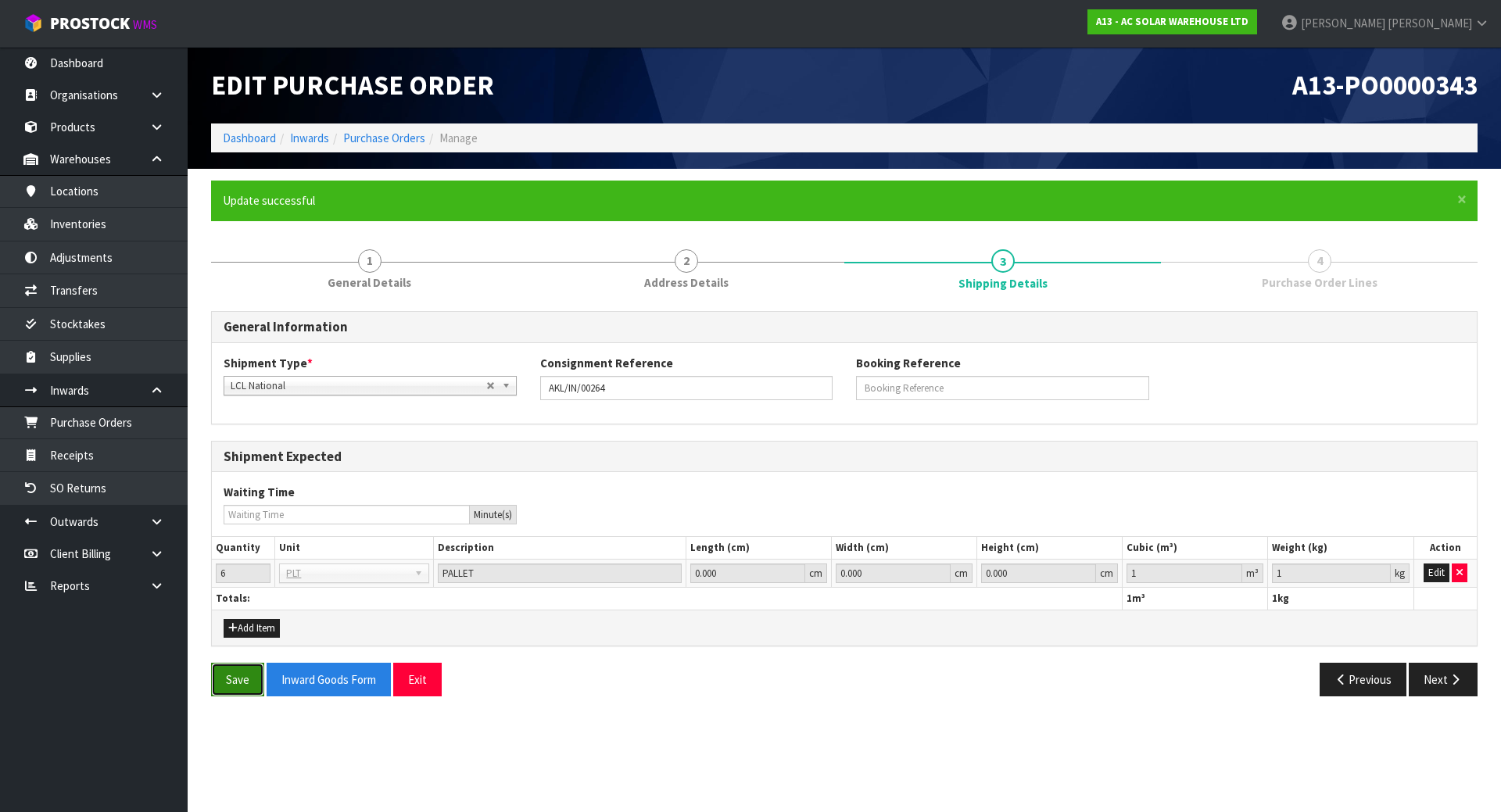
click at [228, 672] on button "Save" at bounding box center [237, 680] width 53 height 34
click at [1454, 671] on button "Next" at bounding box center [1443, 680] width 69 height 34
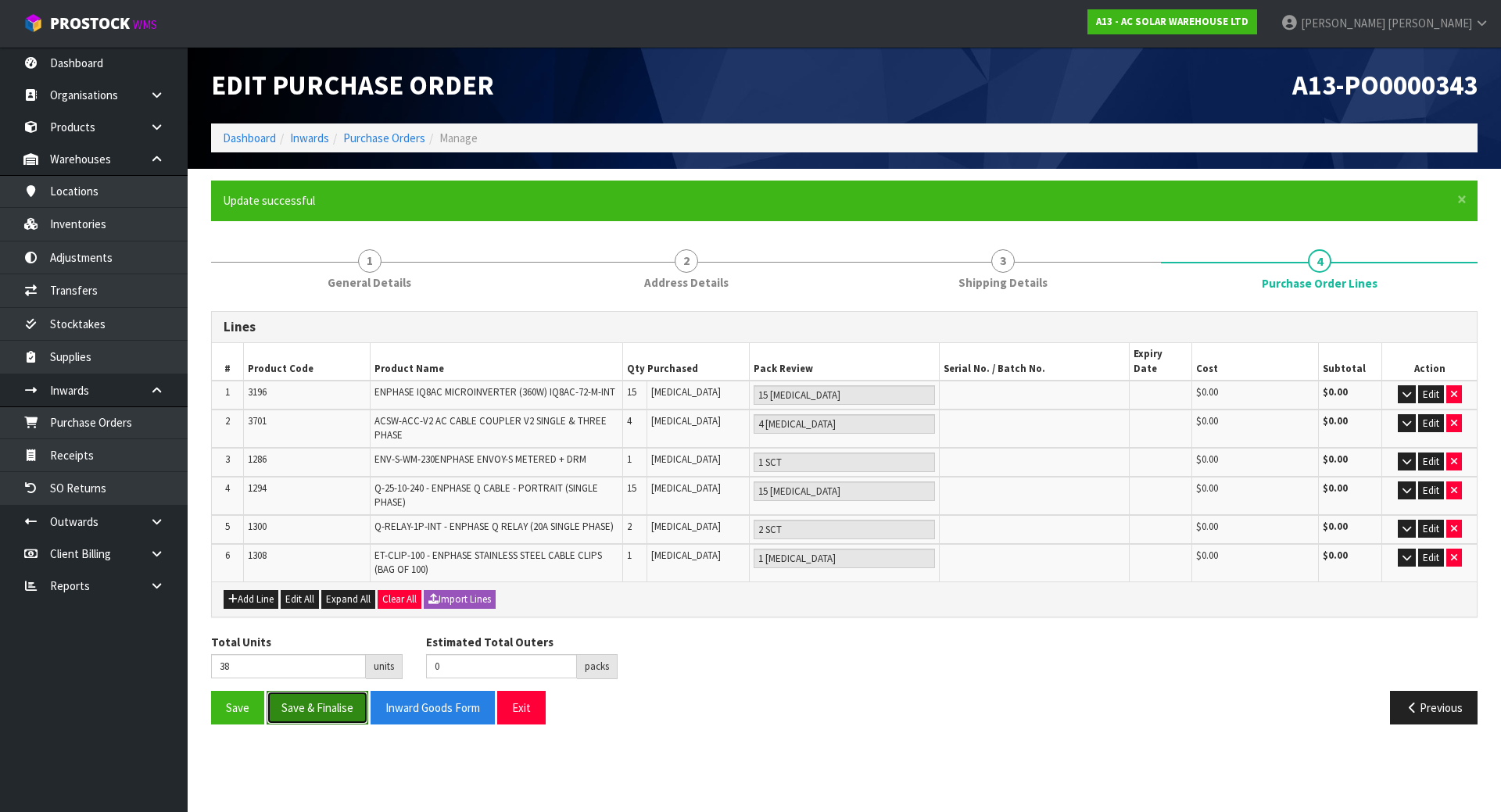
click at [307, 698] on button "Save & Finalise" at bounding box center [317, 708] width 102 height 34
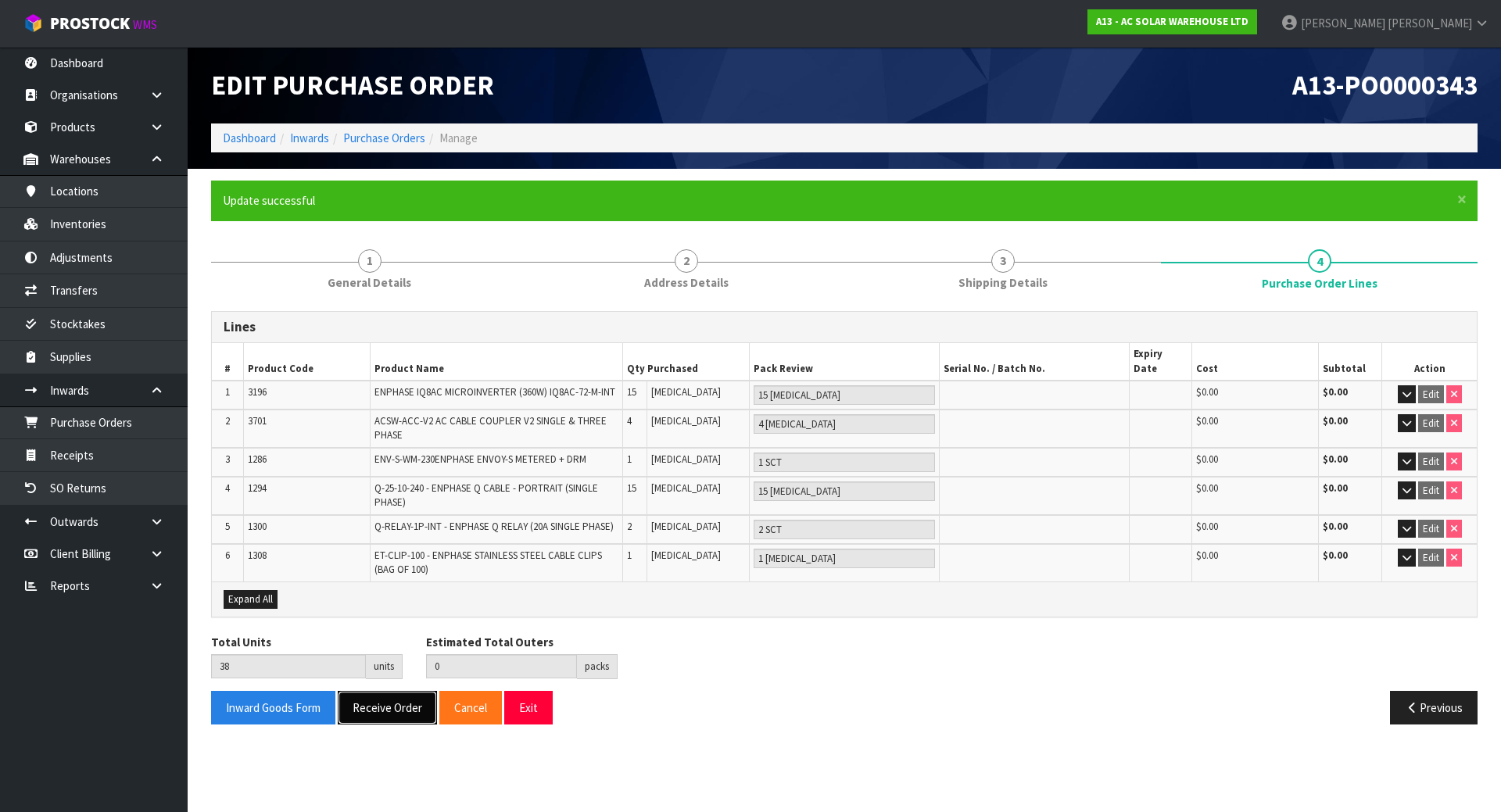
click at [344, 691] on button "Receive Order" at bounding box center [387, 708] width 99 height 34
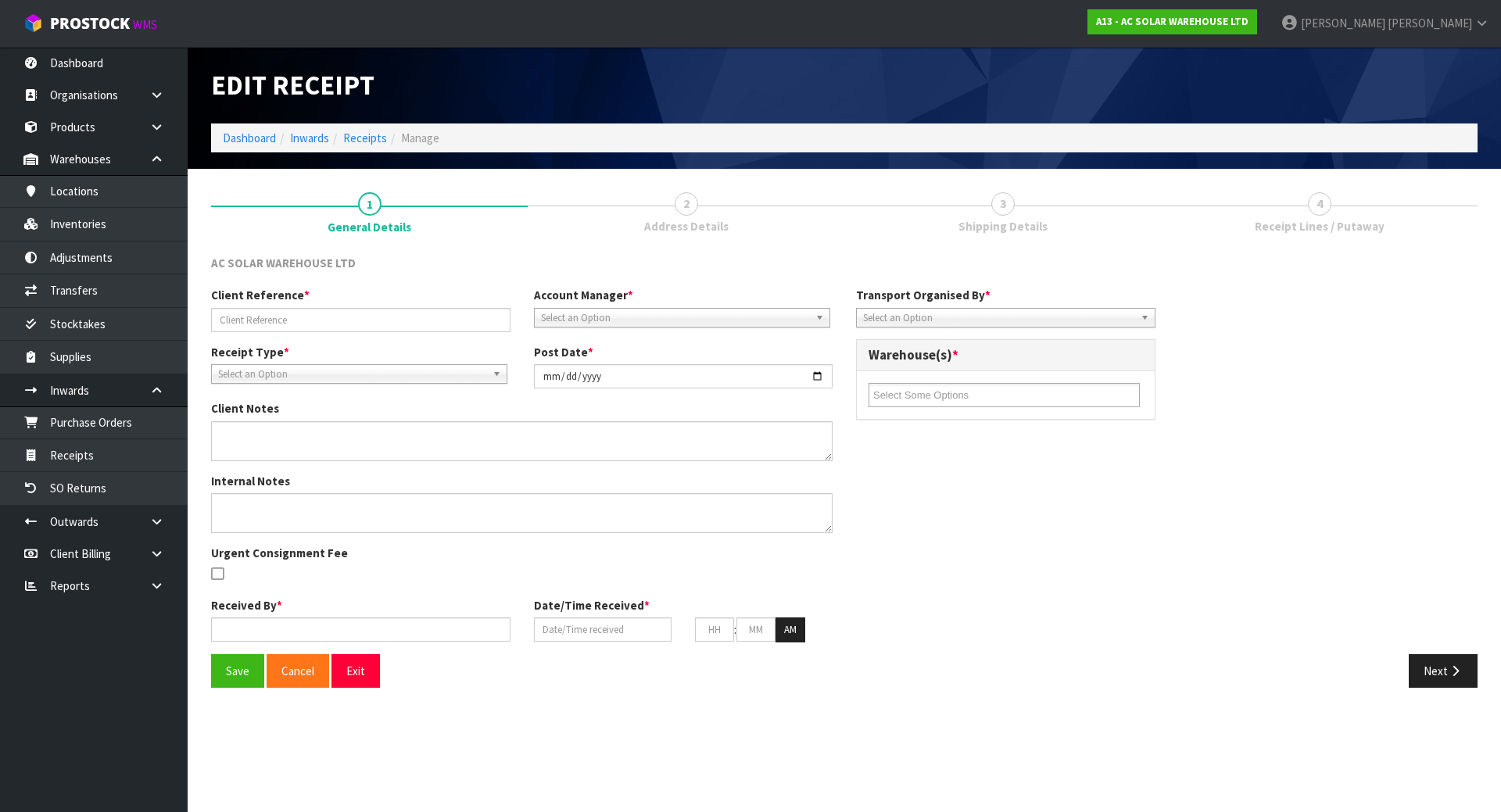
type input "AKL/IN/00264"
type input "[DATE]"
type input "[PERSON_NAME]"
type input "[DATE]"
type input "02"
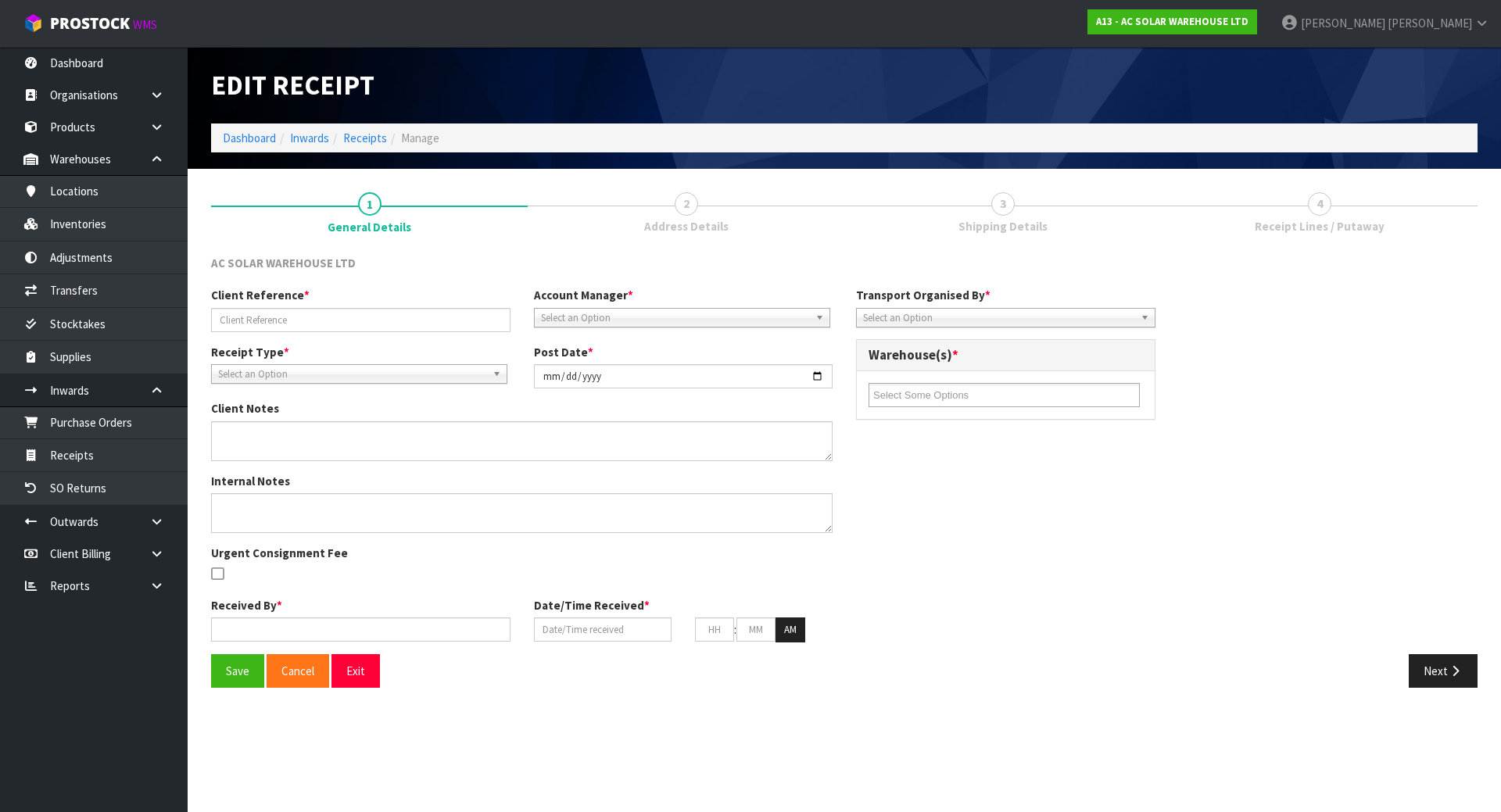
type input "29"
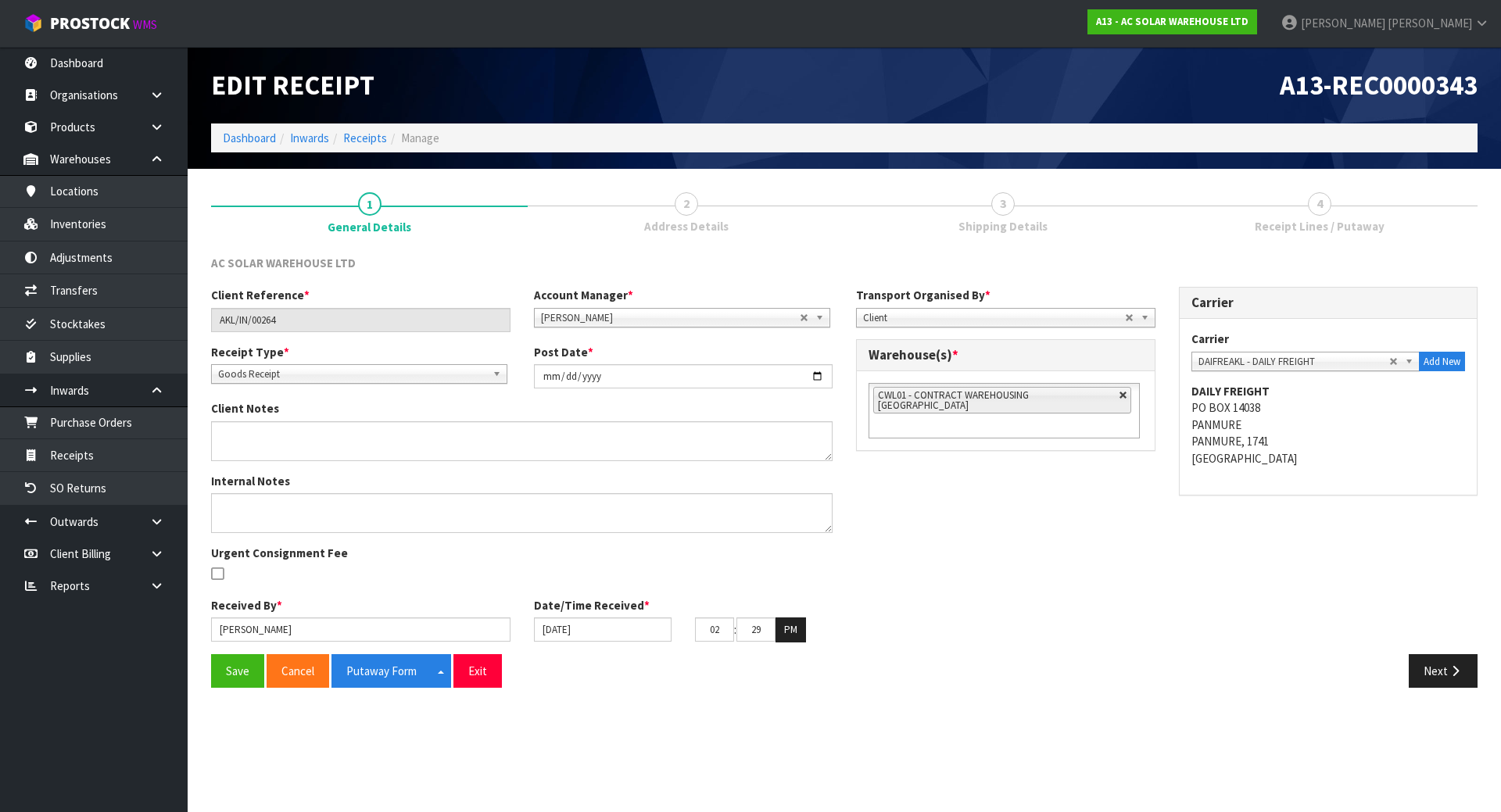
click at [1119, 393] on link at bounding box center [1123, 396] width 9 height 9
type input "Select Some Options"
click at [1052, 394] on ul at bounding box center [1004, 395] width 271 height 24
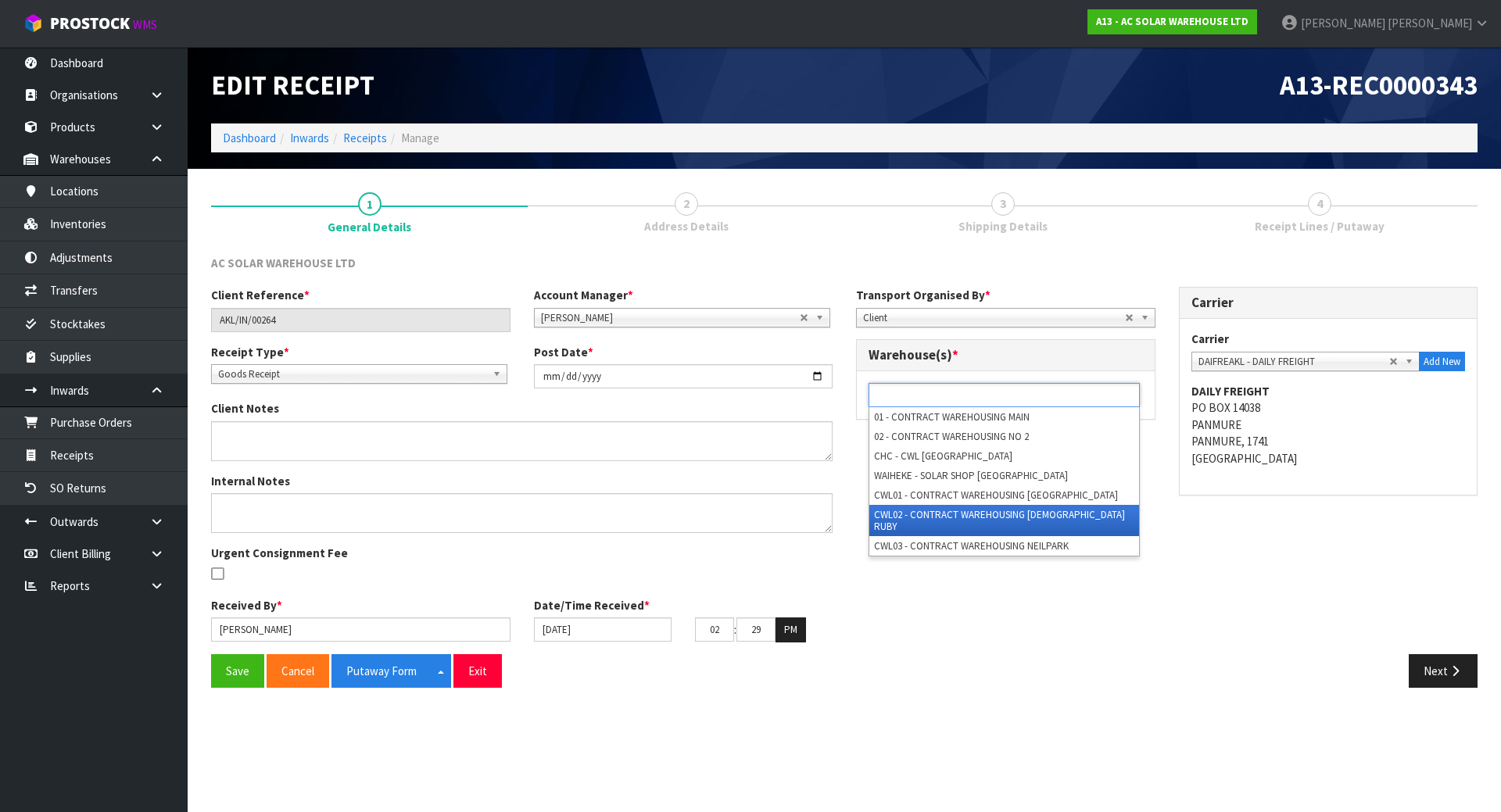
click at [903, 510] on li "CWL02 - CONTRACT WAREHOUSING [DEMOGRAPHIC_DATA] RUBY" at bounding box center [1004, 521] width 270 height 32
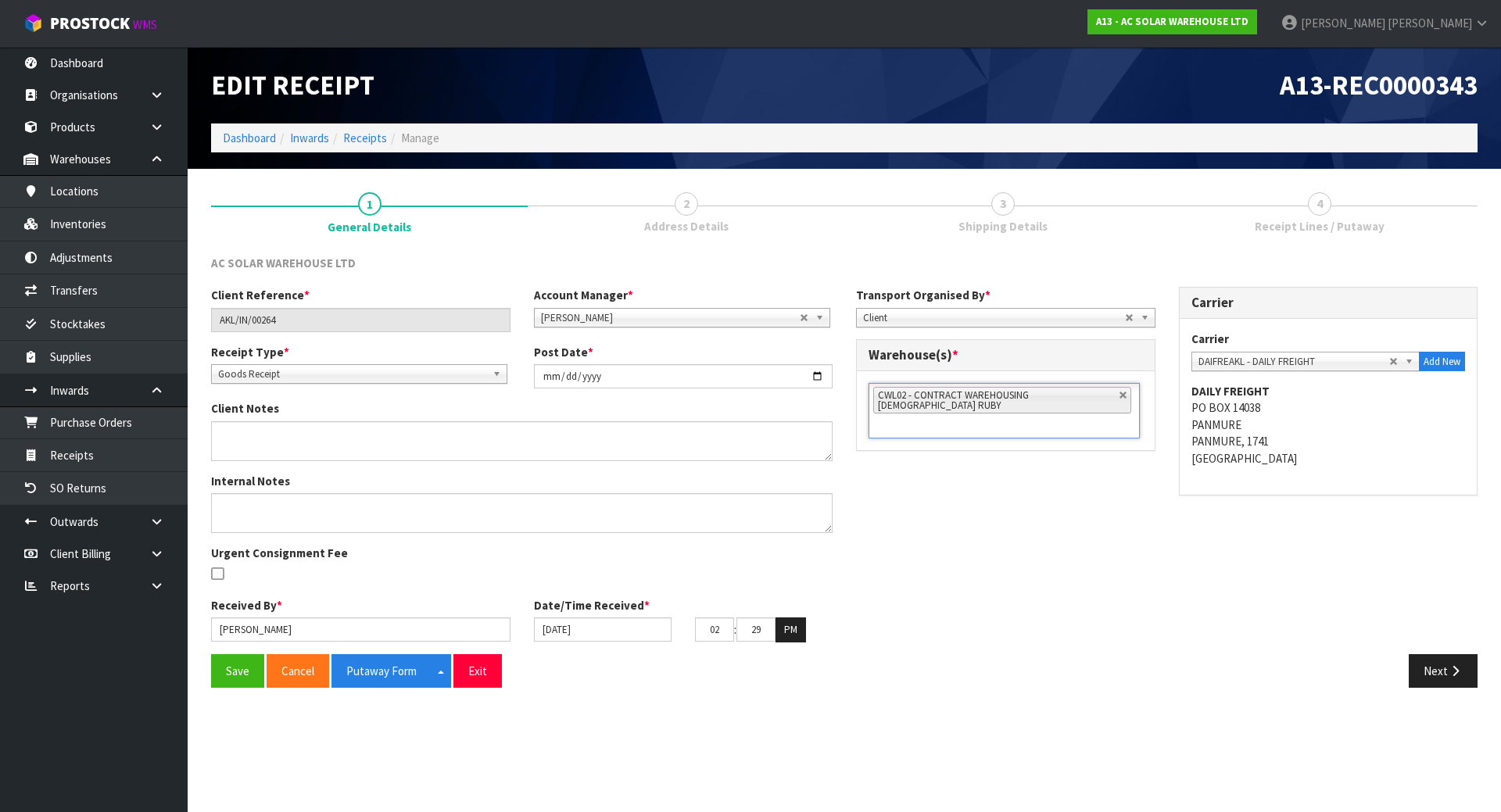
click at [958, 475] on div "Client Reference * AKL/IN/00264 Account Manager * [PERSON_NAME] [PERSON_NAME] […" at bounding box center [844, 470] width 1290 height 367
click at [391, 667] on button "Putaway Form" at bounding box center [381, 671] width 100 height 34
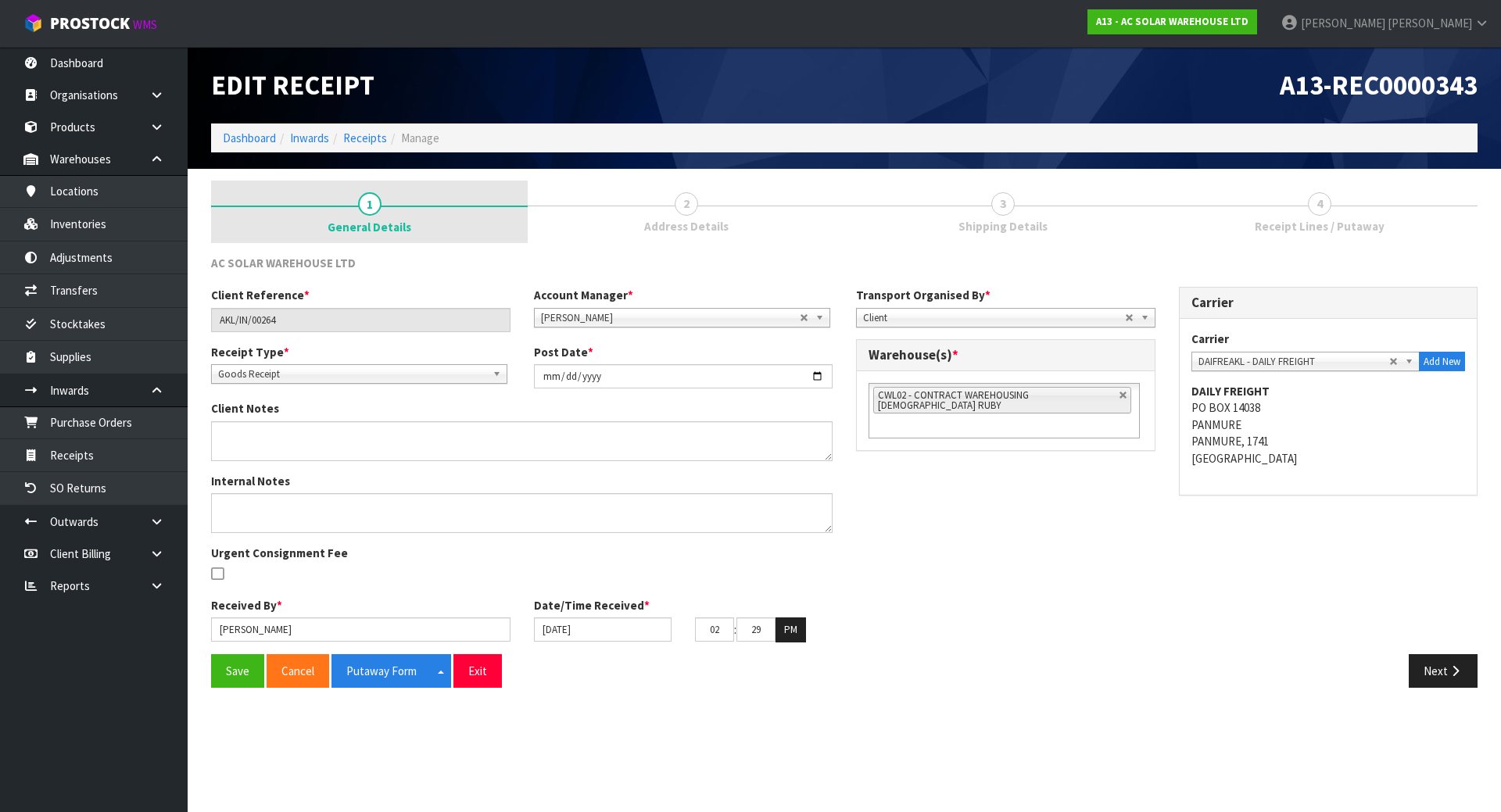
click at [377, 198] on span "1" at bounding box center [370, 204] width 24 height 24
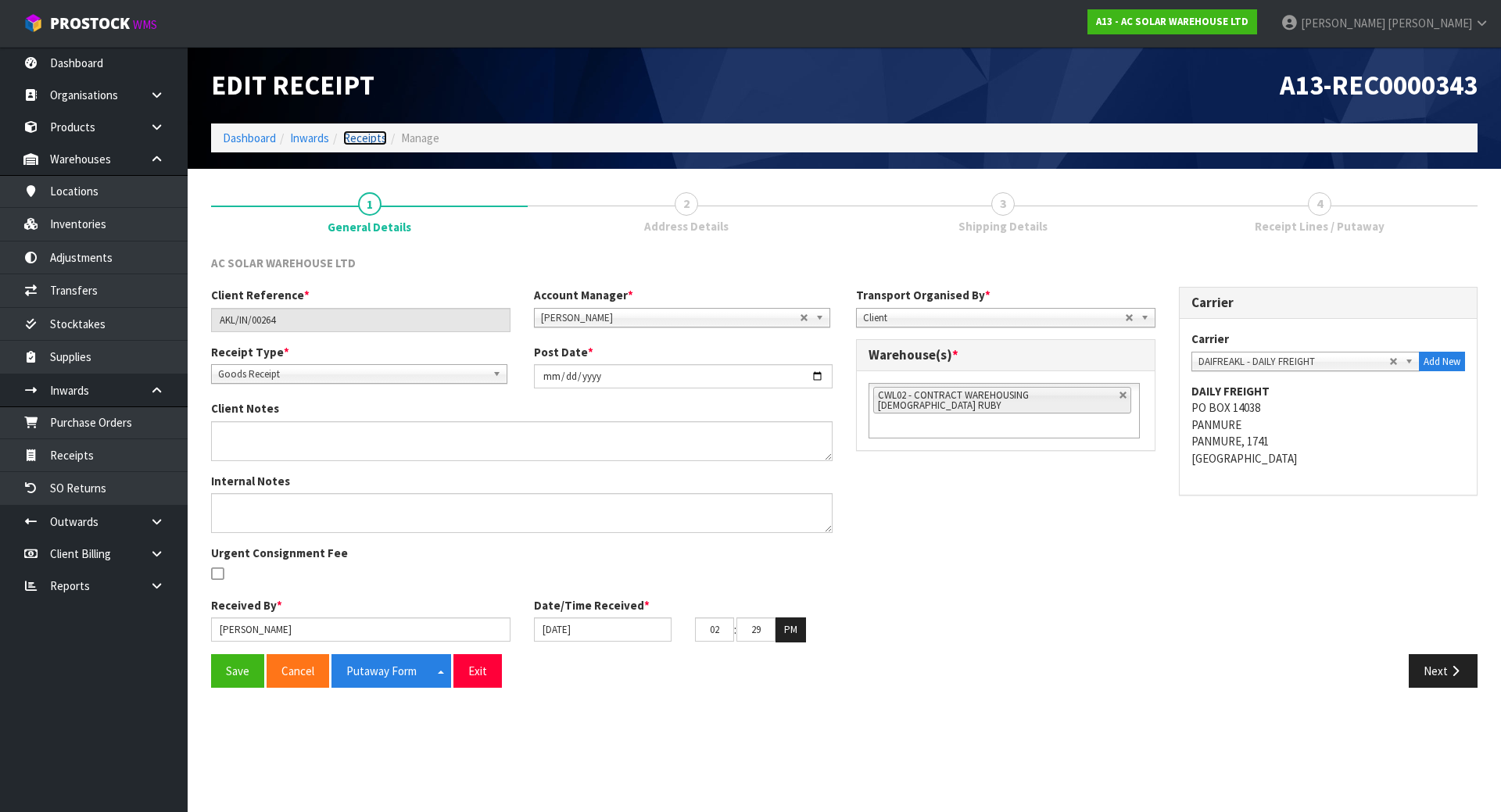
click at [348, 138] on link "Receipts" at bounding box center [365, 138] width 44 height 15
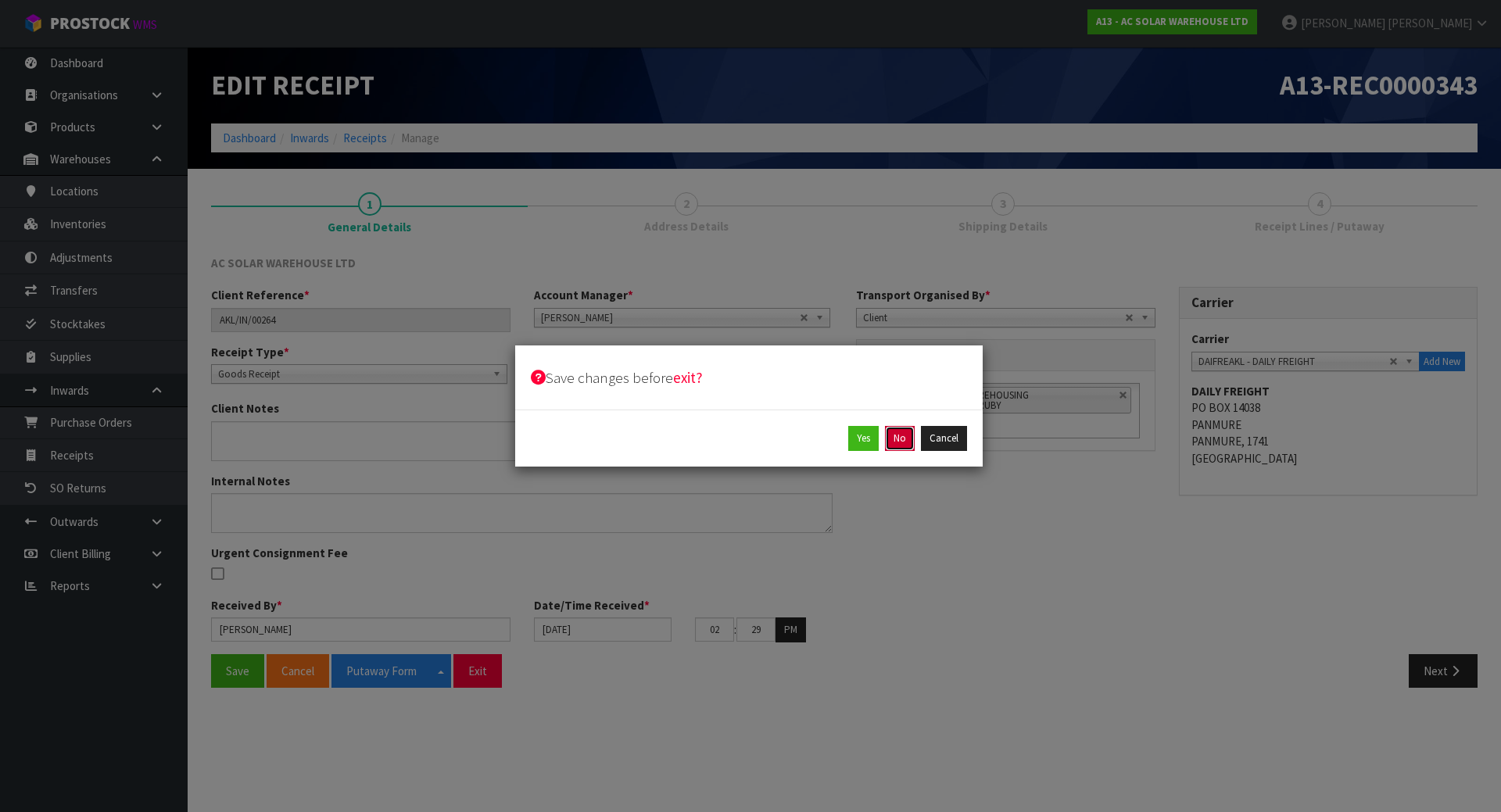
click at [900, 434] on button "No" at bounding box center [899, 438] width 30 height 25
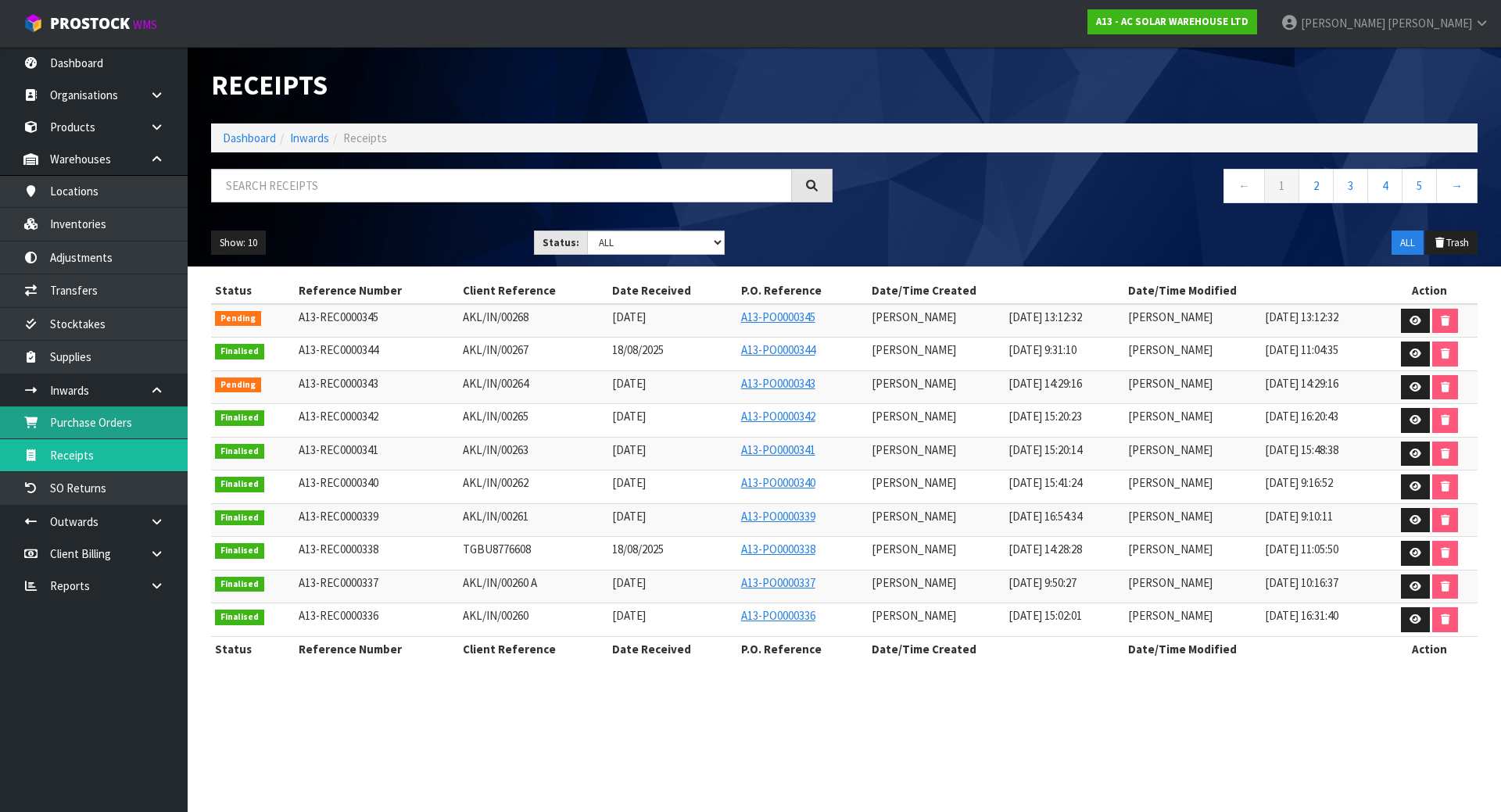
click at [111, 427] on link "Purchase Orders" at bounding box center [94, 423] width 188 height 32
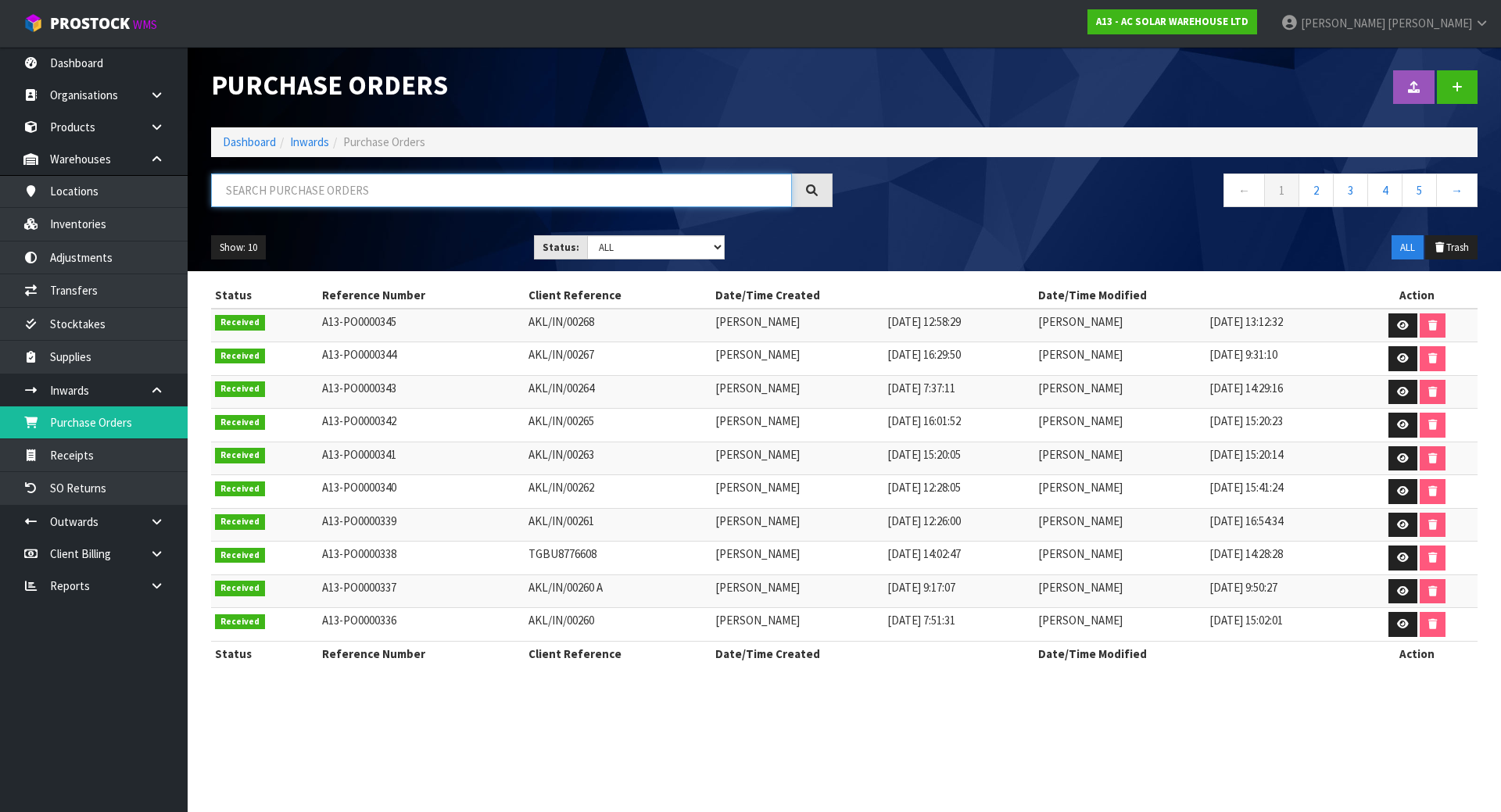
click at [369, 188] on input "text" at bounding box center [501, 190] width 581 height 34
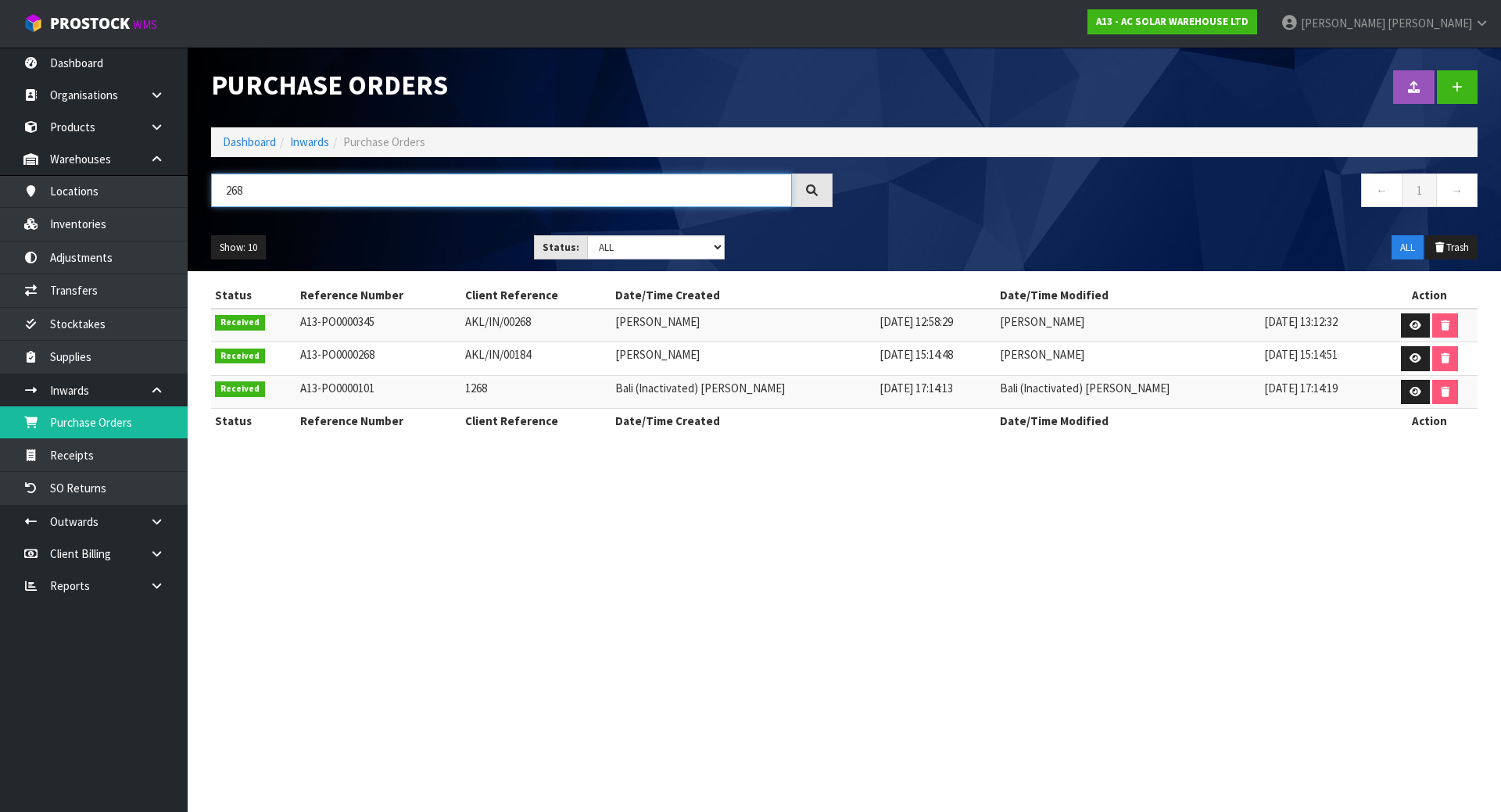
drag, startPoint x: 352, startPoint y: 177, endPoint x: 189, endPoint y: 181, distance: 163.0
click at [189, 181] on header "Purchase Orders Import Purchase Orders Drop file here to import csv template Da…" at bounding box center [844, 158] width 1313 height 225
type input "268"
click at [1468, 100] on link at bounding box center [1458, 87] width 41 height 34
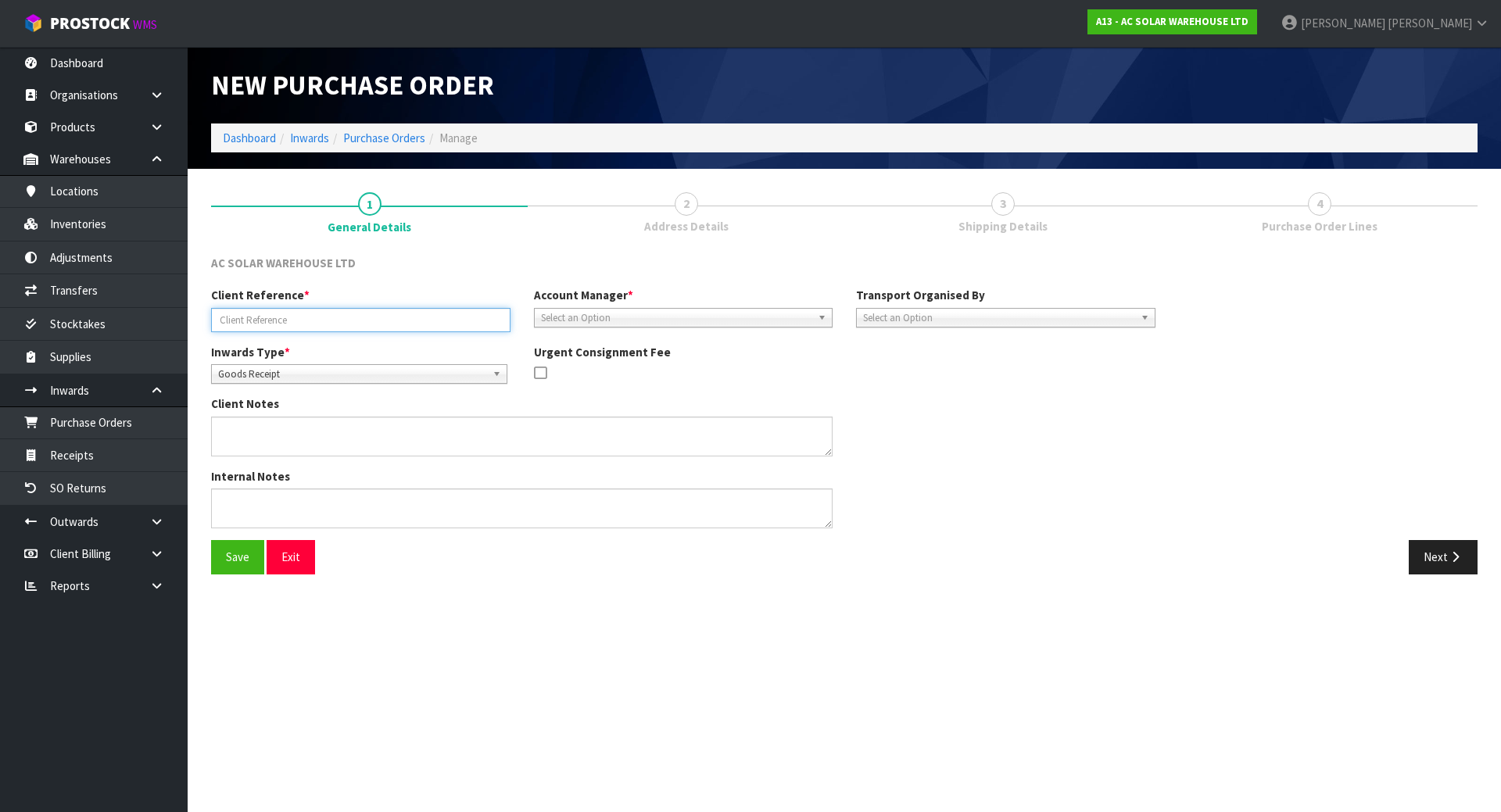
click at [424, 322] on input "text" at bounding box center [361, 320] width 300 height 24
type input "AKL/IN/00268"
click at [393, 318] on input "AKL/IN/00268" at bounding box center [361, 320] width 300 height 24
click at [732, 316] on span "Select an Option" at bounding box center [676, 318] width 271 height 19
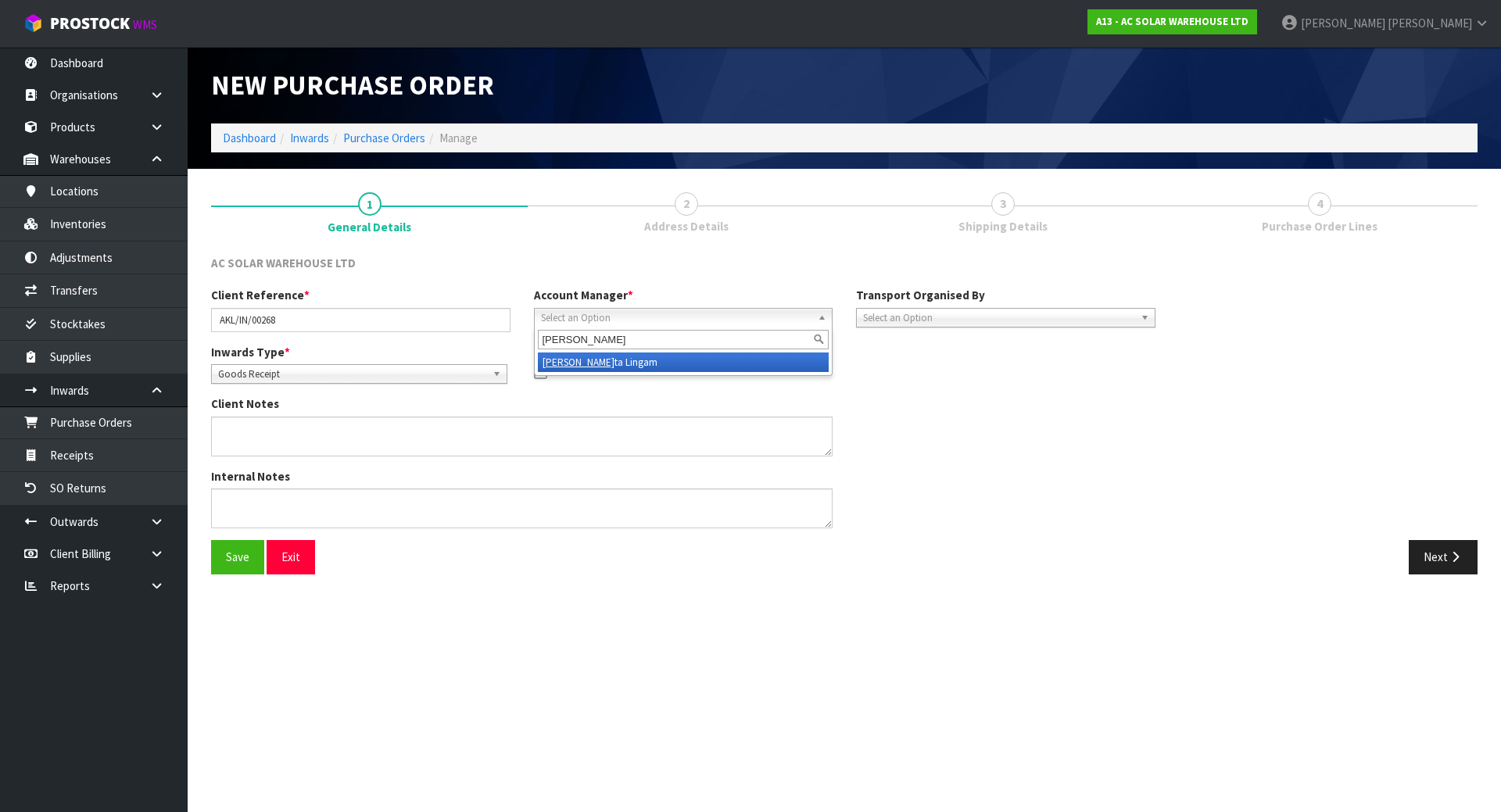
type input "[PERSON_NAME]"
click at [713, 370] on li "[PERSON_NAME] [PERSON_NAME]" at bounding box center [683, 362] width 292 height 20
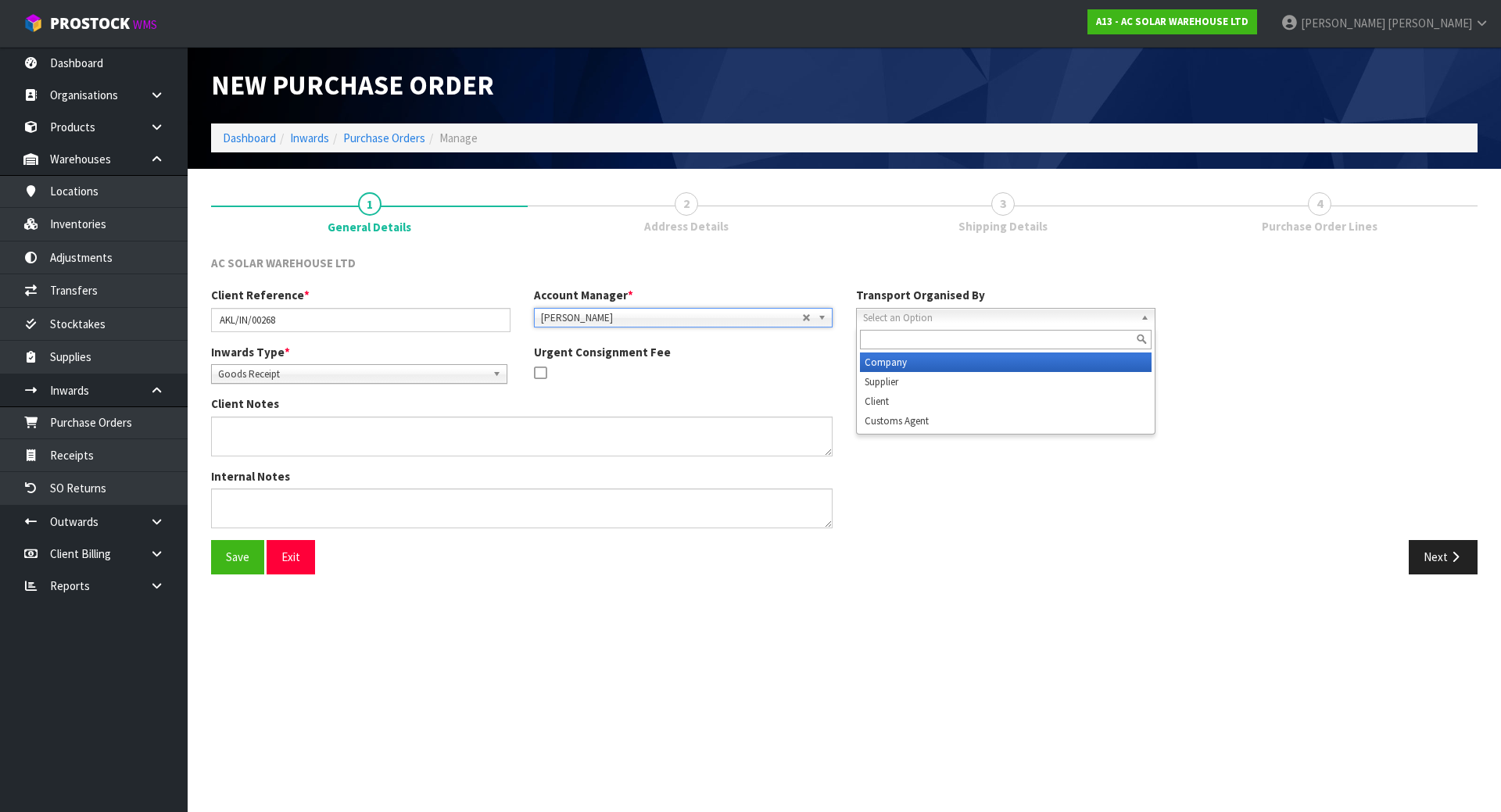
click at [899, 314] on span "Select an Option" at bounding box center [999, 318] width 271 height 19
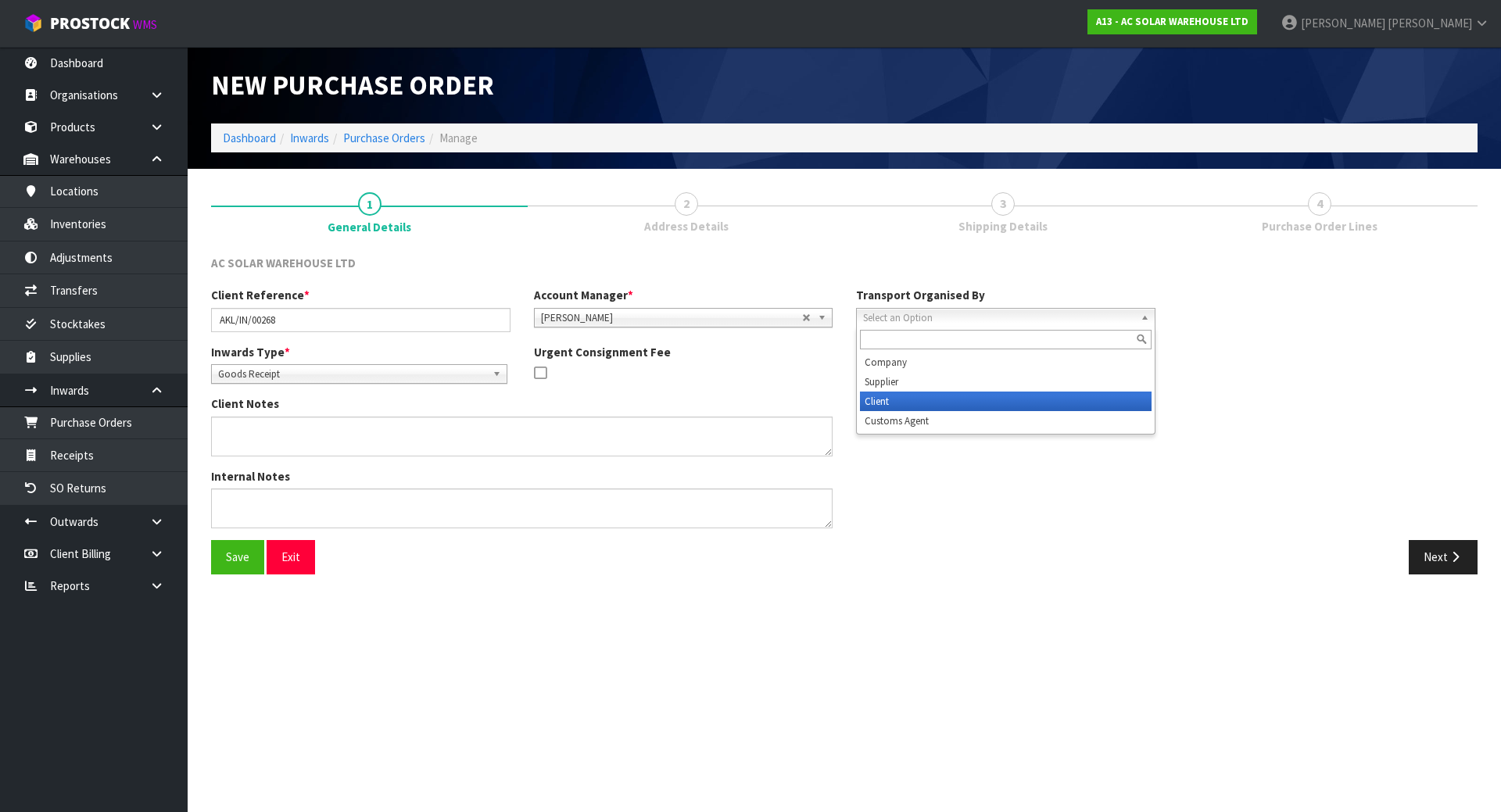
click at [885, 396] on li "Client" at bounding box center [1006, 401] width 292 height 20
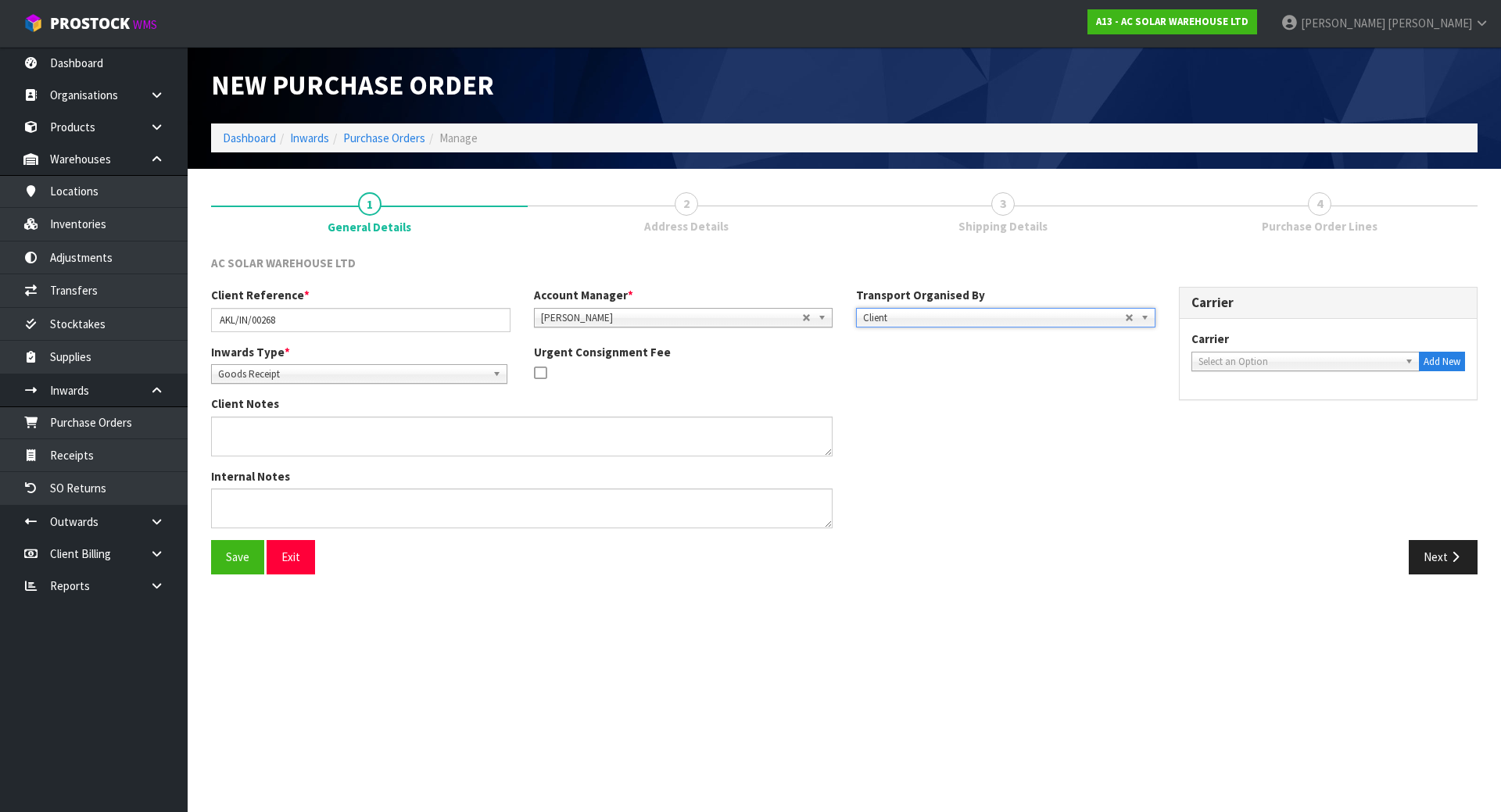
click at [1196, 356] on link "Select an Option" at bounding box center [1305, 361] width 229 height 20
type input "dail"
click at [1239, 413] on li "DAIFREAKL - DAIL Y FREIGHT" at bounding box center [1305, 406] width 222 height 20
click at [1119, 469] on div "Internal Notes" at bounding box center [683, 504] width 968 height 72
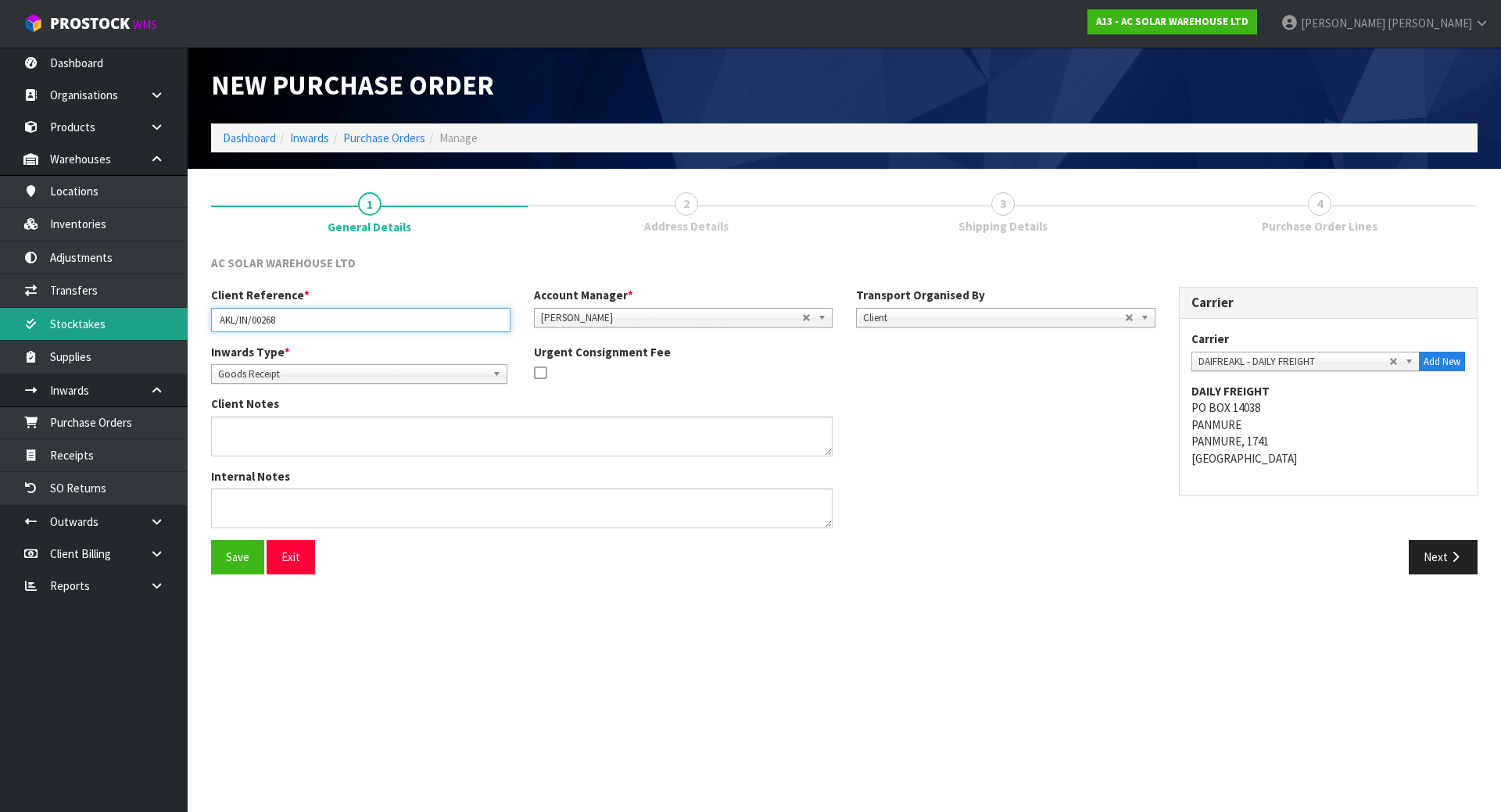
drag, startPoint x: 361, startPoint y: 317, endPoint x: 12, endPoint y: 318, distance: 349.0
click at [13, 318] on body "Toggle navigation ProStock WMS A13 - AC SOLAR WAREHOUSE LTD [PERSON_NAME] Logou…" at bounding box center [750, 406] width 1501 height 812
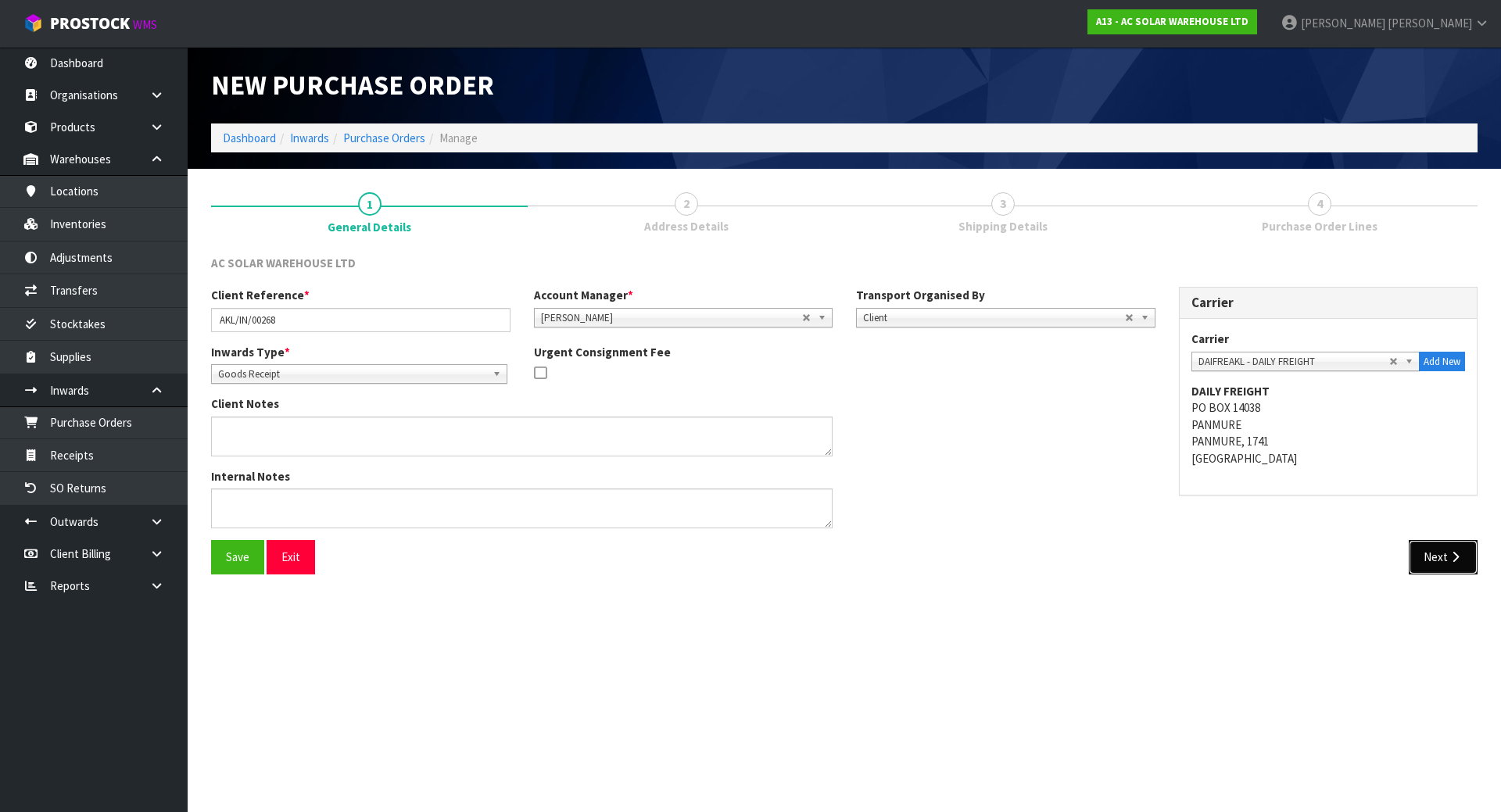
click at [1428, 555] on button "Next" at bounding box center [1443, 557] width 69 height 34
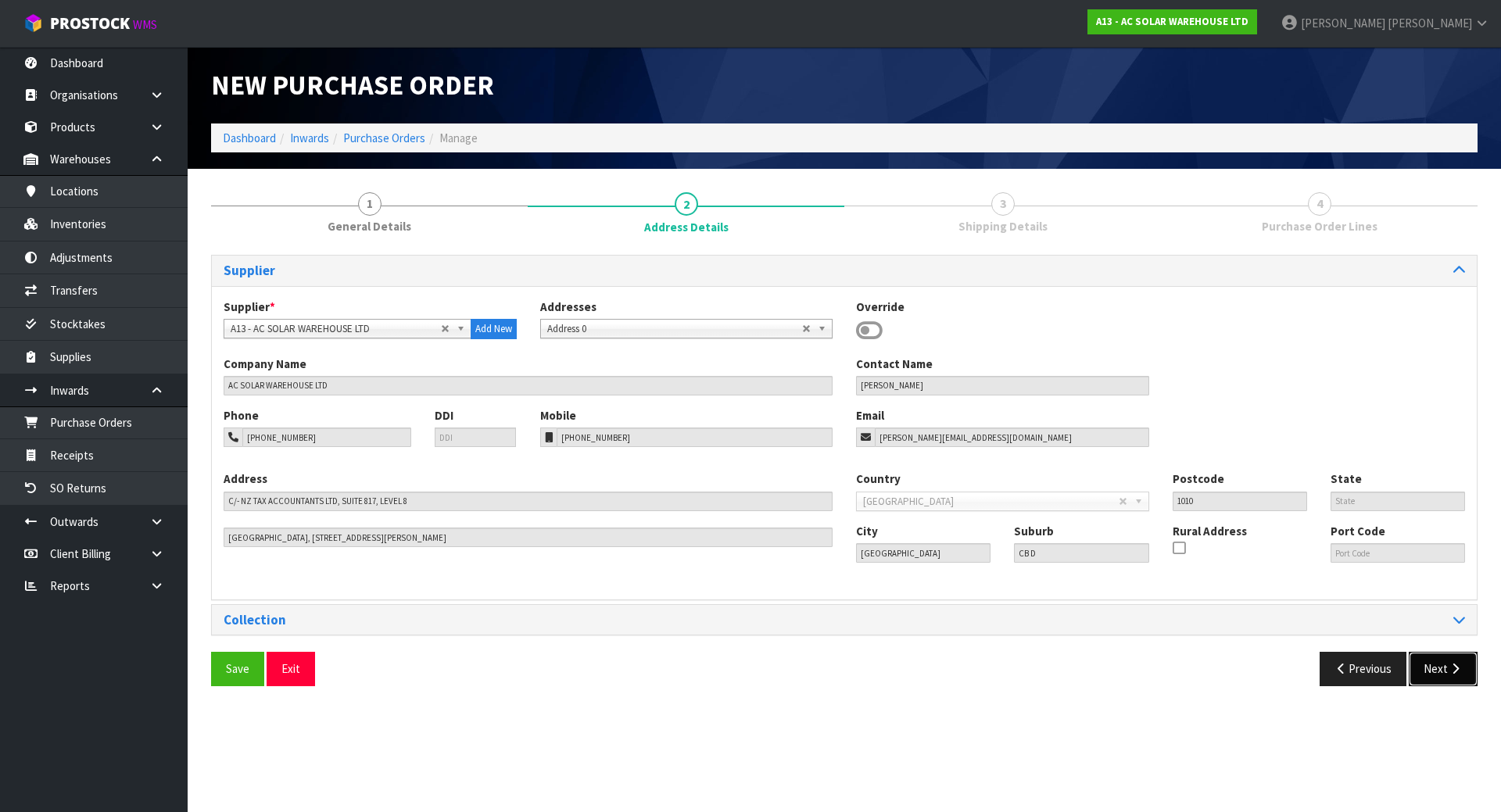
click at [1425, 658] on button "Next" at bounding box center [1443, 669] width 69 height 34
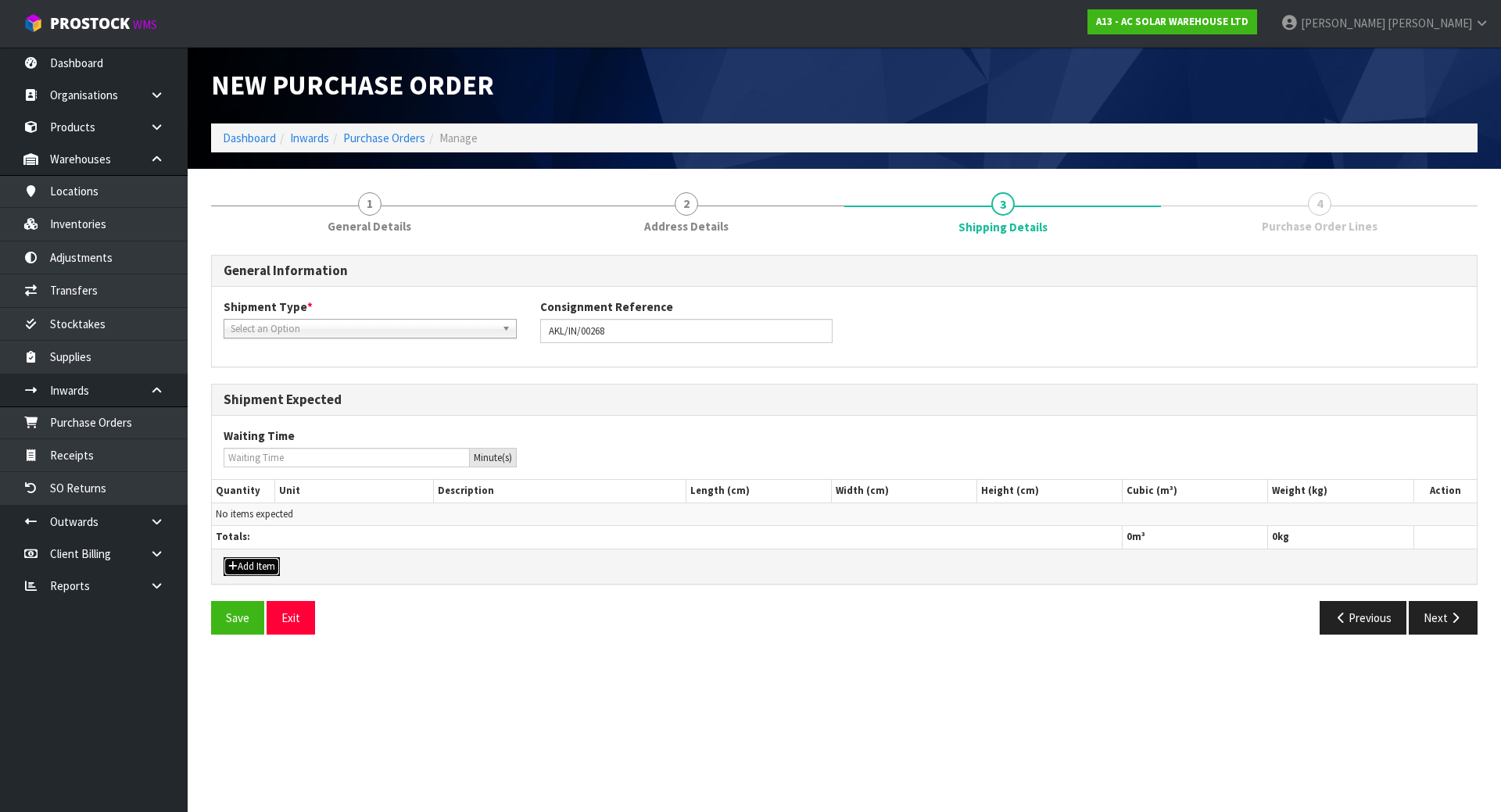
click at [259, 568] on button "Add Item" at bounding box center [251, 567] width 56 height 19
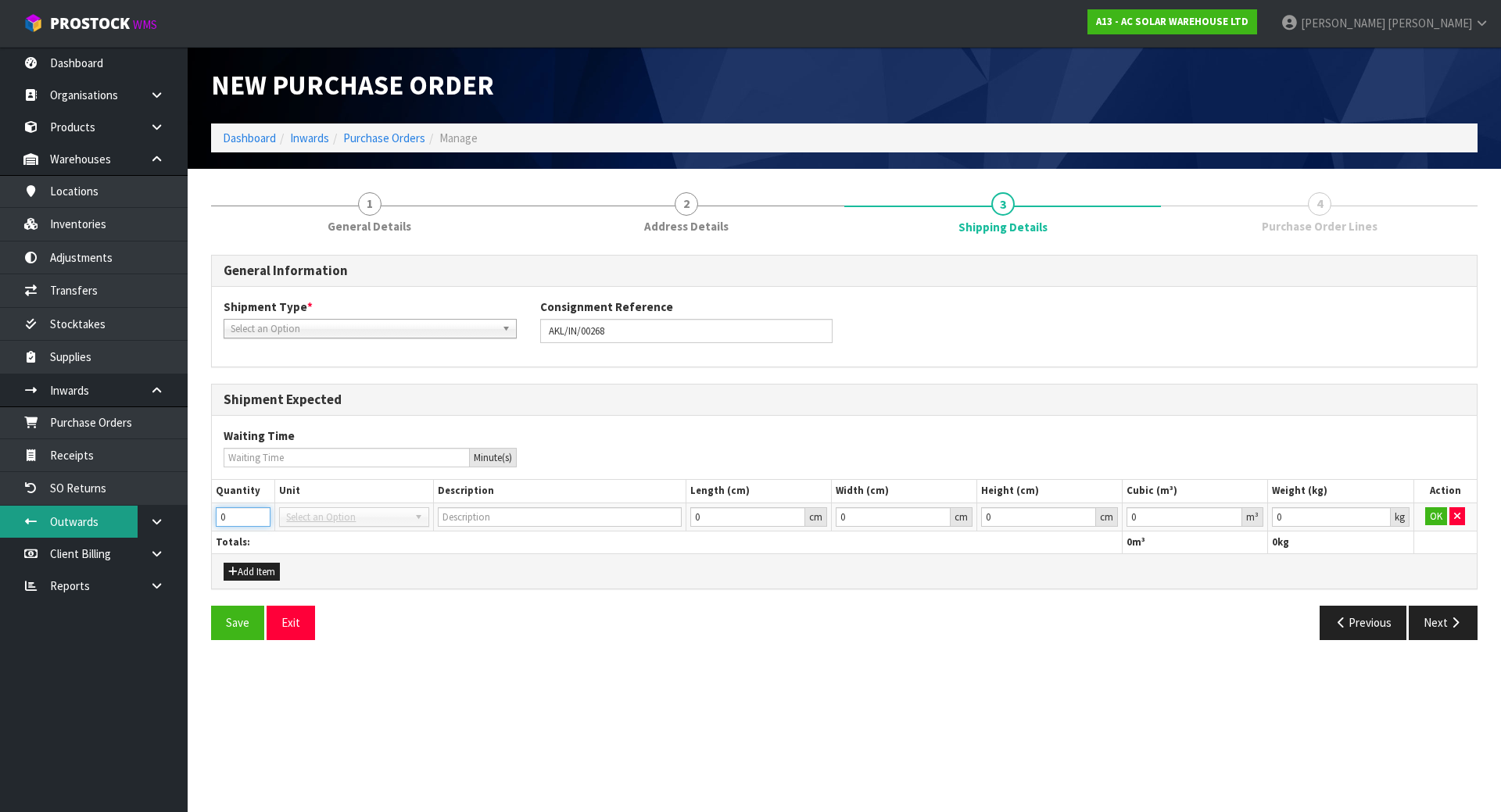
drag, startPoint x: 235, startPoint y: 517, endPoint x: 135, endPoint y: 513, distance: 100.1
click at [136, 513] on body "Toggle navigation ProStock WMS A13 - AC SOLAR WAREHOUSE LTD [PERSON_NAME] Logou…" at bounding box center [750, 406] width 1501 height 812
type input "6"
drag, startPoint x: 577, startPoint y: 590, endPoint x: 850, endPoint y: 620, distance: 274.6
click at [577, 590] on div "General Information Shipment Type * LCL National LCL International FCL-20ft FCL…" at bounding box center [844, 453] width 1266 height 397
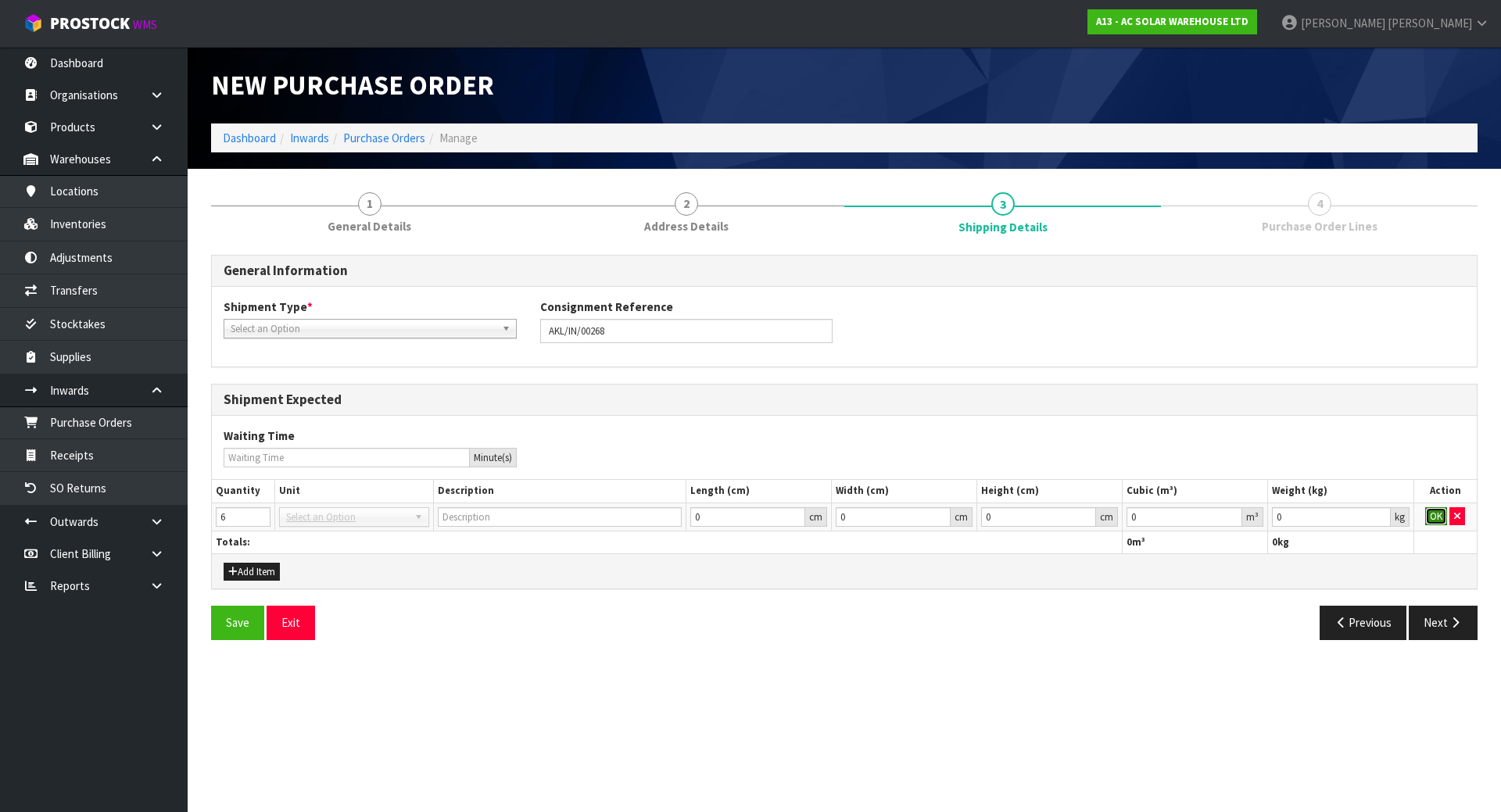
click at [1431, 516] on button "OK" at bounding box center [1436, 517] width 22 height 19
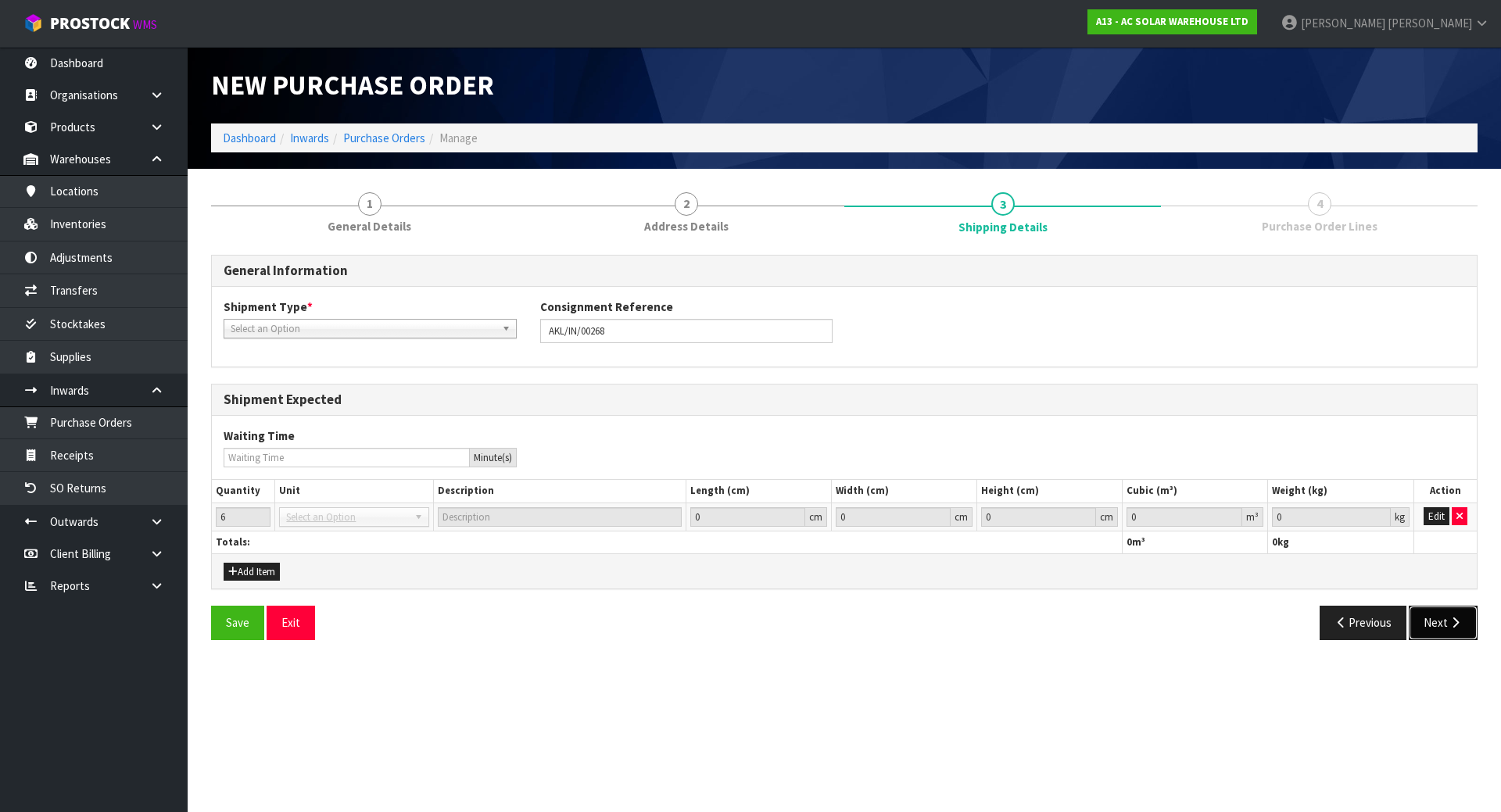
click at [1432, 631] on button "Next" at bounding box center [1443, 622] width 69 height 34
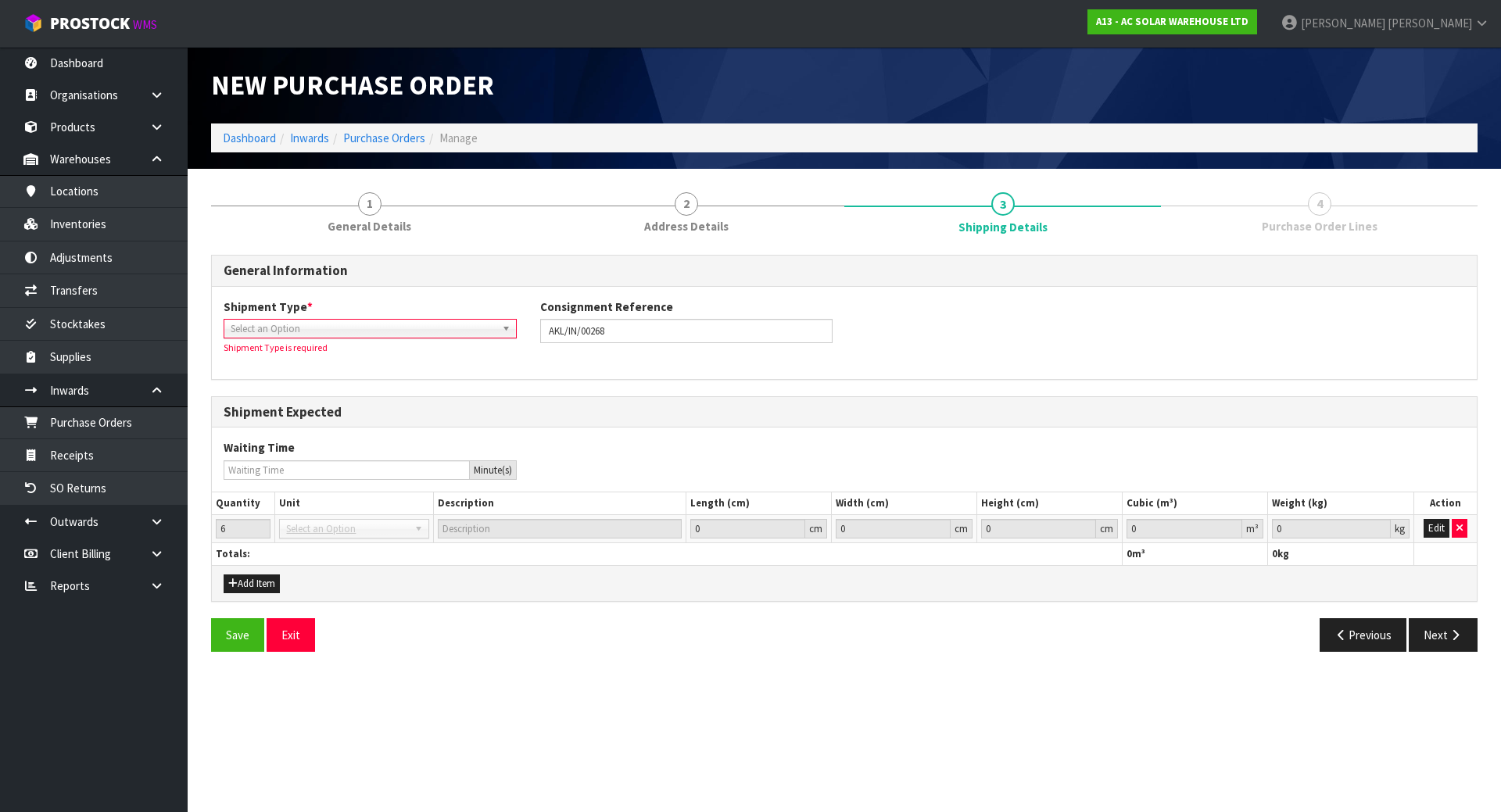
click at [331, 330] on span "Select an Option" at bounding box center [363, 330] width 265 height 19
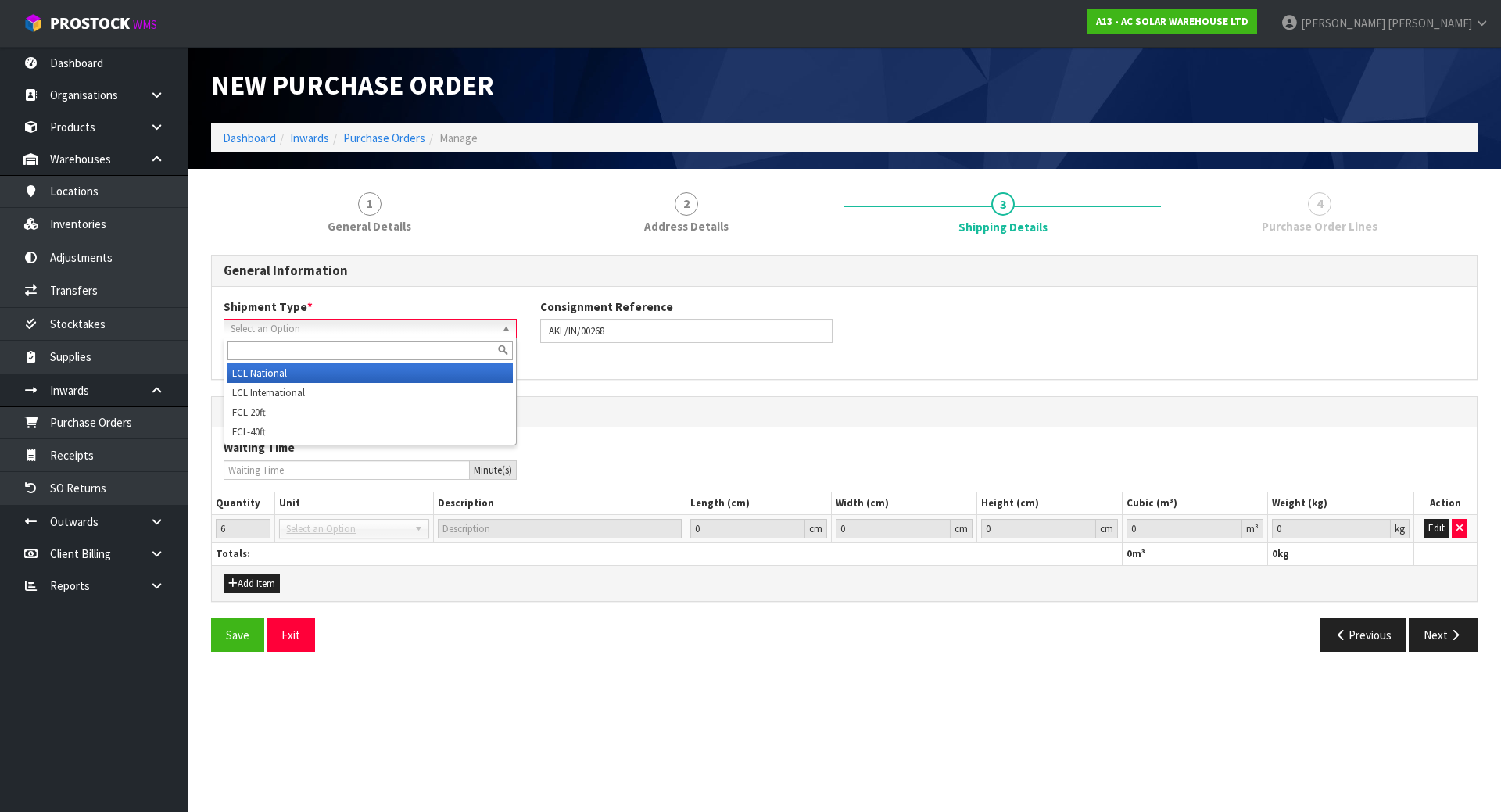
click at [258, 374] on li "LCL National" at bounding box center [371, 373] width 285 height 20
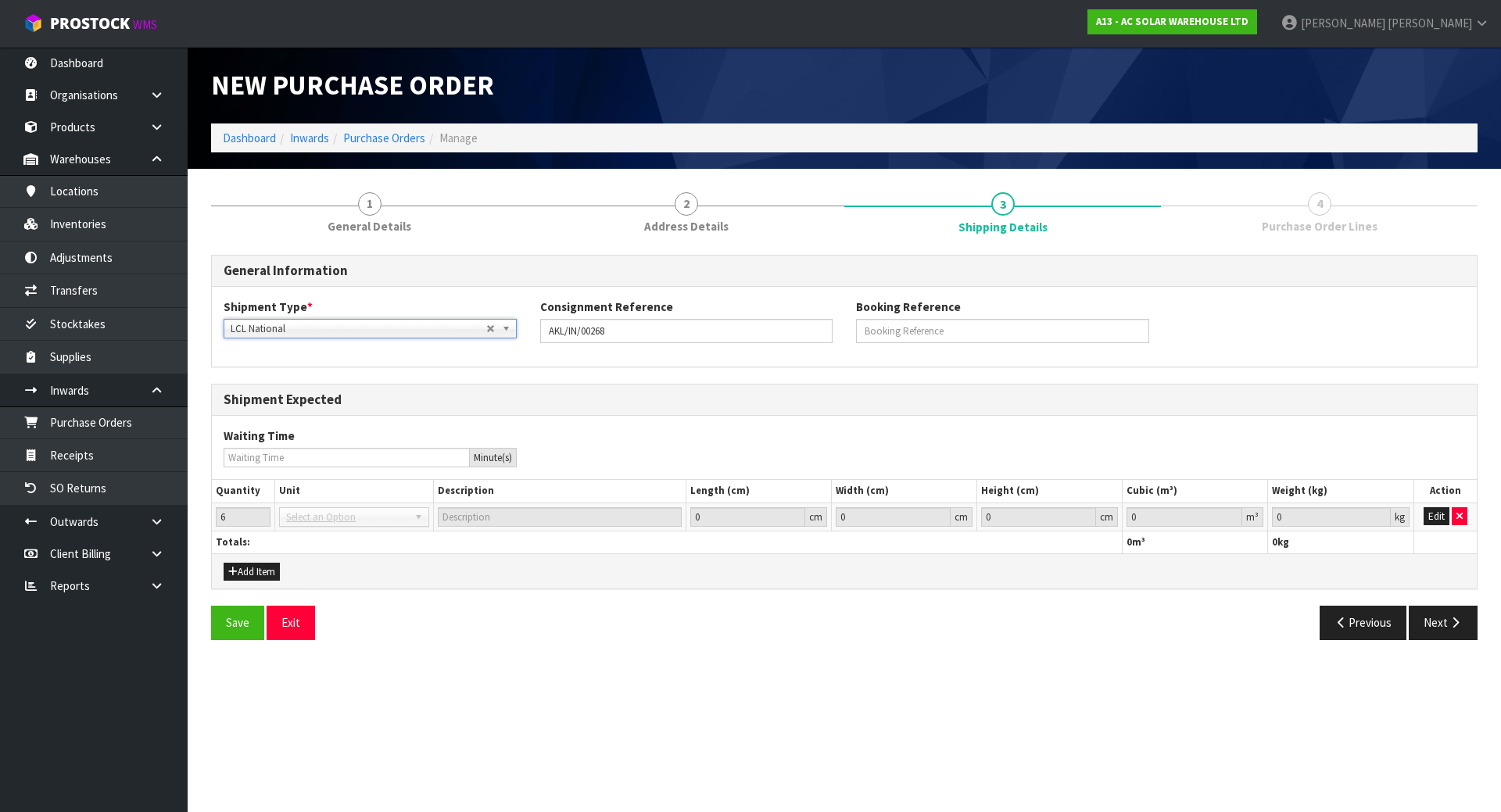
drag, startPoint x: 687, startPoint y: 378, endPoint x: 754, endPoint y: 371, distance: 67.4
click at [688, 378] on div "General Information Shipment Type * LCL National LCL International FCL-20ft FCL…" at bounding box center [844, 453] width 1266 height 397
click at [1460, 624] on icon "button" at bounding box center [1454, 622] width 15 height 12
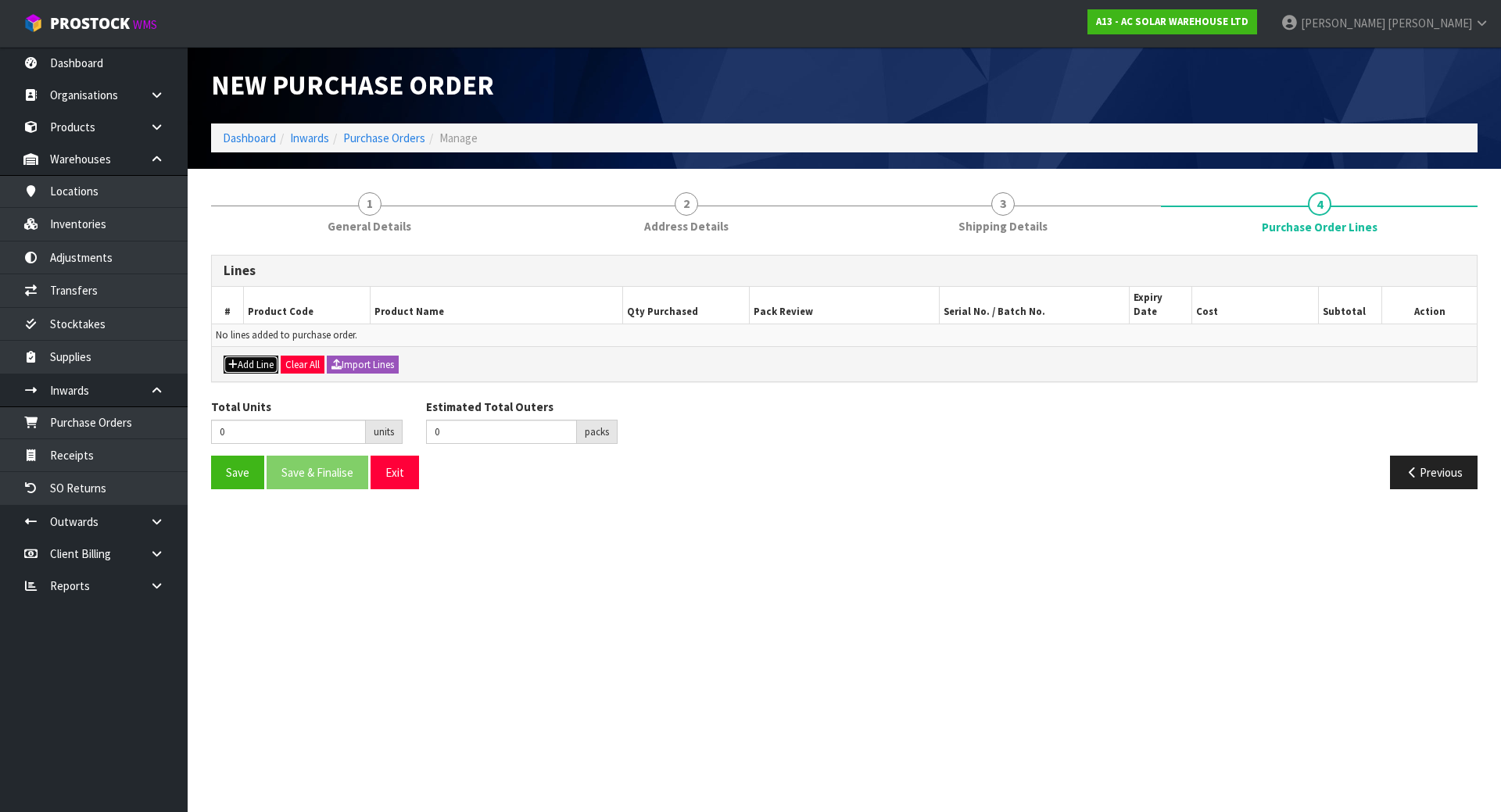
click at [244, 356] on button "Add Line" at bounding box center [251, 365] width 54 height 19
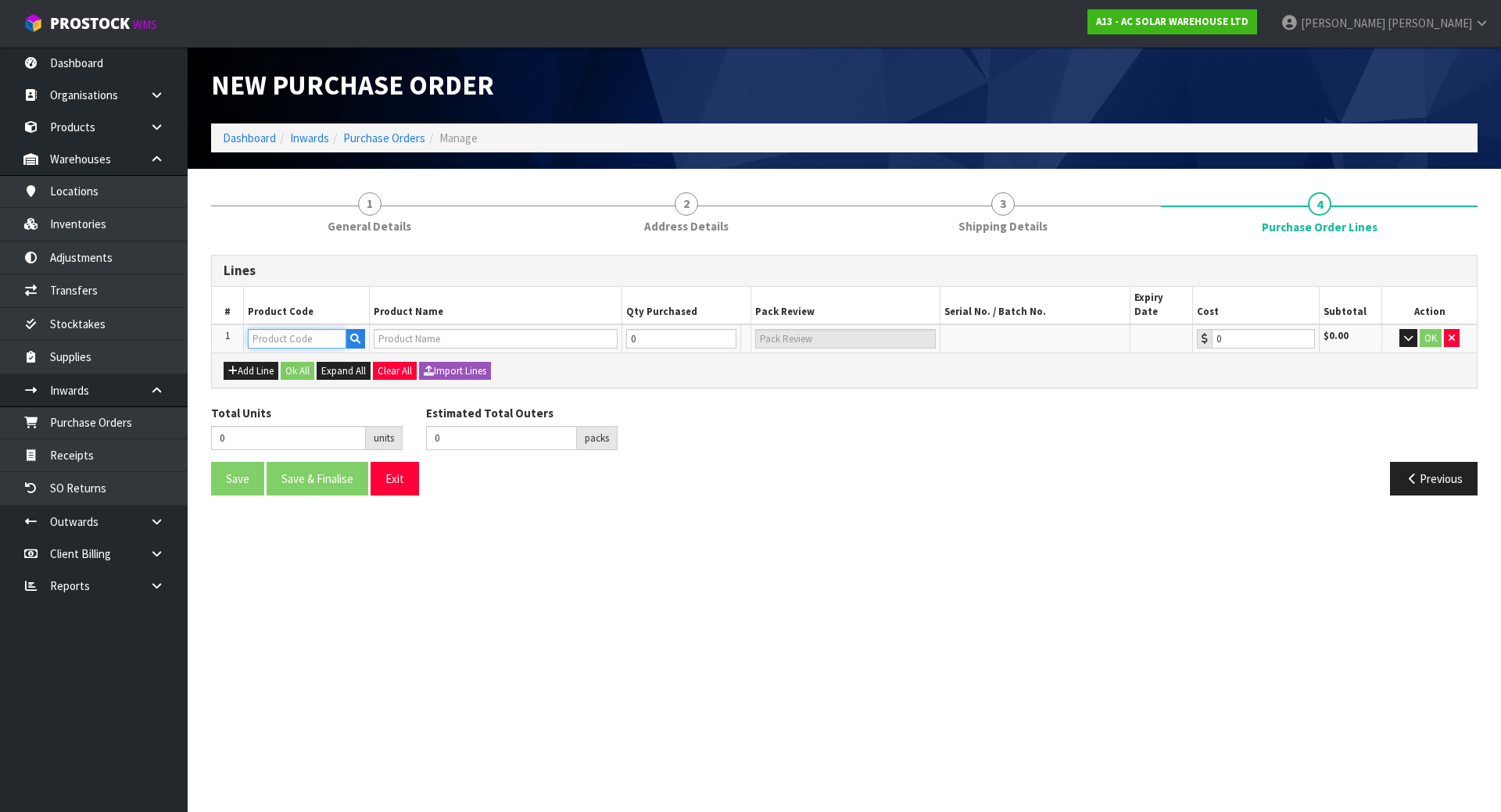
click at [263, 329] on input "text" at bounding box center [296, 338] width 99 height 20
paste input "1526"
type input "1526"
type input "DTSD1352 - SUNGROW 3 PHASE SMART ENERGY METER - COMMERCIAL"
type input "0.00"
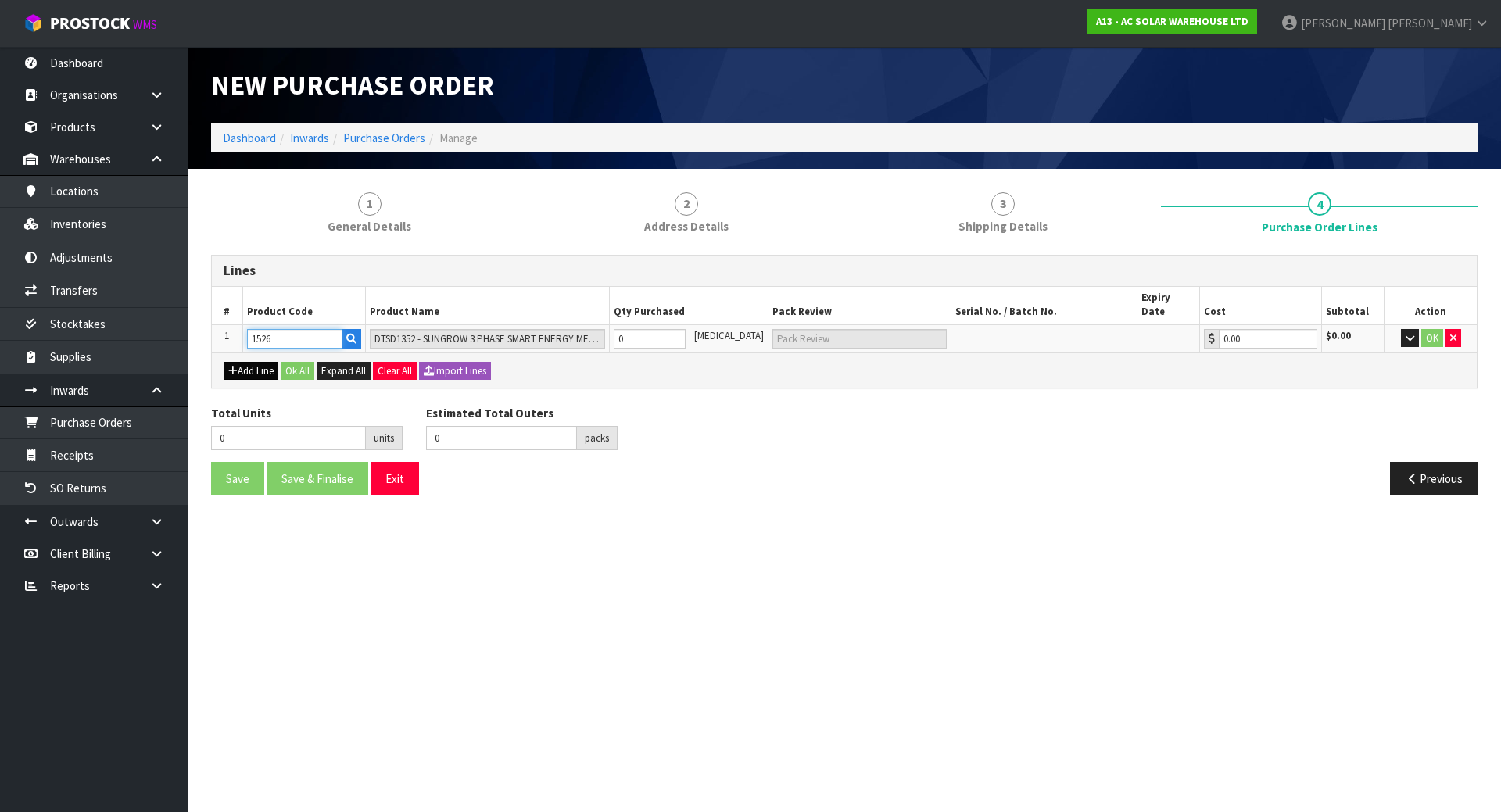
type input "1526"
click at [227, 362] on button "Add Line" at bounding box center [251, 371] width 54 height 19
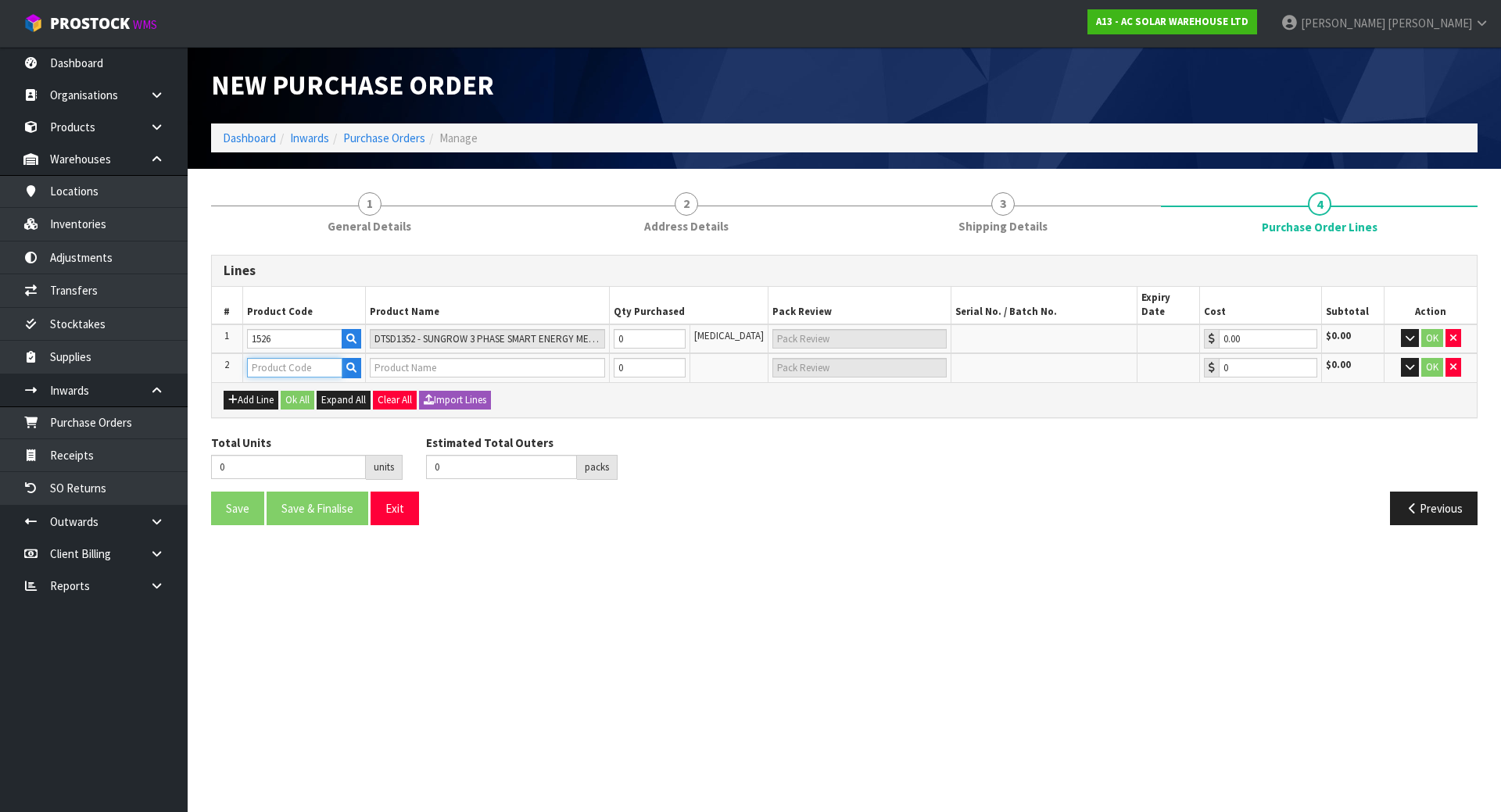
click at [333, 358] on input "text" at bounding box center [294, 367] width 95 height 20
paste input "4040"
type input "4040"
click at [235, 395] on icon "button" at bounding box center [233, 400] width 9 height 10
type input "SUNGROW PROTECTION COVER SG25/30/33/36/40/50CX-P2 (COPY) SG25/30/33/36/40/50CX-…"
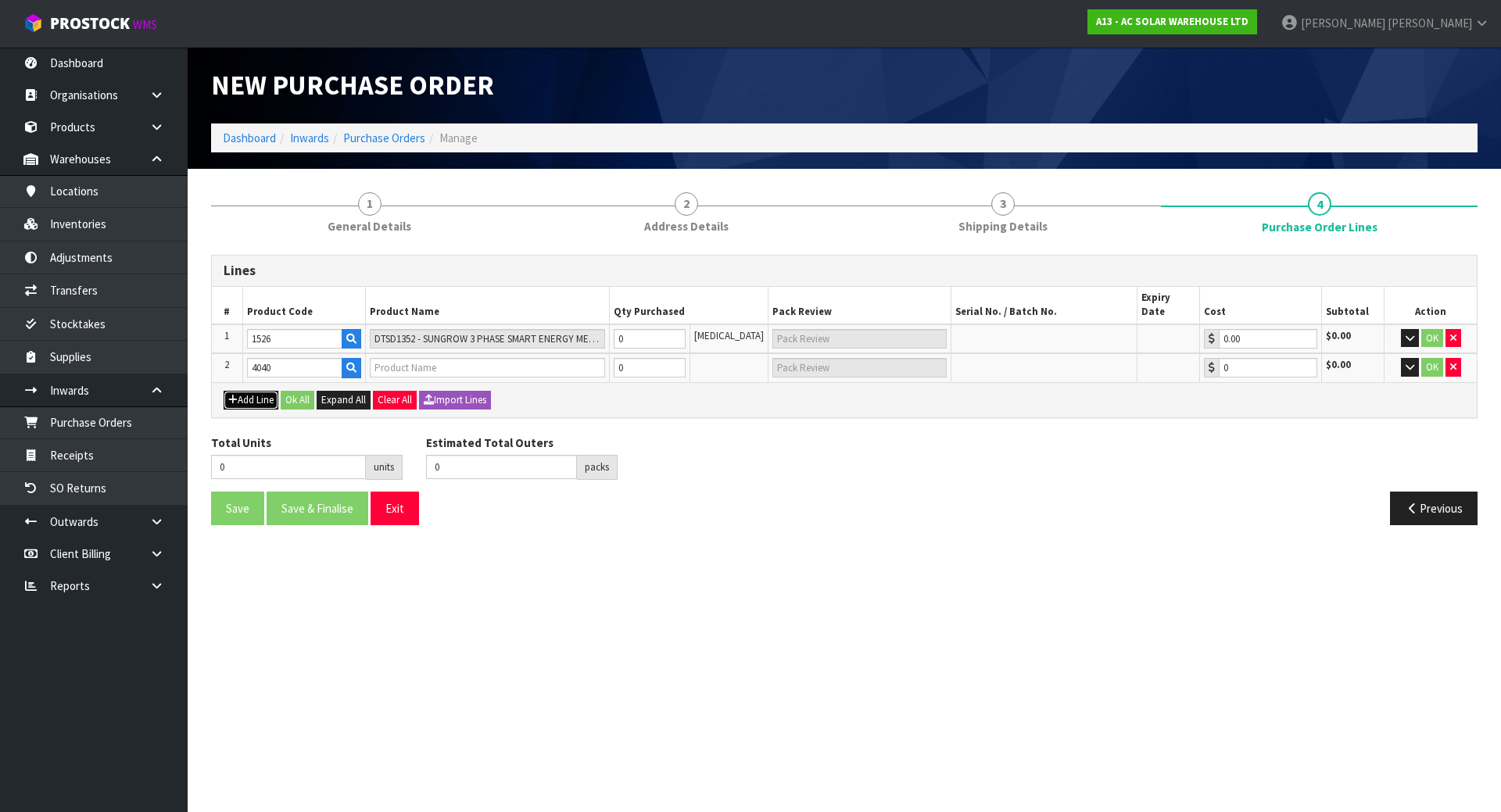
type input "0.00"
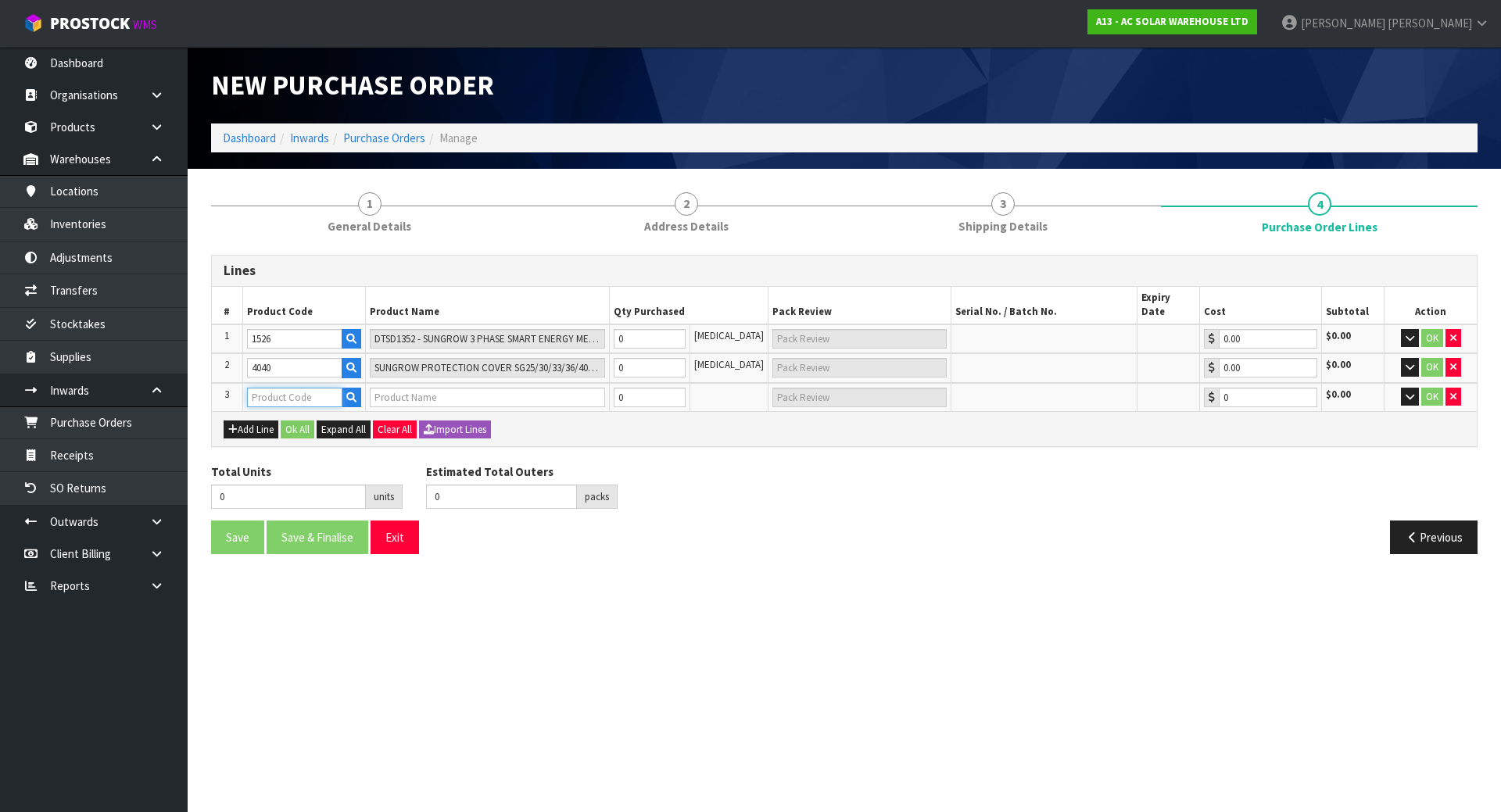
click at [270, 388] on input "text" at bounding box center [294, 397] width 95 height 20
click at [292, 388] on input "text" at bounding box center [294, 397] width 95 height 20
paste input "4011"
type input "4011"
type input "SUNGROW 5KW SINGLE PHASE HYBRID STORAGE INVERTER ADA VERSION - SUITS SUNGROW BA…"
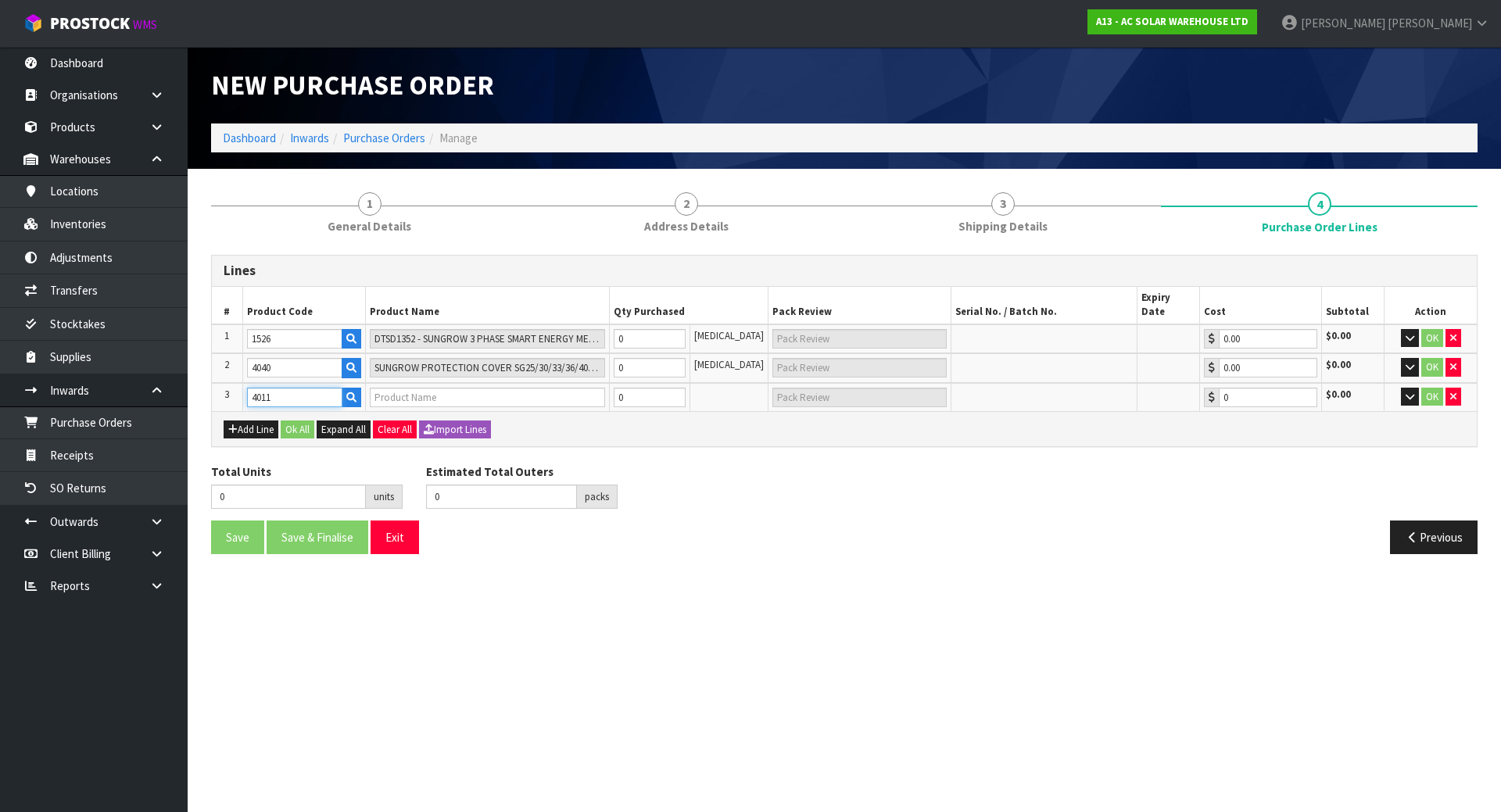
type input "0.00"
type input "4011"
click at [226, 420] on button "Add Line" at bounding box center [251, 430] width 54 height 19
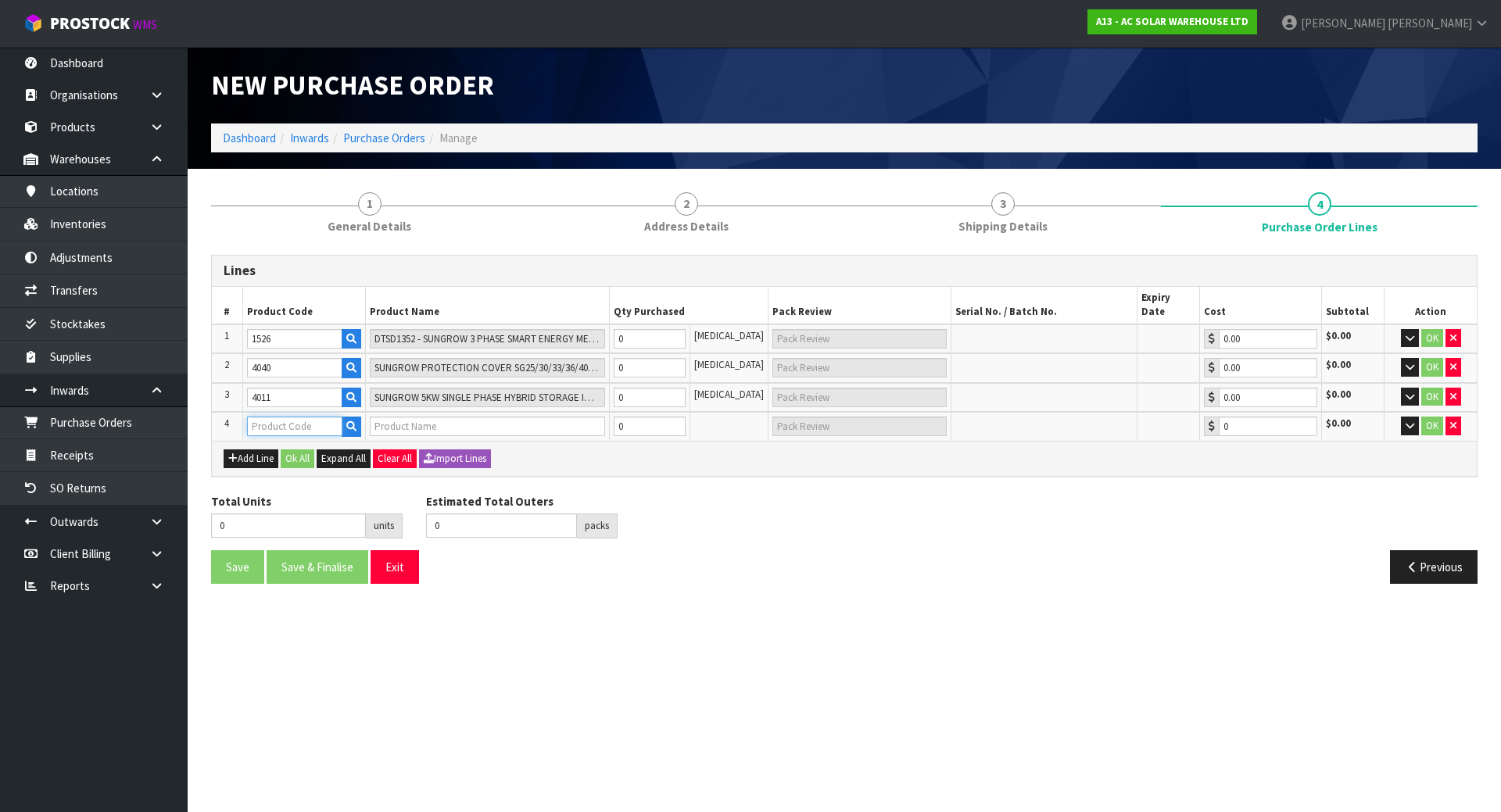
click at [281, 417] on input "text" at bounding box center [294, 426] width 95 height 20
paste input "4028"
type input "4028"
type input "SUNGROW 29.9KW P2 THREE PHASE INVERTER - 3 MPPTS WITH [PERSON_NAME]"
type input "0.00"
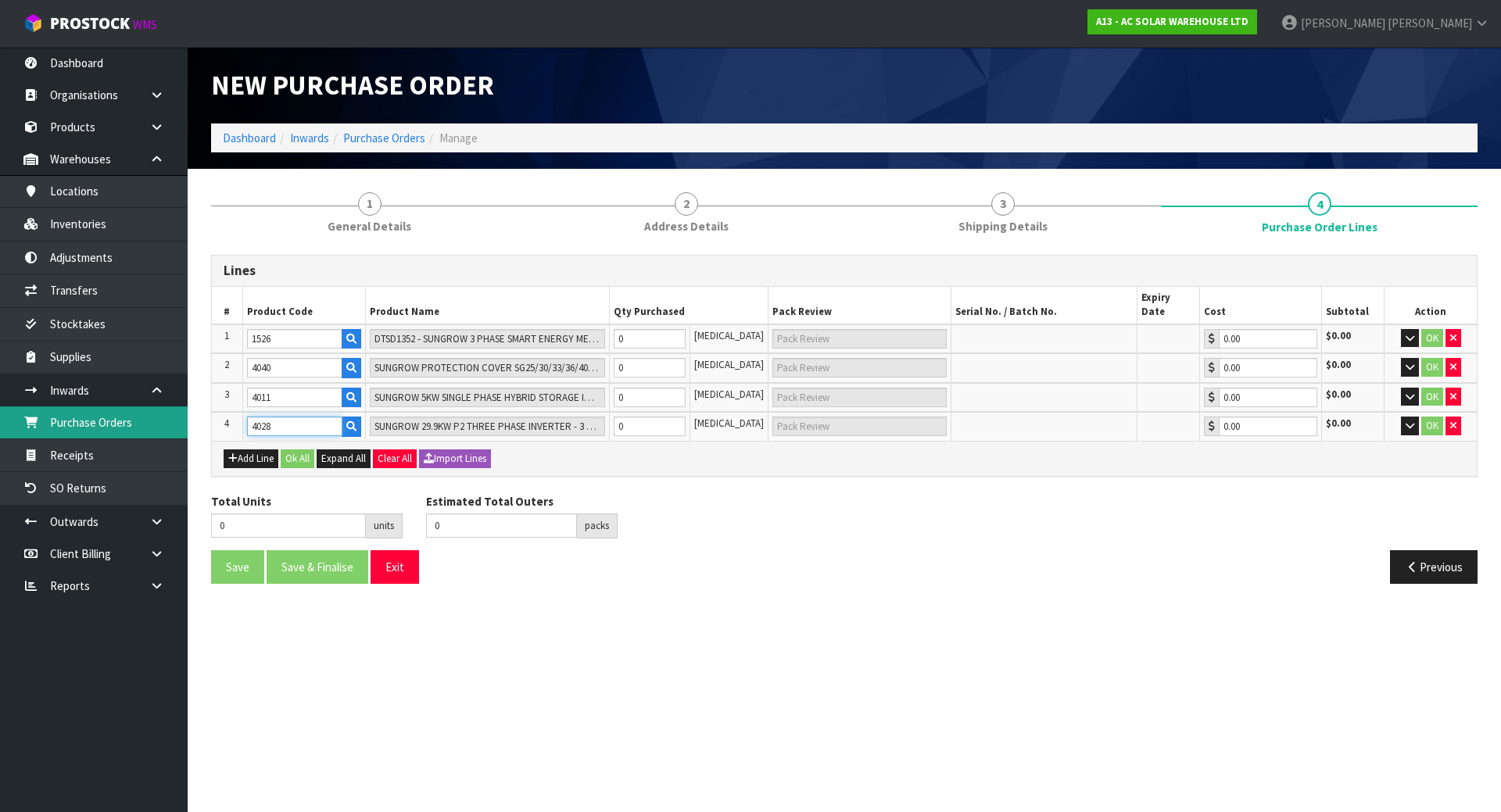
type input "4028"
click at [240, 449] on button "Add Line" at bounding box center [251, 459] width 54 height 19
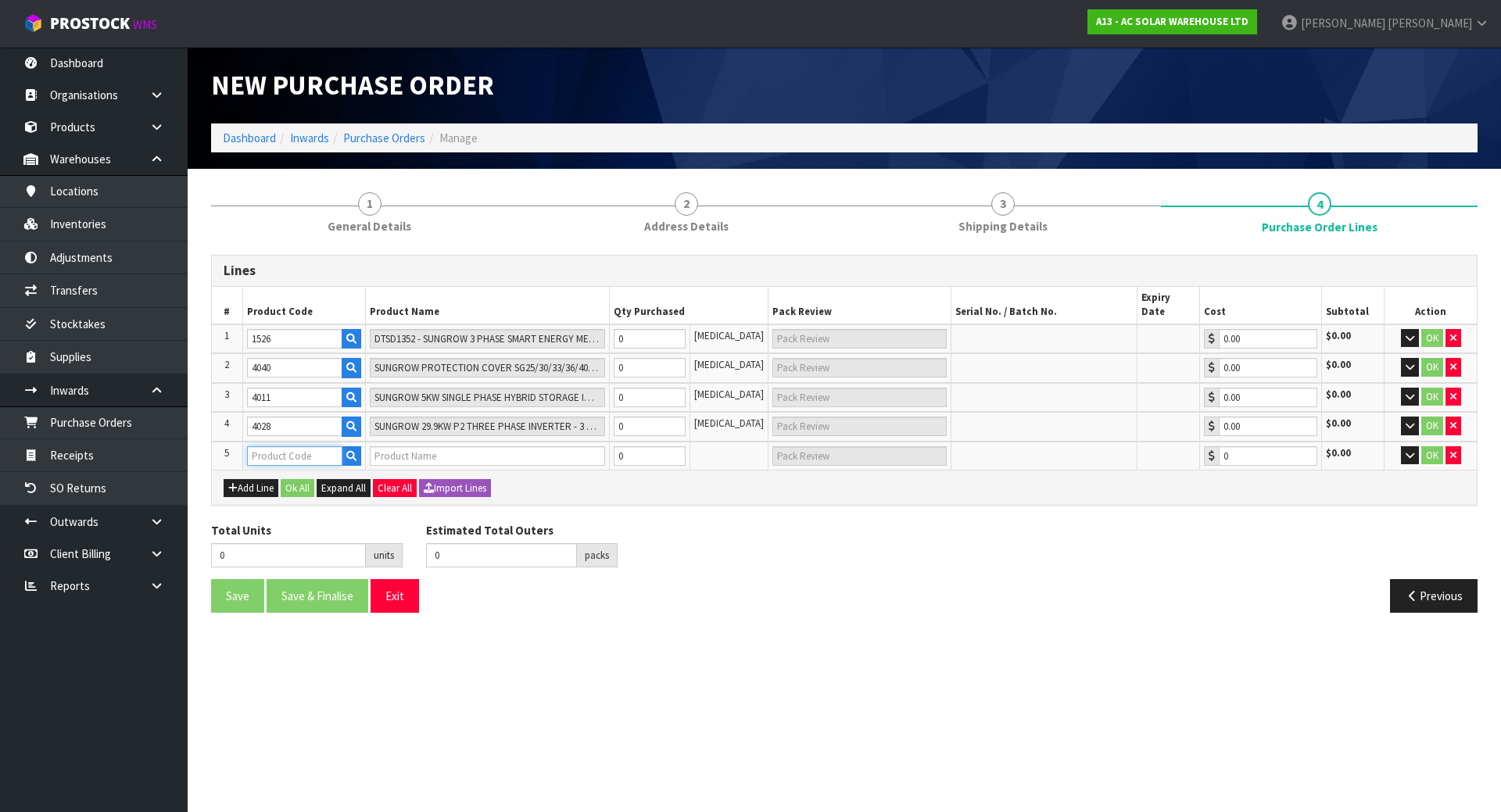
click at [267, 446] on input "text" at bounding box center [294, 456] width 95 height 20
paste input "1524"
type input "1524"
type input "S100 - SUNGROW SINGLE PHASE SMART ENERGY METER - 100A"
type input "0.00"
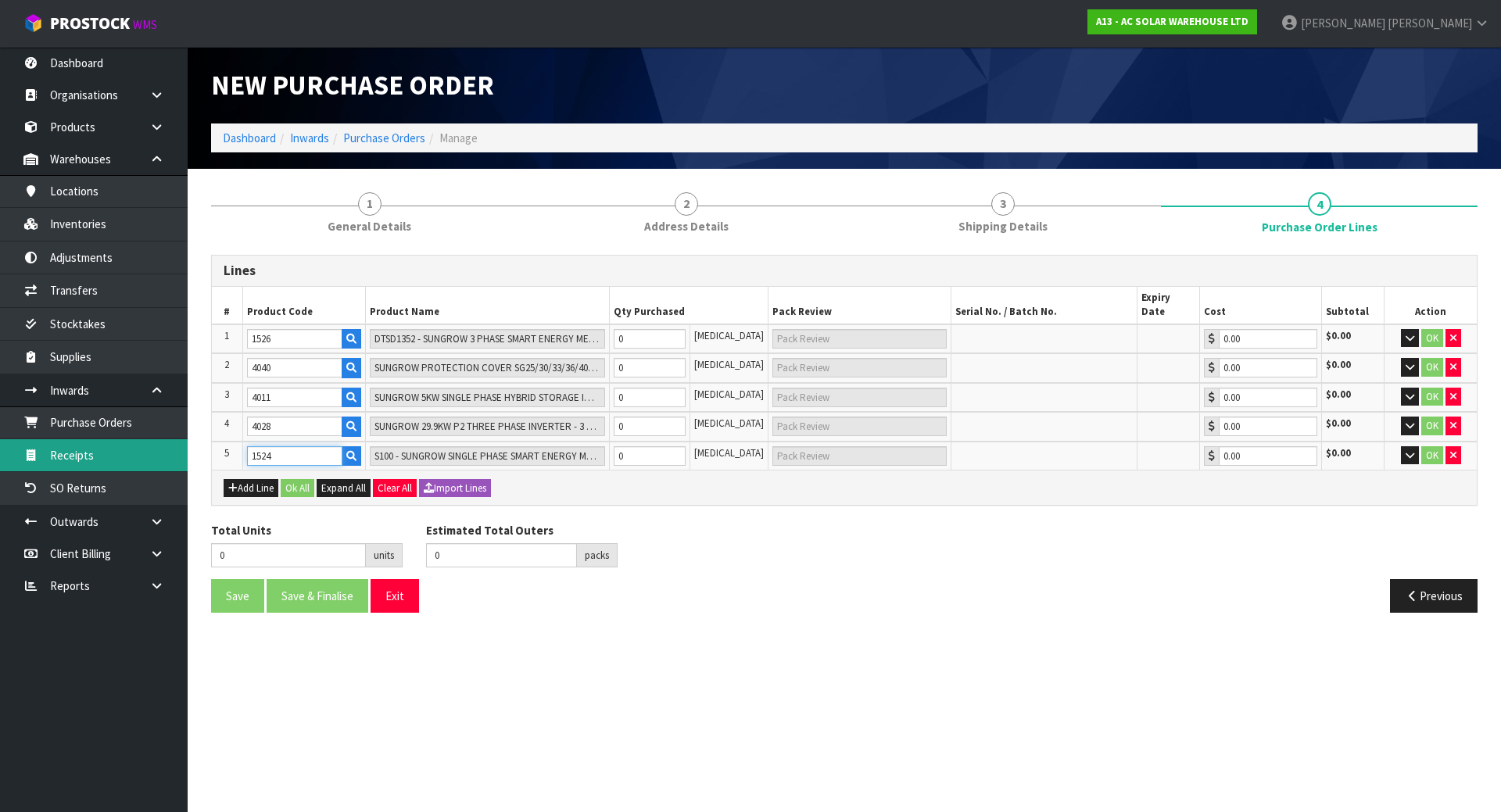
type input "1524"
click at [244, 479] on button "Add Line" at bounding box center [251, 489] width 54 height 19
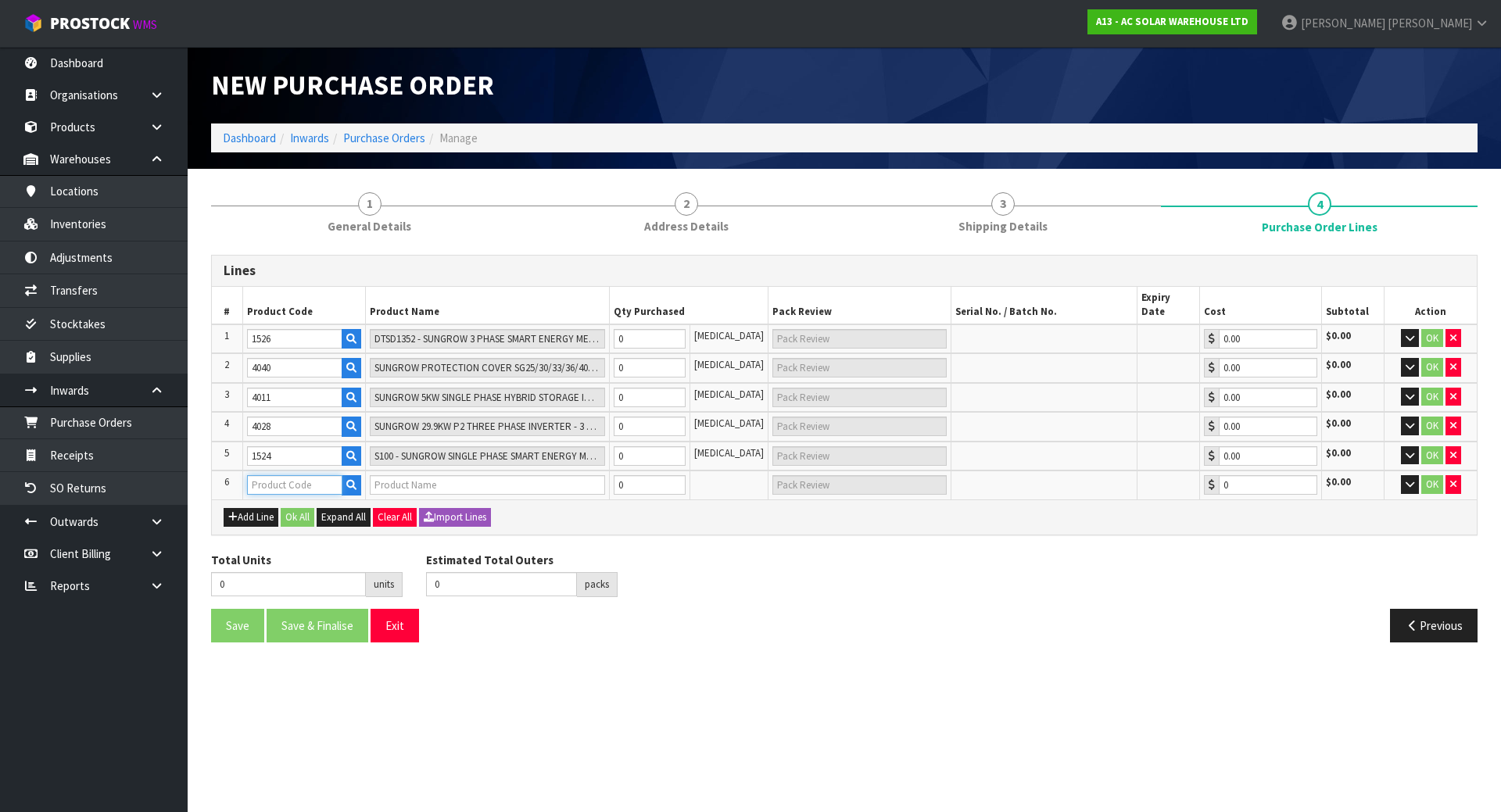
click at [263, 475] on input "text" at bounding box center [294, 485] width 95 height 20
paste input "3431"
type input "3431"
type input "SUNGROW 15KW THREE PHASE HYBRID STORAGE INVERTER - SUITS SUNGROW BATTERY MODULE…"
type input "0.00"
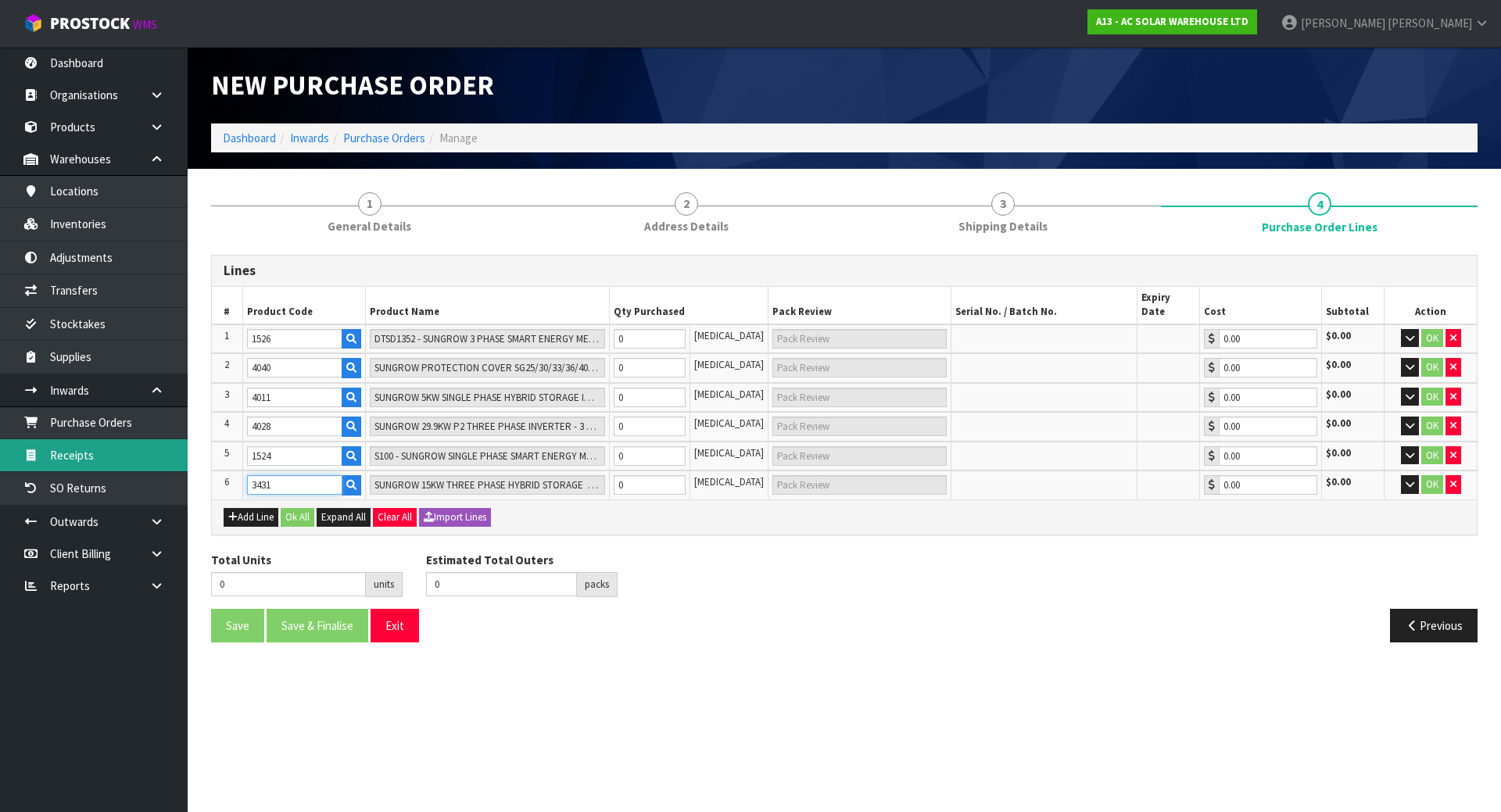
type input "3431"
click at [263, 511] on button "Add Line" at bounding box center [251, 518] width 54 height 19
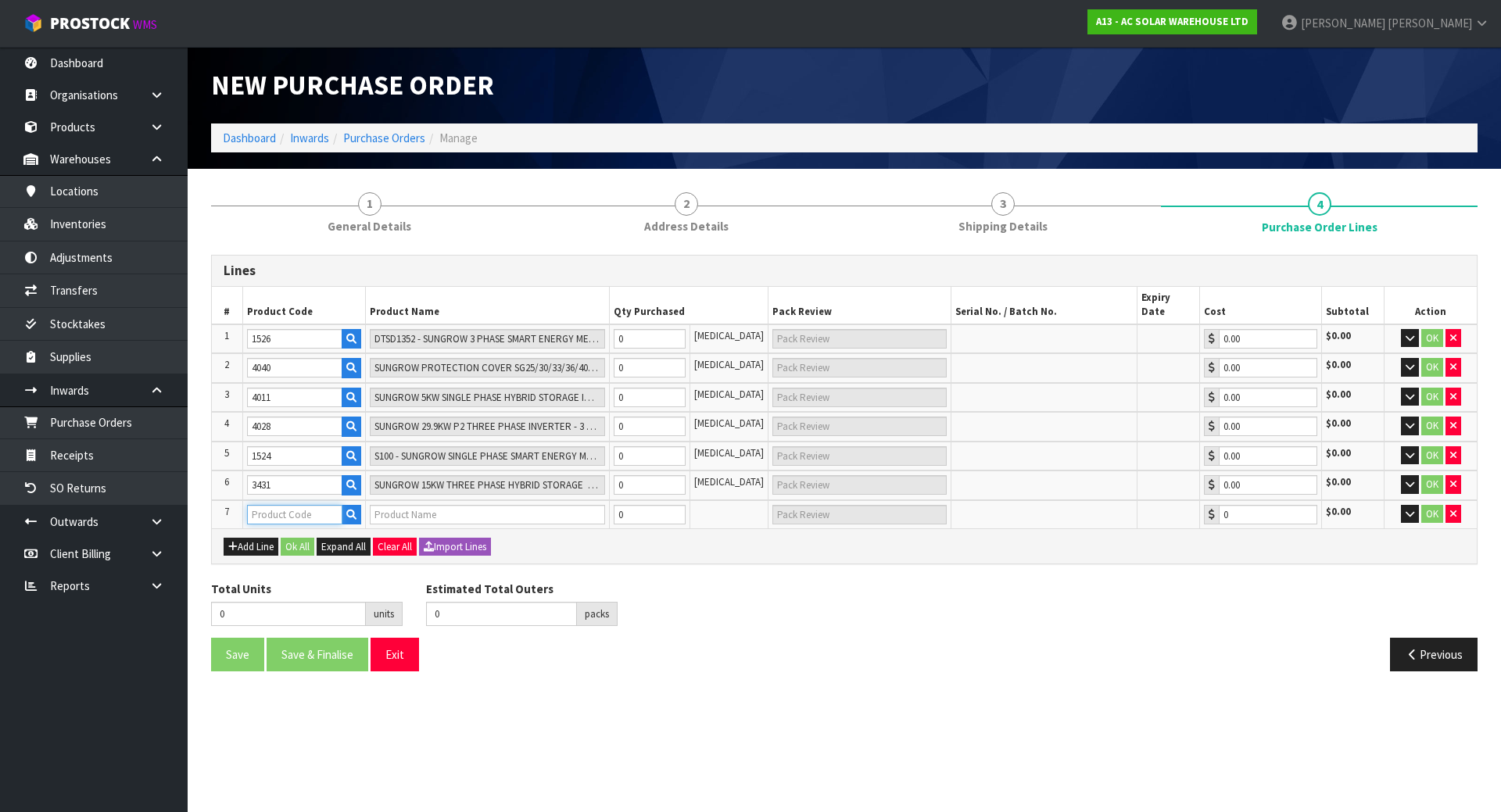
click at [287, 508] on input "text" at bounding box center [294, 515] width 95 height 20
paste input "3684"
type input "3684"
type input "SUNGROW SBH BATTERY - 5KWH MODULAR UNIT SBH050"
type input "0.00"
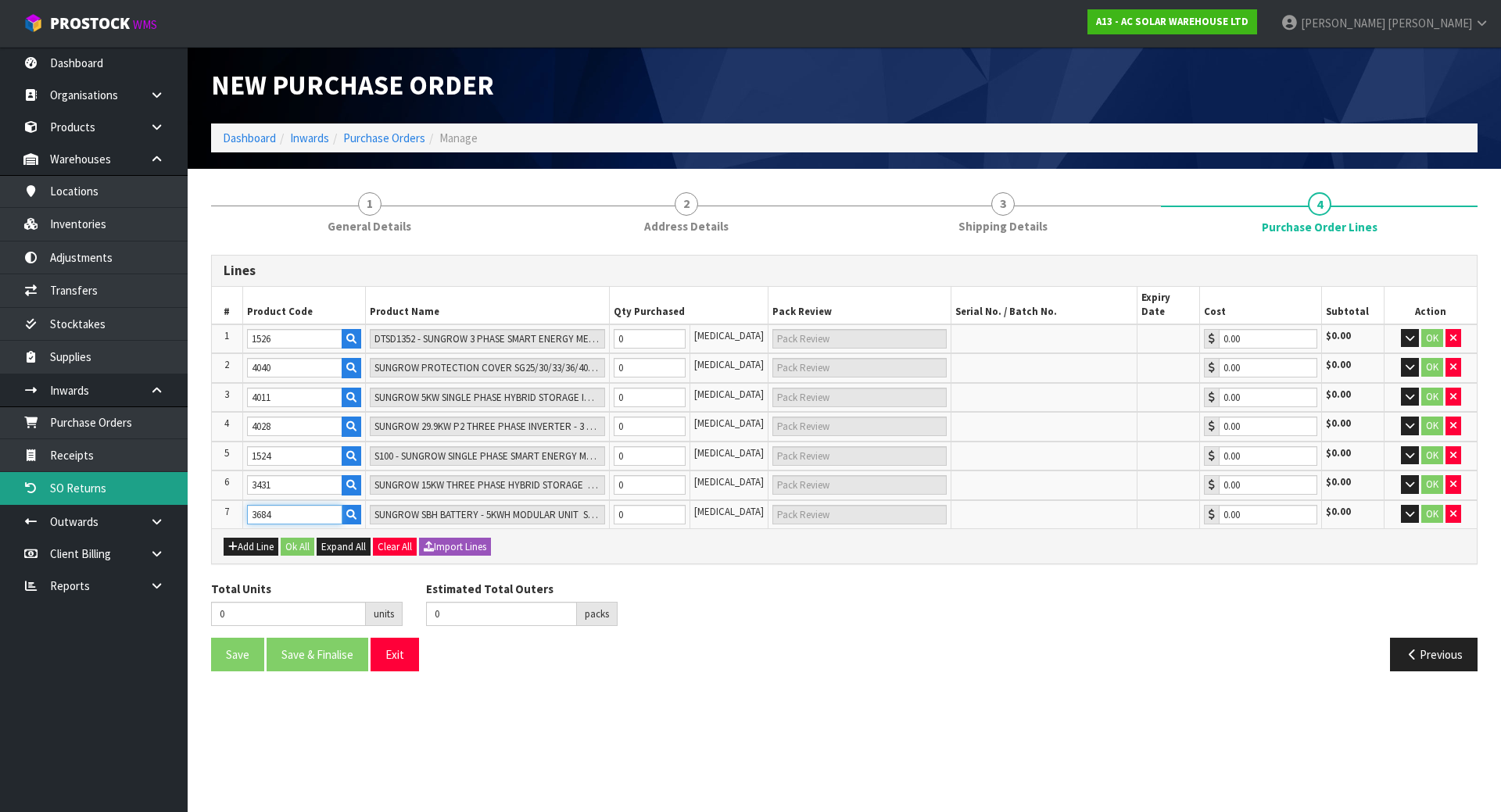
type input "3684"
click at [253, 538] on button "Add Line" at bounding box center [251, 547] width 54 height 19
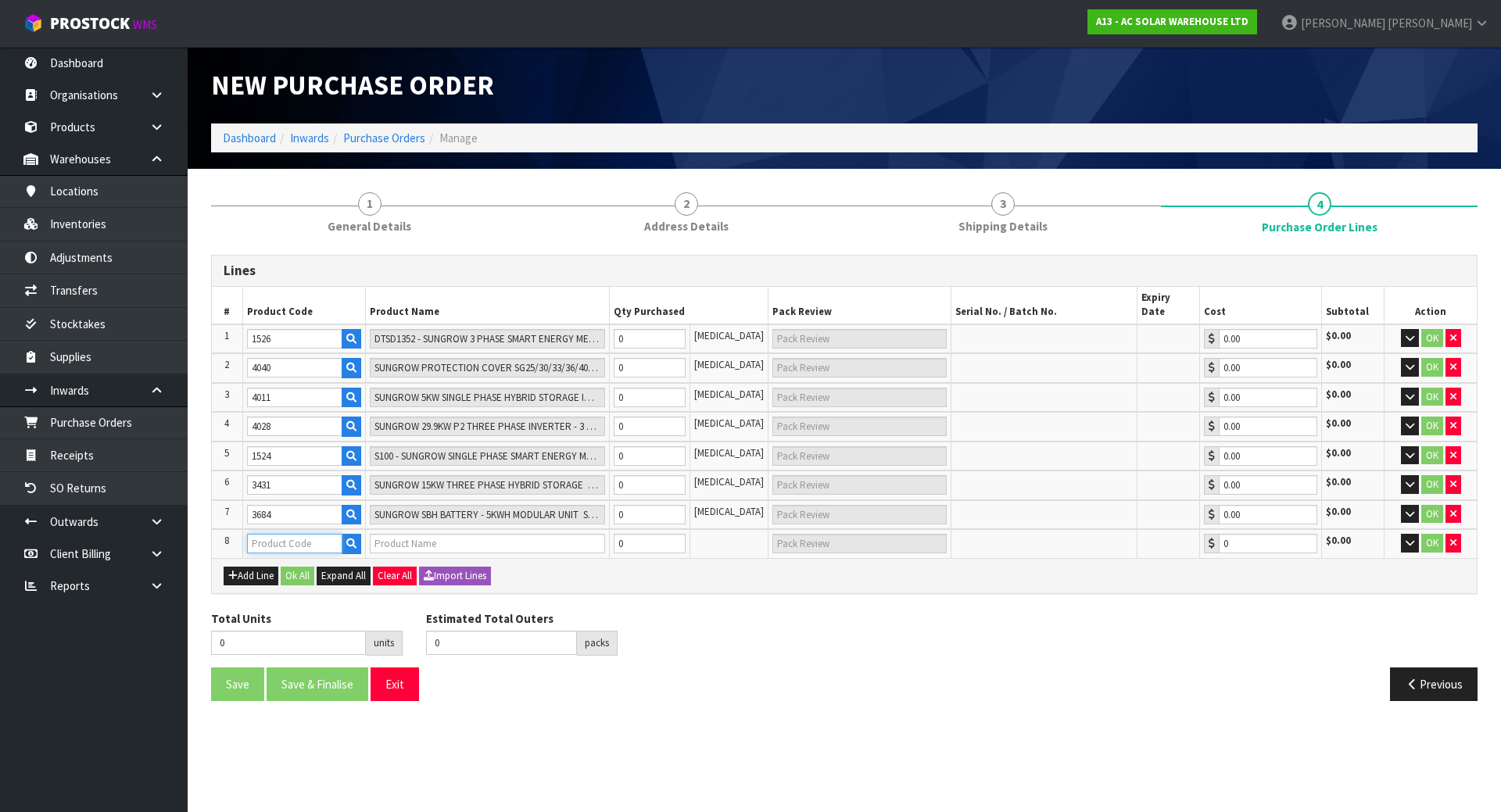
click at [267, 534] on input "text" at bounding box center [294, 543] width 95 height 20
paste input "1512"
type input "1512"
type input "ASA00104 - SUNGROW LFP BATTERY - 3.2KWH MODULAR UNIT"
type input "0.00"
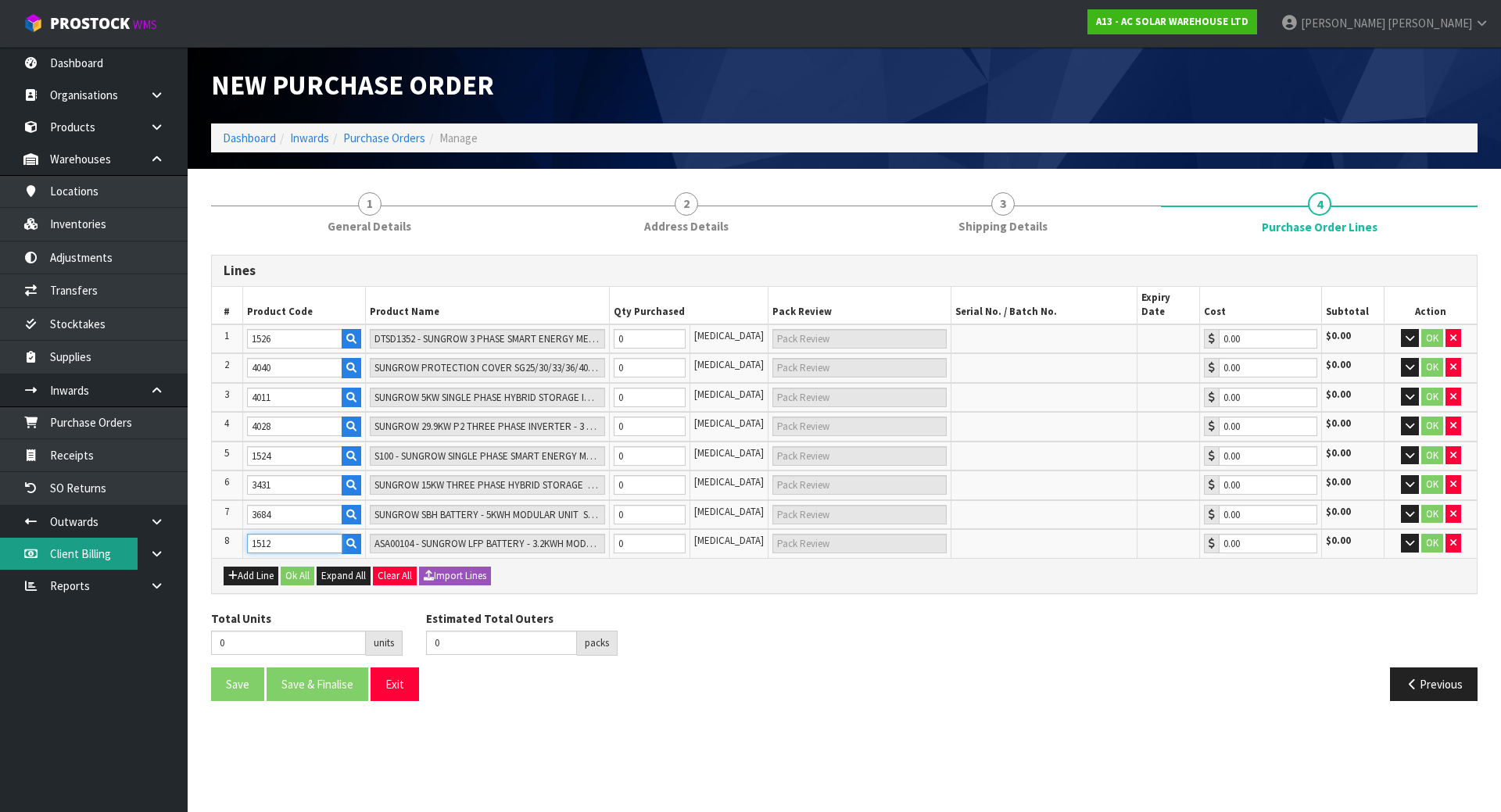
type input "1512"
click at [242, 567] on button "Add Line" at bounding box center [251, 576] width 54 height 19
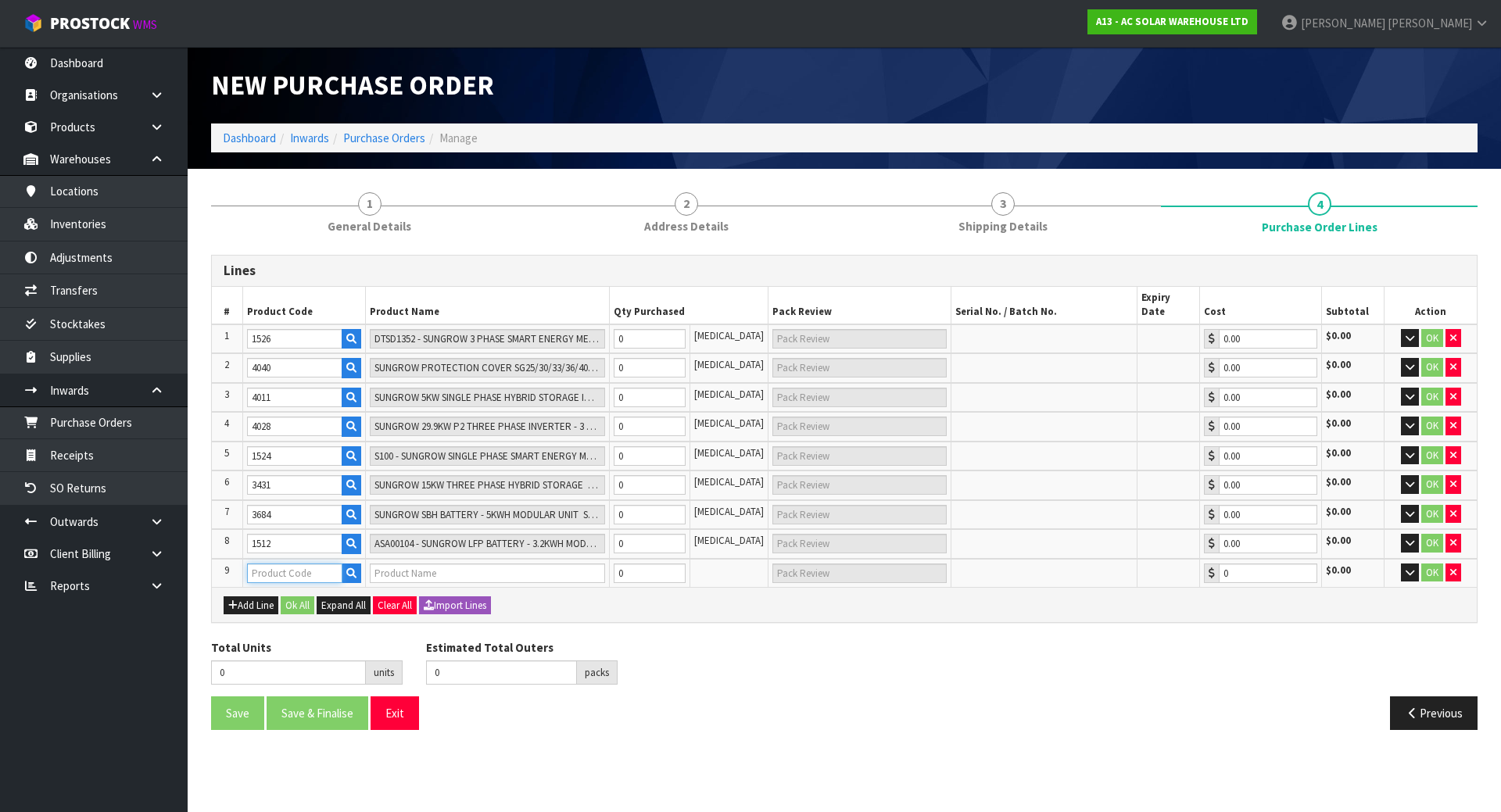
click at [266, 564] on input "text" at bounding box center [294, 573] width 95 height 20
paste input "1511"
type input "1511"
type input "A-ST-02594 - SUNGROW LFP BATTERY - ACCESSORY KIT"
type input "0.00"
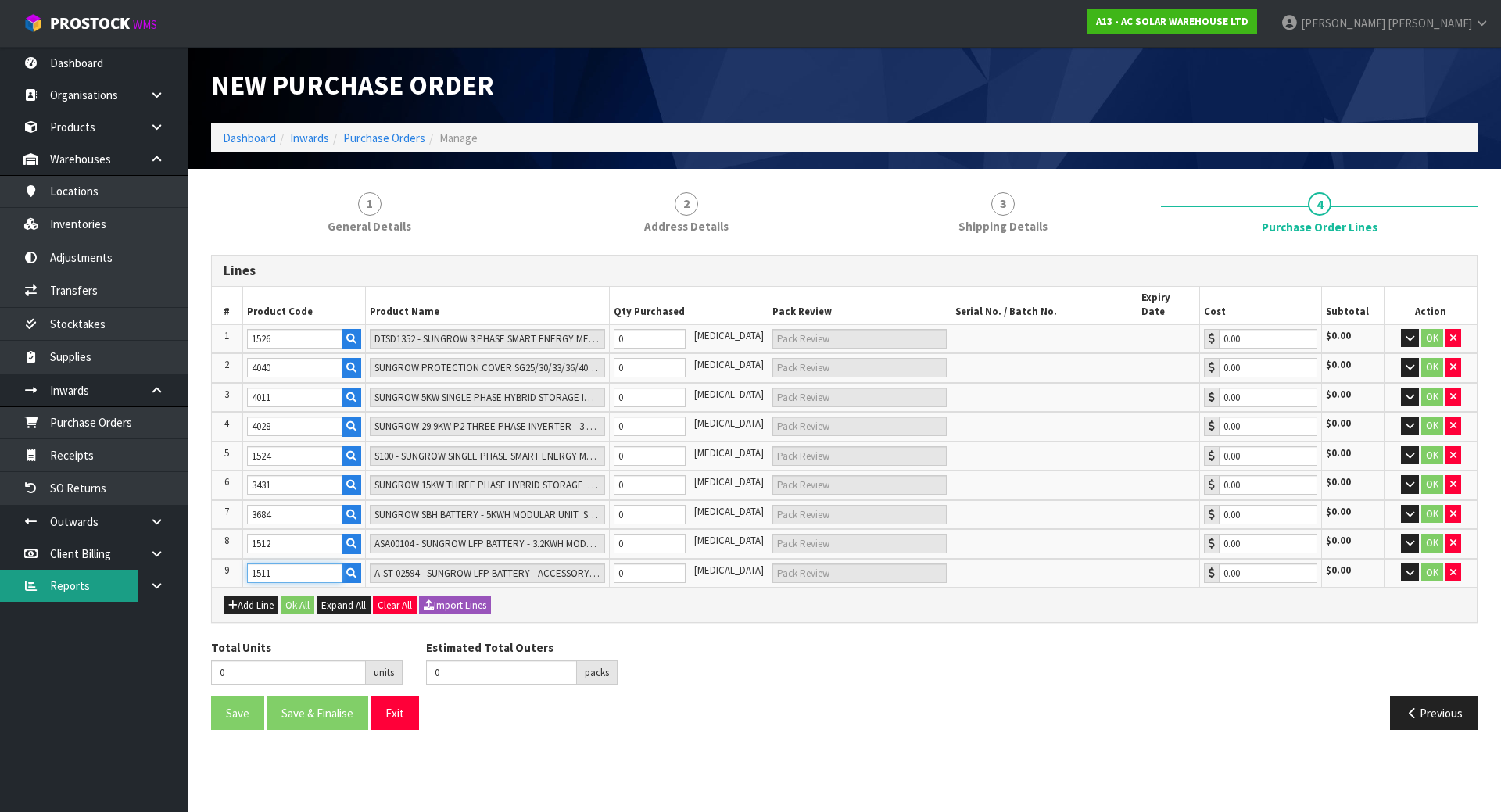
type input "1511"
click at [251, 597] on button "Add Line" at bounding box center [251, 606] width 54 height 19
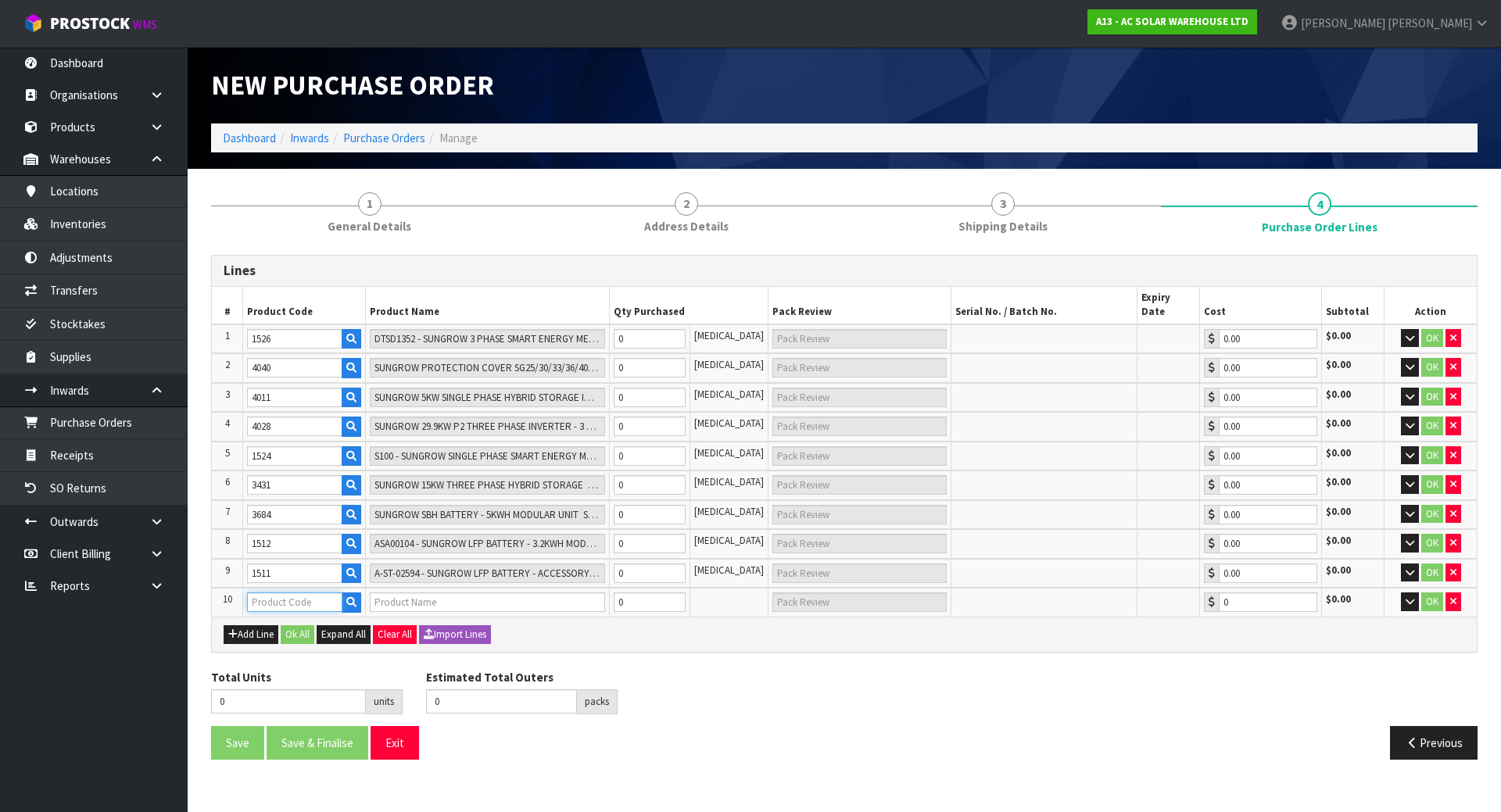
click at [263, 593] on input "text" at bounding box center [294, 602] width 95 height 20
paste input "1582"
type input "1582"
type input "SH10RS - SUNGROW 10KW SINGLE PHASE HYBRID STORAGE INVERTER - SUITS SUNGROW BATT…"
type input "0.00"
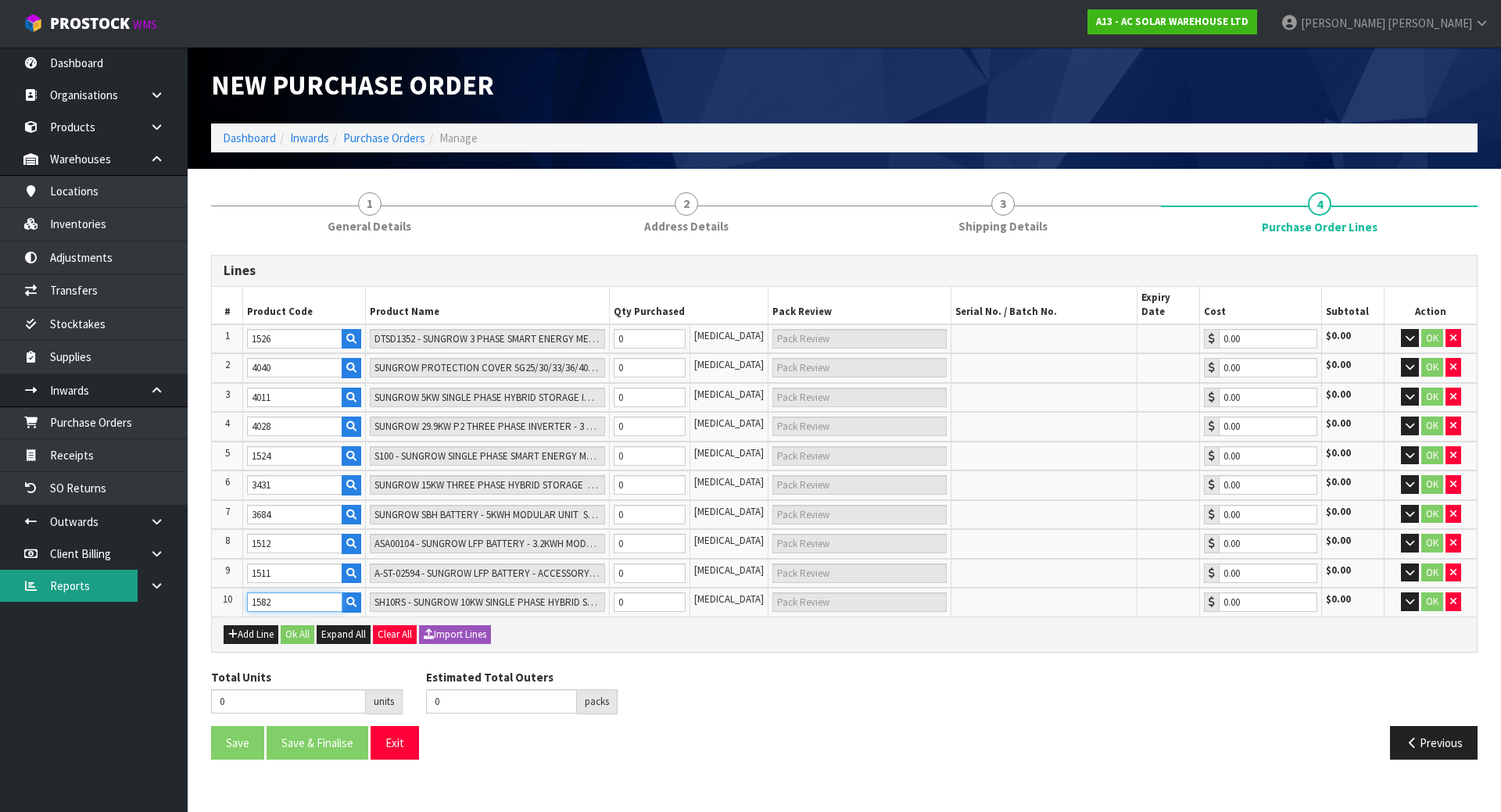
type input "1582"
click at [245, 625] on button "Add Line" at bounding box center [251, 635] width 54 height 19
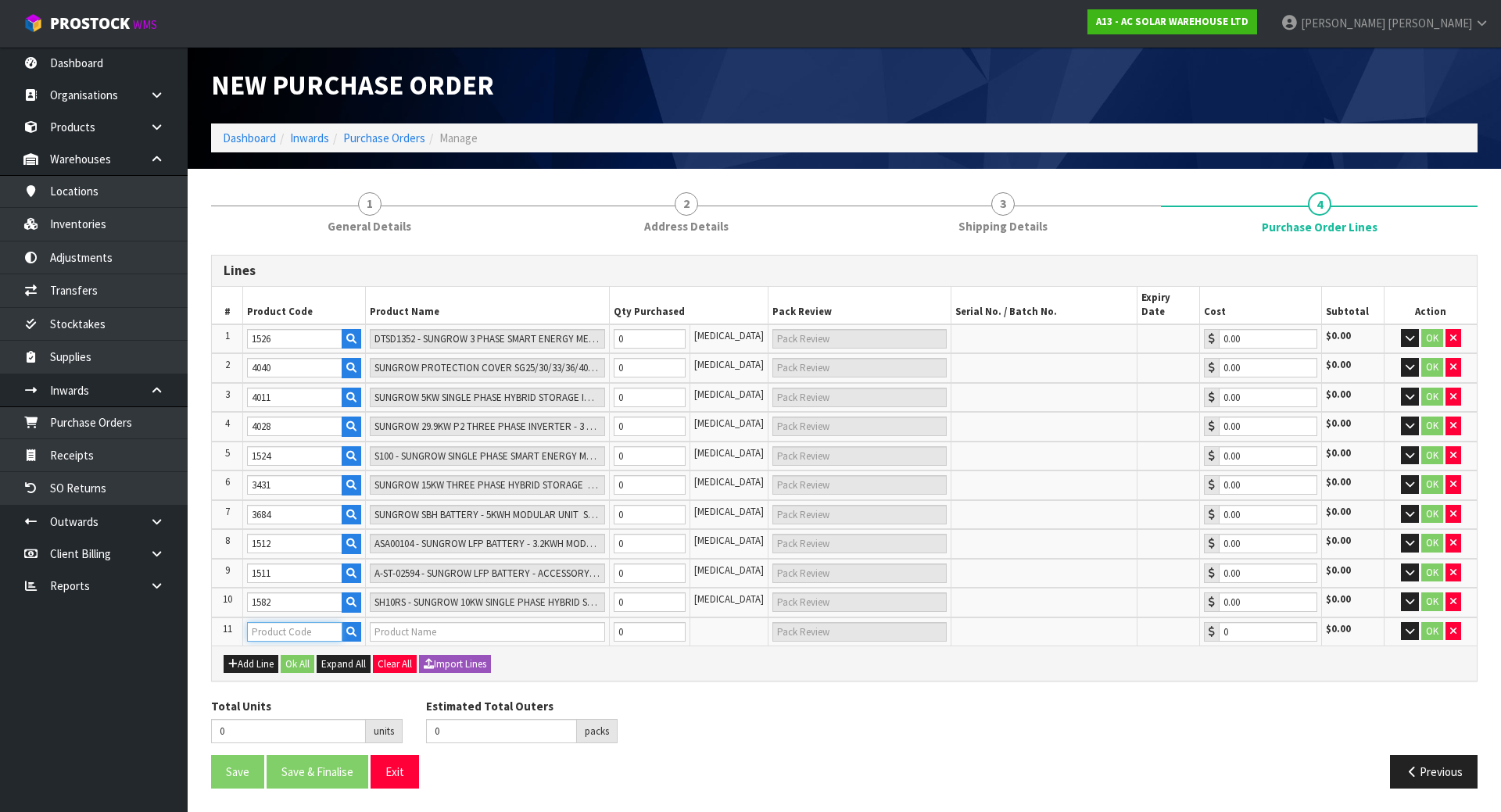
click at [256, 622] on input "text" at bounding box center [294, 631] width 95 height 20
paste input "3151"
type input "3151"
type input "SH8.0RS - SUNGROW 8KW SINGLE PHASE HYBRID STORAGE INVERTER - SUITS SUNGROW BATT…"
type input "0.00"
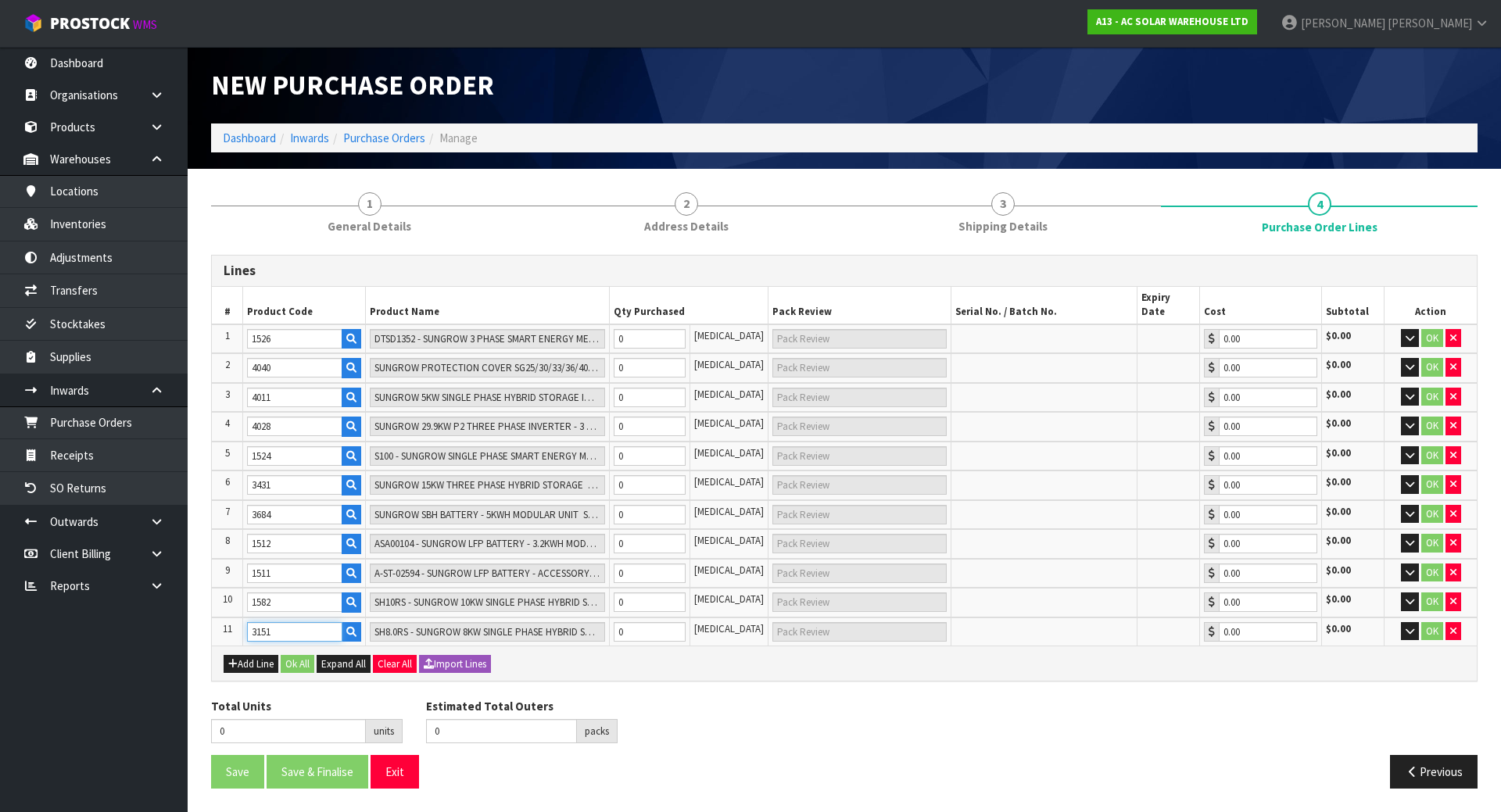
type input "3151"
click at [254, 655] on button "Add Line" at bounding box center [251, 665] width 54 height 19
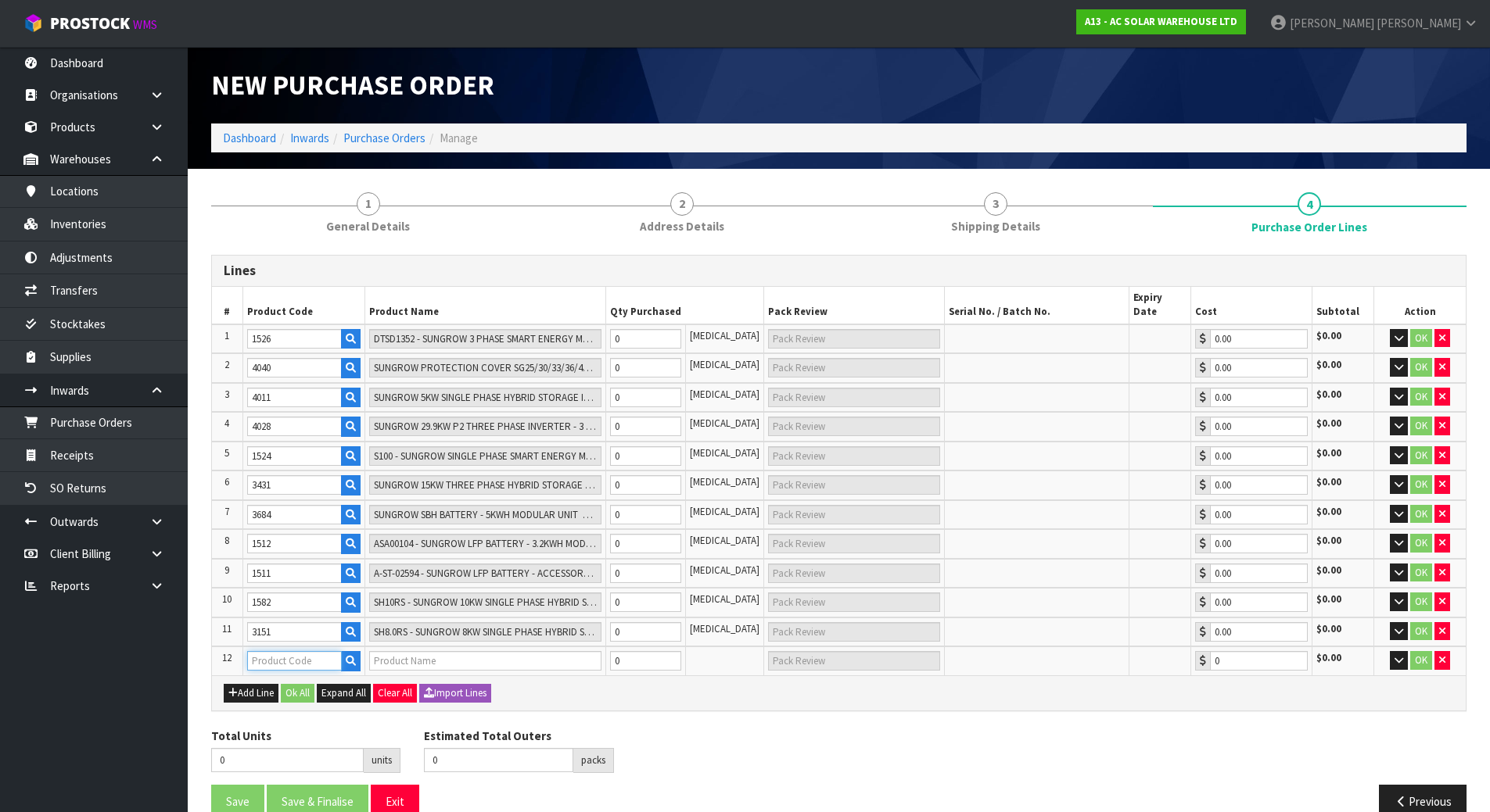
click at [264, 651] on input "text" at bounding box center [294, 661] width 95 height 20
paste input "1567"
type input "1567"
type input "SG5.0RS - SUNGROW G3 5KW SINGLE PHASE INVERTER-DUAL MPPT WITH WIFI DONGLE"
type input "0.00"
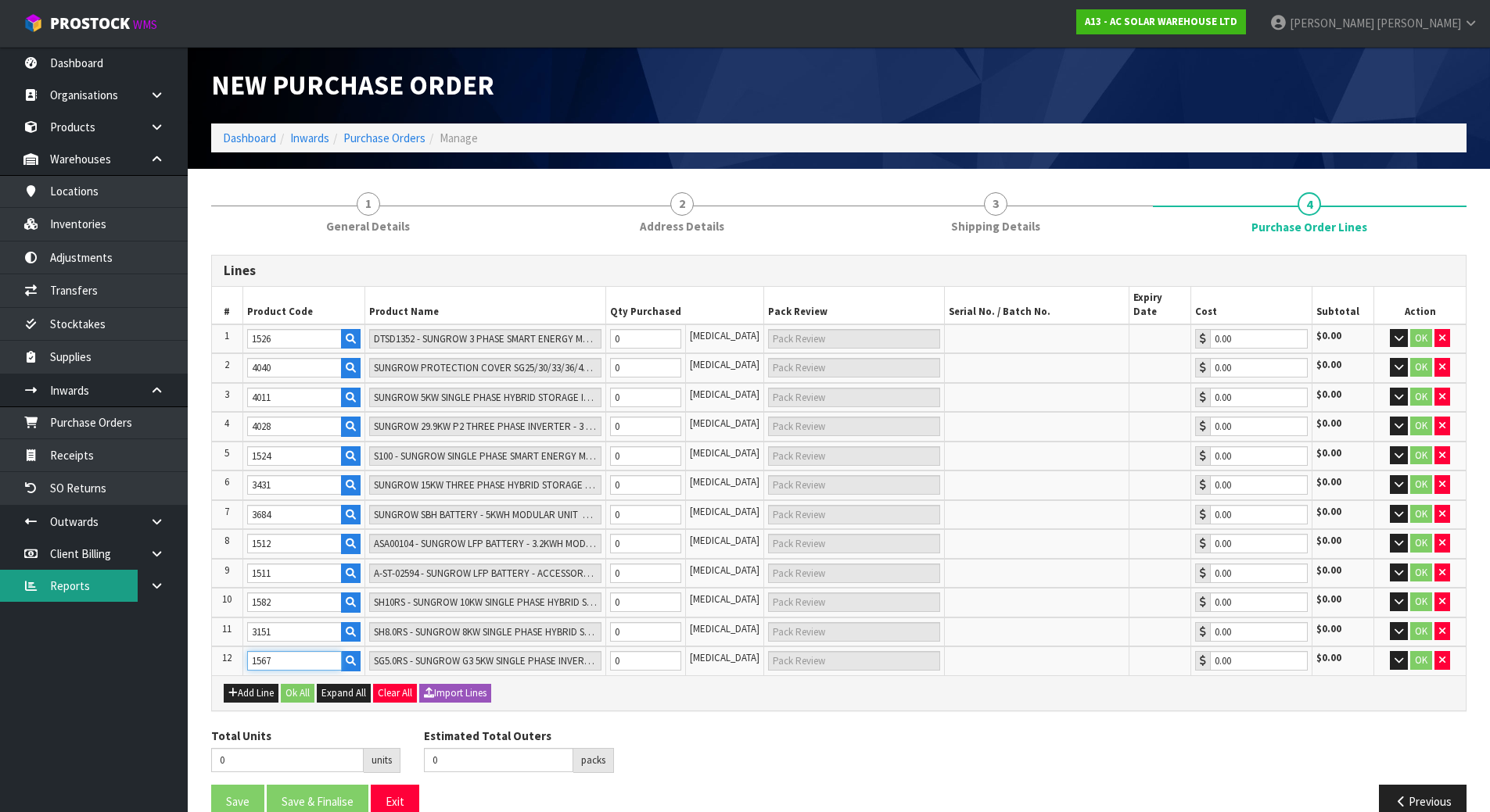
type input "1567"
click at [245, 684] on button "Add Line" at bounding box center [251, 694] width 54 height 19
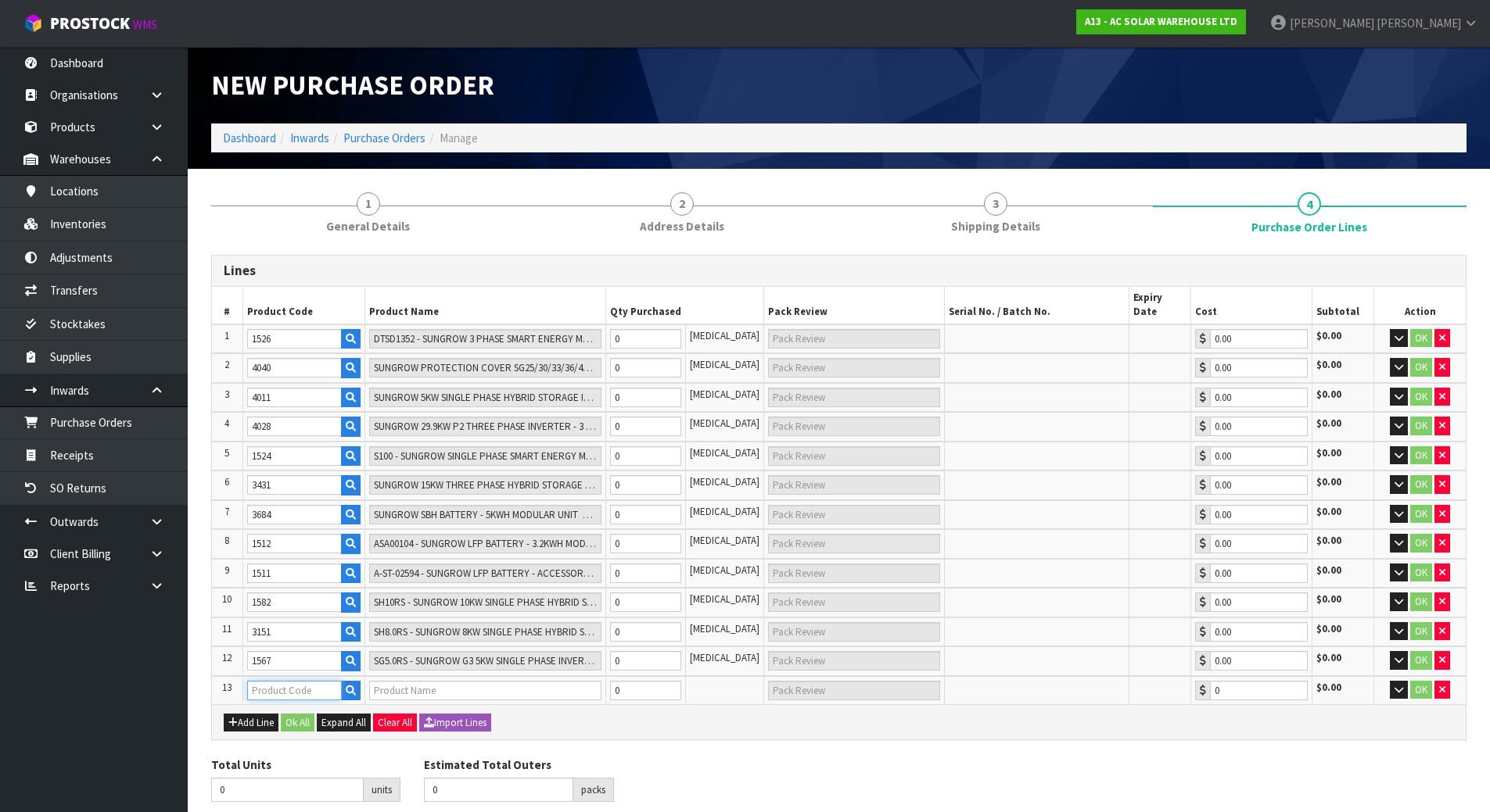
click at [271, 681] on input "text" at bounding box center [294, 691] width 95 height 20
paste input "3682"
type input "3682"
type input "SUNGROW 6KW SINGLE PHASE HYBRID STORAGE INVERTER ADA VERSION - SUITS SUNGROW BA…"
type input "0.00"
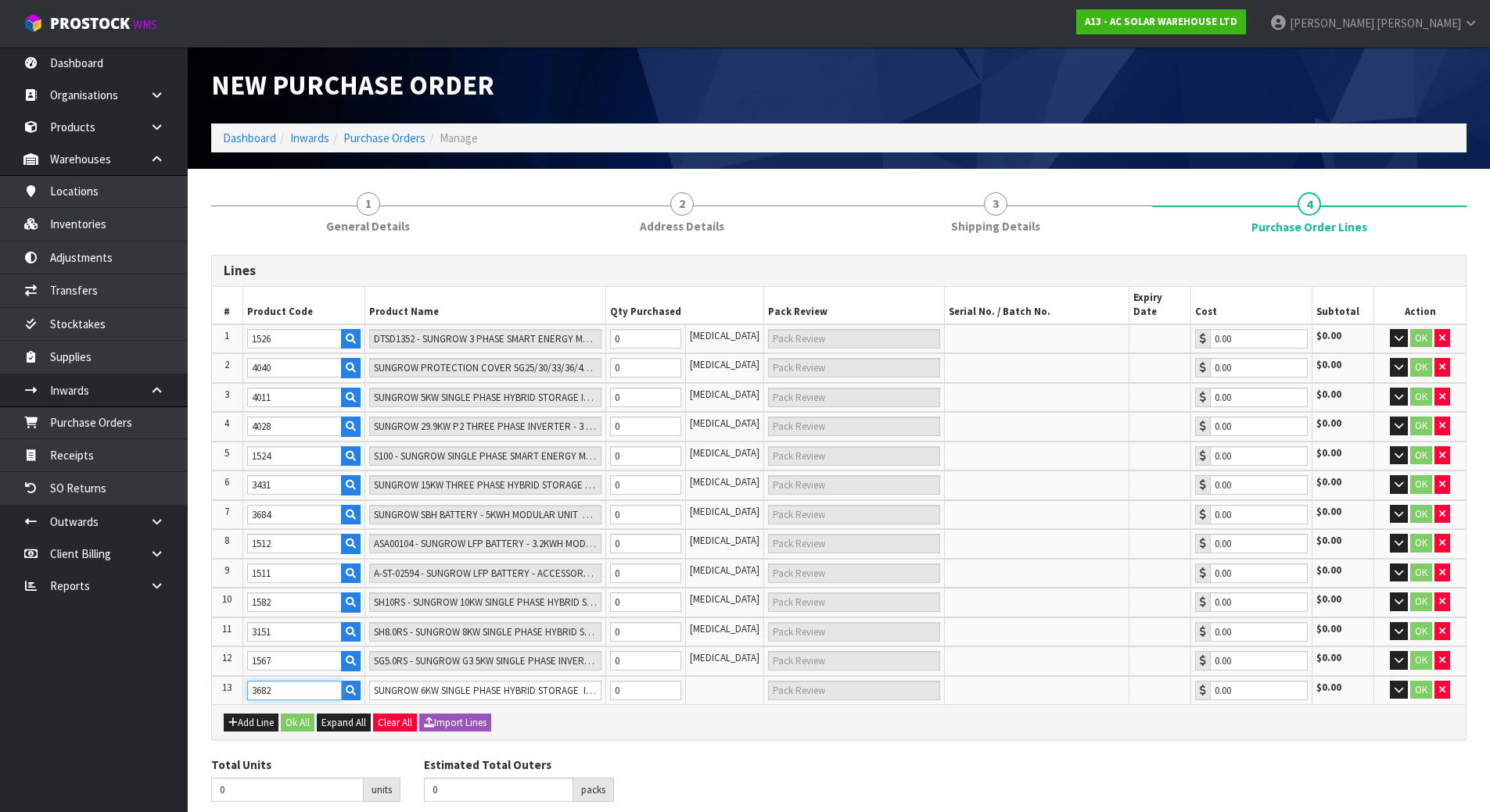
type input "3682"
click at [659, 725] on div "Lines # Product Code Product Name Qty Purchased Pack Review Serial No. / Batch …" at bounding box center [838, 497] width 1255 height 486
click at [516, 679] on tr "13 3682 SUNGROW 6KW SINGLE PHASE HYBRID STORAGE INVERTER ADA VERSION - SUITS SU…" at bounding box center [838, 691] width 1253 height 29
type input "2"
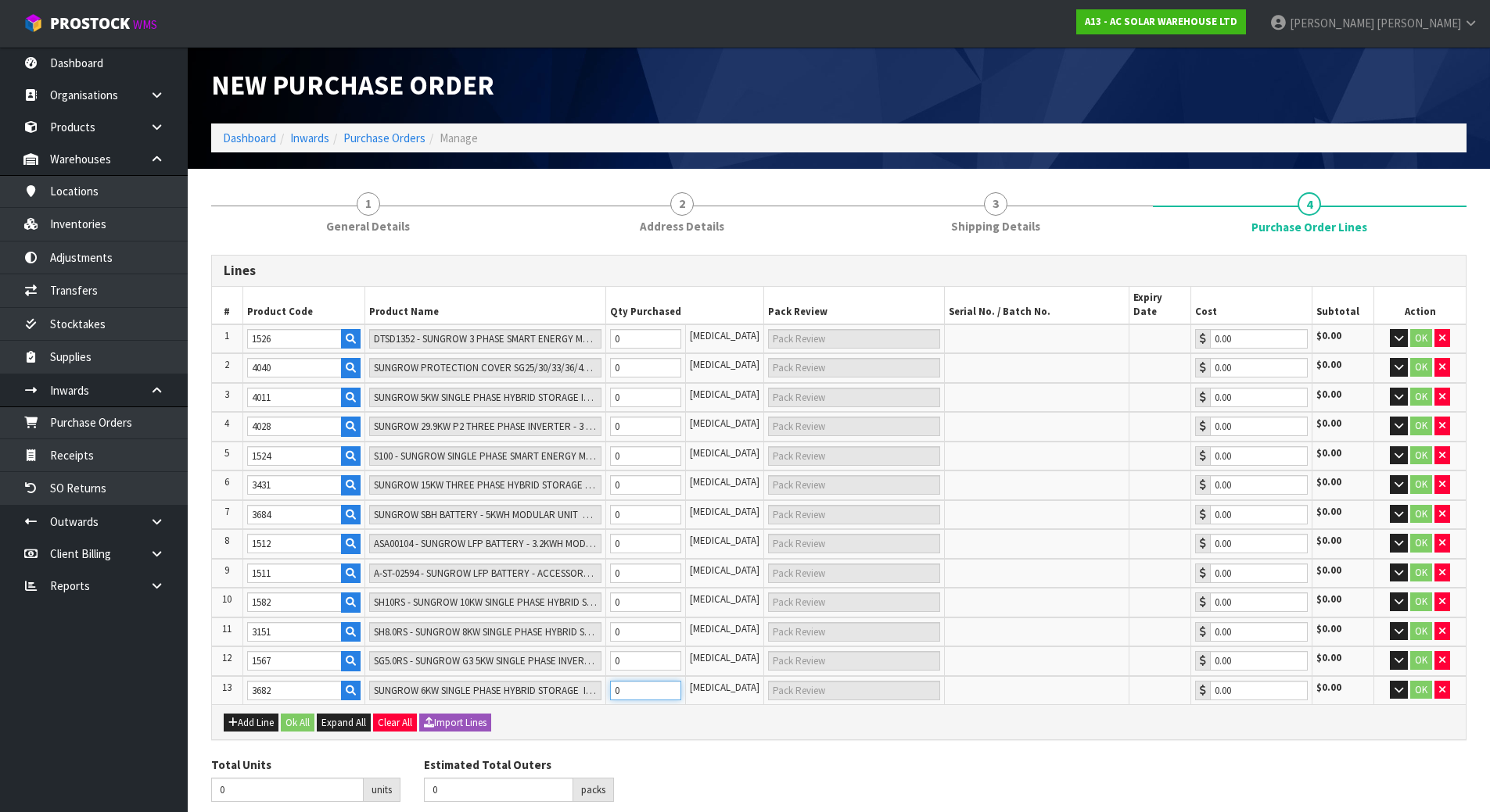
type input "2"
type input "2 CTN"
type input "2"
click at [566, 646] on tr "12 1567 SG5.0RS - SUNGROW G3 5KW SINGLE PHASE INVERTER-DUAL MPPT WITH WIFI DONG…" at bounding box center [838, 661] width 1253 height 30
type input "6"
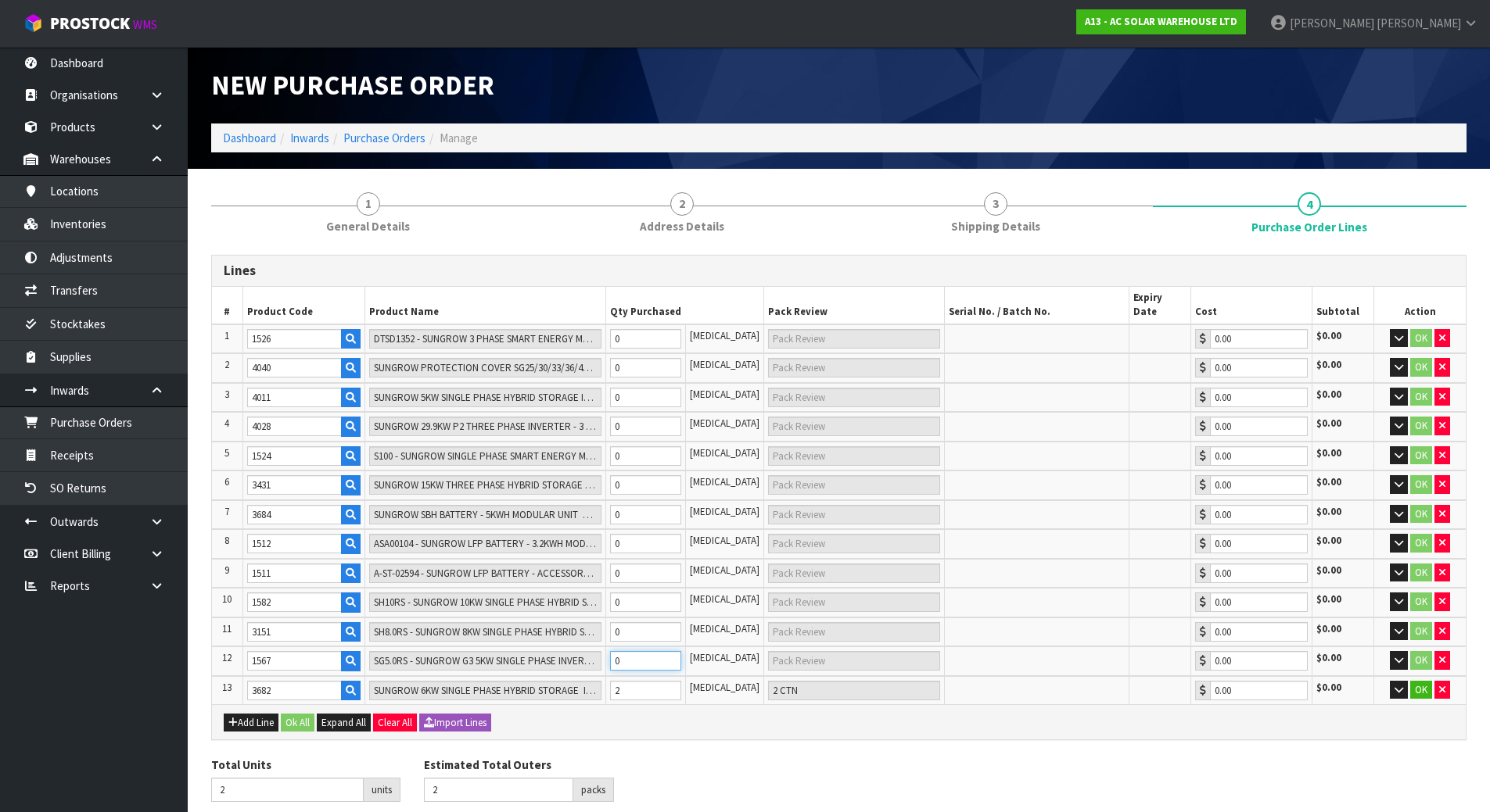
type input "6"
type input "4"
type input "4 CTN"
type input "4"
click at [532, 617] on tr "11 3151 SH8.0RS - SUNGROW 8KW SINGLE PHASE HYBRID STORAGE INVERTER - SUITS SUNG…" at bounding box center [838, 632] width 1253 height 30
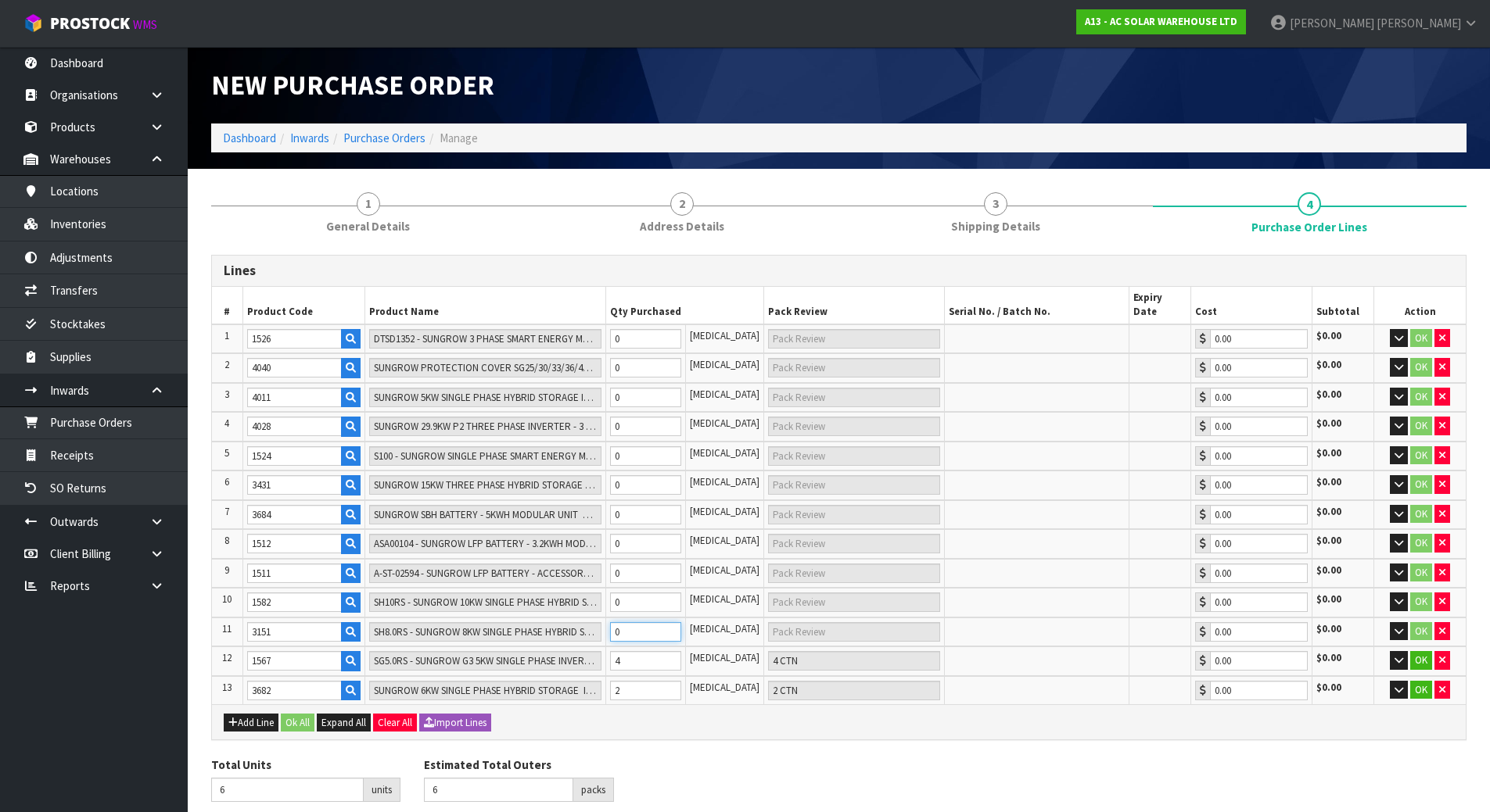
type input "7"
type input "1"
type input "1 [MEDICAL_DATA]"
type input "1"
click at [525, 588] on tr "10 1582 SH10RS - SUNGROW 10KW SINGLE PHASE HYBRID STORAGE INVERTER - SUITS SUNG…" at bounding box center [838, 603] width 1253 height 30
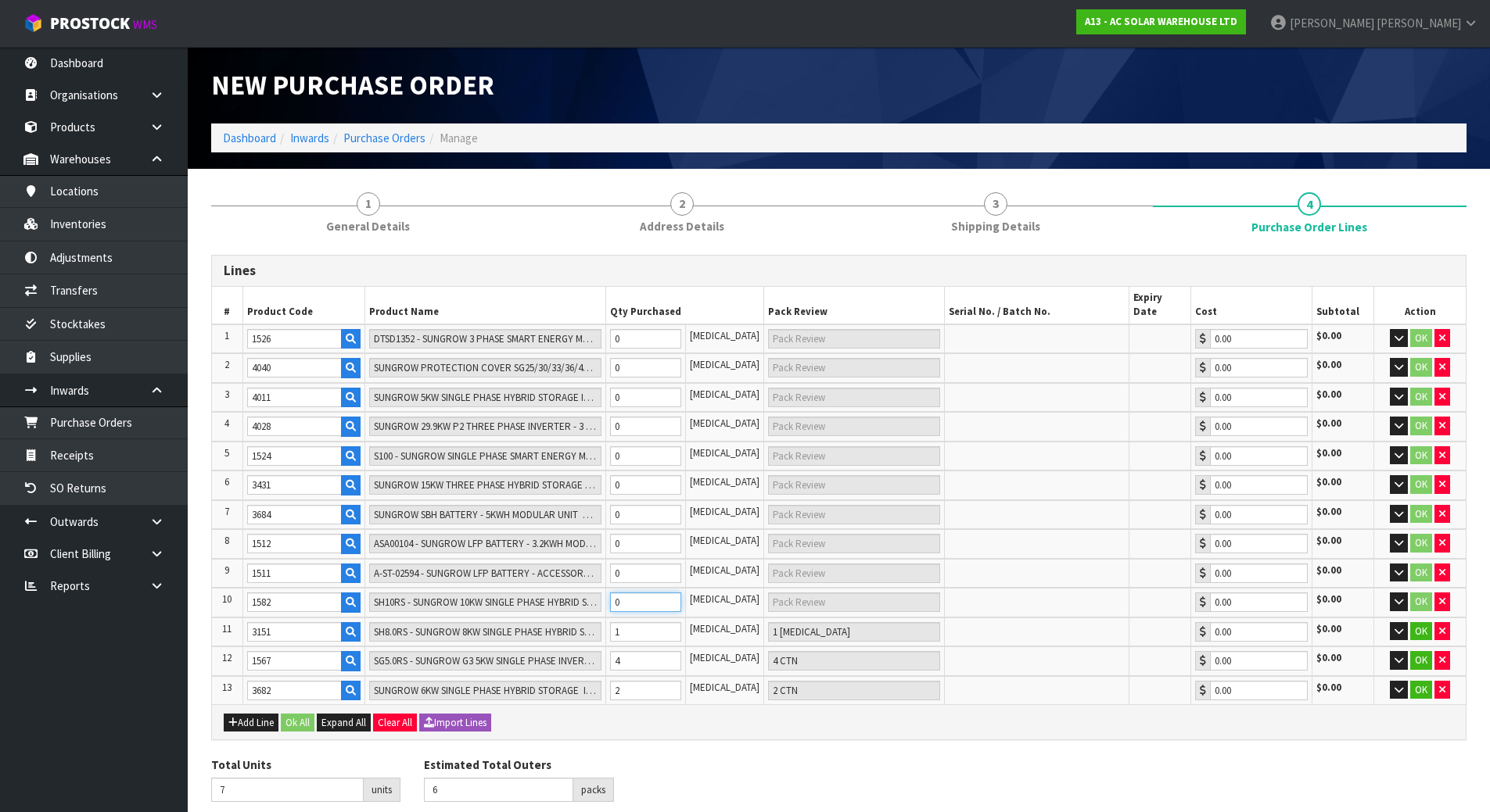
type input "8"
type input "7"
type input "1"
type input "1 CTN"
type input "1"
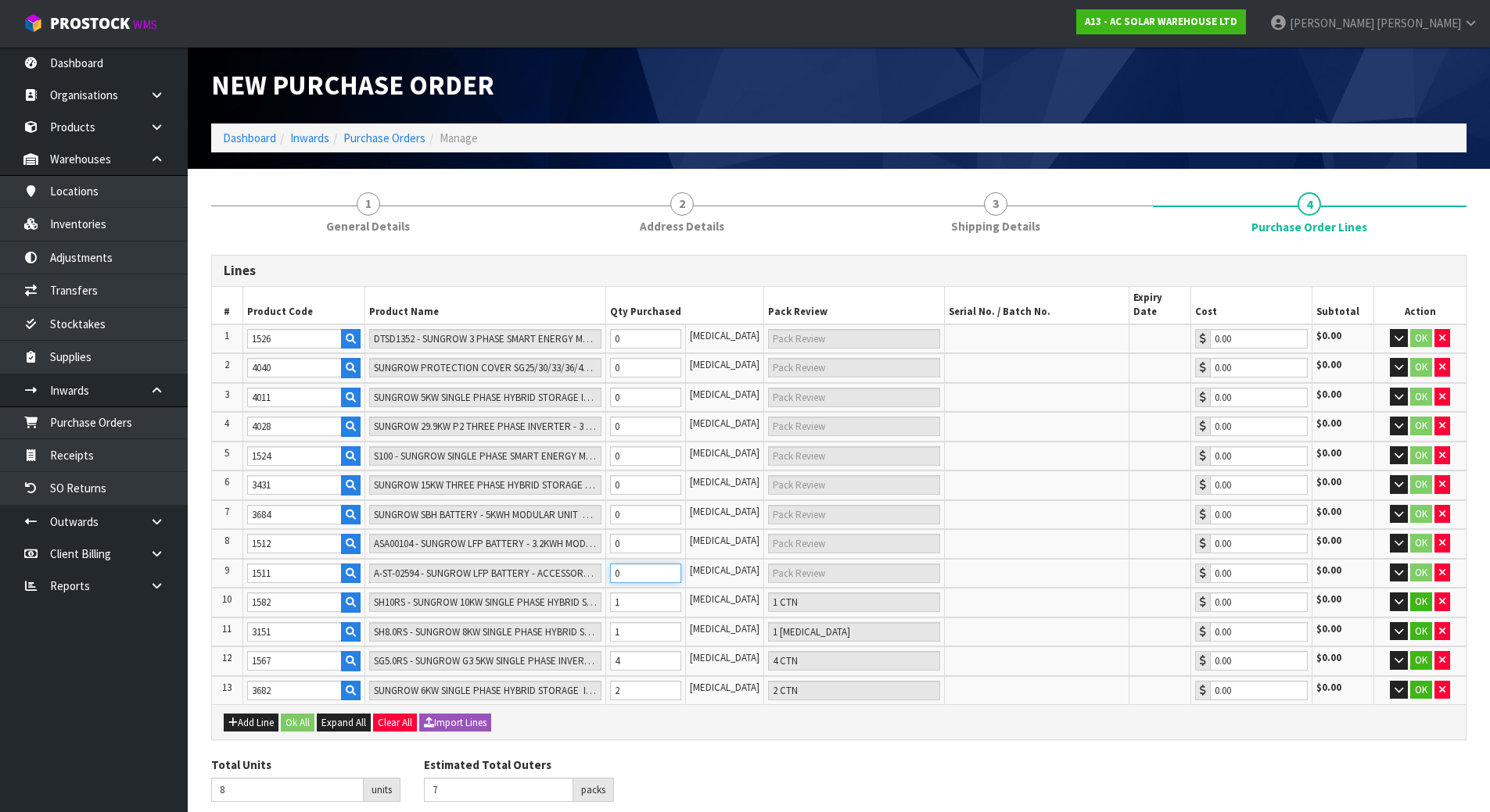
click at [567, 561] on tr "9 1511 A-ST-02594 - SUNGROW LFP BATTERY - ACCESSORY KIT 0 [MEDICAL_DATA] 0.00 $…" at bounding box center [838, 574] width 1253 height 30
type input "14"
type input "6"
type input "1 PLT"
type input "6"
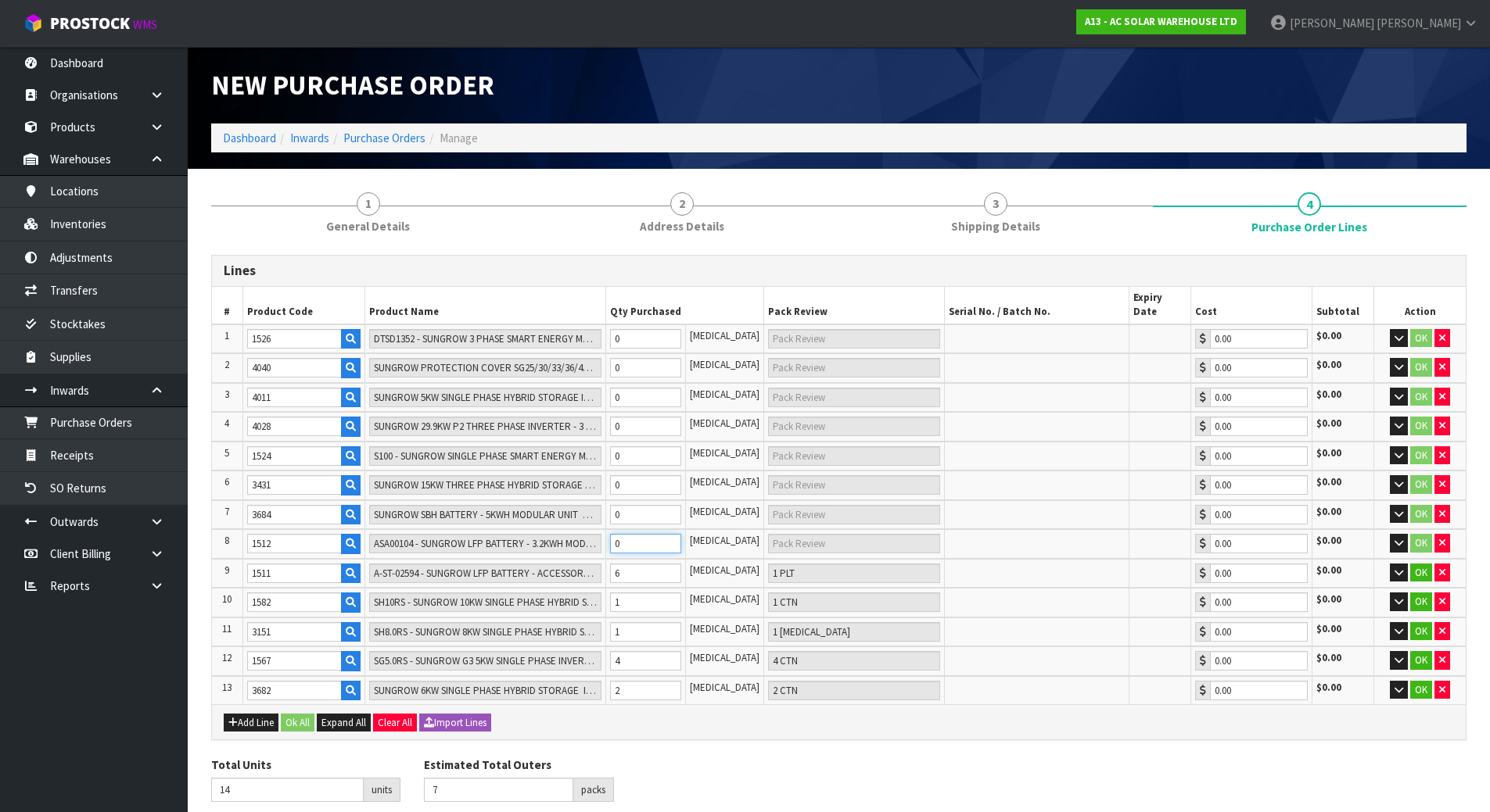
click at [587, 531] on tr "8 1512 ASA00104 - SUNGROW LFP BATTERY - 3.2KWH MODULAR UNIT 0 [MEDICAL_DATA] 0.…" at bounding box center [838, 544] width 1253 height 30
type input "15"
type input "8"
type input "1"
type input "1 CTN"
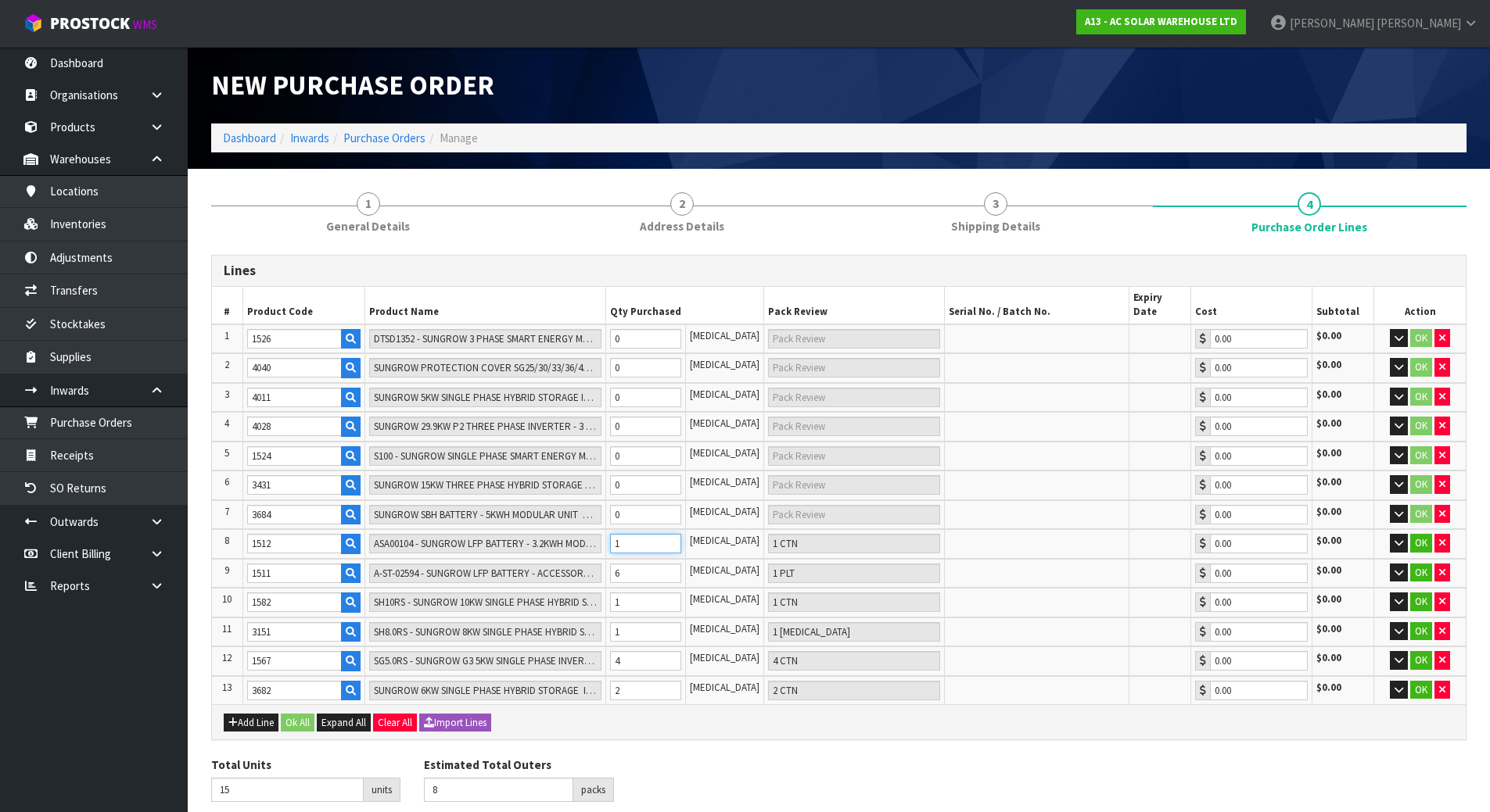
type input "26"
type input "7"
type input "12"
type input "2 PLT"
type input "12"
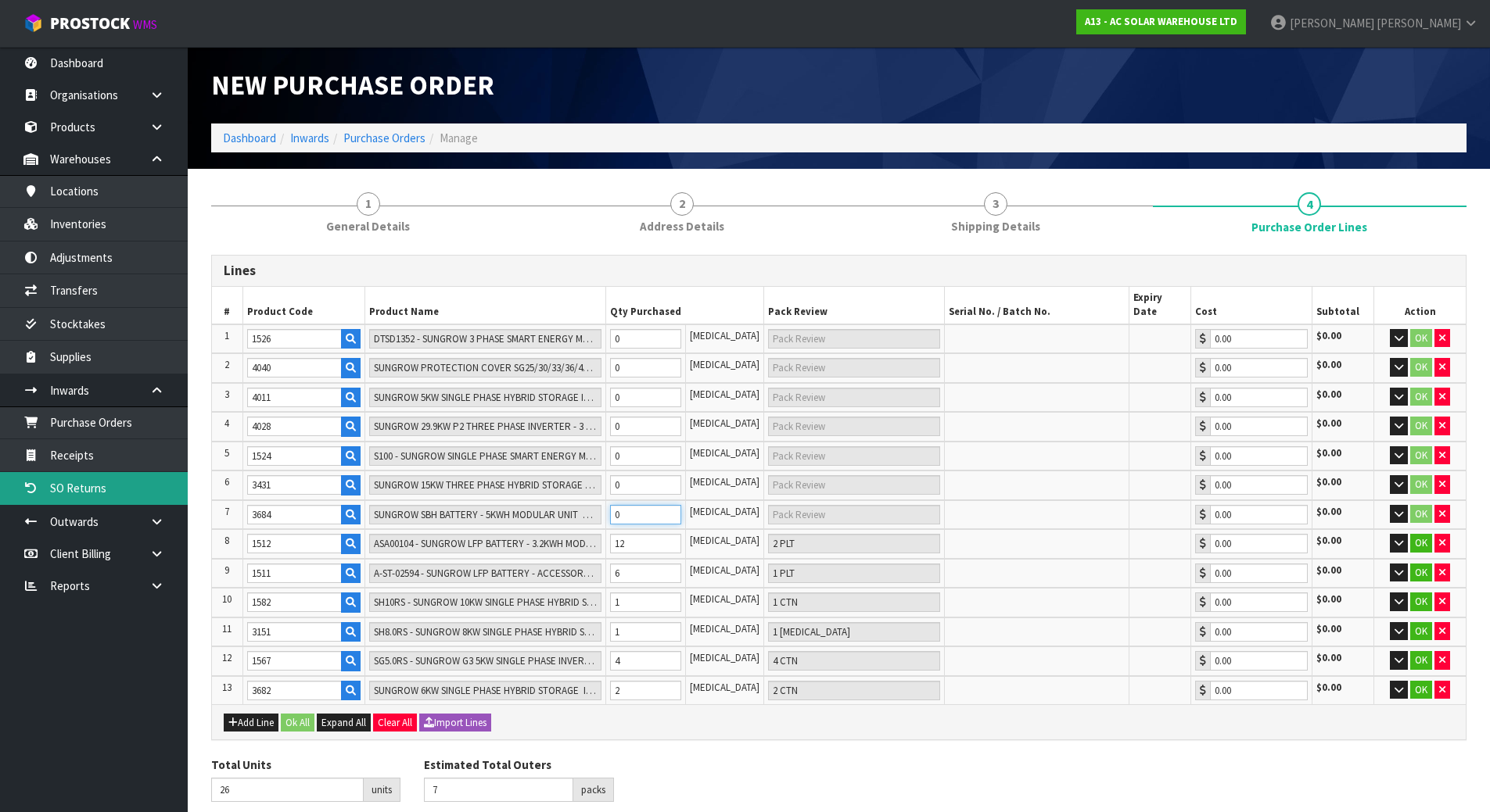
scroll to position [0, 13]
click at [535, 505] on tr "7 3684 SUNGROW SBH BATTERY - 5KWH MODULAR UNIT SBH050 0 [MEDICAL_DATA] 0.00 $0.…" at bounding box center [838, 516] width 1253 height 30
type input "30"
type input "11"
type input "4"
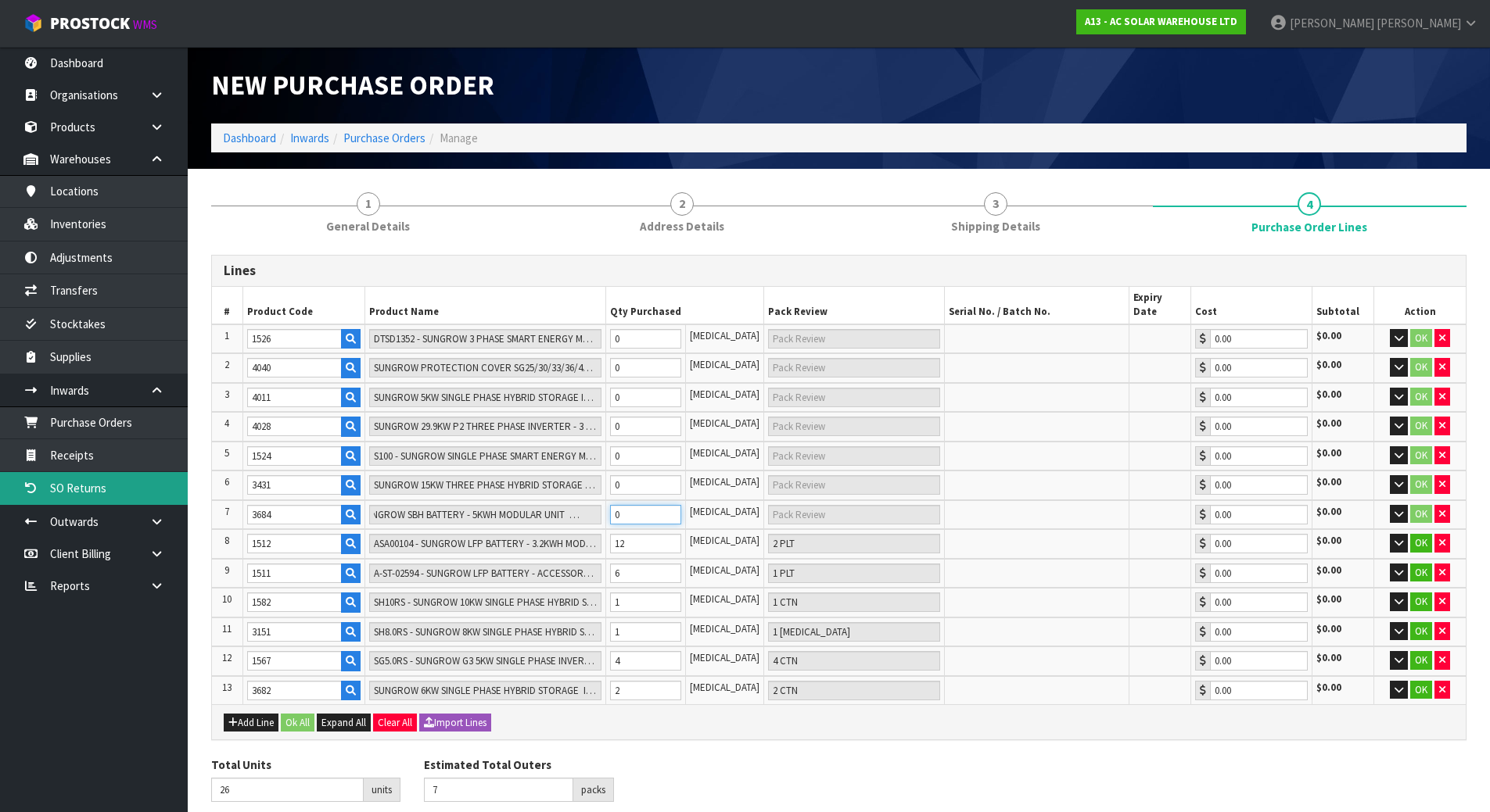
type input "4 CTN"
type input "4"
click at [584, 471] on tr "6 3431 SUNGROW 15KW THREE PHASE HYBRID STORAGE INVERTER - SUITS SUNGROW BATTERY…" at bounding box center [838, 486] width 1253 height 30
type input "31"
type input "1"
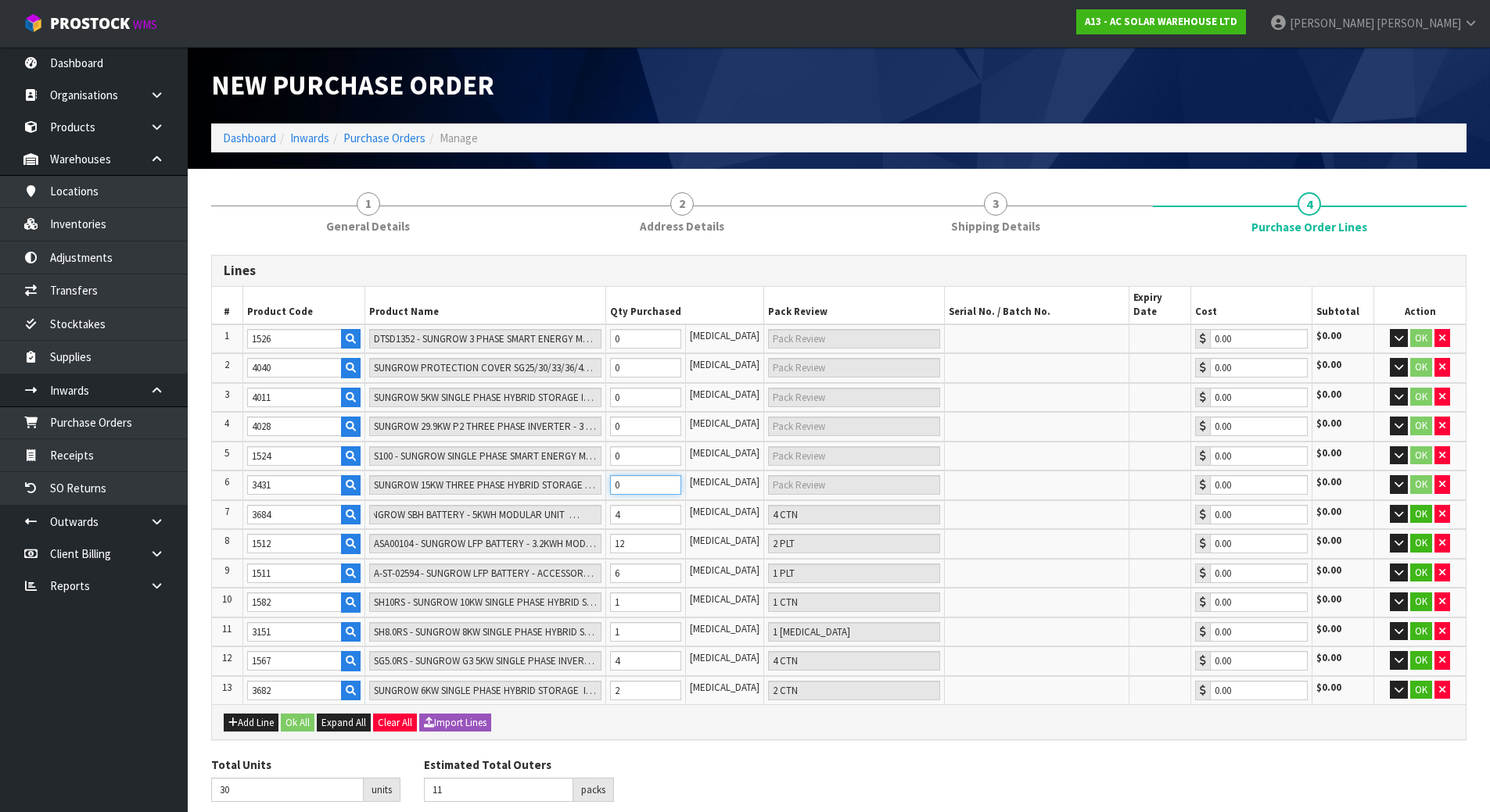
type input "1 [MEDICAL_DATA]"
type input "1"
click at [575, 441] on tr "5 1524 S100 - SUNGROW SINGLE PHASE SMART ENERGY METER - 100A 0 [MEDICAL_DATA] 0…" at bounding box center [838, 456] width 1253 height 30
type input "35"
type input "15"
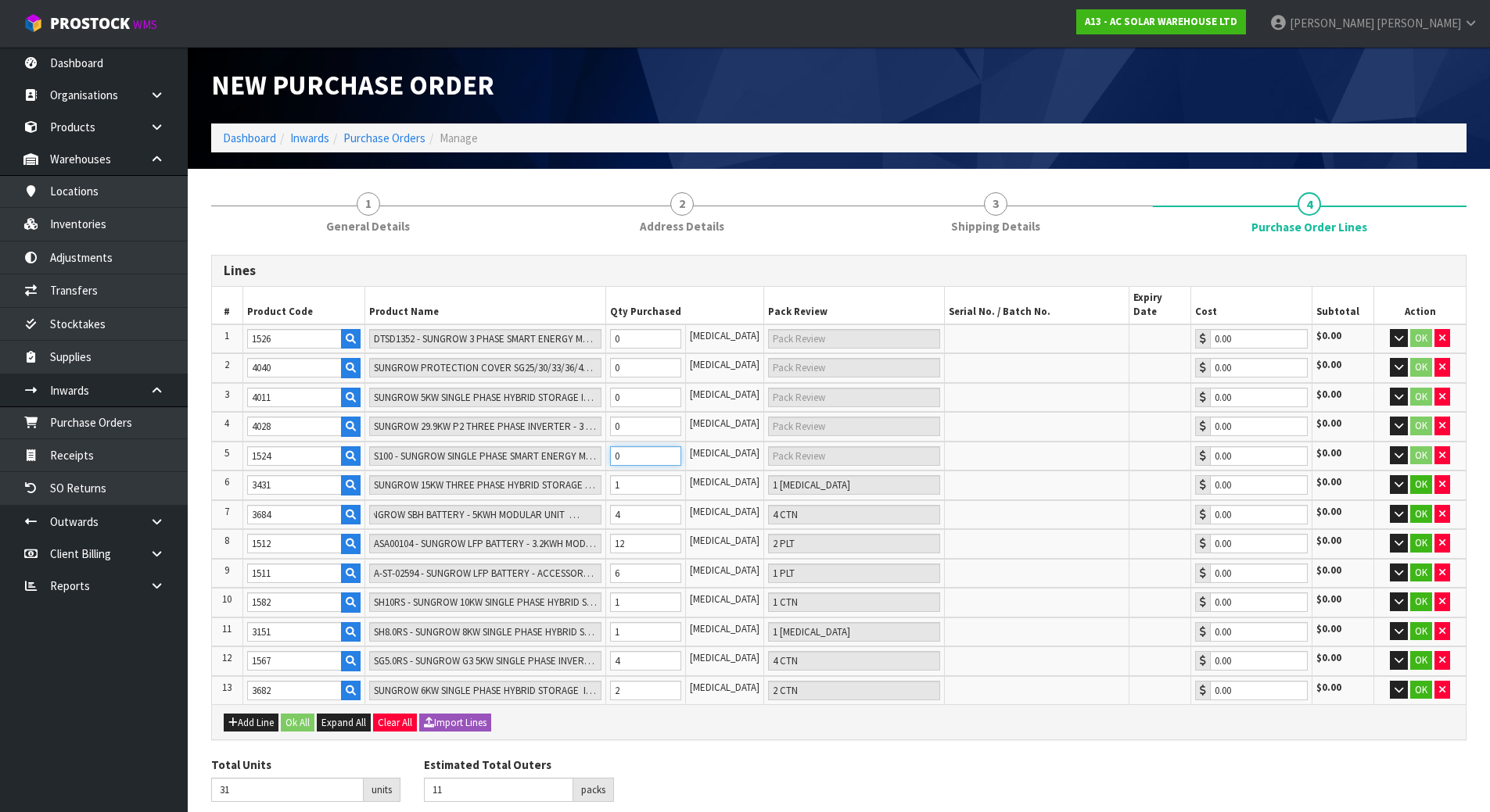
type input "4"
type input "4 CTN"
type input "4"
click at [594, 421] on tr "4 4028 SUNGROW 29.9KW P2 THREE PHASE INVERTER - 3 MPPTS WITH [PERSON_NAME] 0 [M…" at bounding box center [838, 427] width 1253 height 30
type input "37"
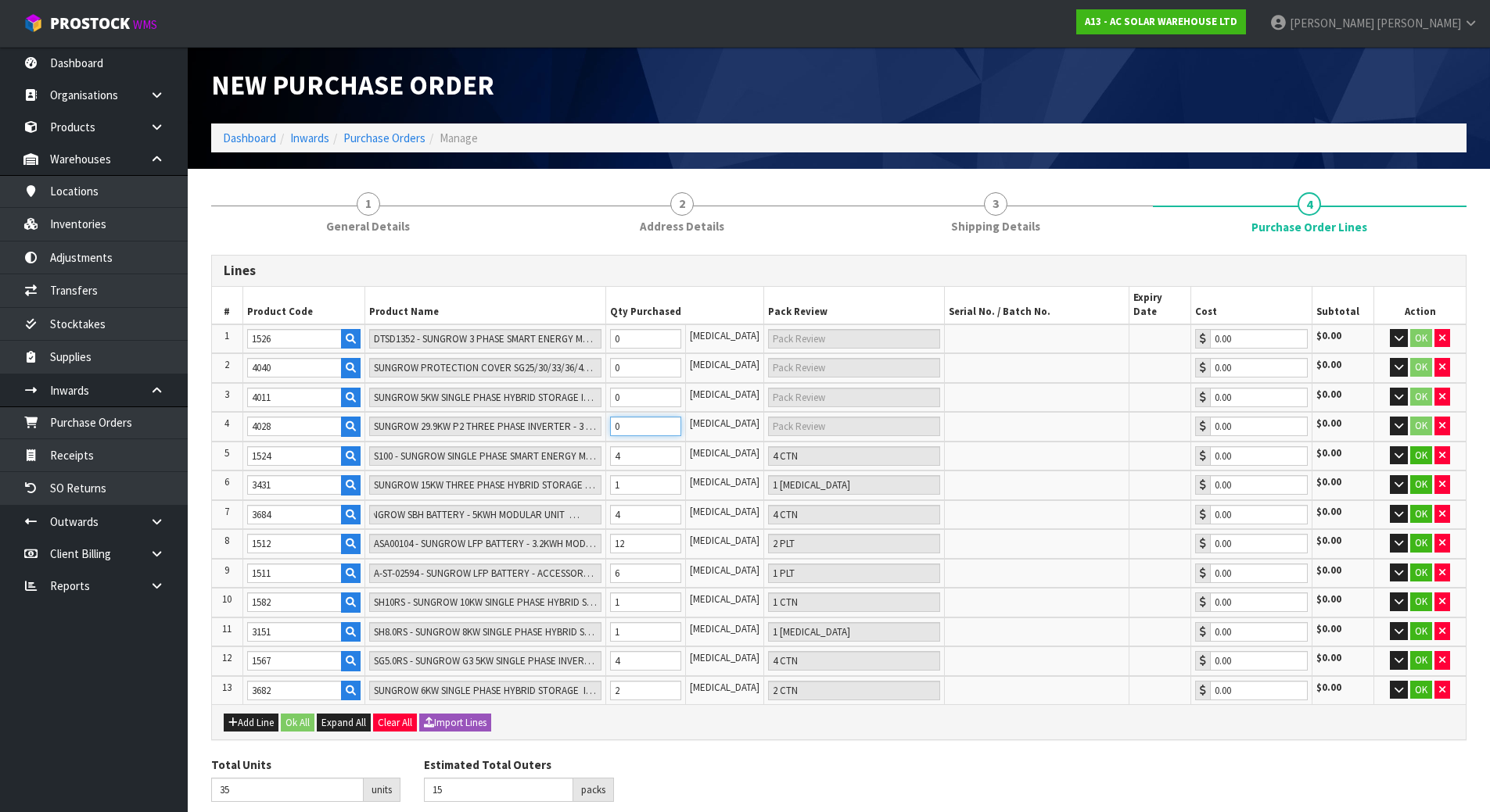
type input "17"
type input "2"
type input "2 CTN"
type input "2"
click at [552, 383] on tr "3 4011 SUNGROW 5KW SINGLE PHASE HYBRID STORAGE INVERTER ADA VERSION - SUITS SUN…" at bounding box center [838, 398] width 1253 height 30
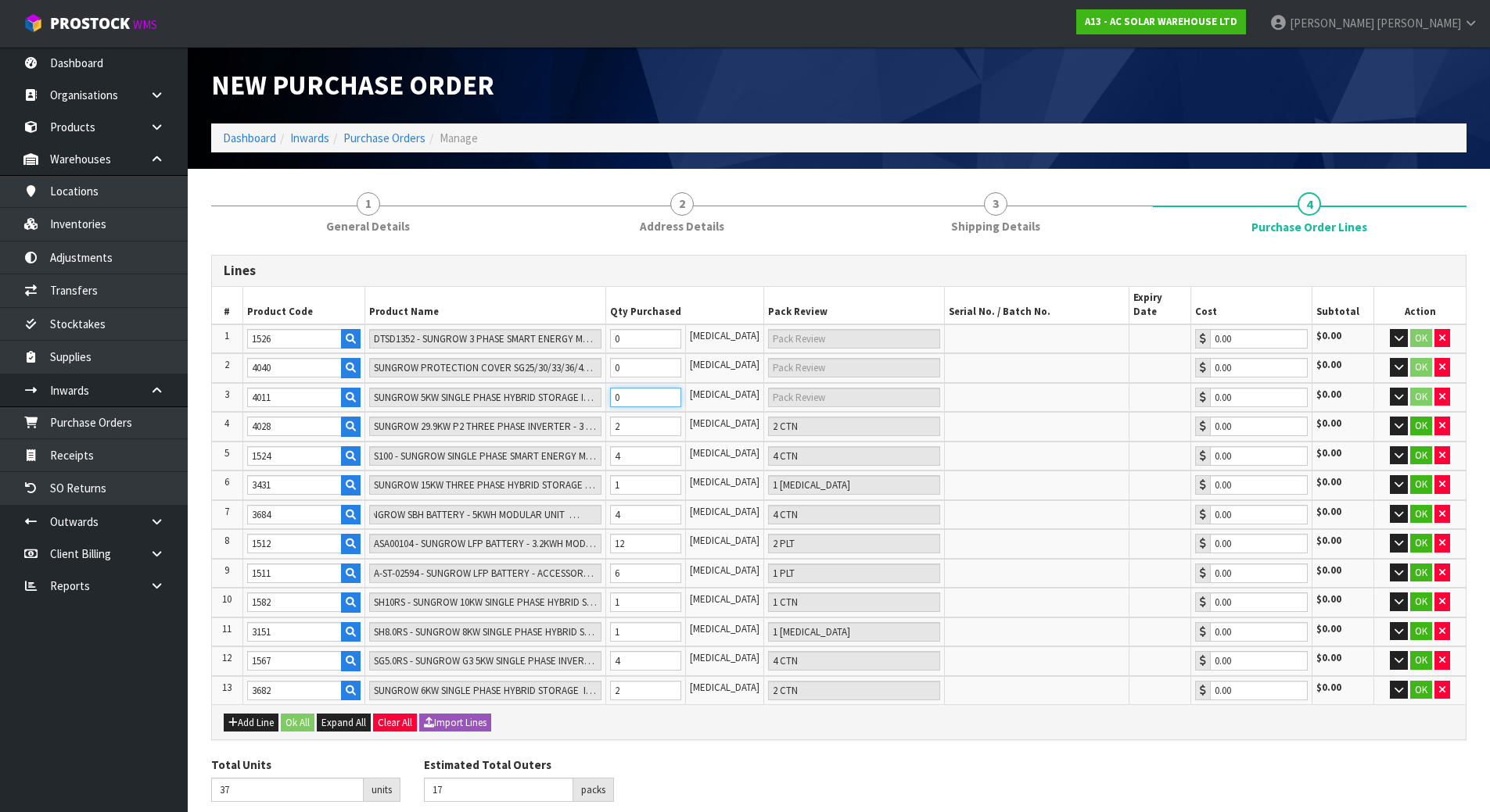
type input "38"
type input "18"
type input "1"
type input "1 CTN"
type input "1"
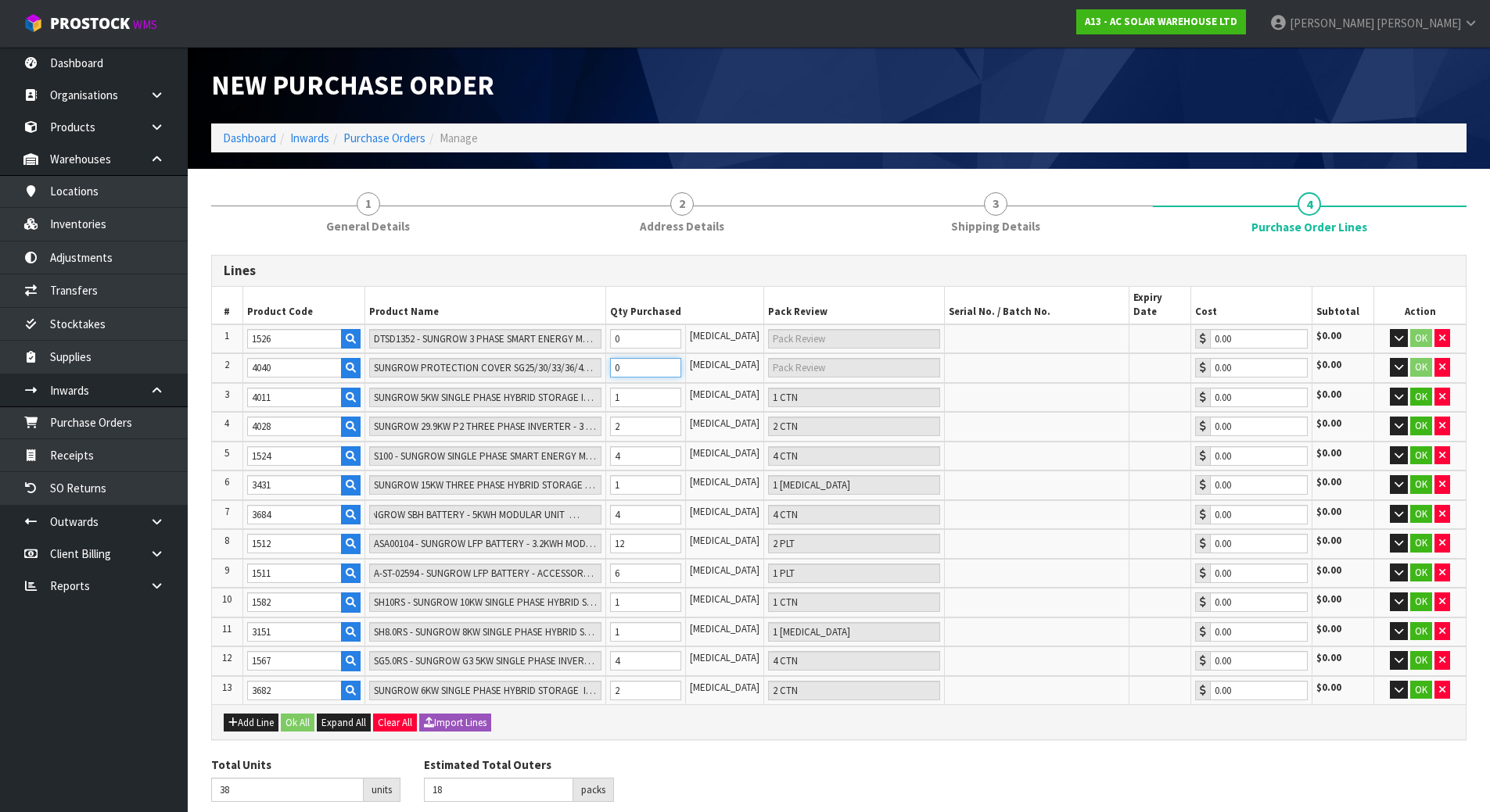
click at [513, 356] on tr "2 4040 SUNGROW PROTECTION COVER SG25/30/33/36/40/50CX-P2 (COPY) SG25/30/33/36/4…" at bounding box center [838, 368] width 1253 height 30
type input "39"
type input "19"
type input "1"
type input "1 CTN"
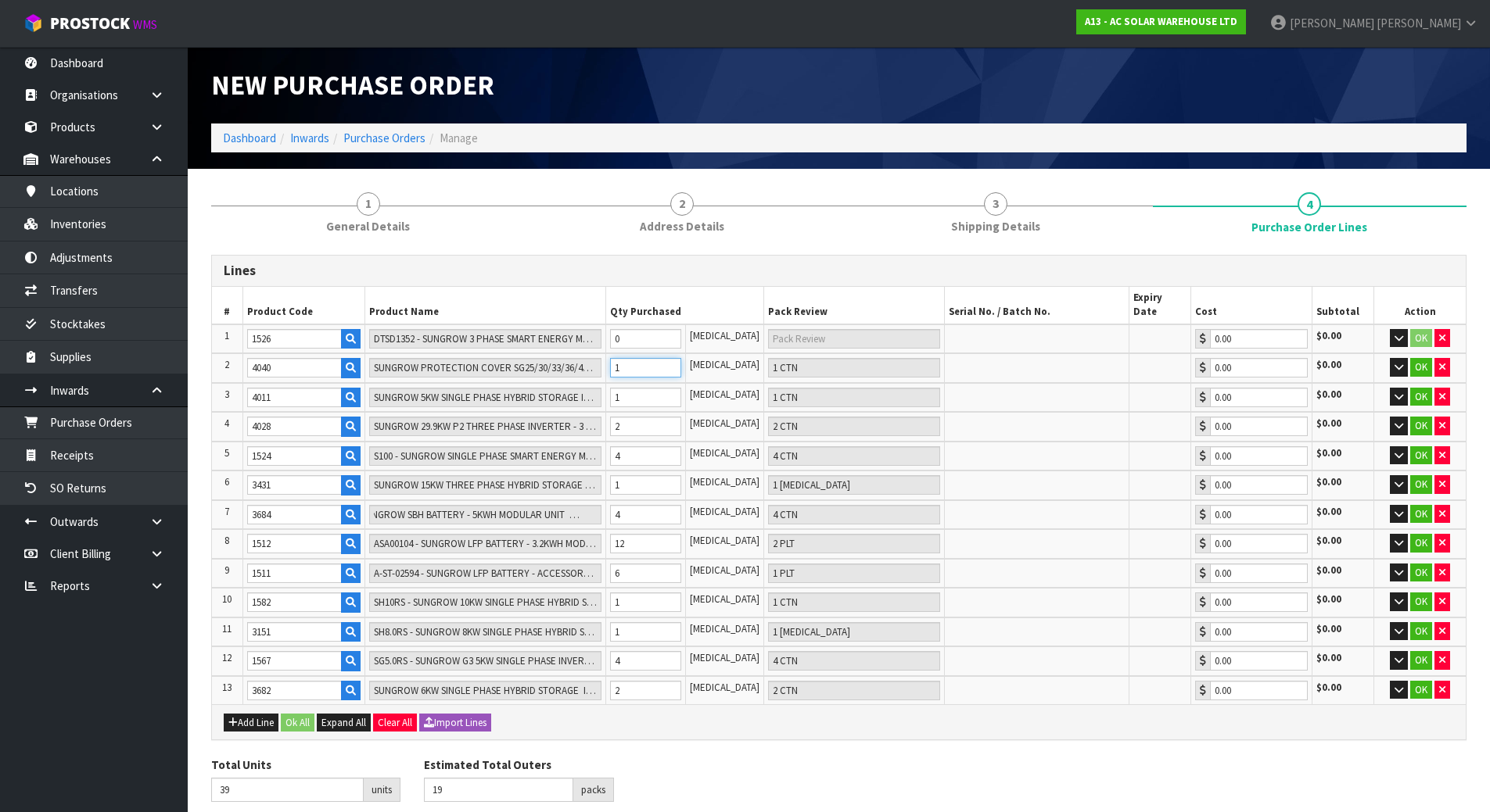
type input "1"
click at [588, 325] on tr "1 1526 DTSD1352 - SUNGROW 3 PHASE SMART ENERGY METER - COMMERCIAL 0 [MEDICAL_DA…" at bounding box center [838, 340] width 1253 height 30
type input "40"
type input "20"
type input "1"
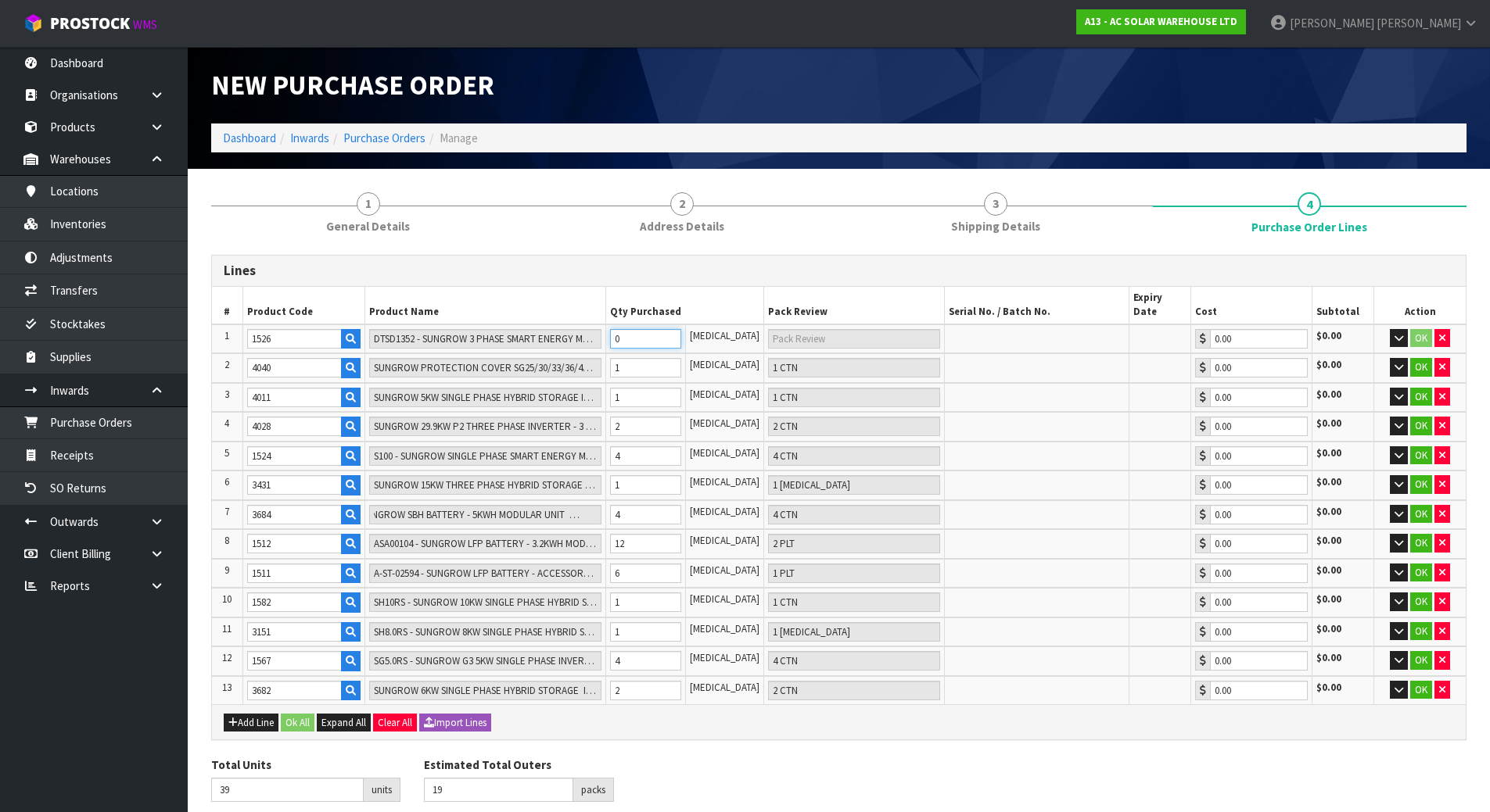
type input "1 CTN"
type input "1"
click at [558, 356] on tr "2 4040 SUNGROW PROTECTION COVER SG25/30/33/36/40/50CX-P2 (COPY) SG25/30/33/36/4…" at bounding box center [838, 368] width 1253 height 30
type input "41"
type input "21"
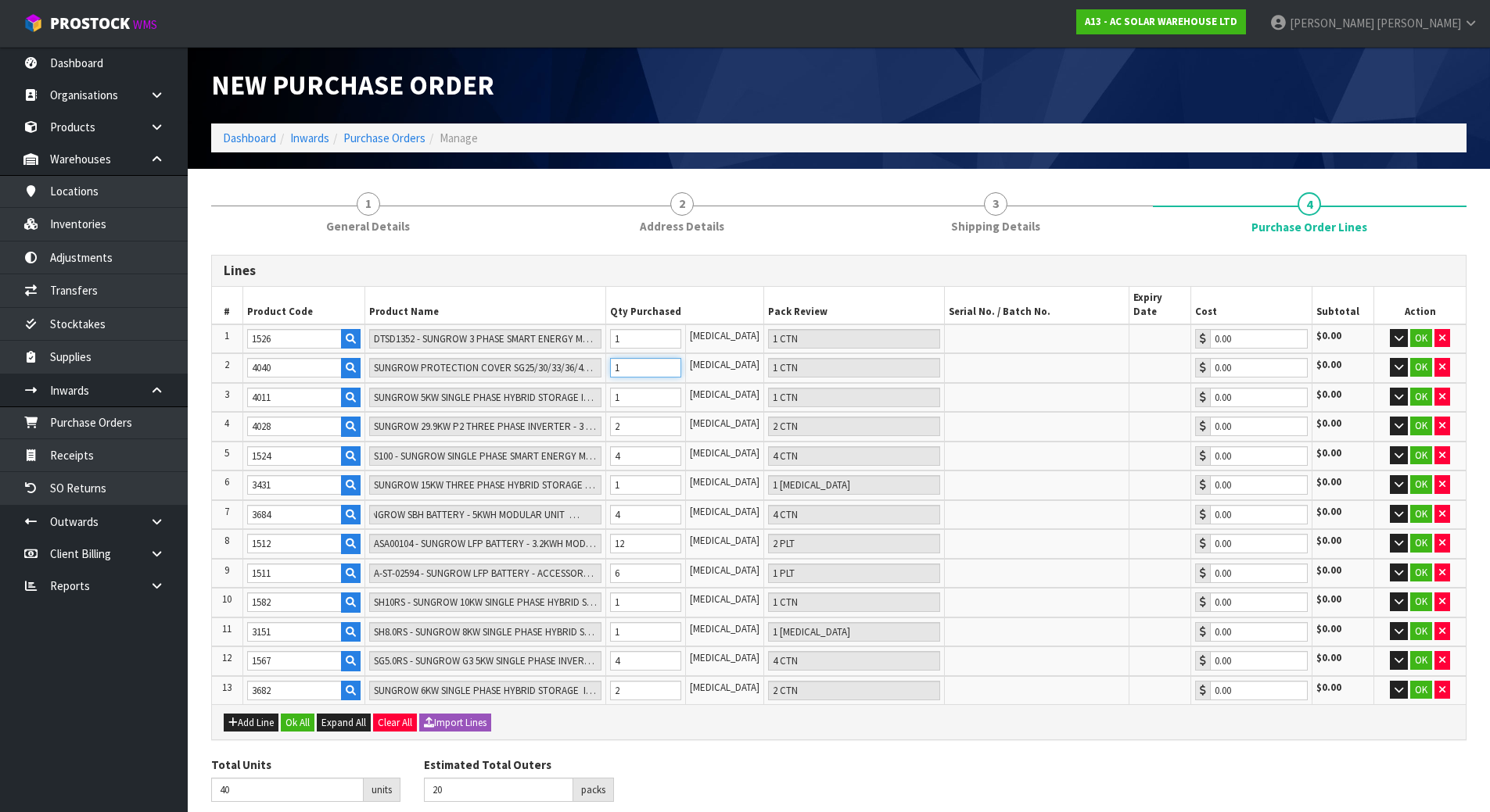
type input "2"
type input "2 CTN"
type input "2"
click at [304, 713] on button "Ok All" at bounding box center [297, 723] width 34 height 19
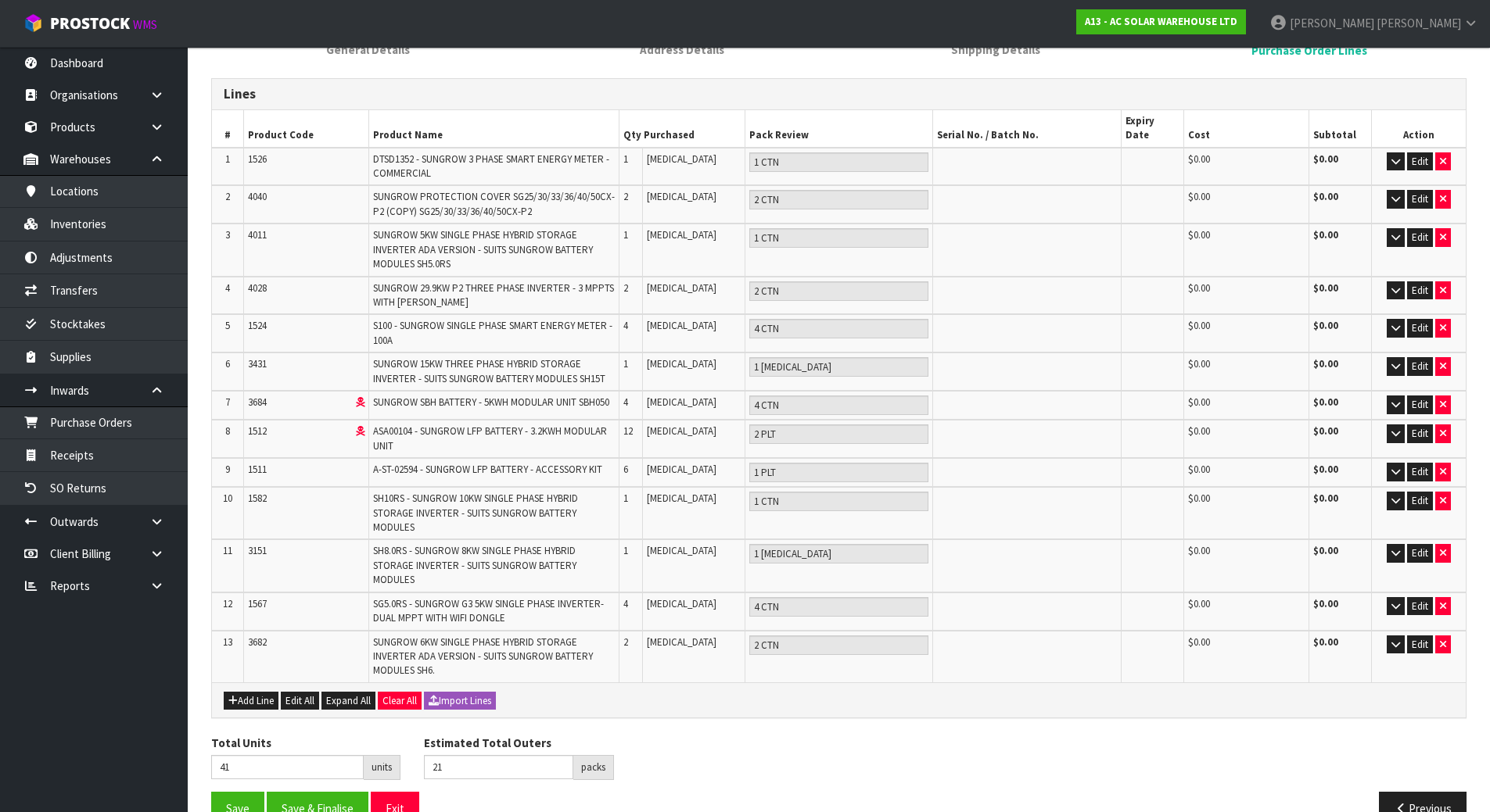
scroll to position [199, 0]
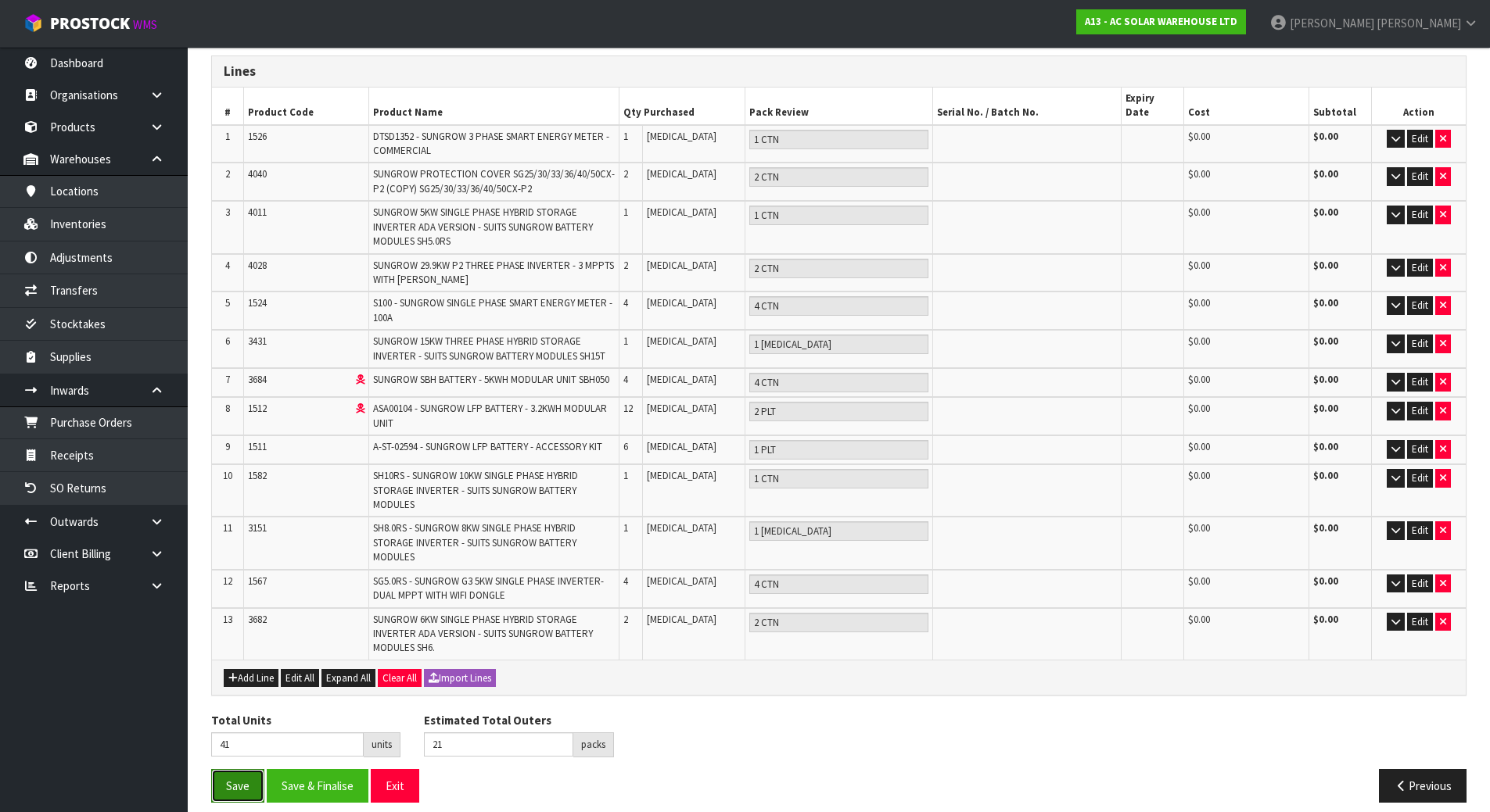
click at [250, 769] on button "Save" at bounding box center [237, 786] width 53 height 34
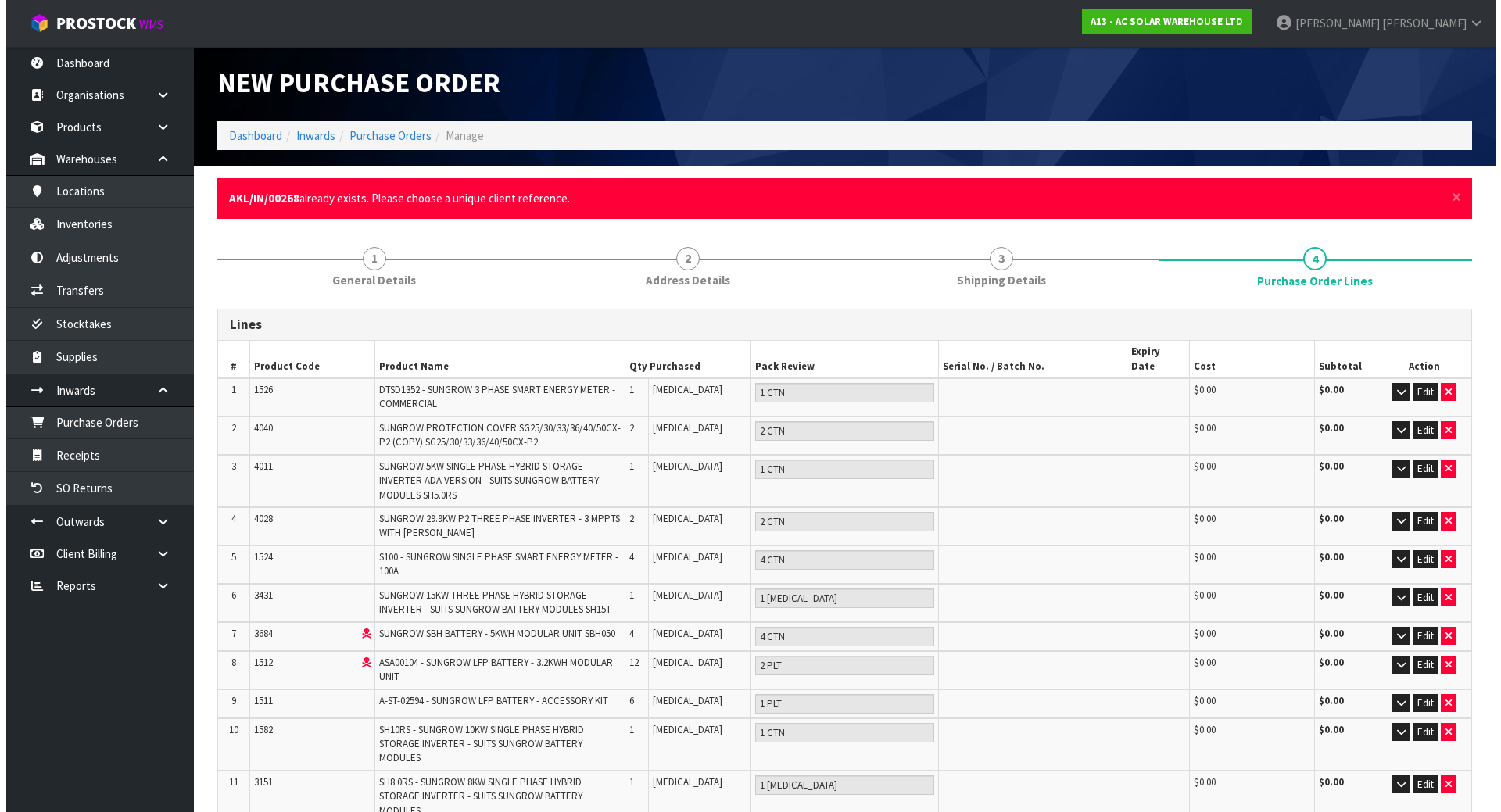
scroll to position [0, 0]
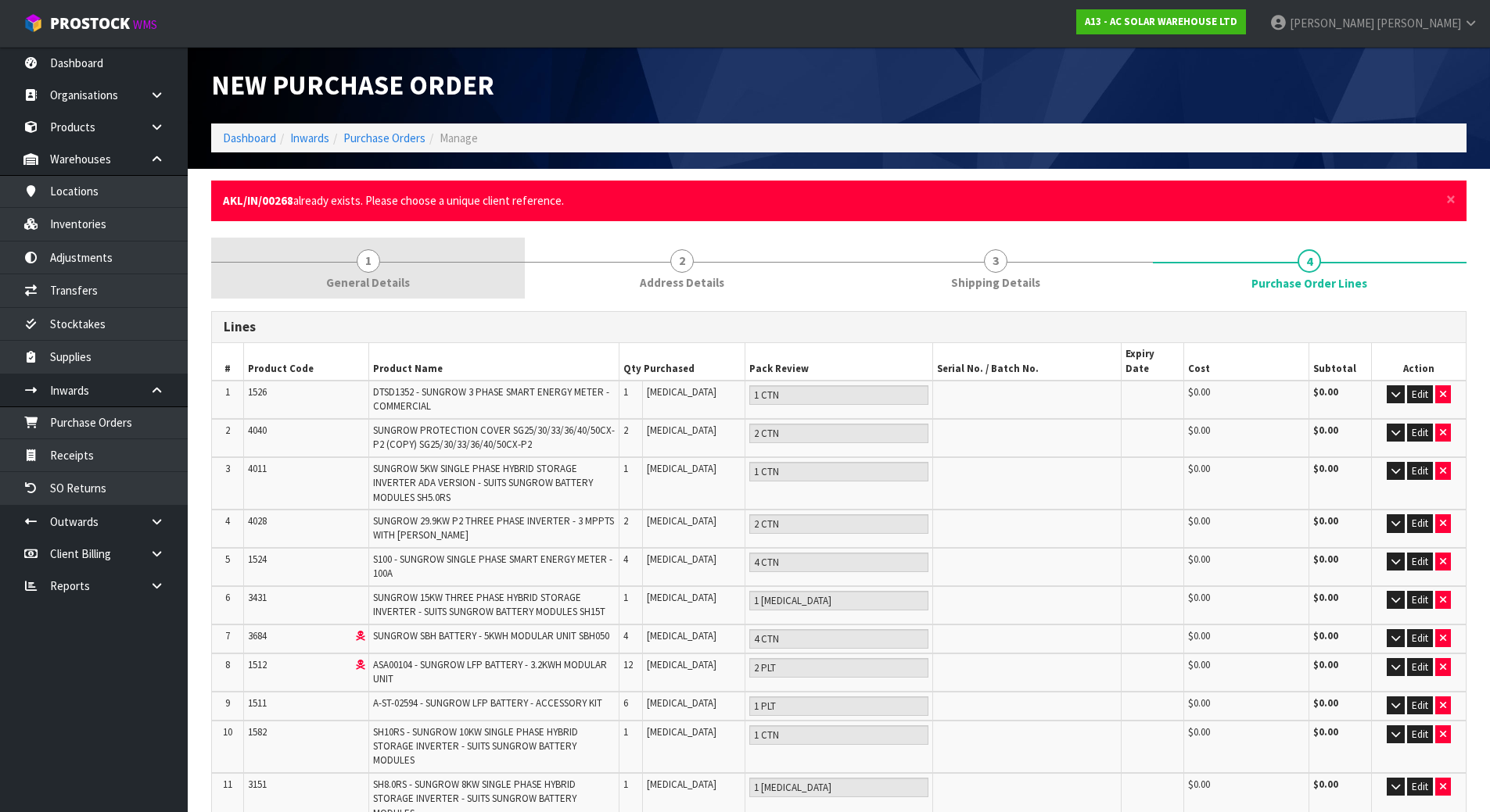
click at [393, 269] on link "1 General Details" at bounding box center [368, 268] width 314 height 61
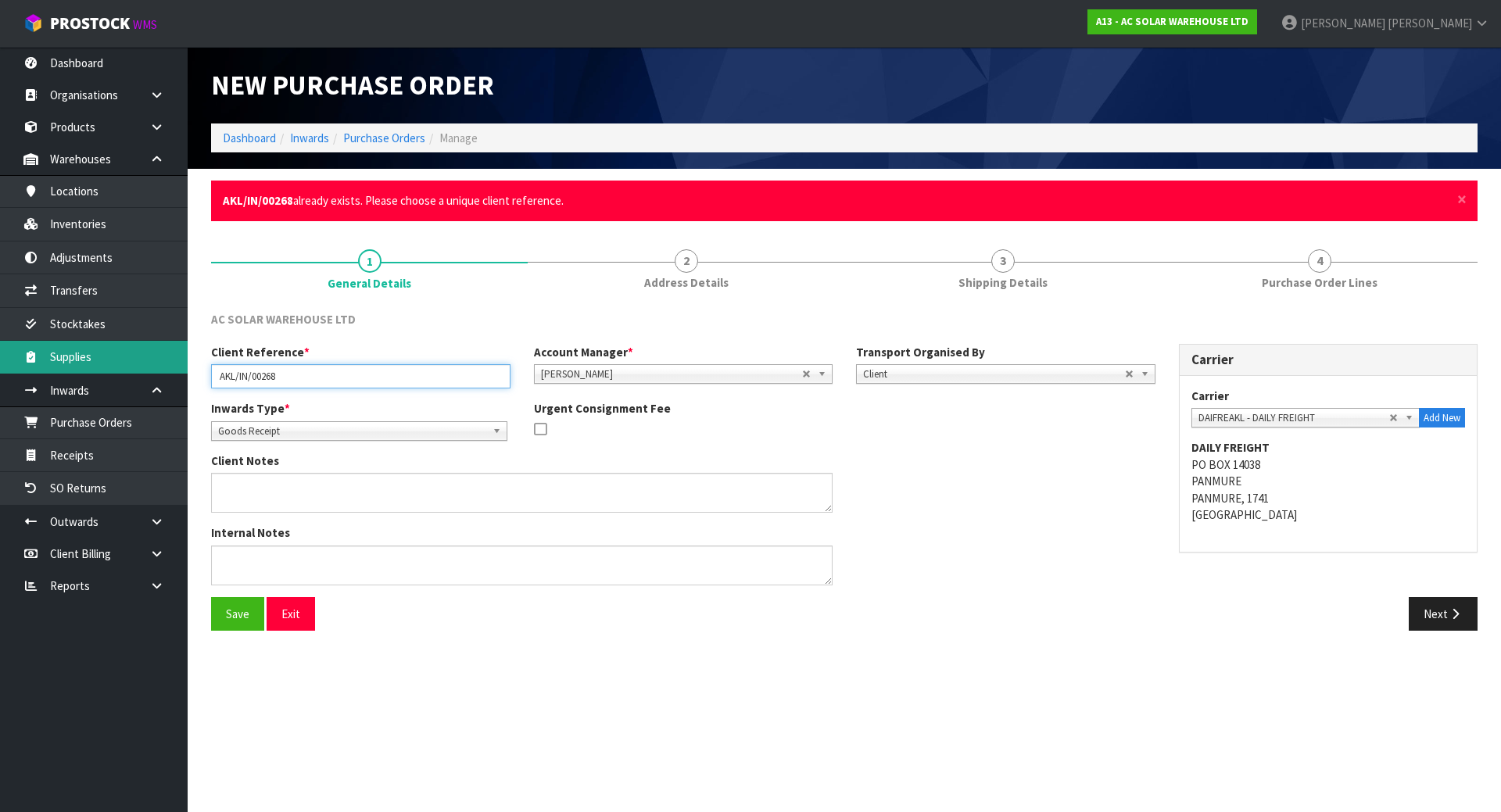
drag, startPoint x: 318, startPoint y: 373, endPoint x: 130, endPoint y: 357, distance: 188.7
click at [127, 366] on body "Toggle navigation ProStock WMS A13 - AC SOLAR WAREHOUSE LTD [PERSON_NAME] Logou…" at bounding box center [750, 406] width 1501 height 812
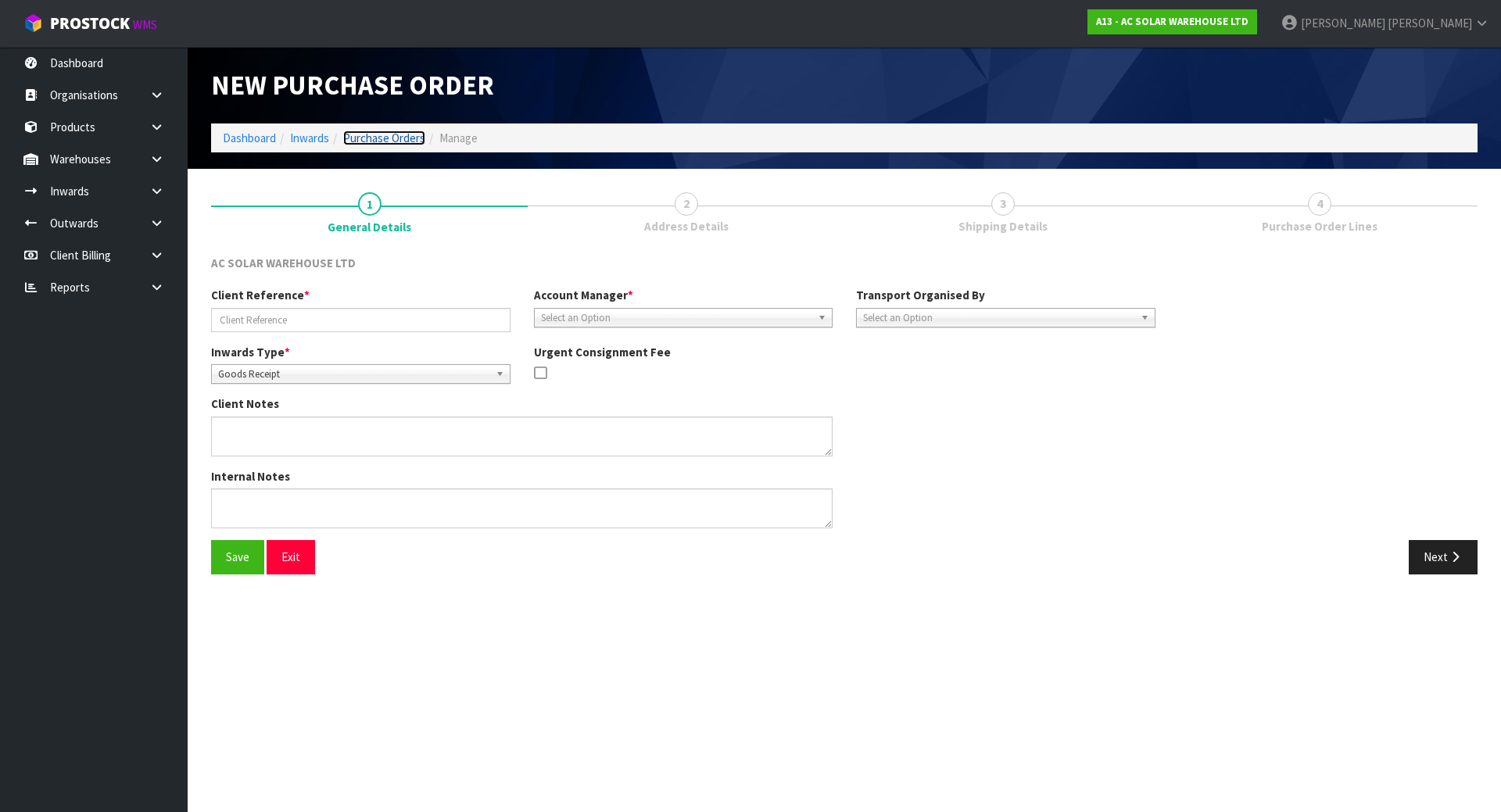
click at [385, 140] on link "Purchase Orders" at bounding box center [384, 138] width 82 height 15
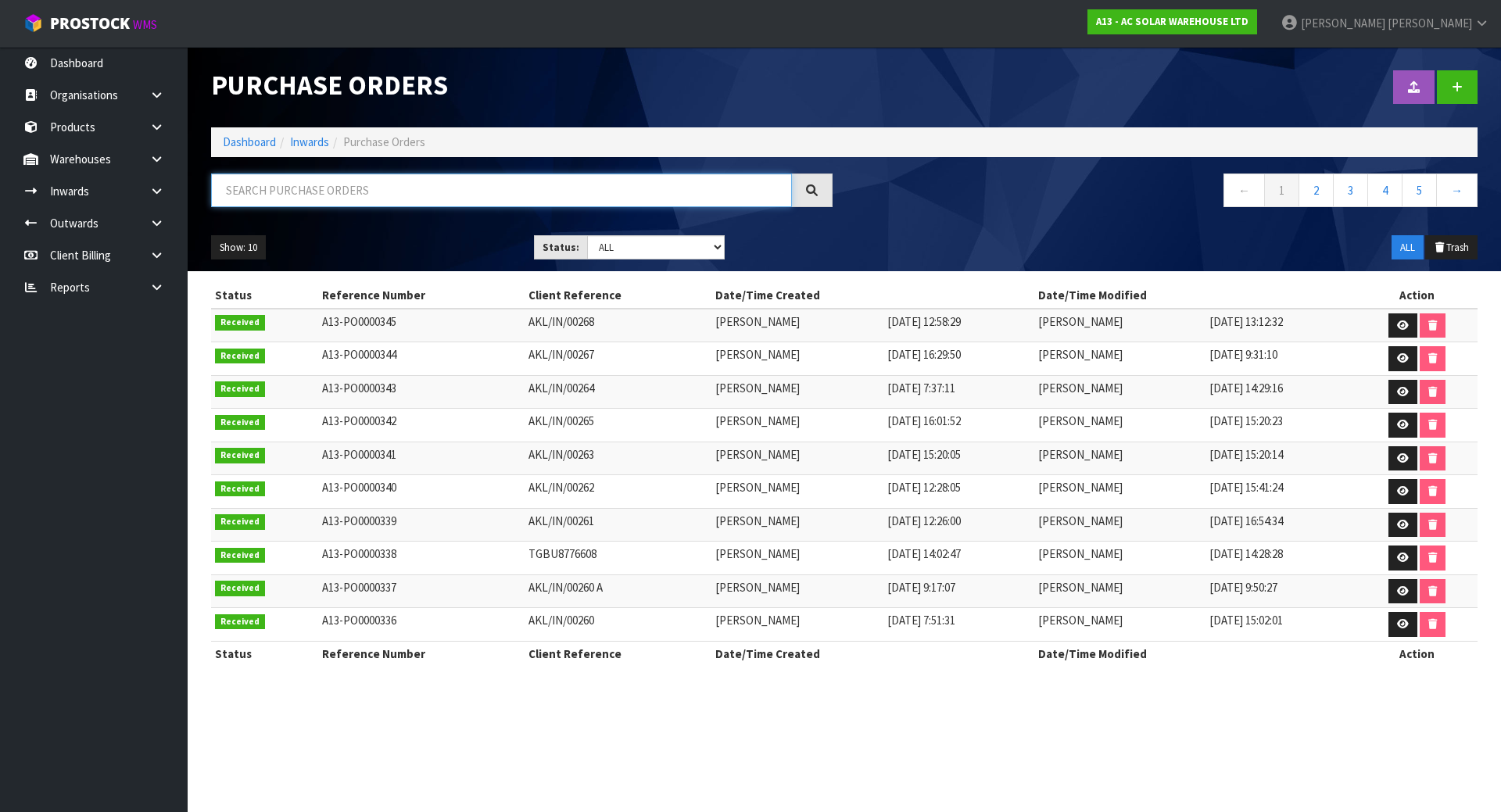
click at [326, 177] on input "text" at bounding box center [501, 190] width 581 height 34
paste input "AKL/IN/00268"
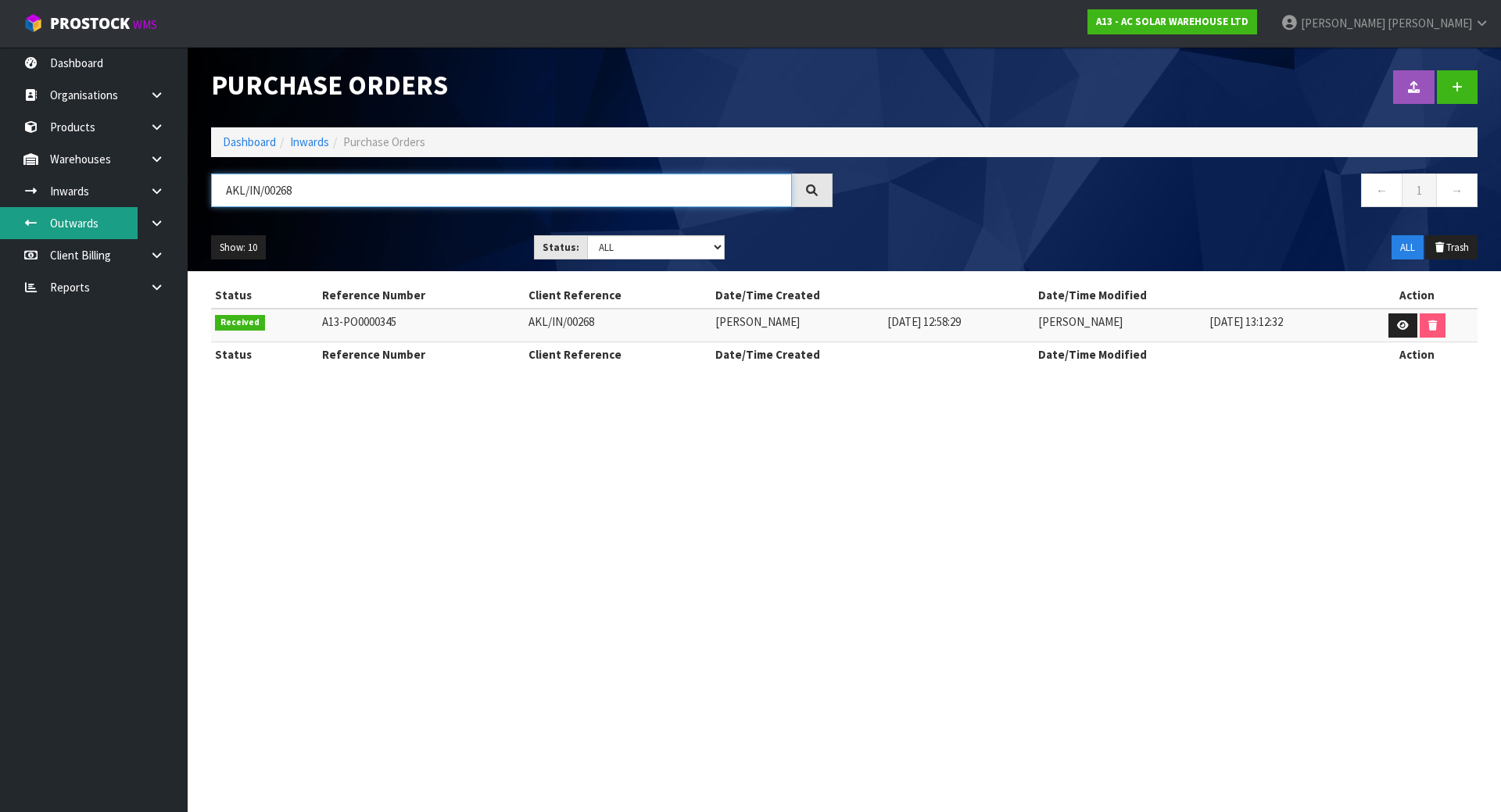
type input "AKL/IN/00268"
click at [91, 226] on link "Outwards" at bounding box center [94, 223] width 188 height 32
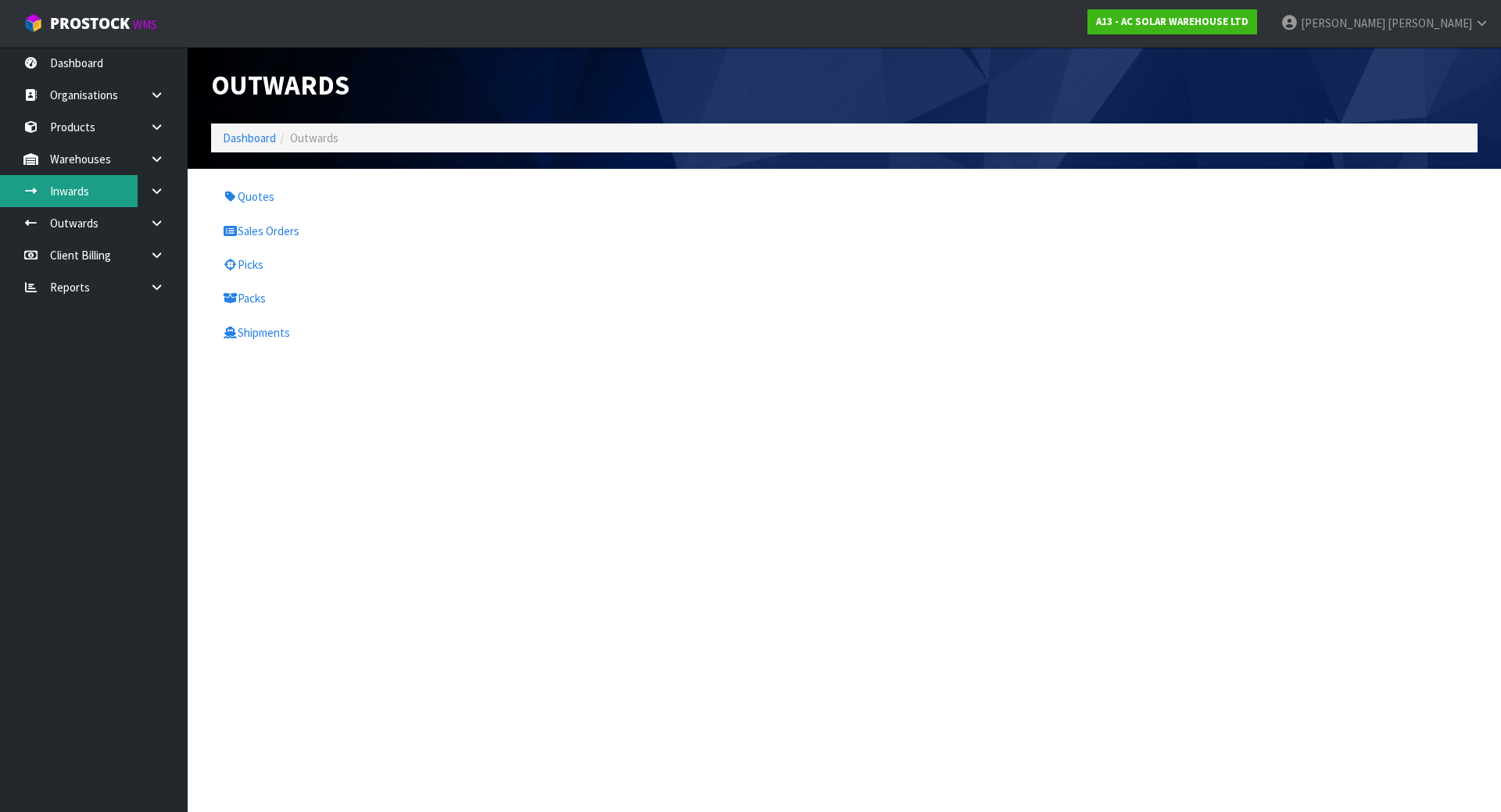
click at [117, 191] on link "Inwards" at bounding box center [94, 191] width 188 height 32
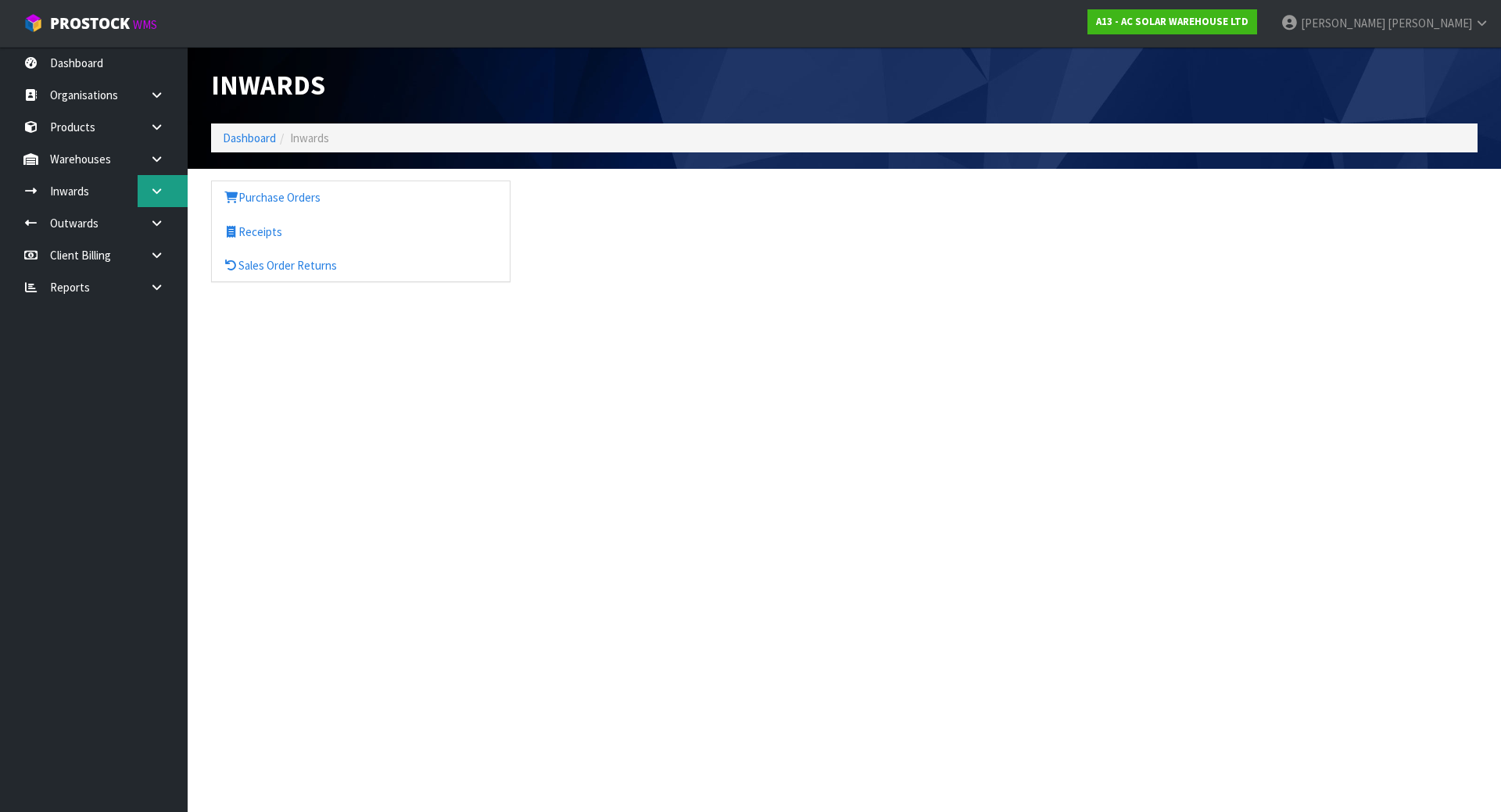
click at [147, 190] on link at bounding box center [162, 191] width 50 height 32
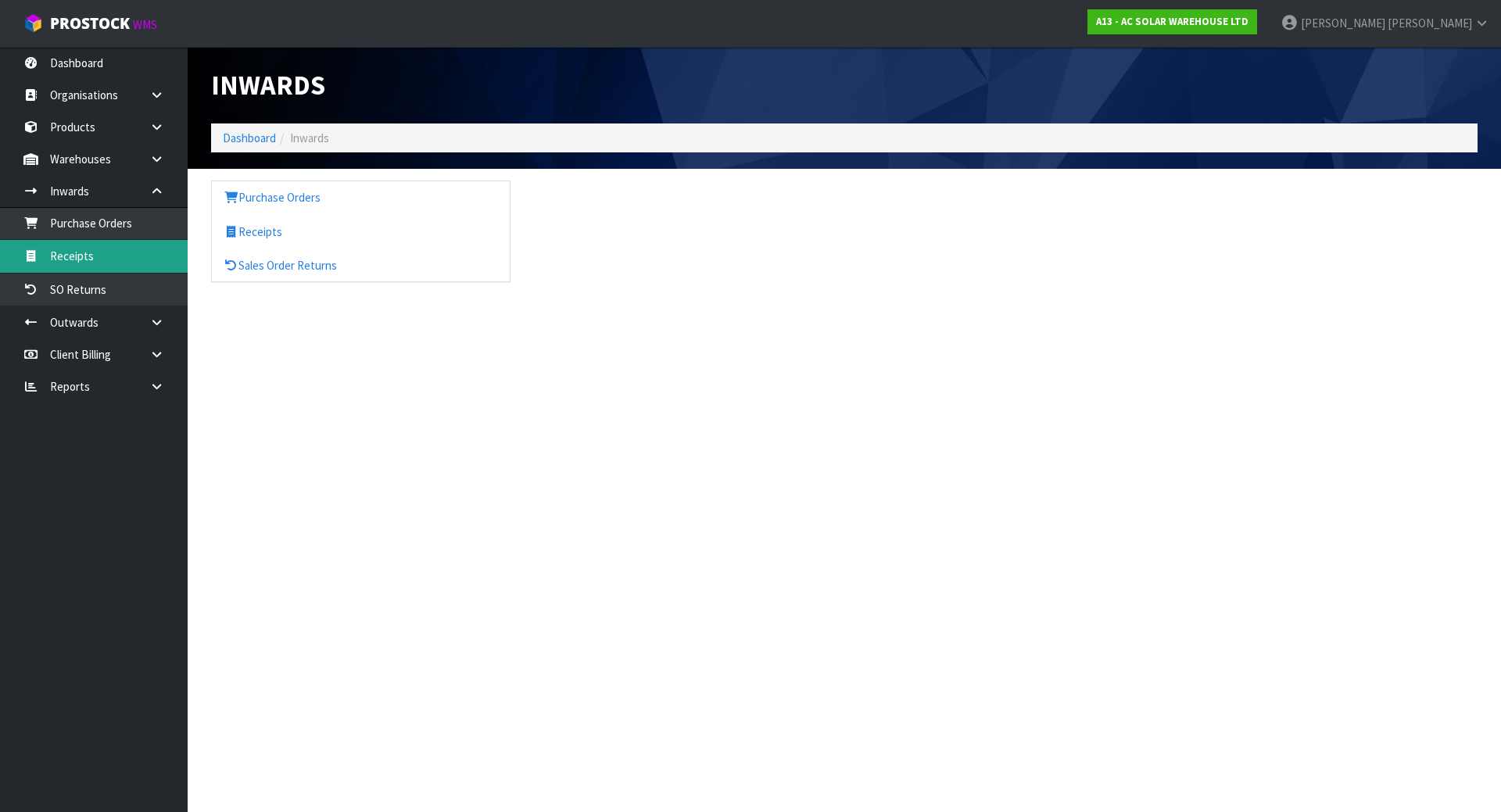
click at [88, 253] on link "Receipts" at bounding box center [94, 255] width 188 height 32
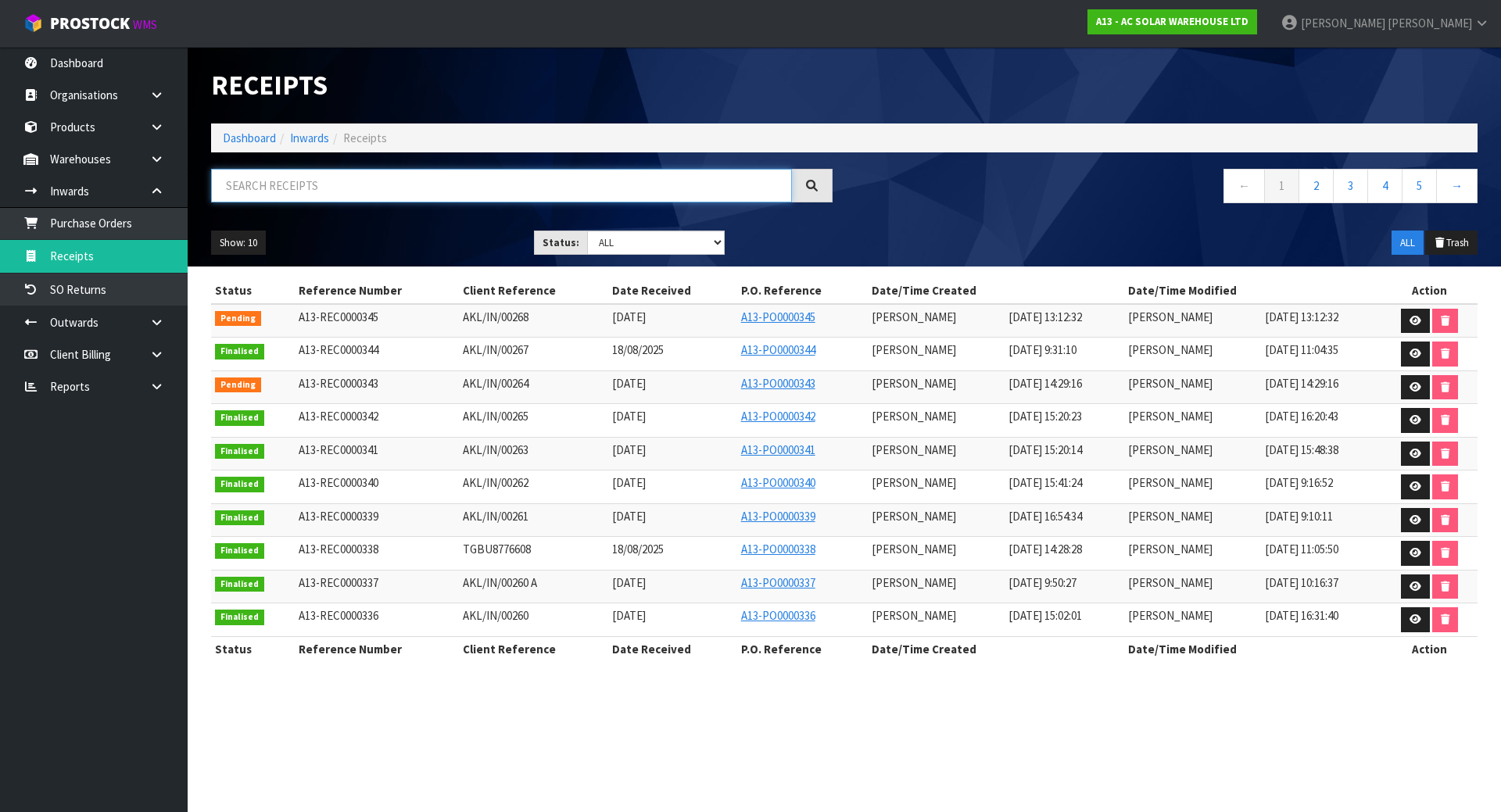
click at [333, 189] on input "text" at bounding box center [501, 185] width 581 height 34
paste input "AKL/IN/00268"
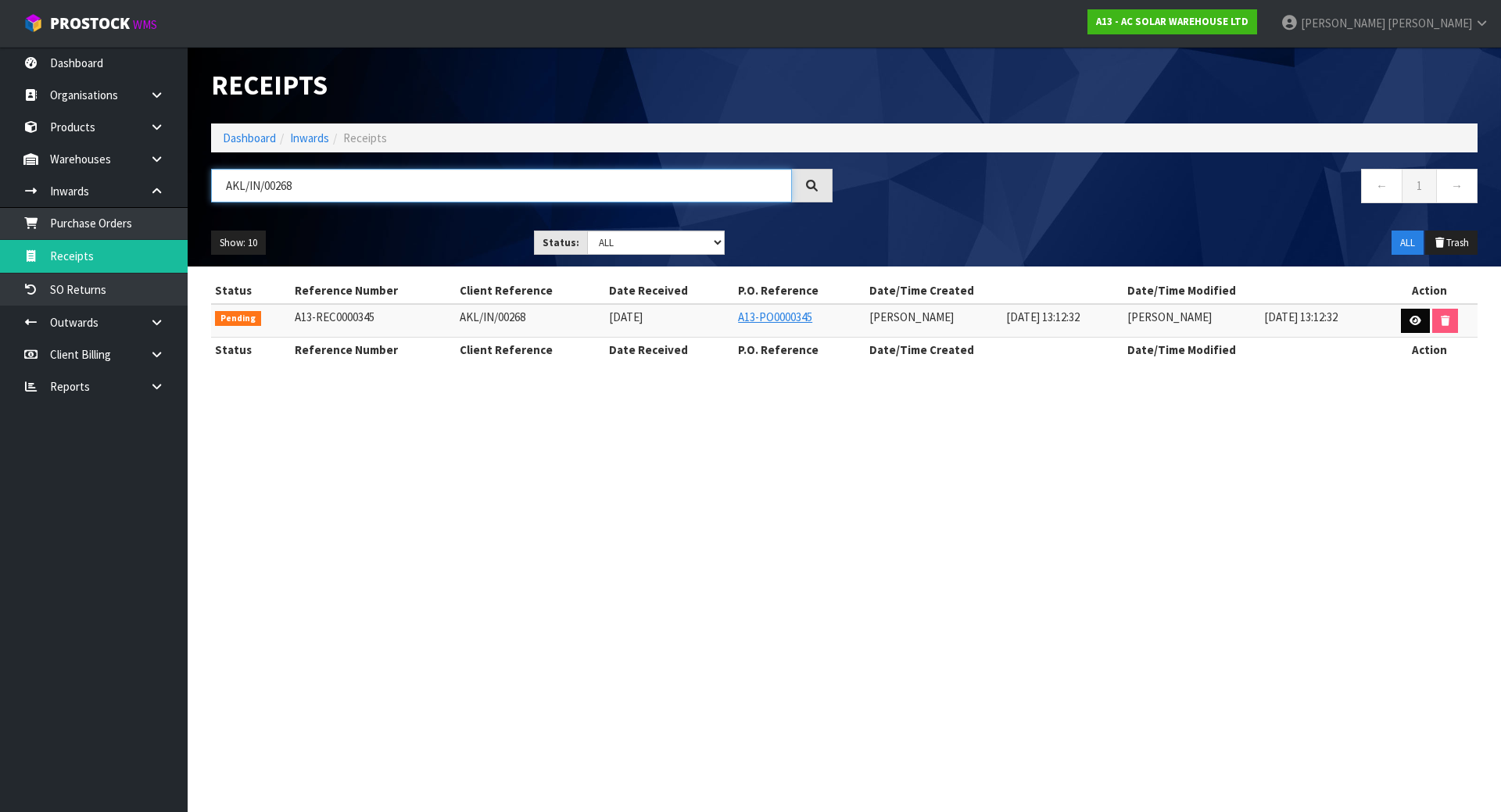
type input "AKL/IN/00268"
click at [1411, 320] on icon at bounding box center [1415, 321] width 12 height 10
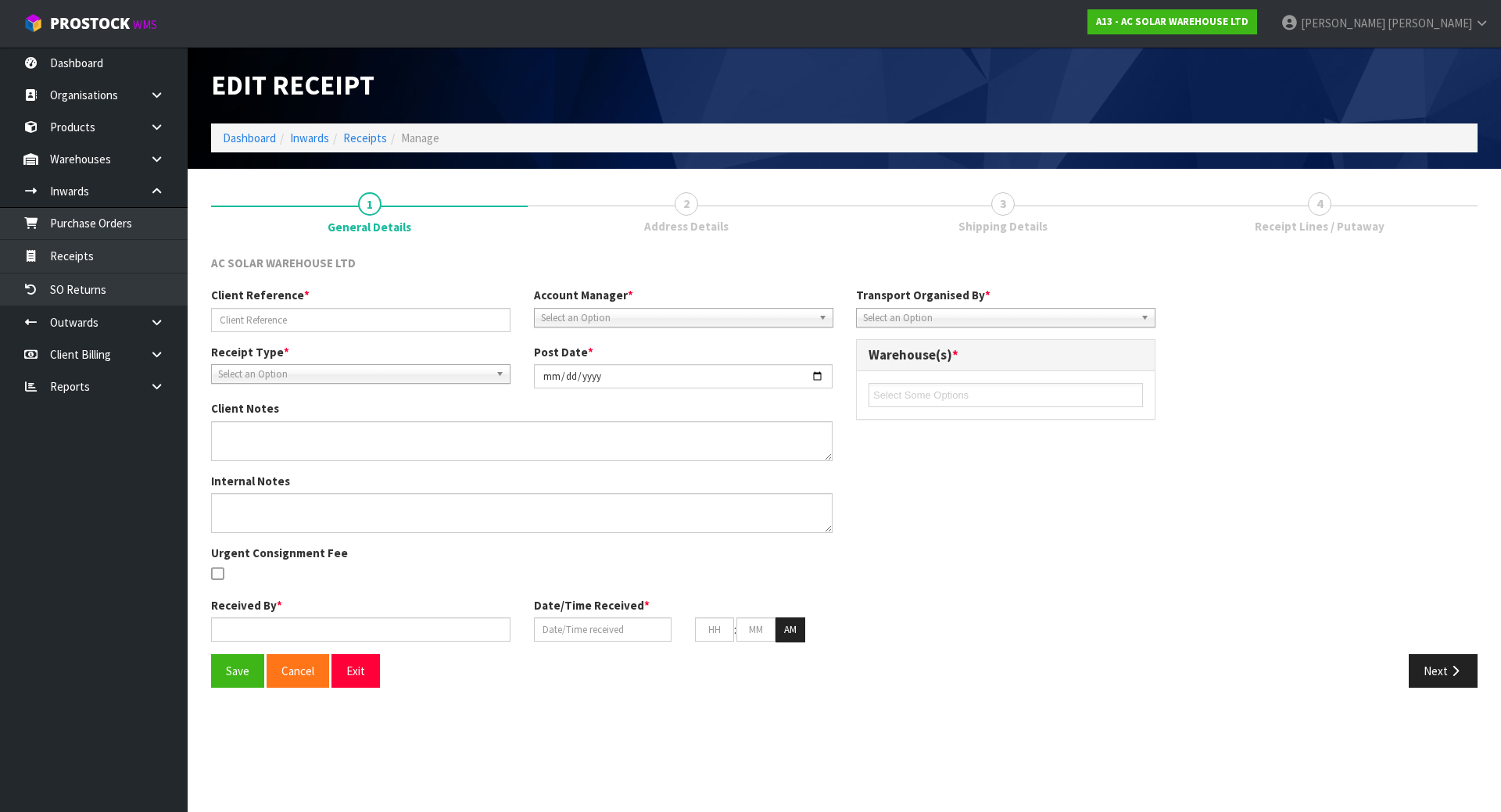
type input "AKL/IN/00268"
type input "[DATE]"
type input "[PERSON_NAME]"
type input "[DATE]"
type input "01"
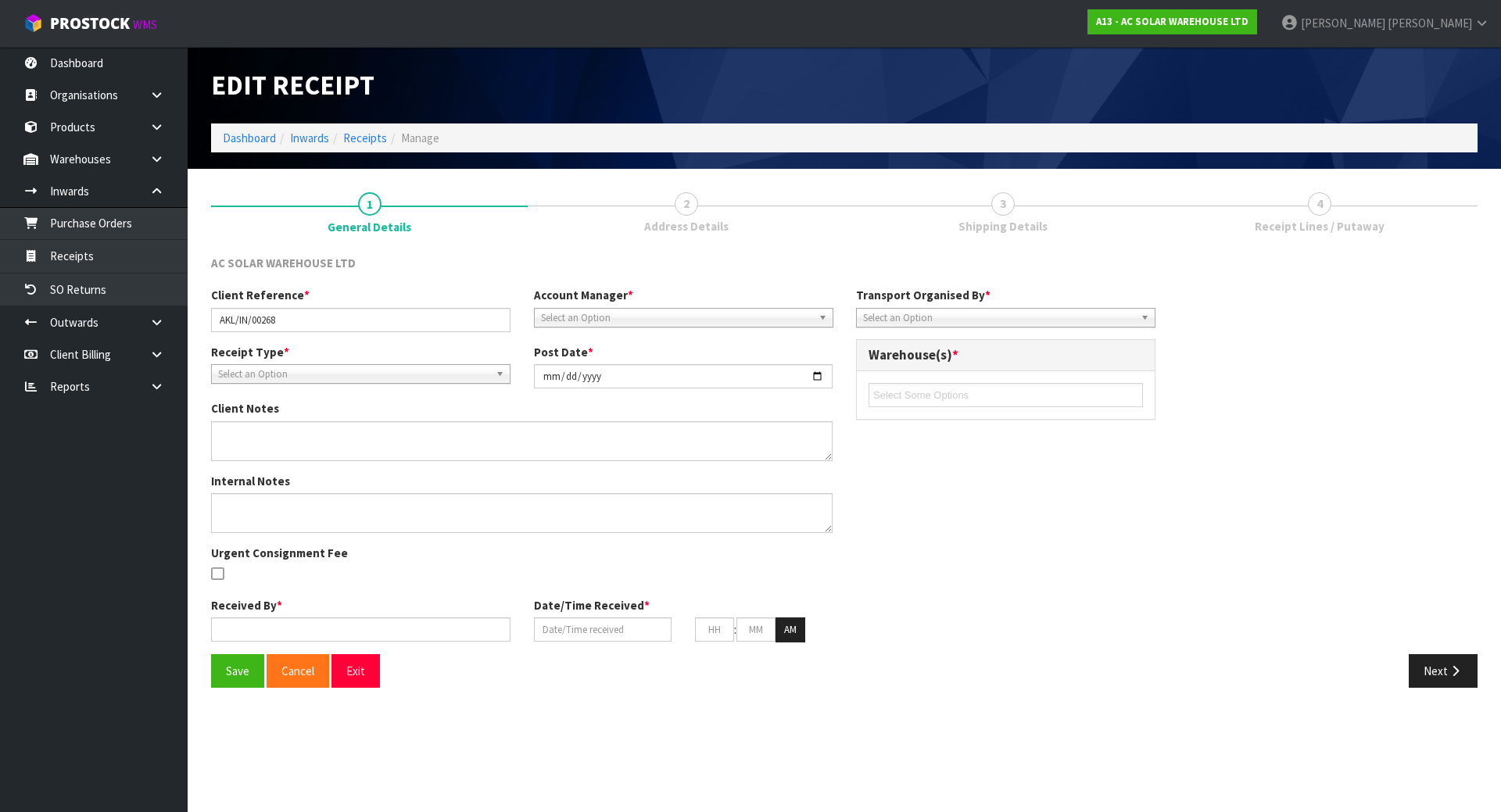
type input "12"
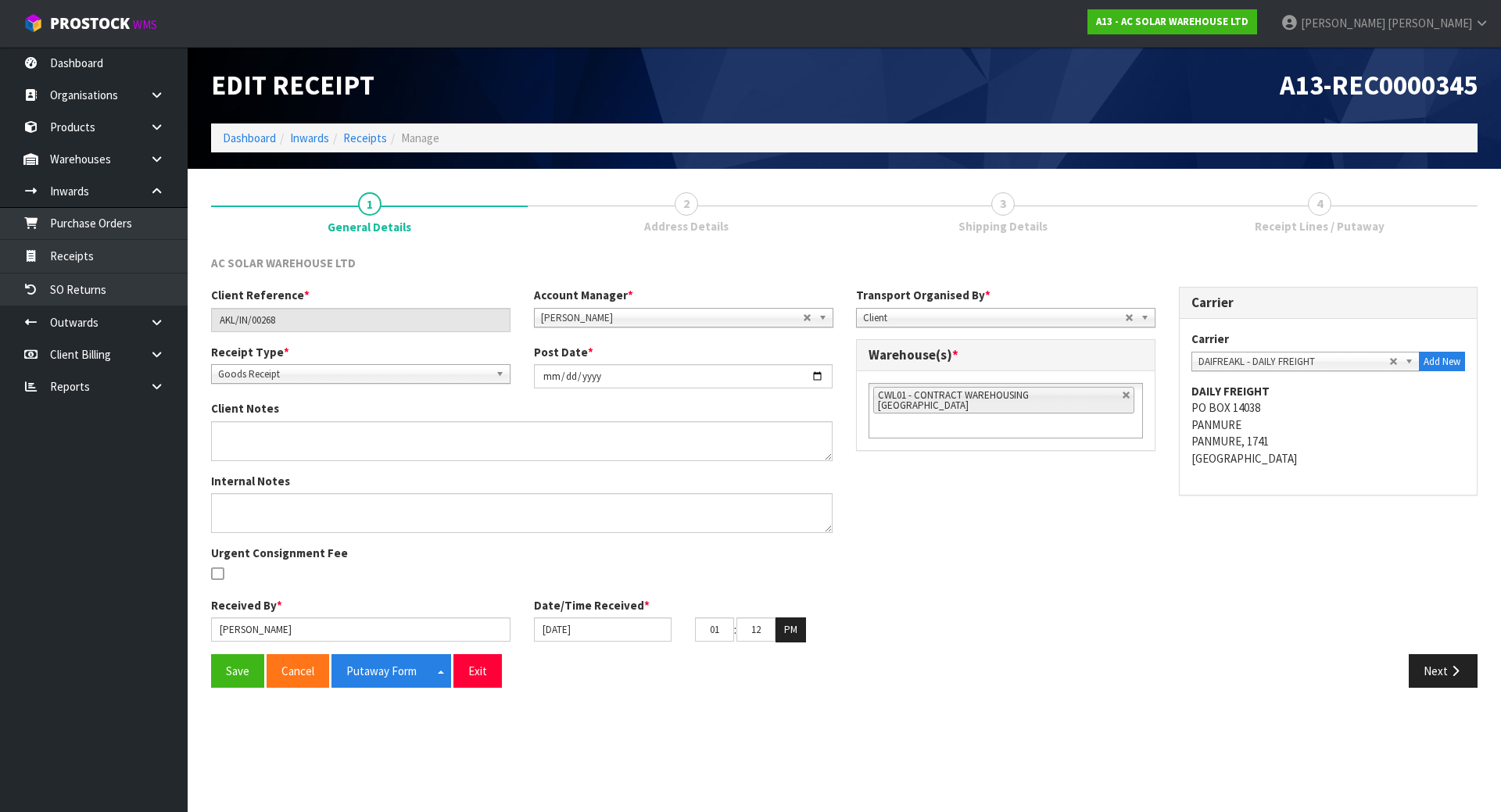
click at [960, 203] on link "3 Shipping Details" at bounding box center [1003, 211] width 317 height 61
click at [1122, 397] on link at bounding box center [1127, 396] width 9 height 9
type input "Select Some Options"
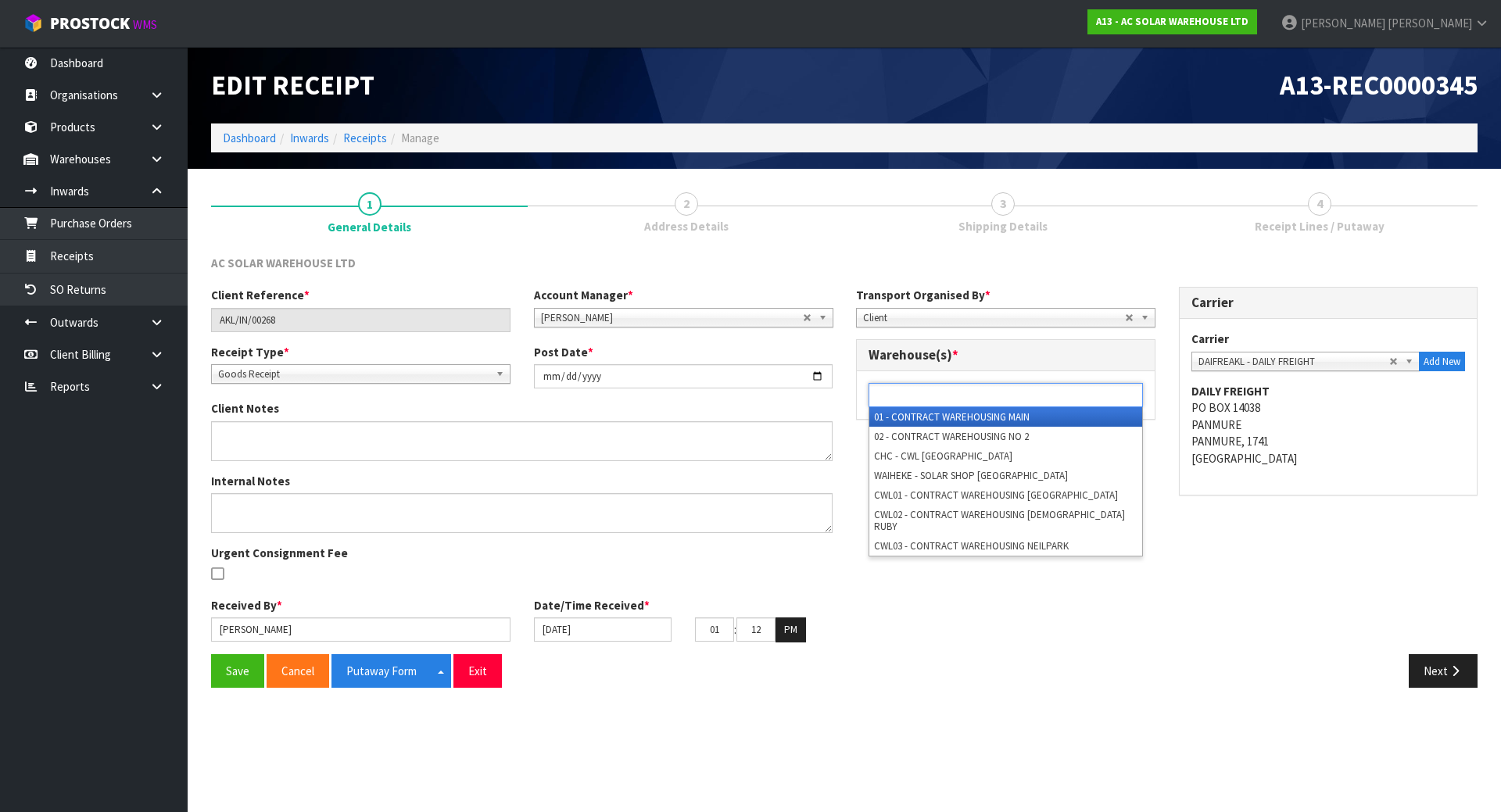
click at [1078, 399] on ul at bounding box center [1006, 395] width 274 height 24
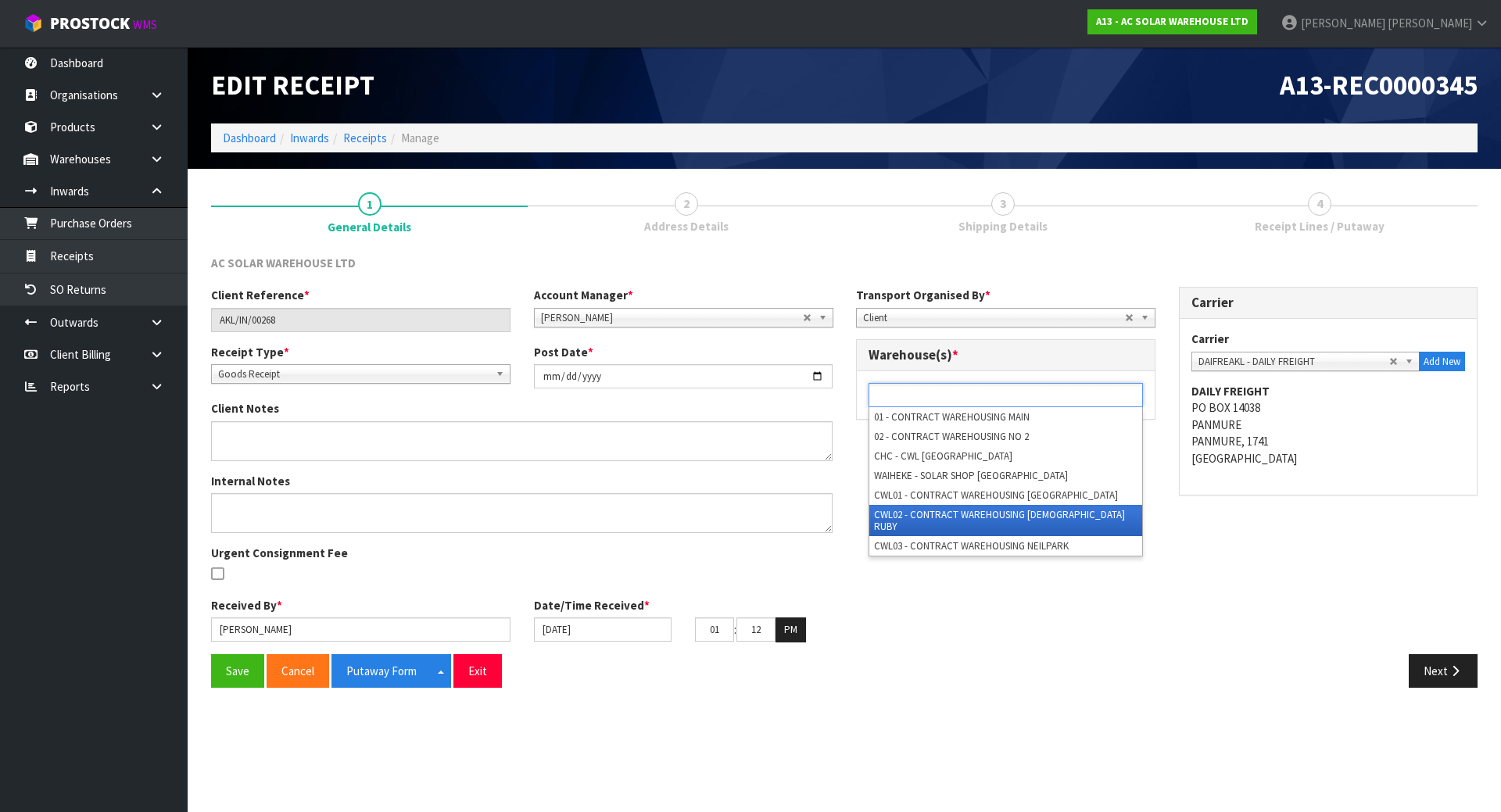
click at [1000, 512] on li "CWL02 - CONTRACT WAREHOUSING [DEMOGRAPHIC_DATA] RUBY" at bounding box center [1006, 521] width 273 height 32
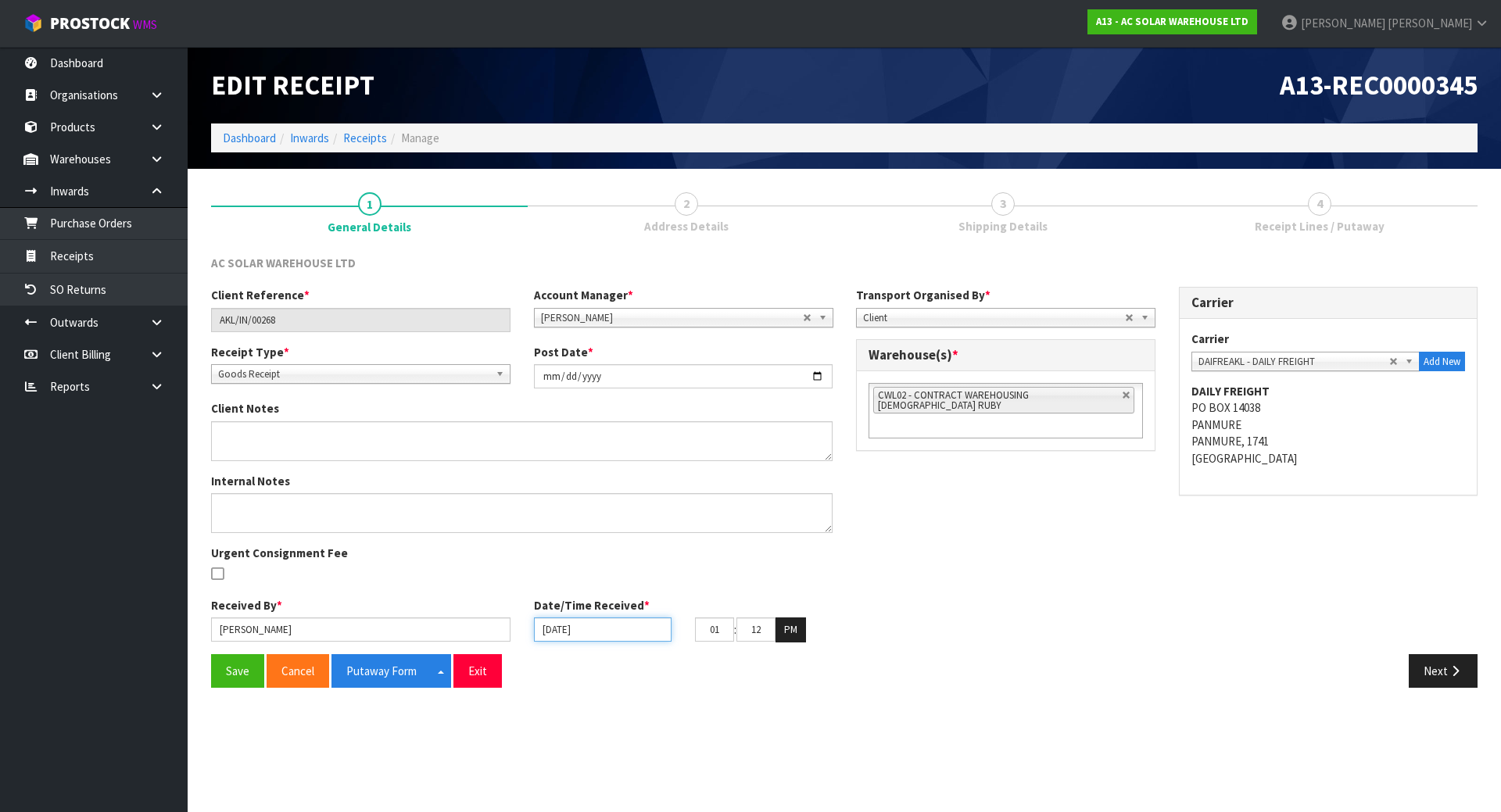
click at [634, 626] on input "[DATE]" at bounding box center [602, 629] width 138 height 24
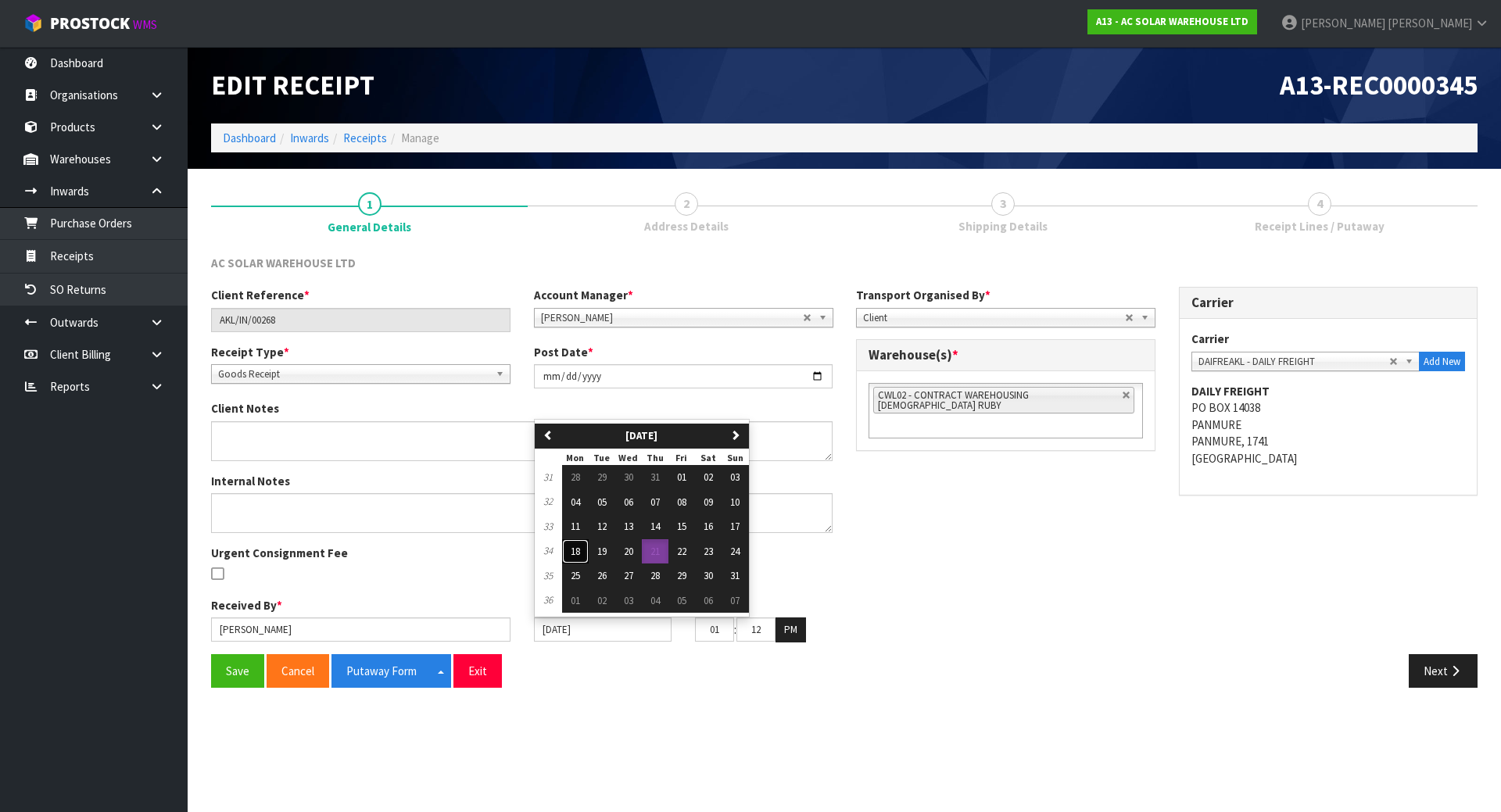
click at [585, 546] on button "18" at bounding box center [575, 552] width 27 height 25
type input "18/08/2025"
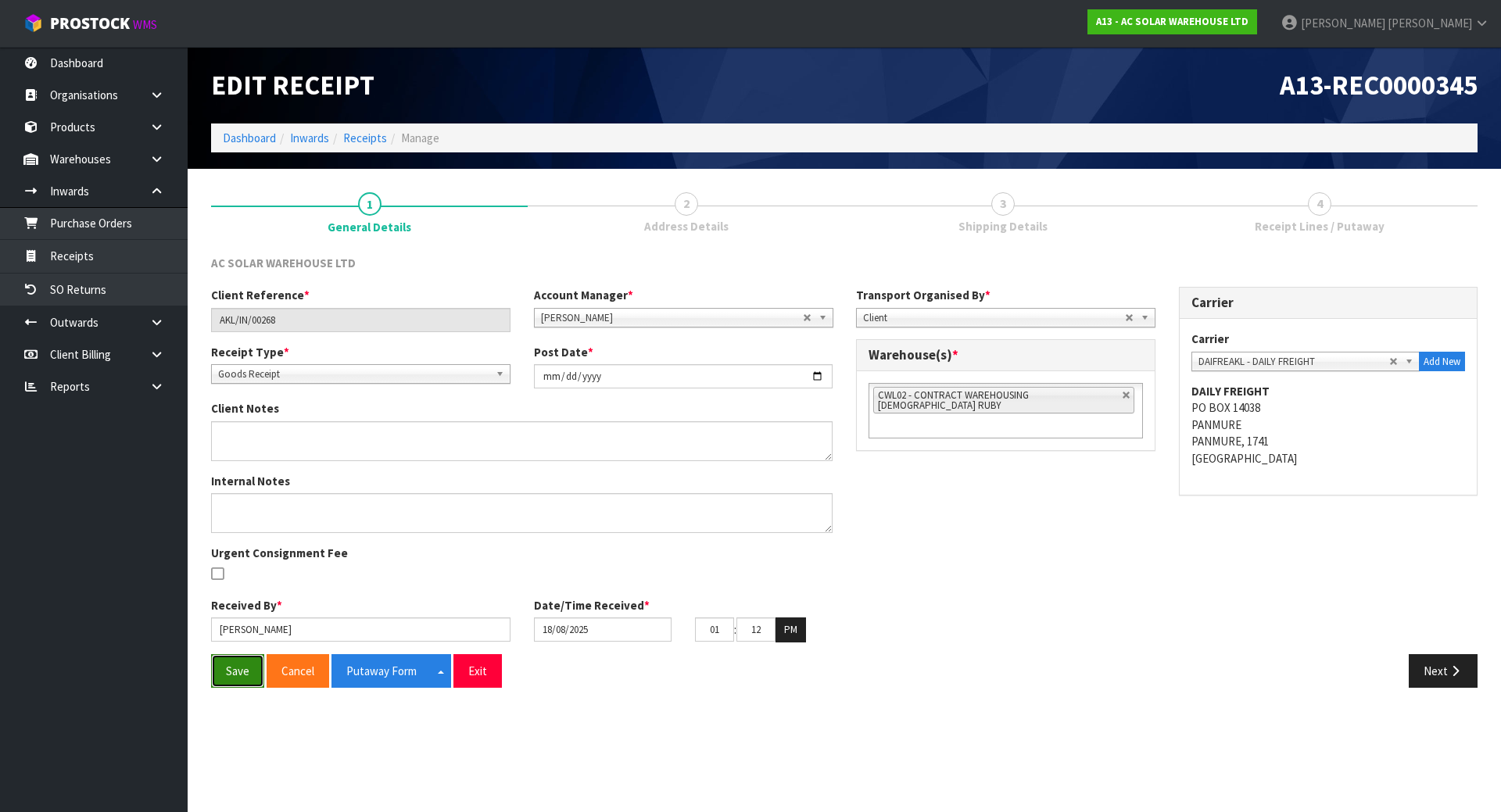
click at [248, 661] on button "Save" at bounding box center [237, 671] width 53 height 34
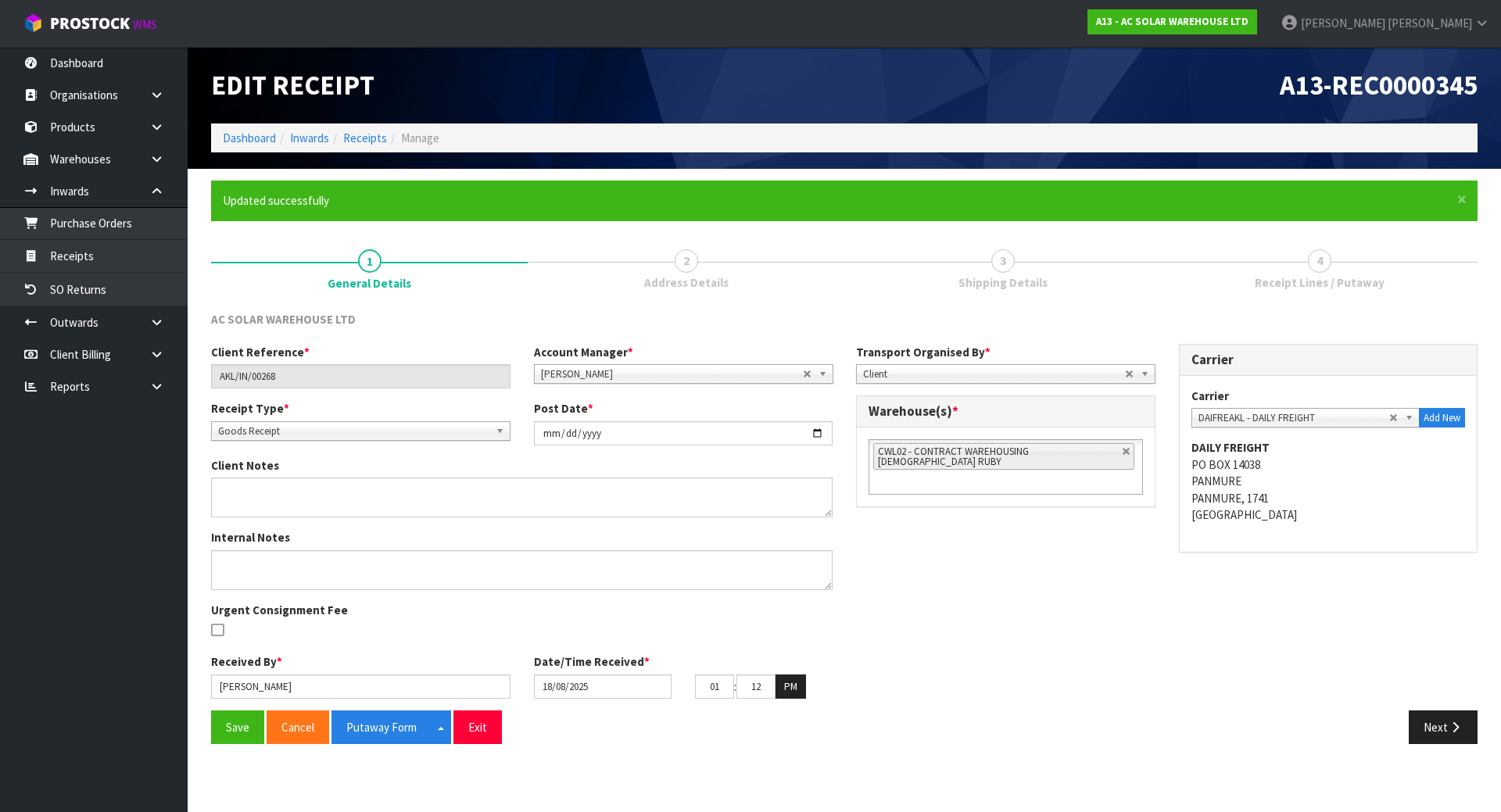
click at [1433, 749] on div "Save Cancel Putaway Form Split button! CSV FORMAT Exit Next" at bounding box center [844, 733] width 1290 height 46
click at [1434, 745] on div "Save Cancel Putaway Form Split button! CSV FORMAT Exit Next" at bounding box center [844, 733] width 1290 height 46
click at [1439, 733] on button "Next" at bounding box center [1443, 727] width 69 height 34
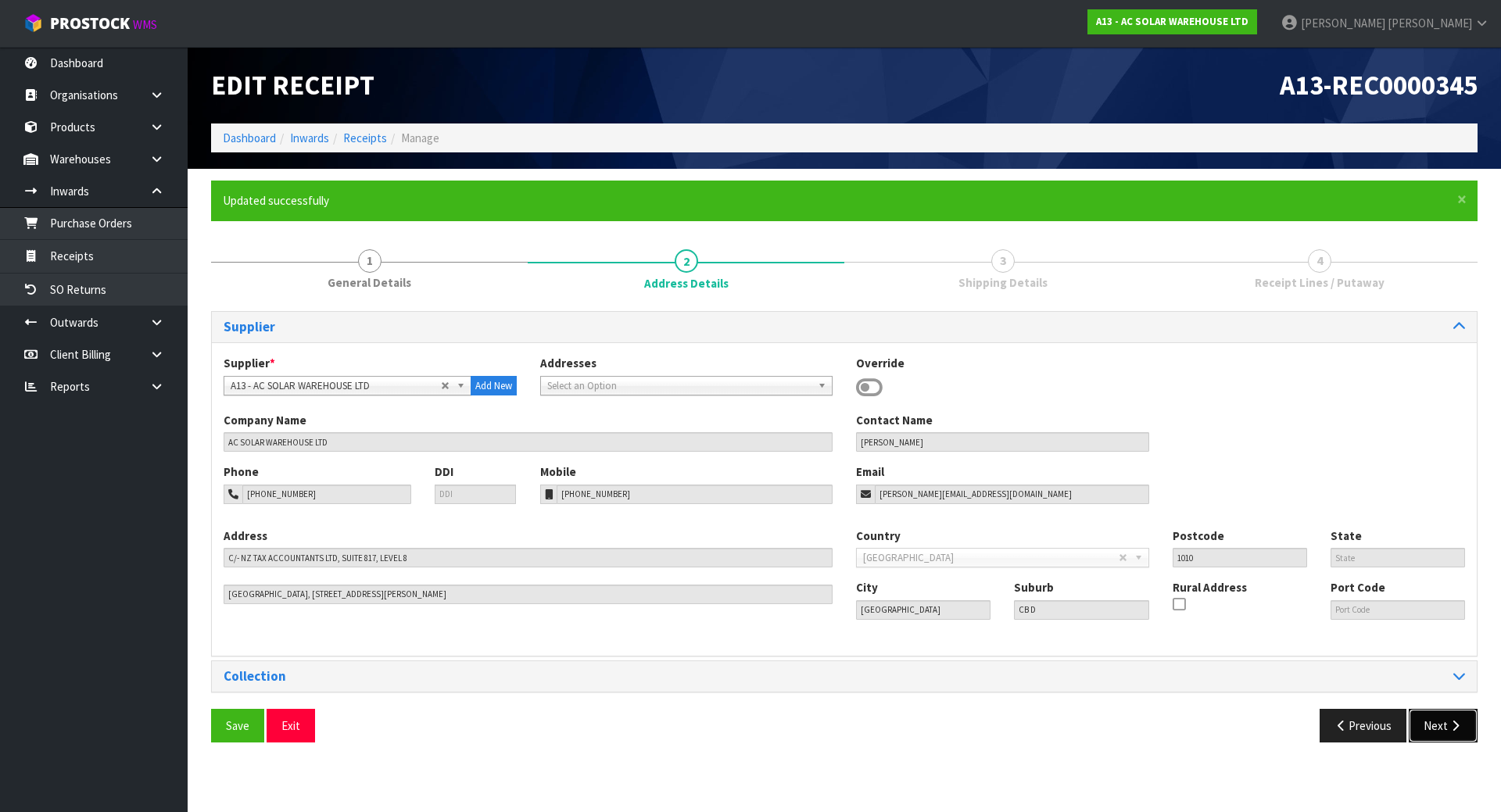
click at [1452, 728] on icon "button" at bounding box center [1454, 725] width 15 height 12
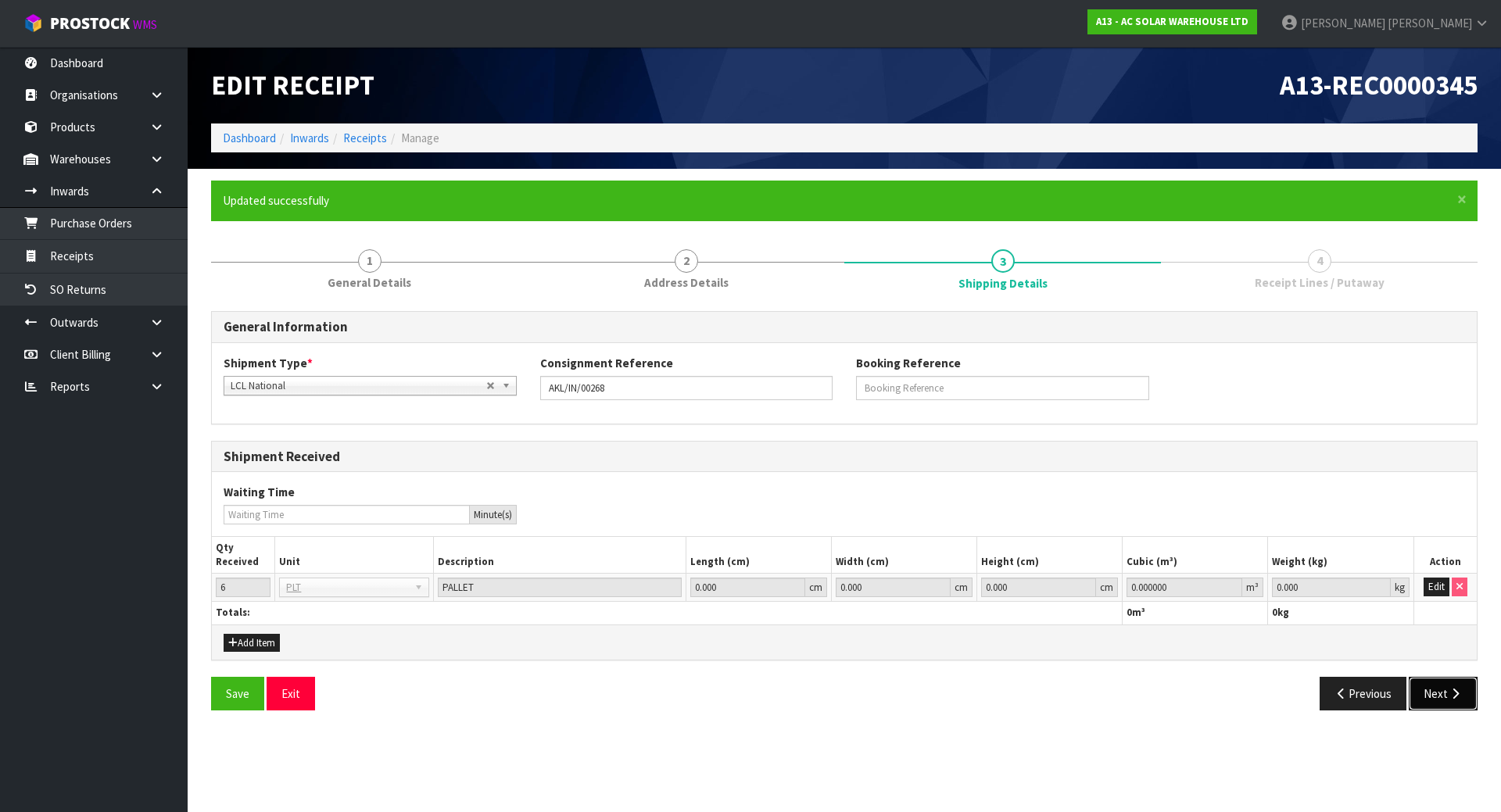
click at [1451, 701] on button "Next" at bounding box center [1443, 694] width 69 height 34
click at [1432, 587] on button "Edit" at bounding box center [1436, 587] width 26 height 19
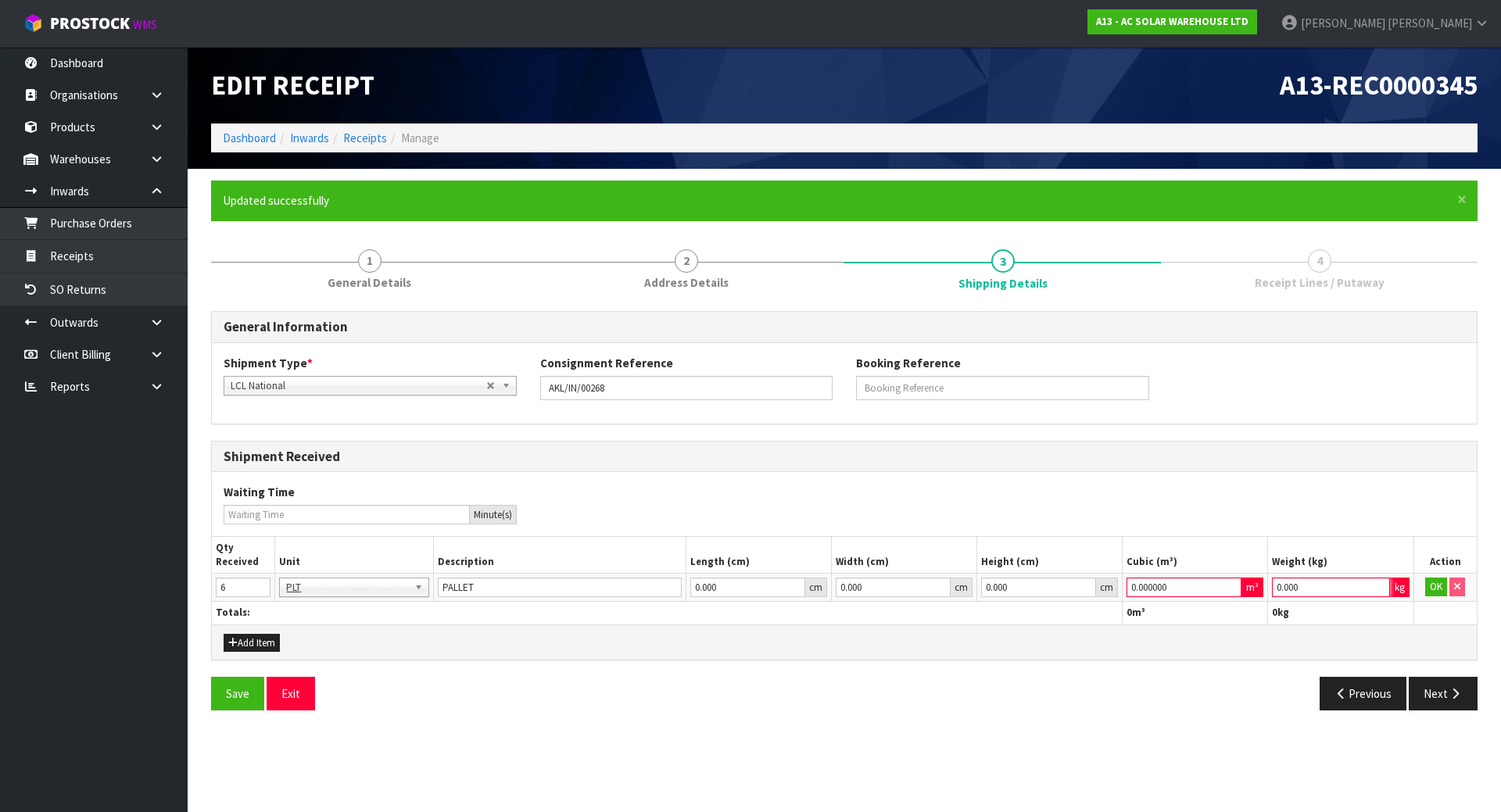
drag, startPoint x: 1264, startPoint y: 588, endPoint x: 1023, endPoint y: 588, distance: 241.0
click at [1023, 588] on tr "6 BAG BAR BSK BIN BTL BOX BDL CAB CGE CTN CSE COI CRA CRT CBE CYL DRM JAR MTR P…" at bounding box center [844, 588] width 1264 height 28
type input "1"
drag, startPoint x: 1166, startPoint y: 594, endPoint x: 974, endPoint y: 595, distance: 192.0
click at [974, 595] on tr "6 BAG BAR BSK BIN BTL BOX BDL CAB CGE CTN CSE COI CRA CRT CBE CYL DRM JAR MTR P…" at bounding box center [844, 588] width 1264 height 28
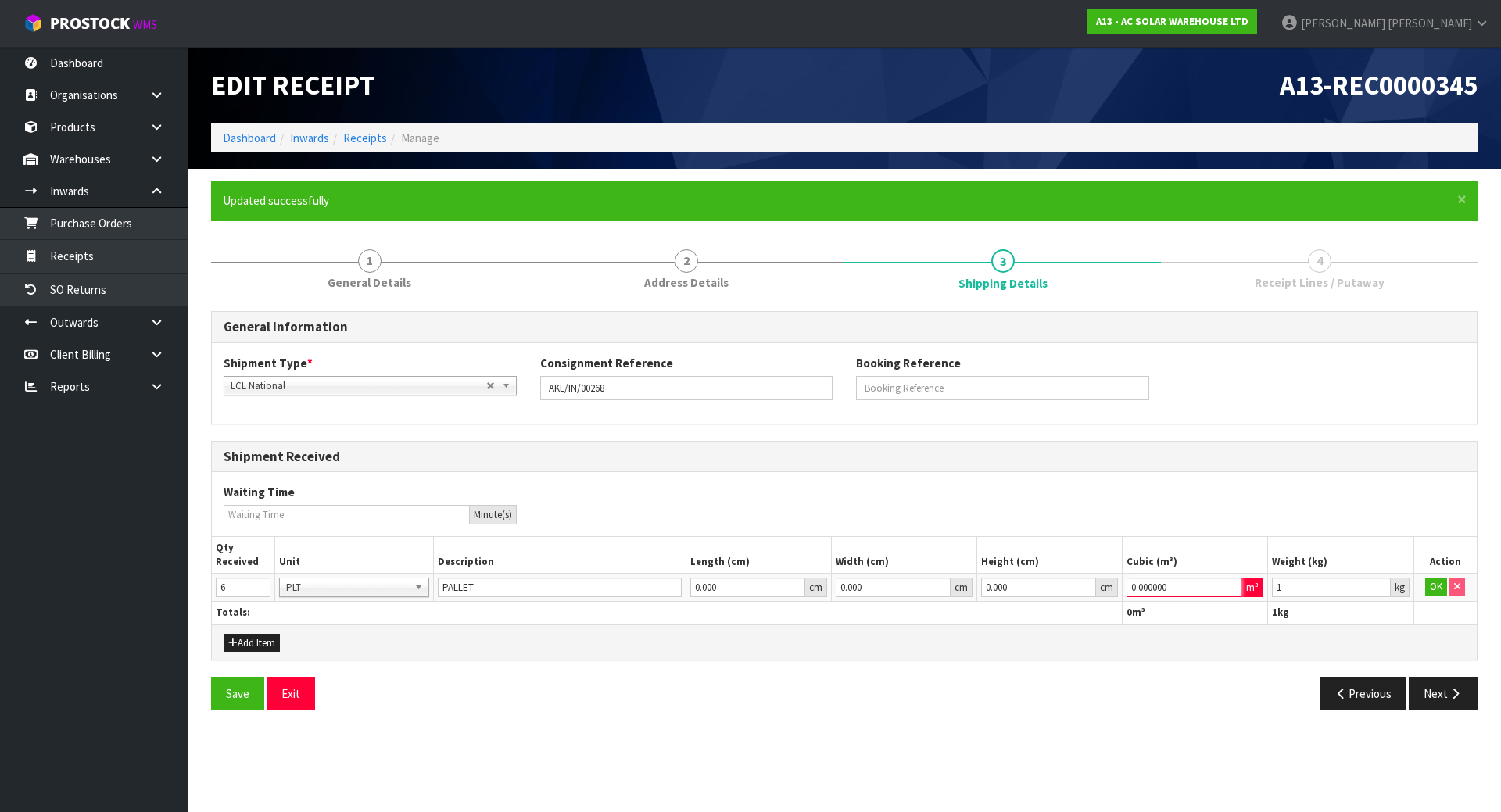
drag, startPoint x: 886, startPoint y: 587, endPoint x: 1172, endPoint y: 578, distance: 286.1
click at [877, 587] on tr "6 BAG BAR BSK BIN BTL BOX BDL CAB CGE CTN CSE COI CRA CRT CBE CYL DRM JAR MTR P…" at bounding box center [844, 588] width 1264 height 28
type input "1"
click at [1428, 592] on button "OK" at bounding box center [1436, 587] width 22 height 19
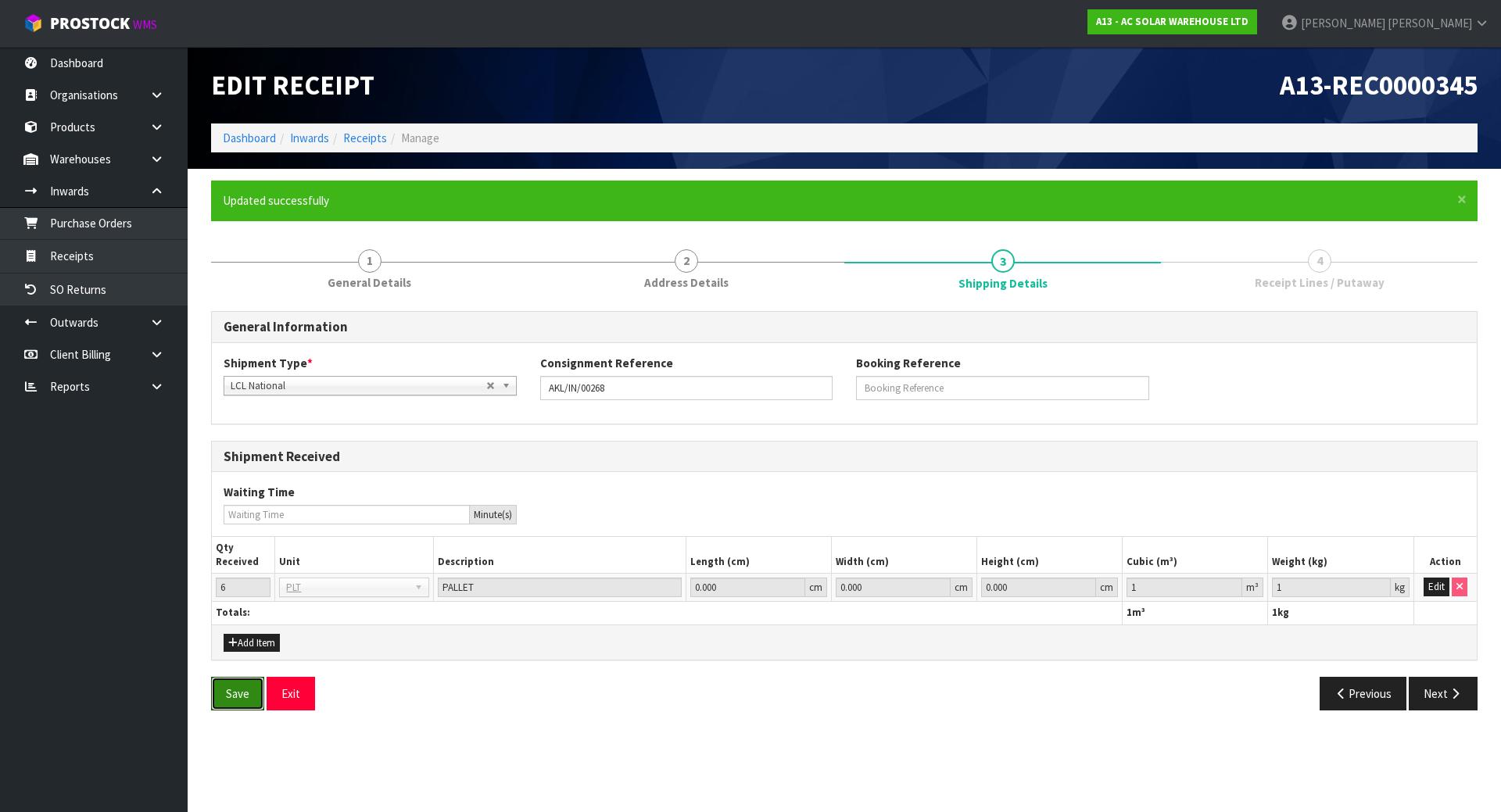
drag, startPoint x: 219, startPoint y: 697, endPoint x: 348, endPoint y: 656, distance: 135.4
click at [219, 698] on button "Save" at bounding box center [237, 694] width 53 height 34
click at [1458, 694] on icon "button" at bounding box center [1454, 694] width 15 height 12
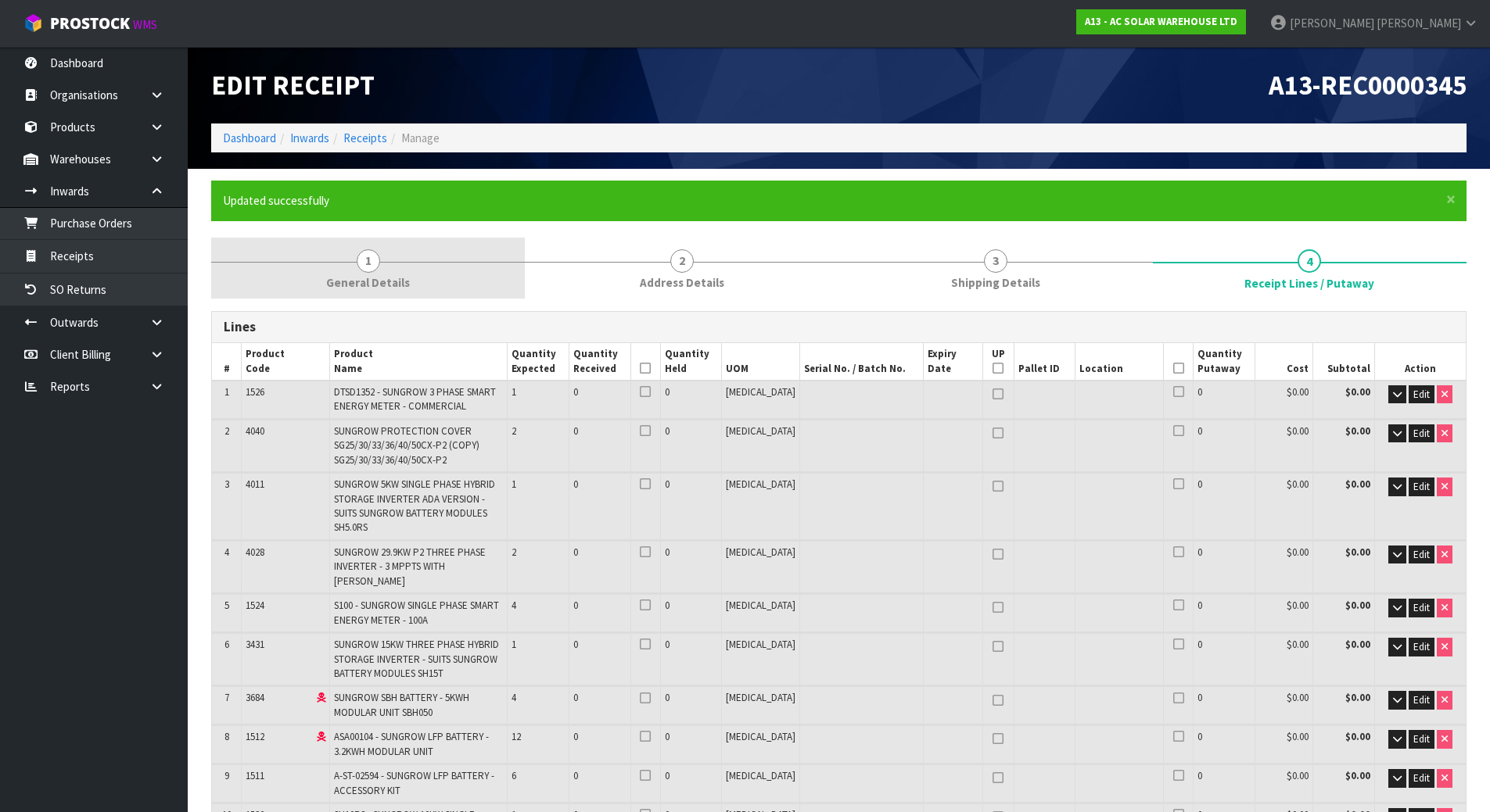
click at [365, 290] on span "General Details" at bounding box center [368, 282] width 84 height 17
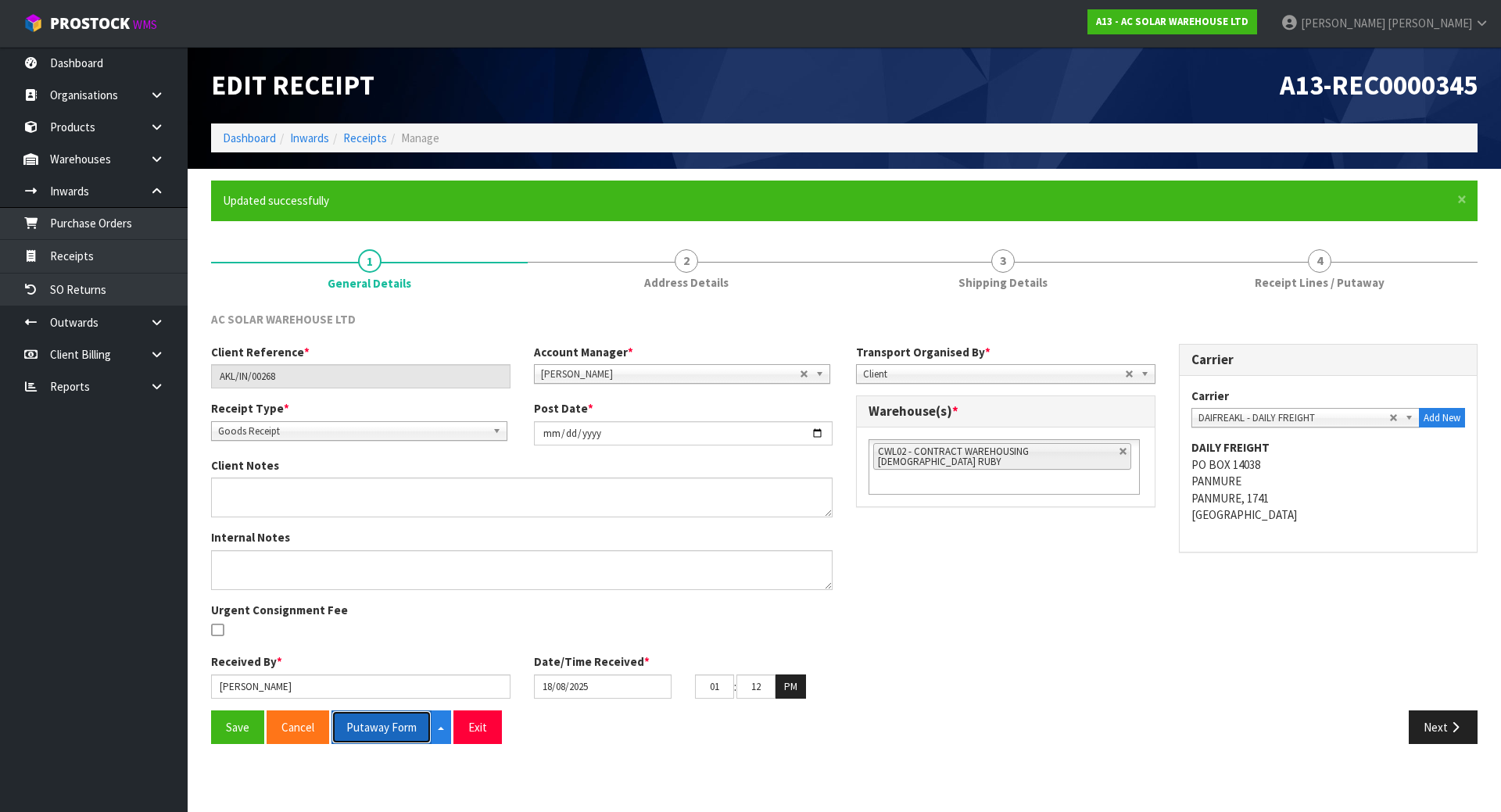
click at [382, 728] on button "Putaway Form" at bounding box center [381, 727] width 100 height 34
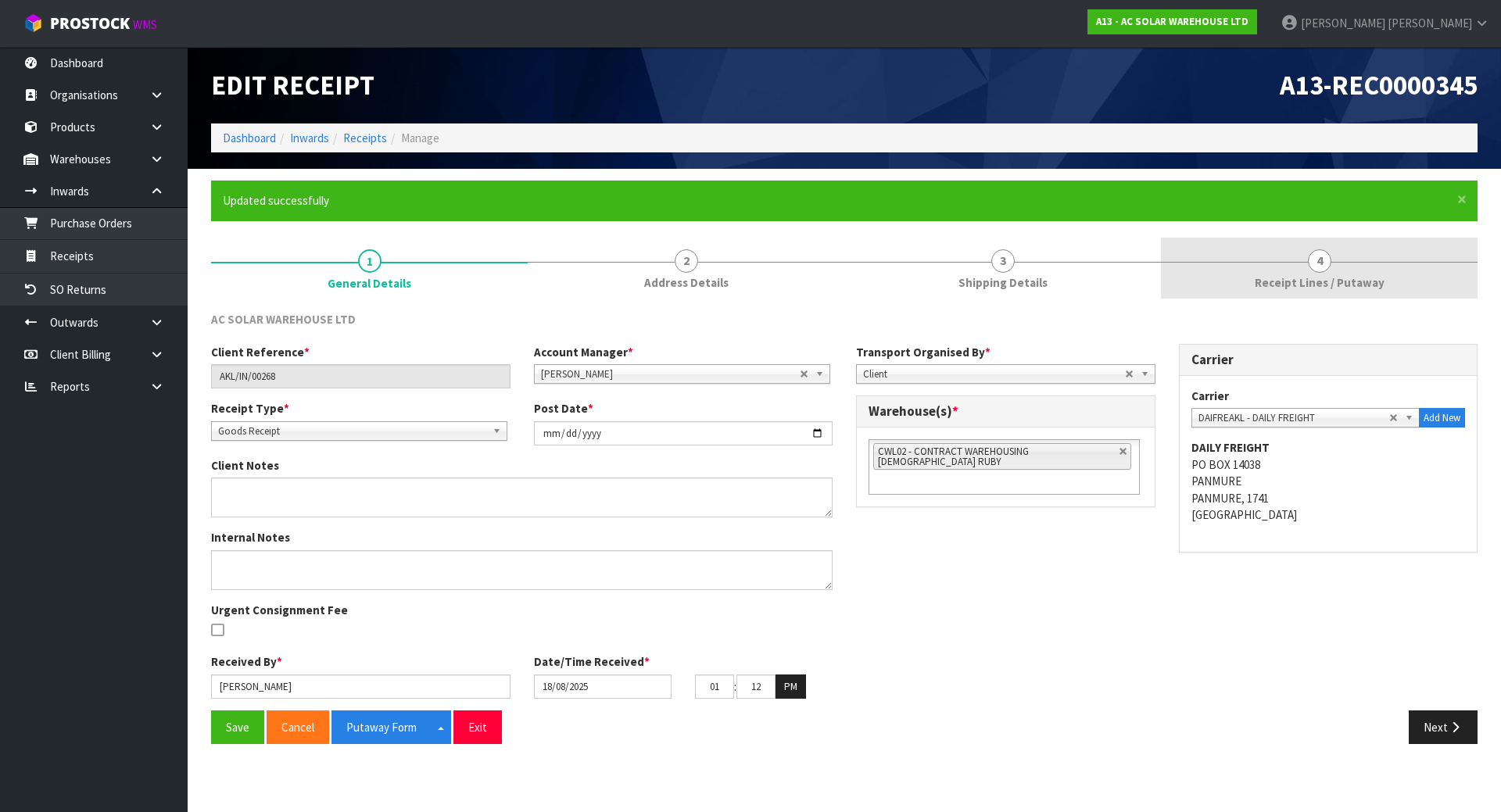
click at [1314, 286] on span "Receipt Lines / Putaway" at bounding box center [1319, 282] width 130 height 17
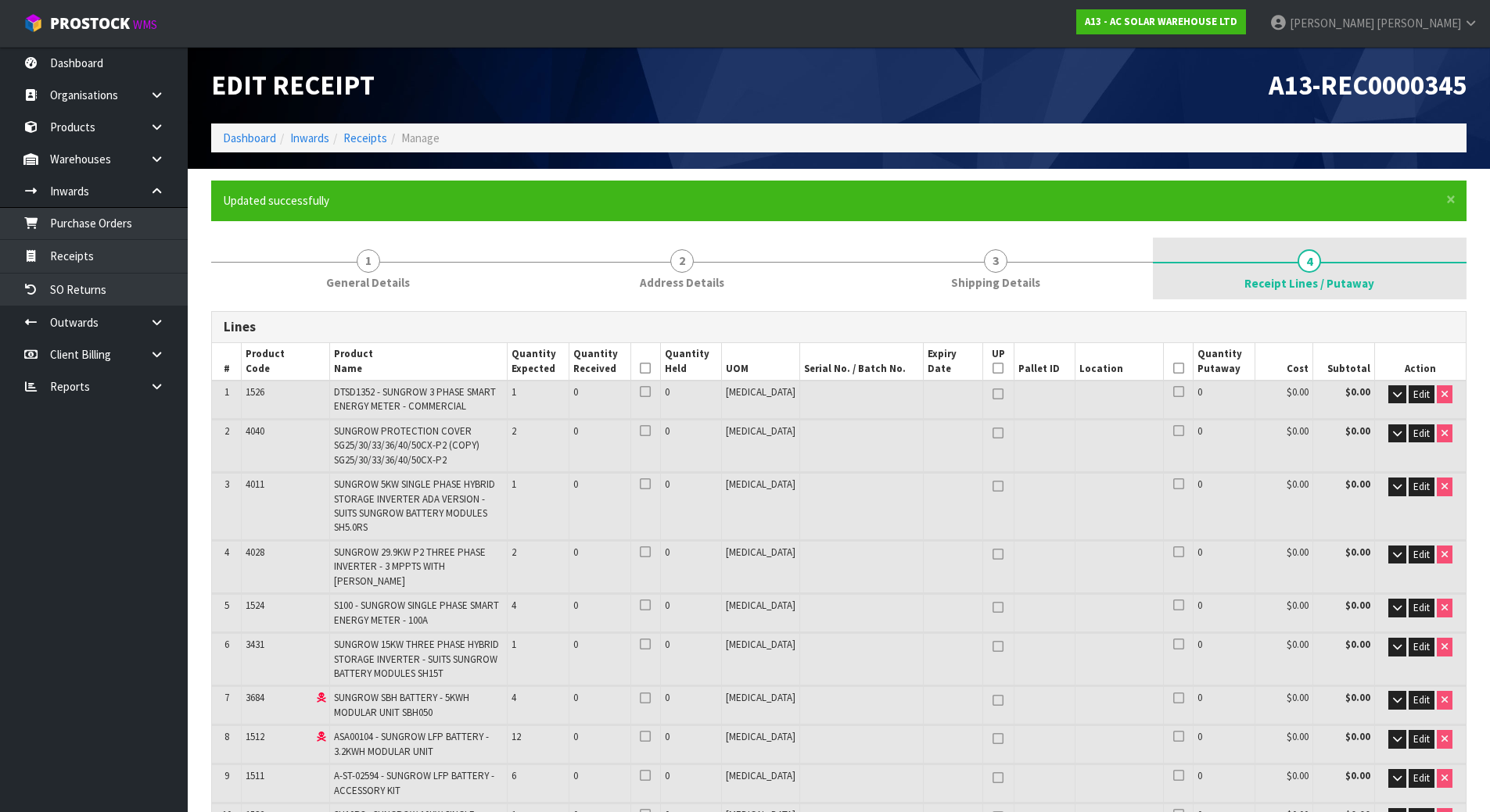
click at [1315, 286] on span "Receipt Lines / Putaway" at bounding box center [1309, 283] width 130 height 17
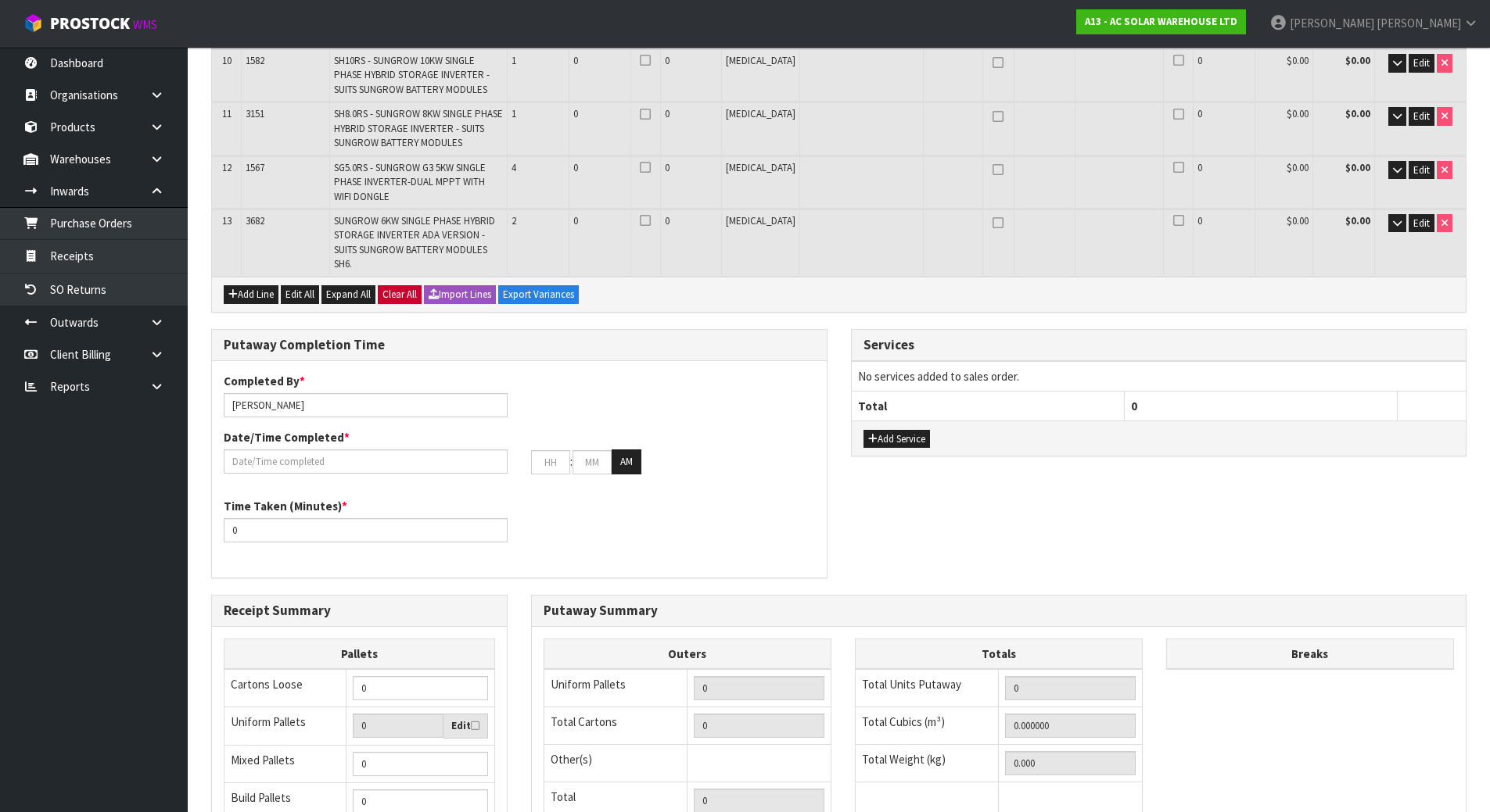
scroll to position [782, 0]
